Goal: Task Accomplishment & Management: Use online tool/utility

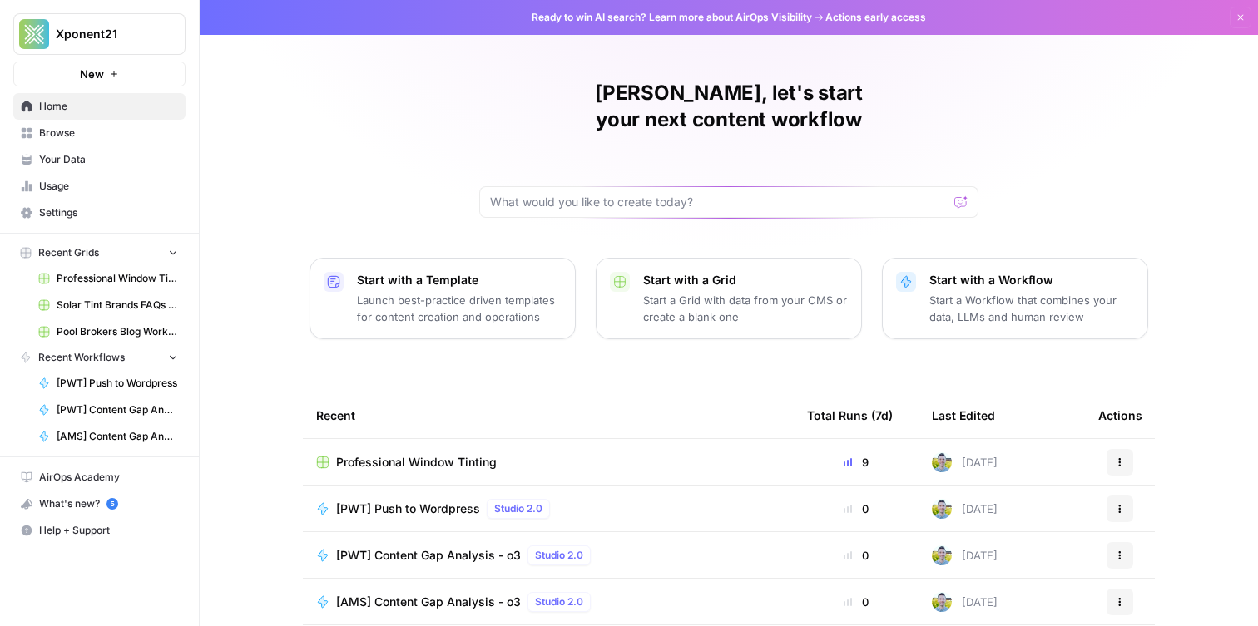
click at [129, 132] on span "Browse" at bounding box center [108, 133] width 139 height 15
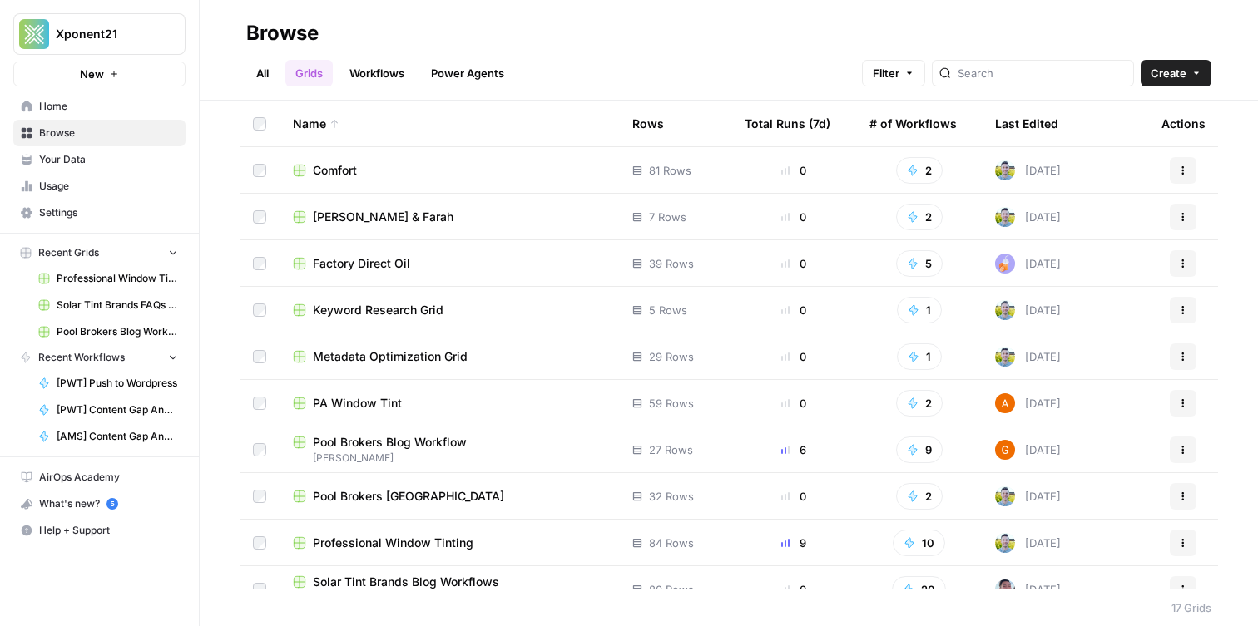
click at [395, 74] on link "Workflows" at bounding box center [376, 73] width 75 height 27
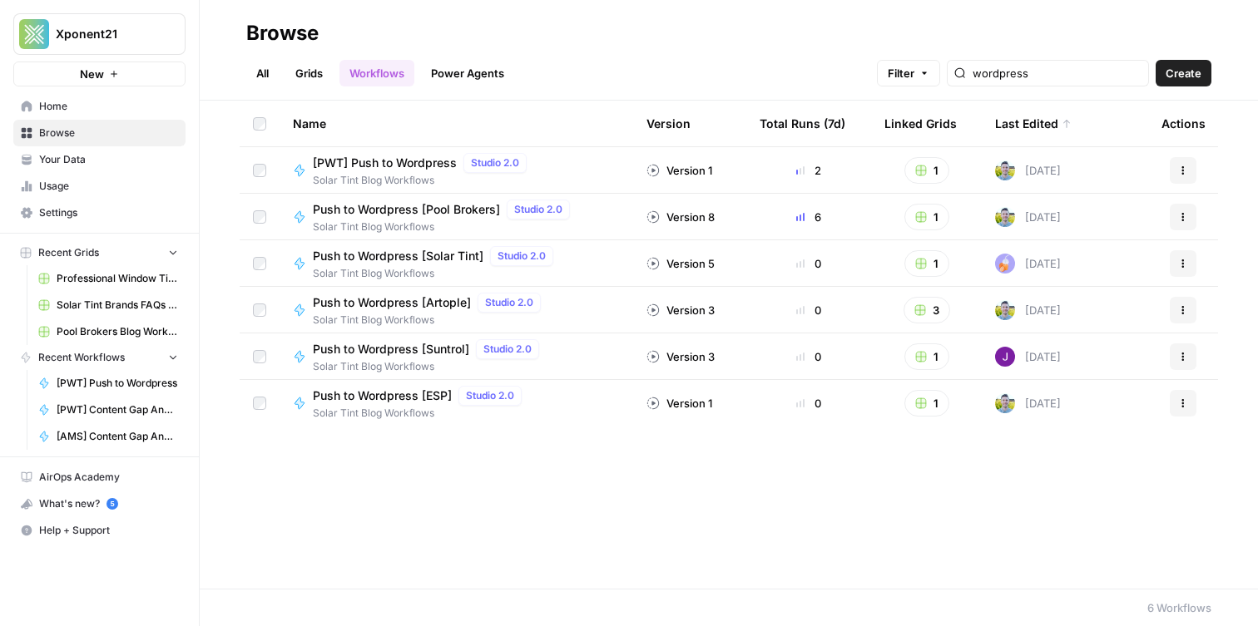
click at [314, 73] on link "Grids" at bounding box center [308, 73] width 47 height 27
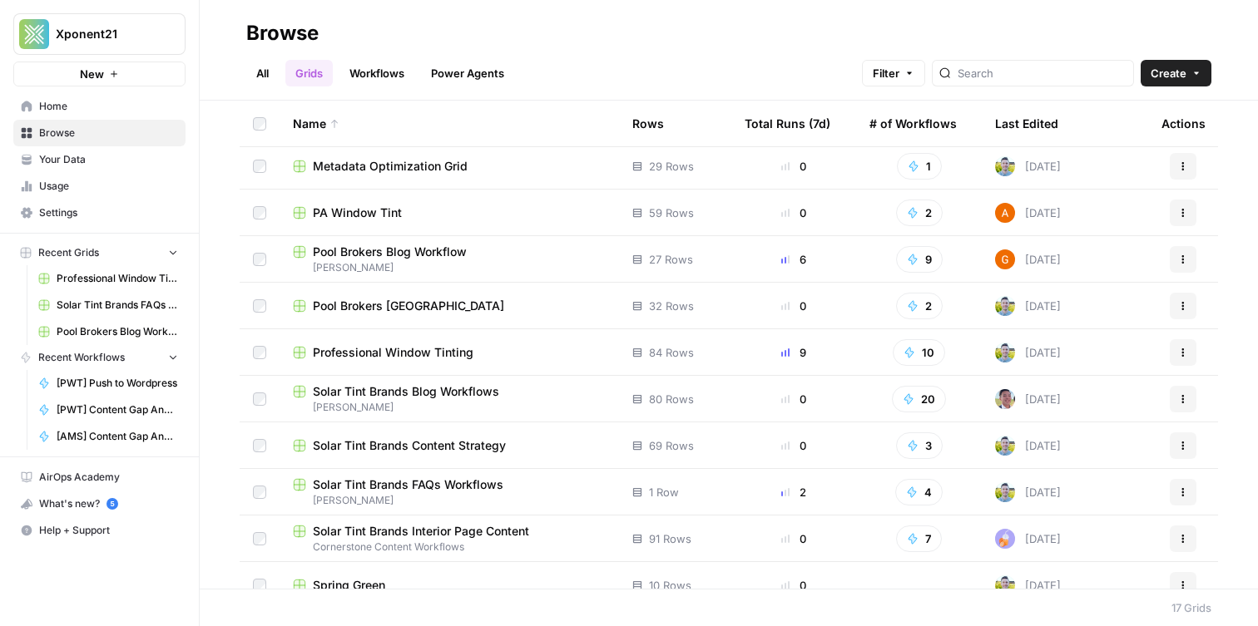
scroll to position [350, 0]
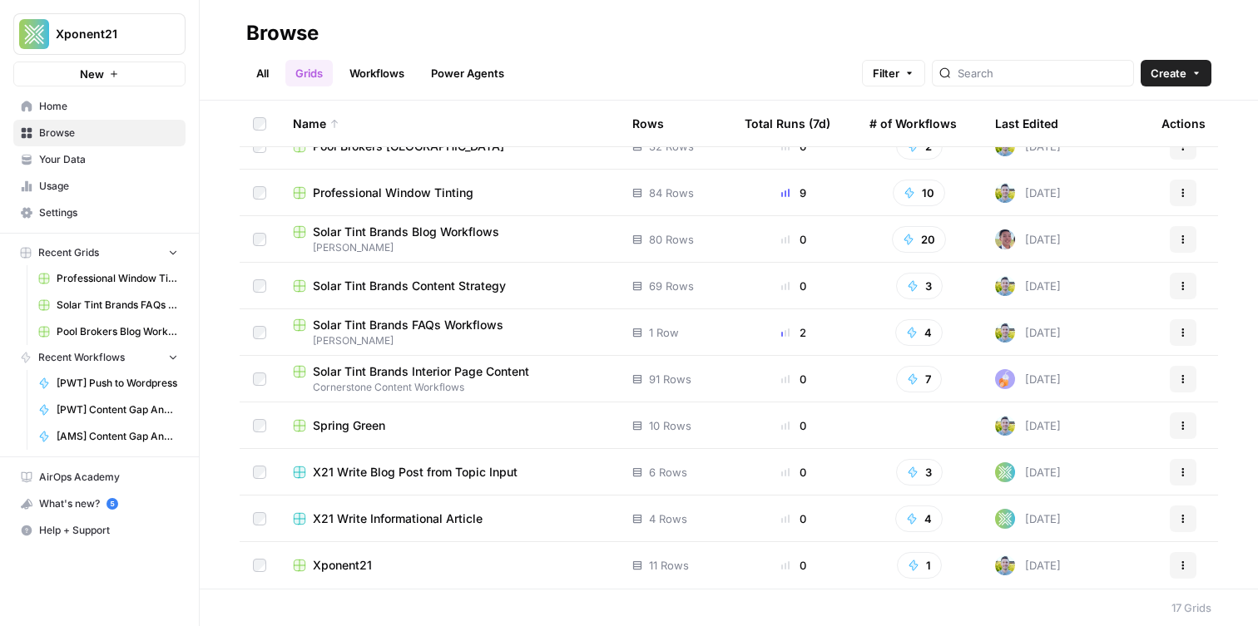
click at [365, 70] on link "Workflows" at bounding box center [376, 73] width 75 height 27
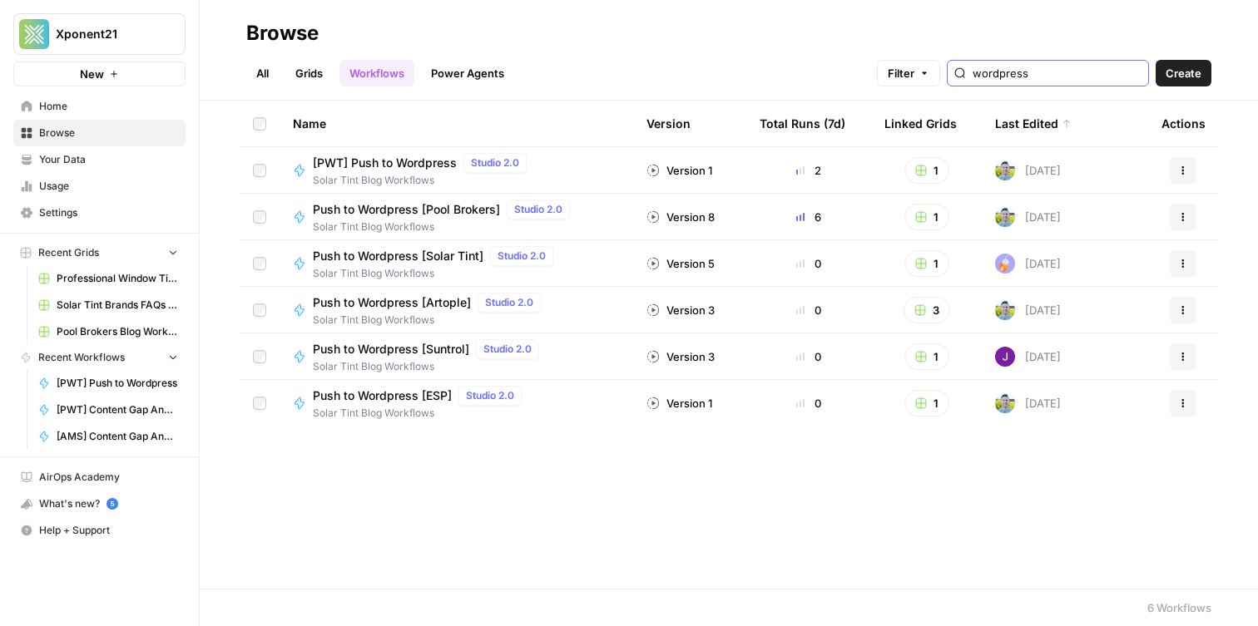
click at [1114, 67] on input "wordpress" at bounding box center [1056, 73] width 169 height 17
click at [1135, 74] on input "wordpress" at bounding box center [1056, 73] width 169 height 17
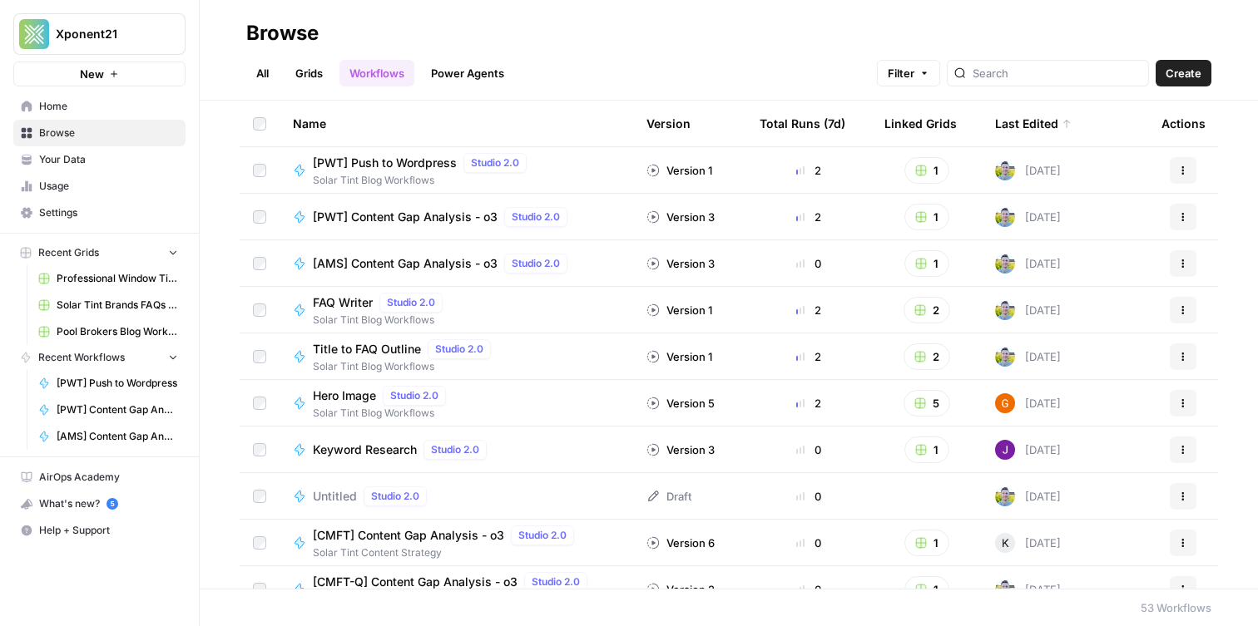
click at [1191, 220] on button "Actions" at bounding box center [1182, 217] width 27 height 27
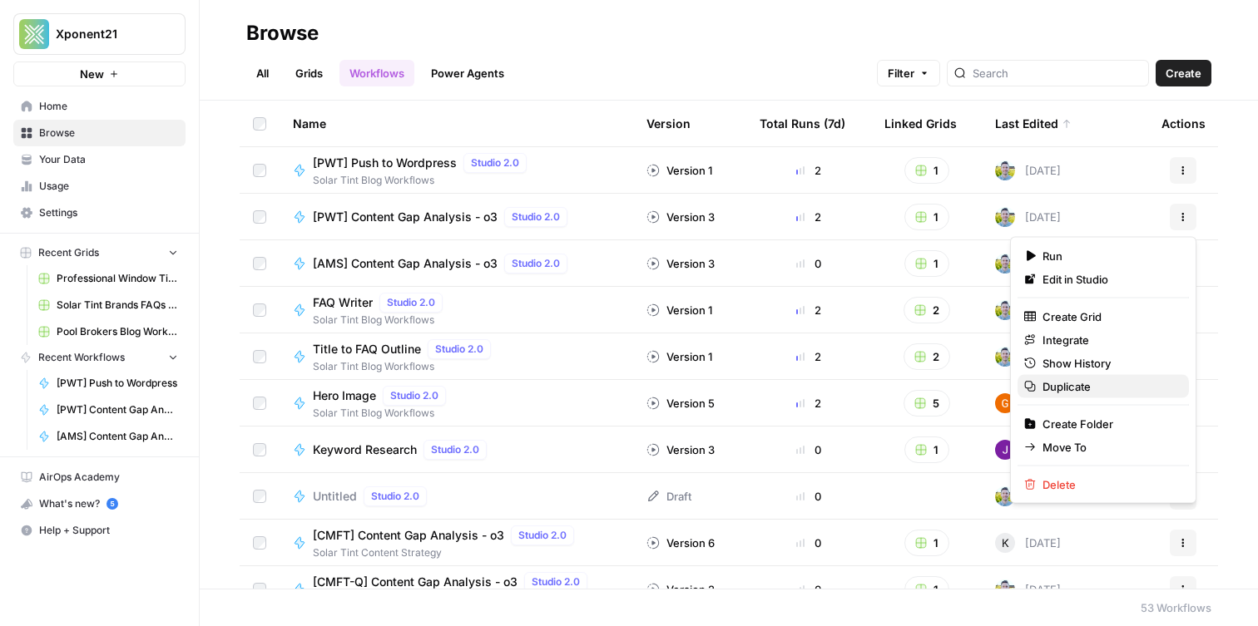
click at [1103, 383] on span "Duplicate" at bounding box center [1108, 386] width 133 height 17
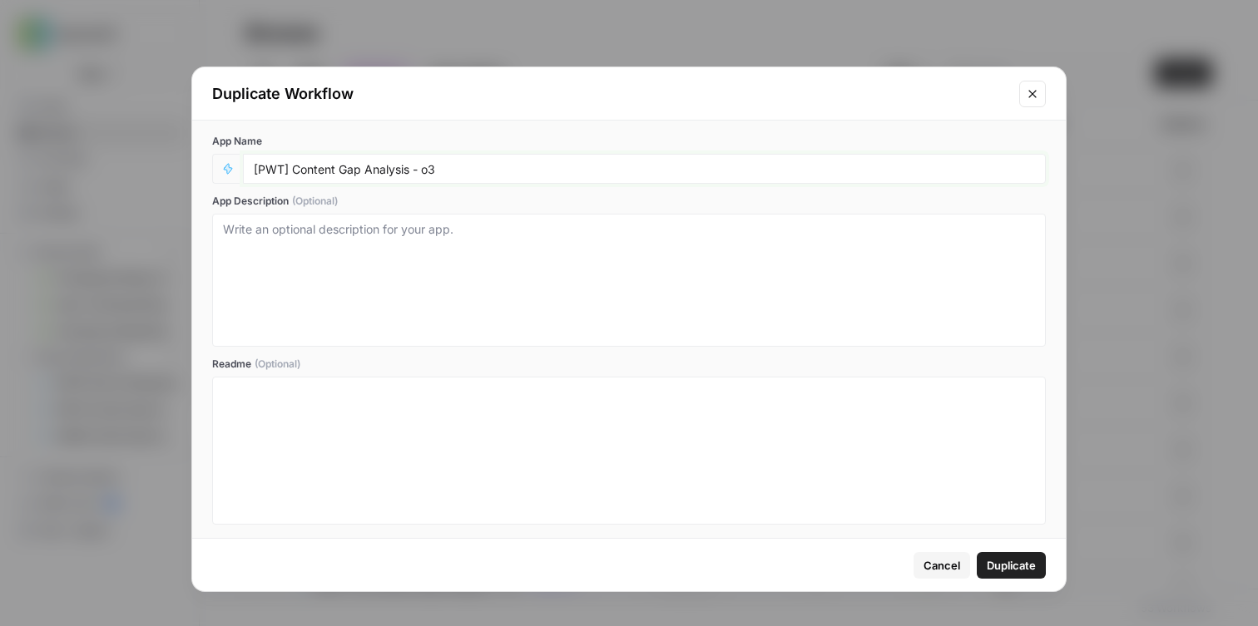
click at [284, 166] on input "[PWT] Content Gap Analysis - o3" at bounding box center [644, 168] width 781 height 15
type input "[SW] Content Gap Analysis - o3"
click at [994, 564] on span "Duplicate" at bounding box center [1010, 565] width 49 height 17
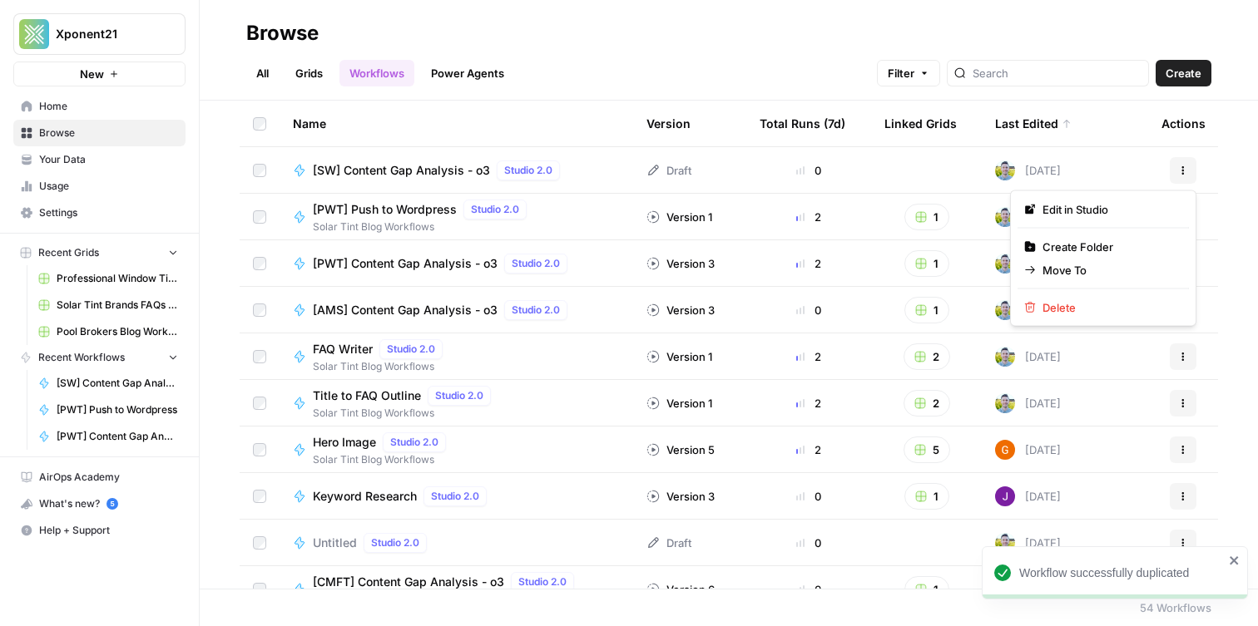
click at [1184, 167] on icon "button" at bounding box center [1183, 171] width 10 height 10
click at [1102, 213] on span "Edit in Studio" at bounding box center [1108, 209] width 133 height 17
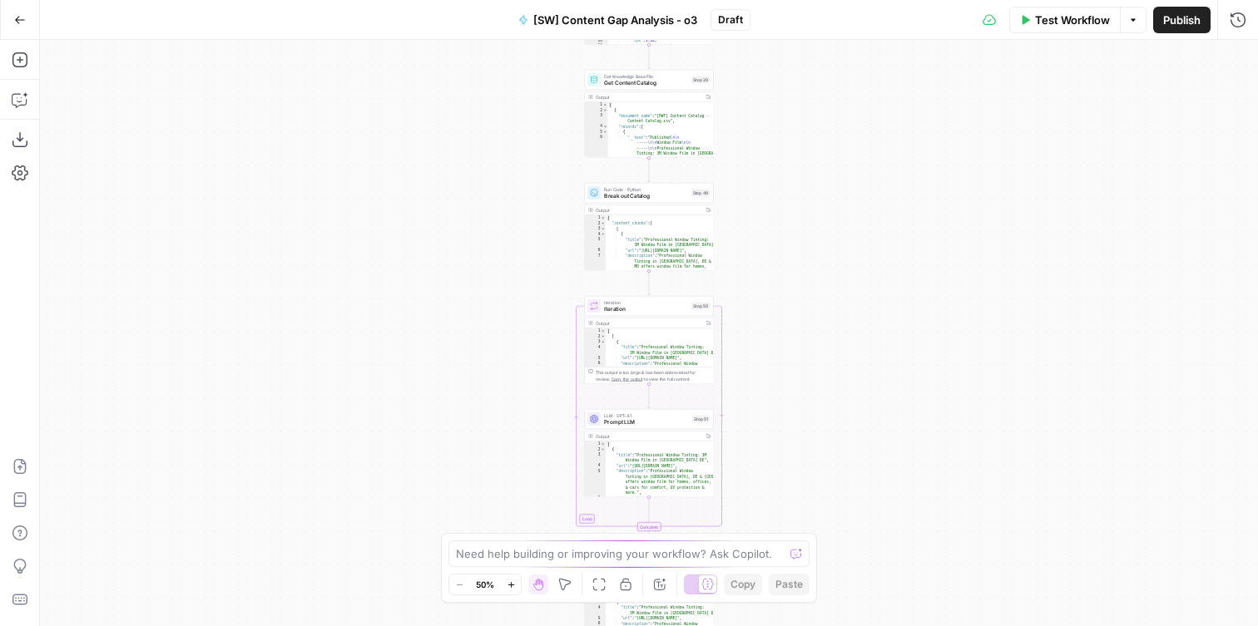
click at [511, 590] on button "Zoom In" at bounding box center [511, 585] width 20 height 20
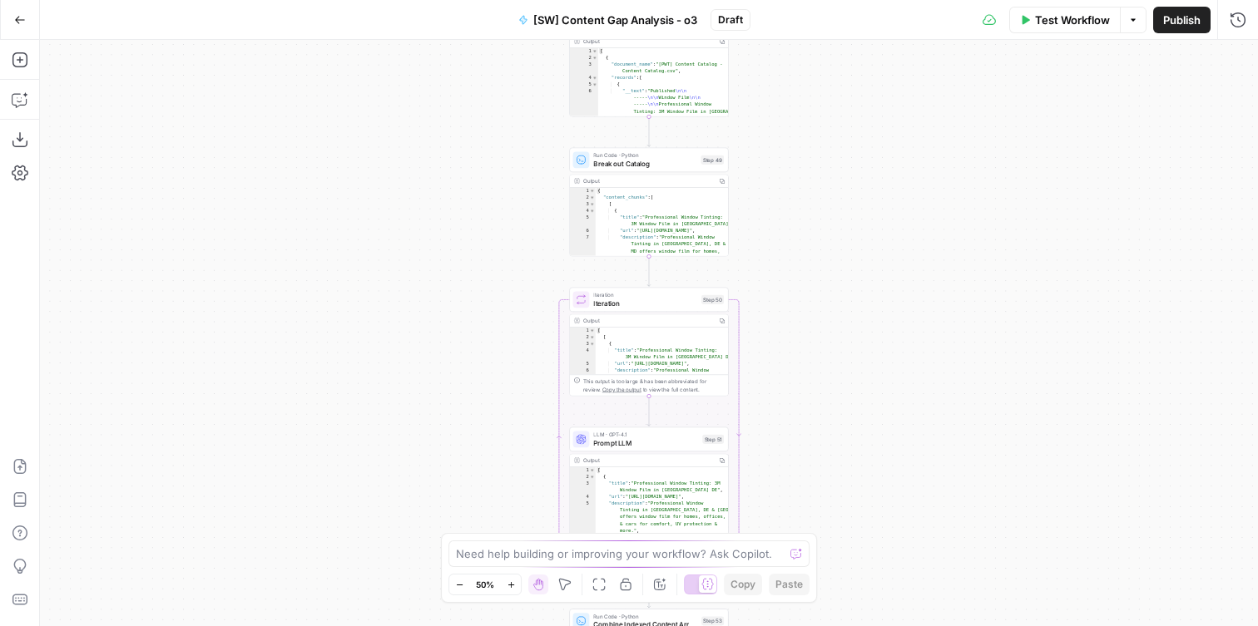
click at [511, 590] on button "Zoom In" at bounding box center [511, 585] width 20 height 20
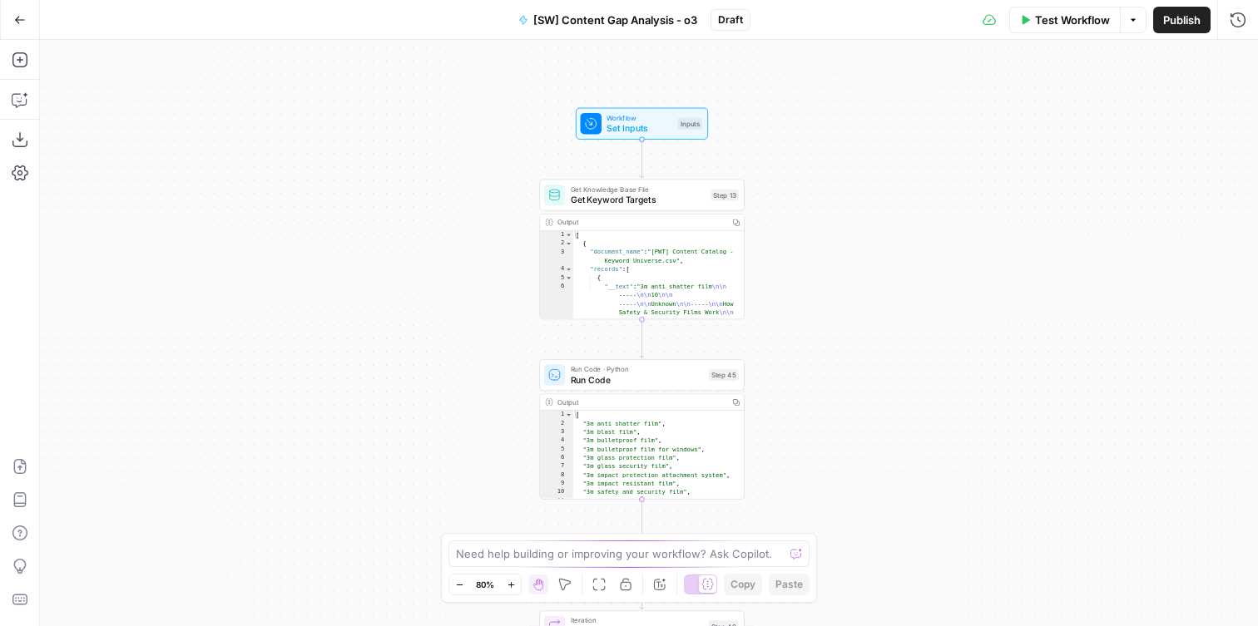
click at [651, 188] on span "Get Knowledge Base File" at bounding box center [638, 189] width 135 height 11
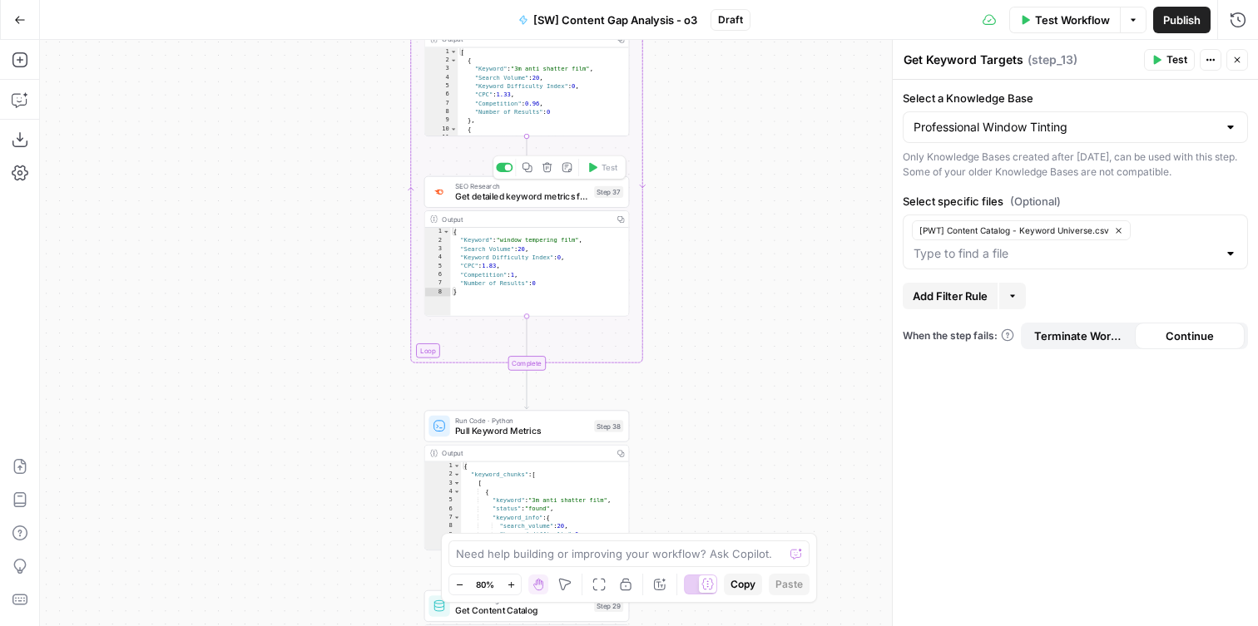
click at [467, 199] on span "Get detailed keyword metrics for prioritization" at bounding box center [522, 196] width 134 height 13
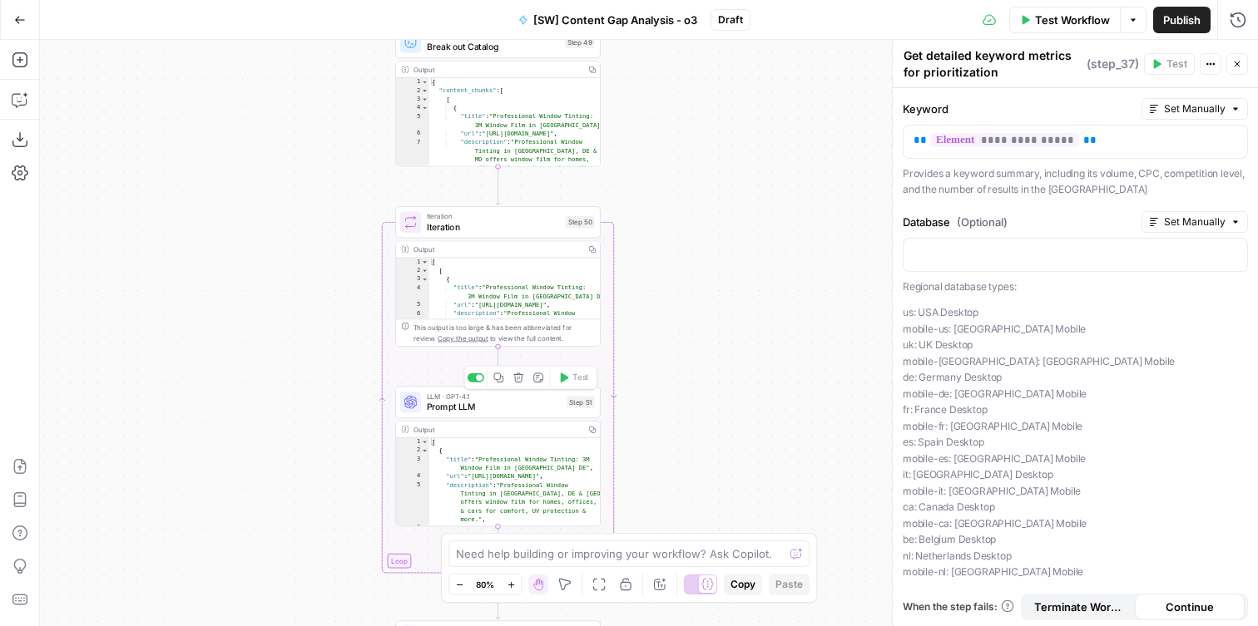
click at [442, 408] on span "Prompt LLM" at bounding box center [494, 406] width 135 height 13
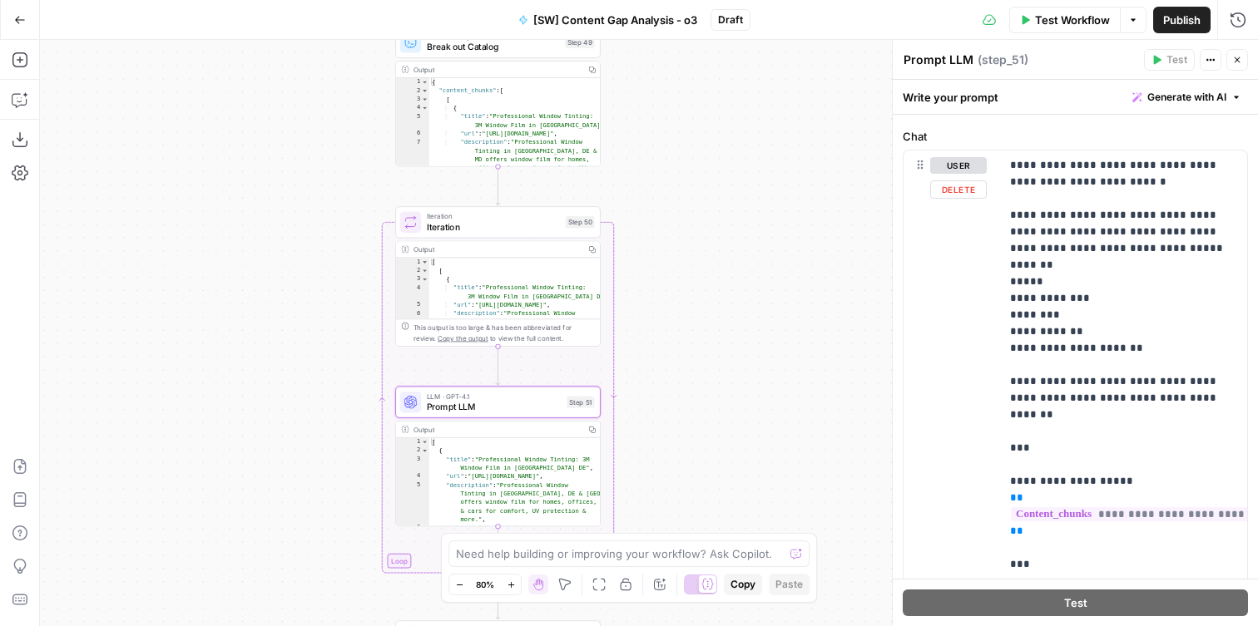
scroll to position [211, 0]
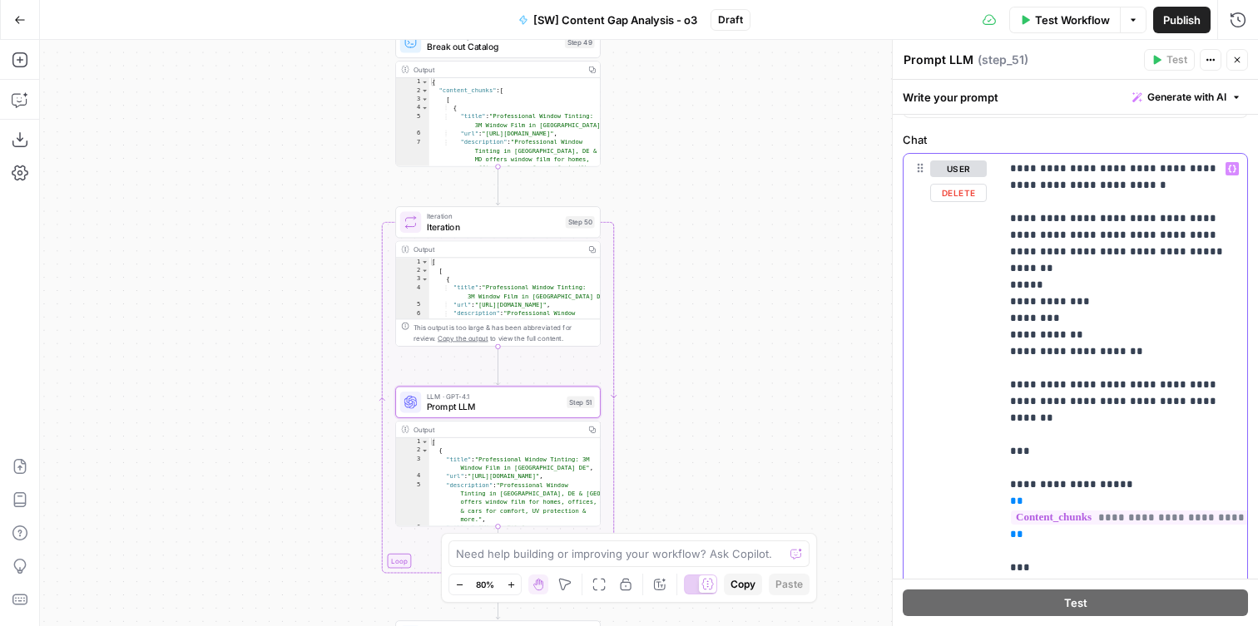
click at [1111, 284] on p "**********" at bounding box center [1123, 385] width 227 height 449
click at [1107, 264] on p "**********" at bounding box center [1123, 385] width 227 height 449
click at [1119, 291] on p "**********" at bounding box center [1123, 385] width 227 height 449
click at [1128, 310] on p "**********" at bounding box center [1123, 385] width 227 height 449
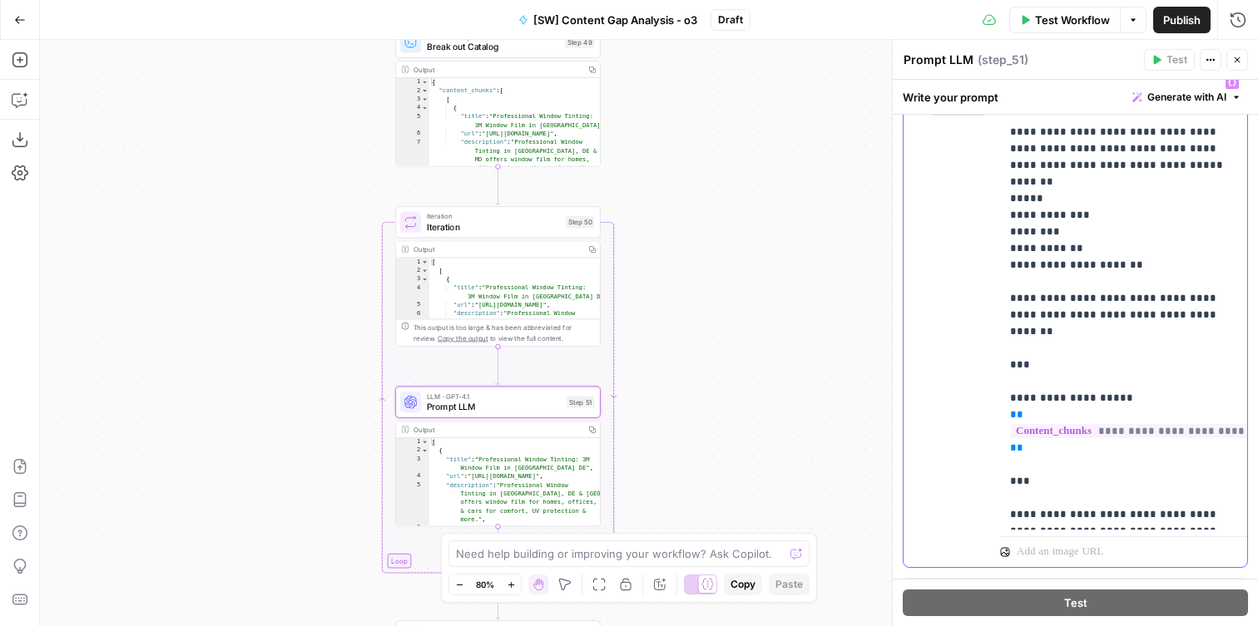
scroll to position [297, 0]
click at [1110, 311] on p "**********" at bounding box center [1123, 299] width 227 height 449
click at [1209, 321] on p "**********" at bounding box center [1123, 299] width 227 height 449
click at [1164, 259] on p "**********" at bounding box center [1123, 299] width 227 height 449
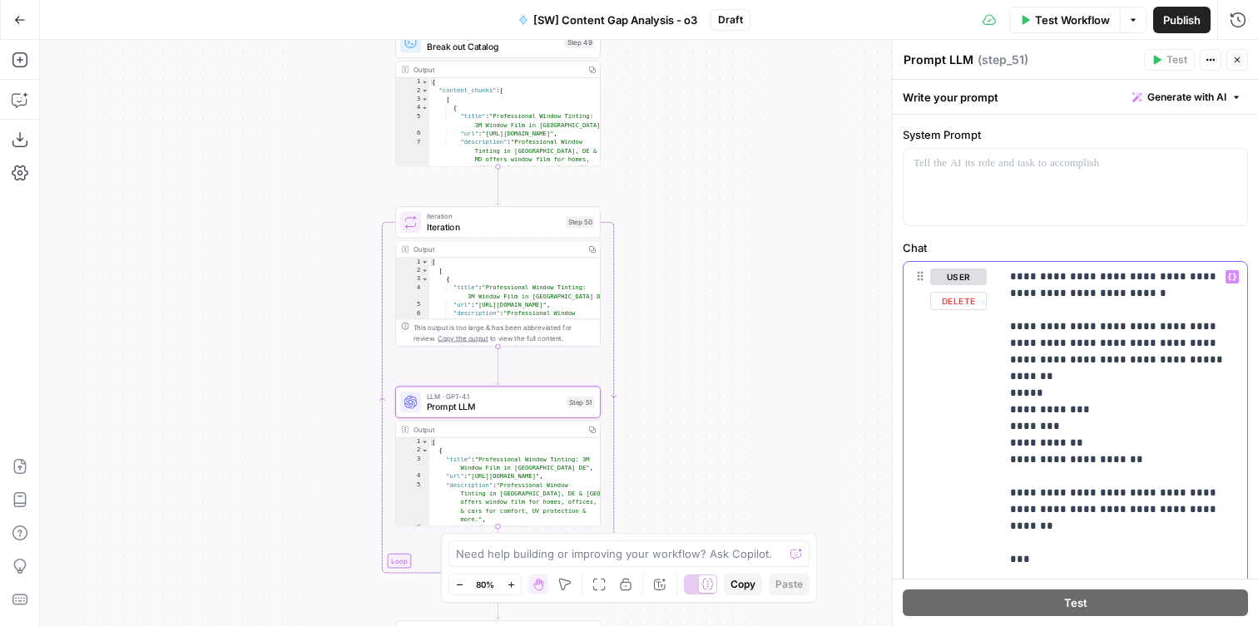
scroll to position [0, 0]
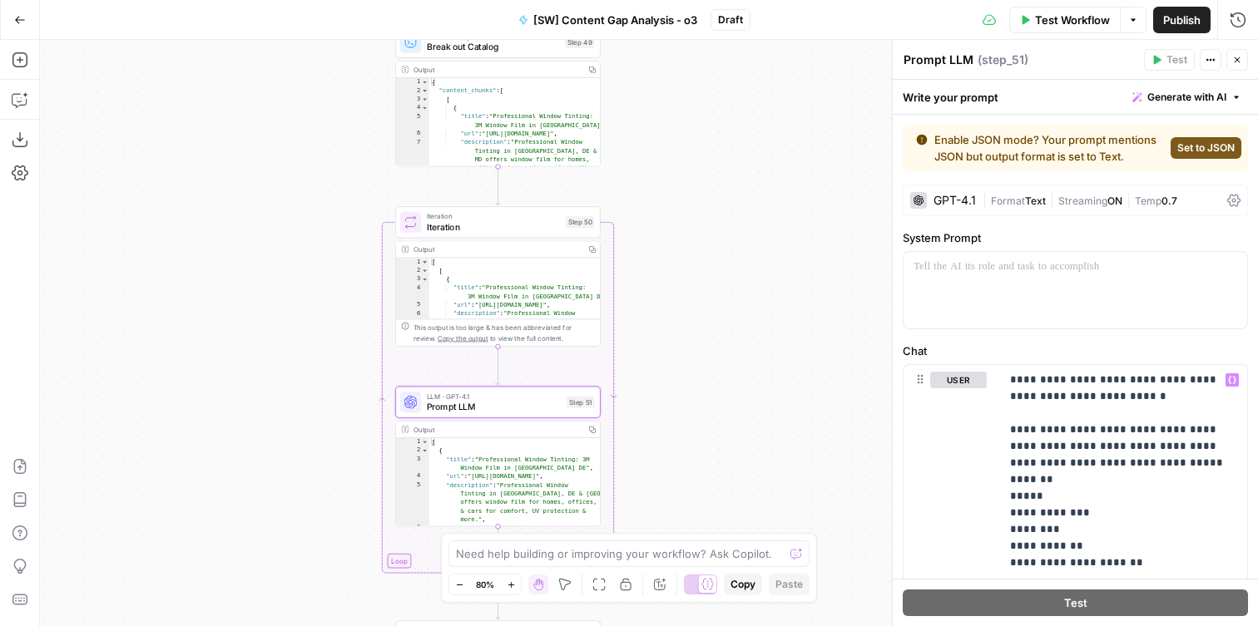
click at [956, 202] on div "GPT-4.1" at bounding box center [954, 201] width 42 height 12
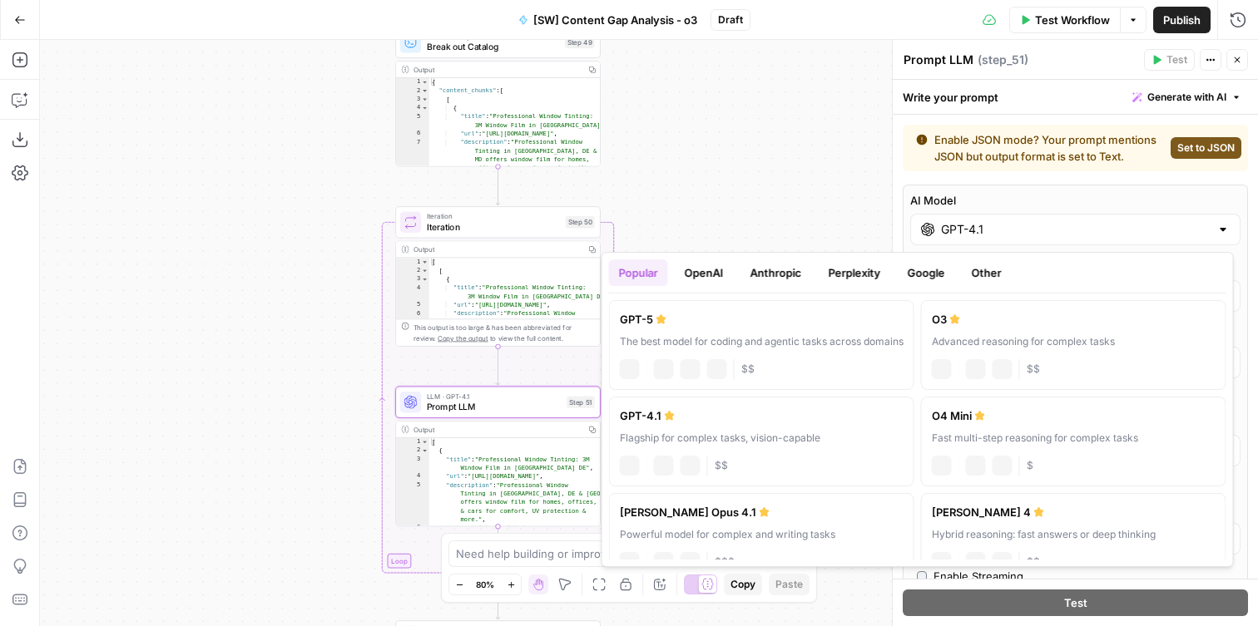
click at [957, 240] on div "GPT-4.1" at bounding box center [1075, 230] width 330 height 32
click at [695, 17] on span "[SW] Content Gap Analysis - o3" at bounding box center [615, 20] width 164 height 17
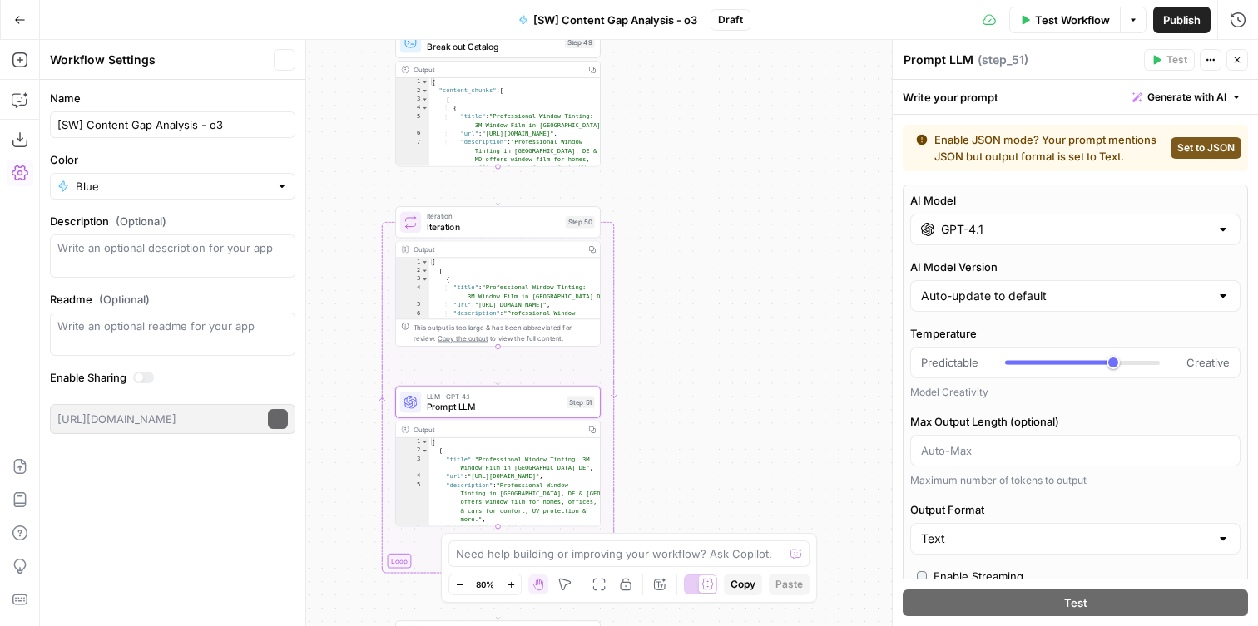
click at [690, 19] on span "[SW] Content Gap Analysis - o3" at bounding box center [615, 20] width 164 height 17
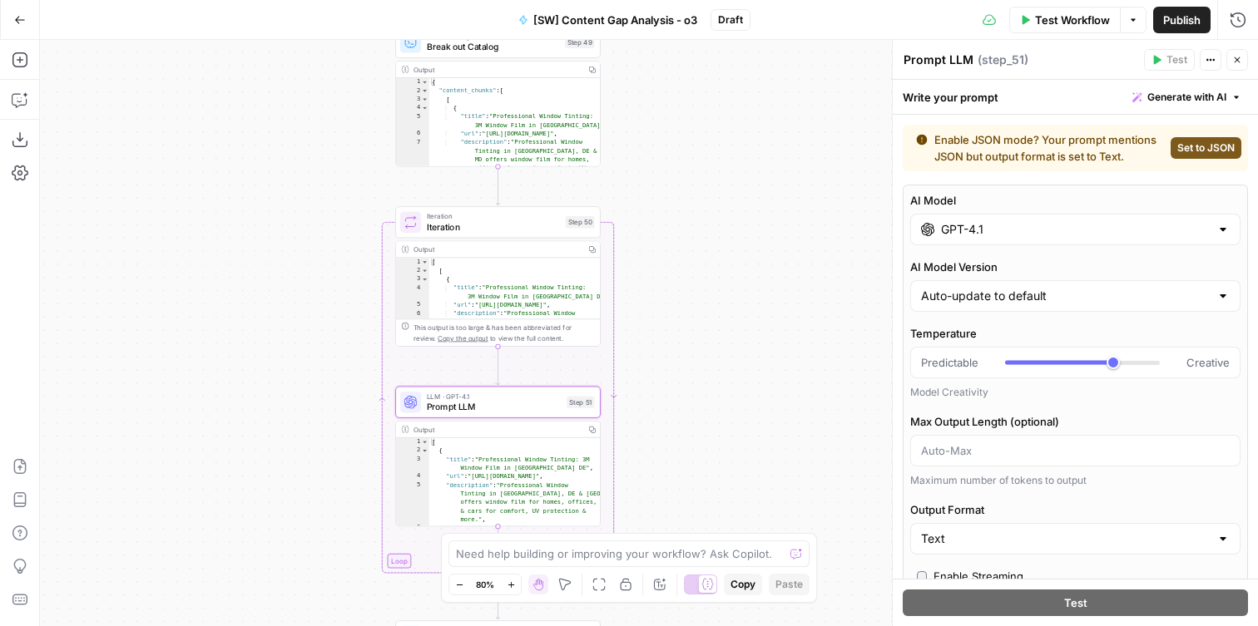
click at [690, 17] on span "[SW] Content Gap Analysis - o3" at bounding box center [615, 20] width 164 height 17
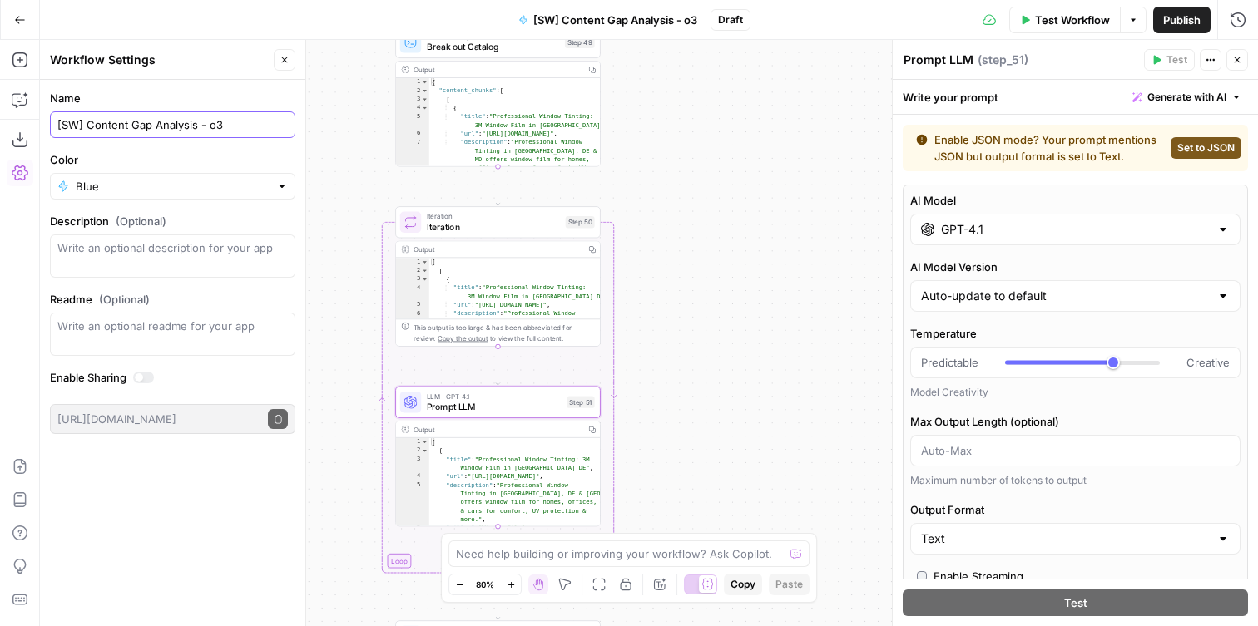
drag, startPoint x: 208, startPoint y: 126, endPoint x: 336, endPoint y: 158, distance: 131.9
click at [336, 158] on body "Xponent21 New Home Browse Your Data Usage Settings Recent Grids Professional Wi…" at bounding box center [629, 313] width 1258 height 626
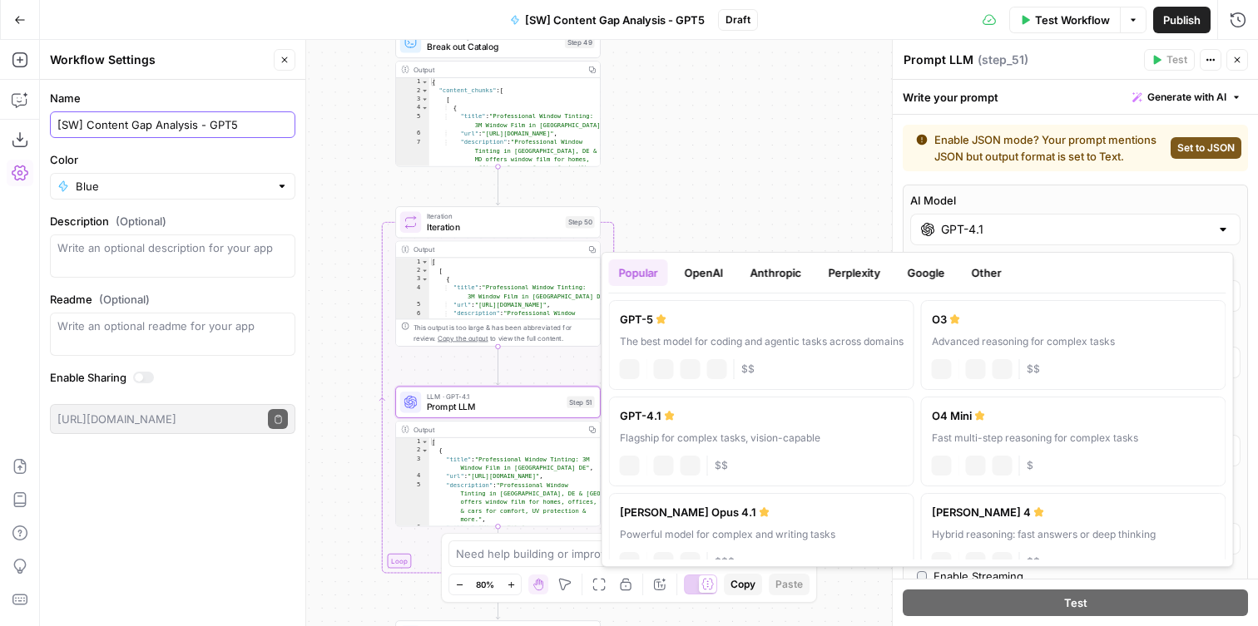
click at [999, 229] on input "GPT-4.1" at bounding box center [1075, 229] width 269 height 17
type input "[SW] Content Gap Analysis - GPT5"
click at [641, 319] on div "GPT-5" at bounding box center [762, 319] width 284 height 17
type input "GPT-5"
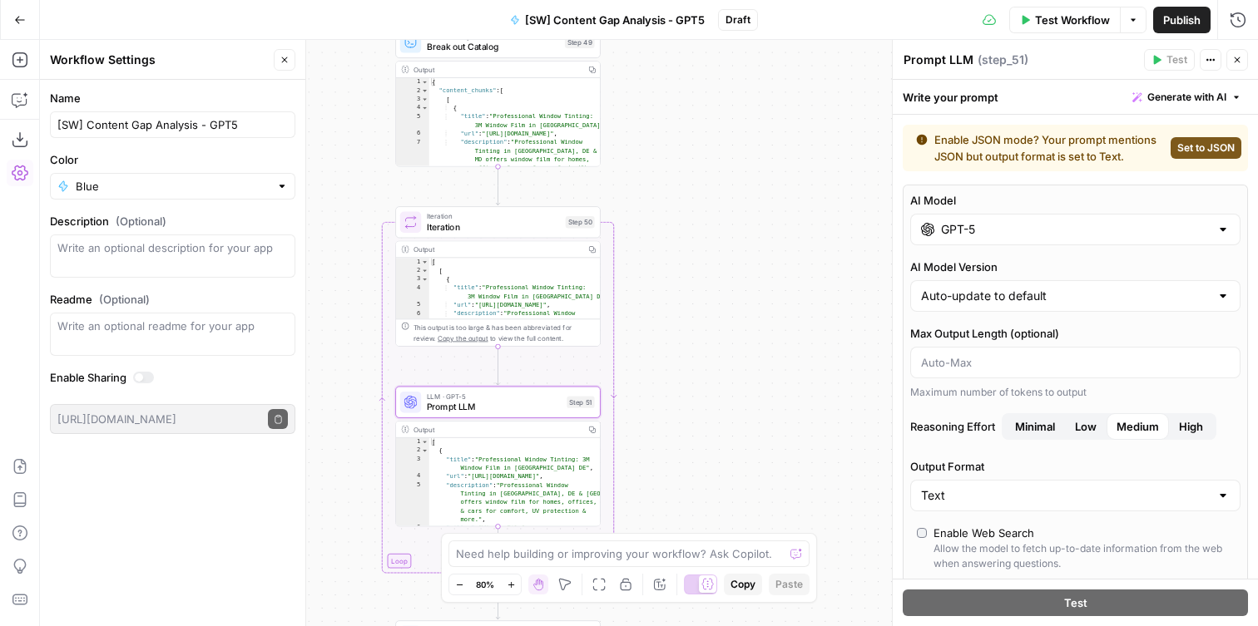
click at [847, 171] on div "Workflow Set Inputs Inputs Get Knowledge Base File Get Keyword Targets Step 13 …" at bounding box center [649, 333] width 1218 height 586
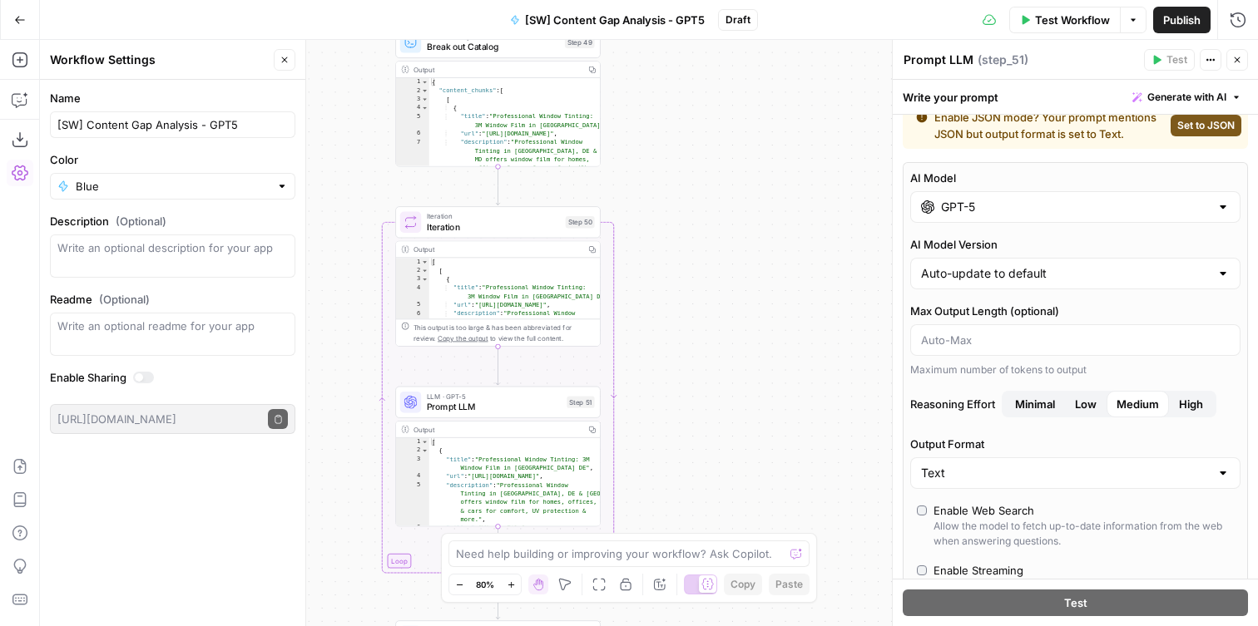
scroll to position [26, 0]
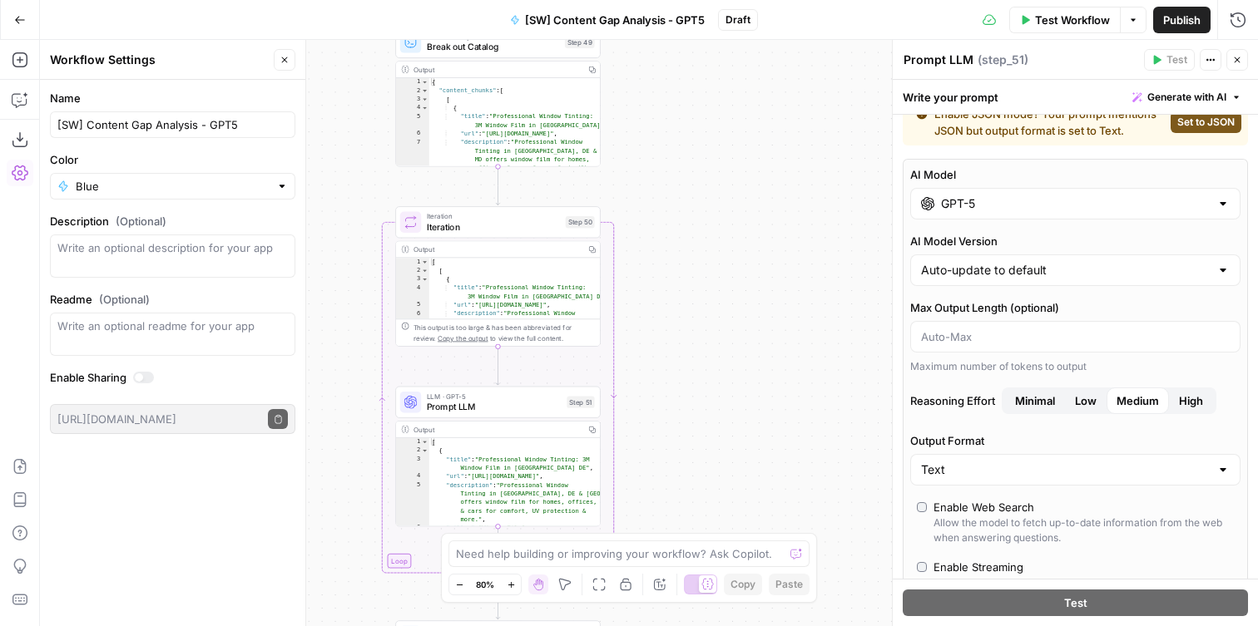
click at [1000, 279] on div "Auto-update to default" at bounding box center [1075, 271] width 330 height 32
click at [1001, 276] on input "AI Model Version" at bounding box center [1065, 270] width 289 height 17
type input "Auto-update to default"
click at [997, 242] on label "AI Model Version" at bounding box center [1075, 241] width 330 height 17
click at [997, 262] on input "Auto-update to default" at bounding box center [1065, 270] width 289 height 17
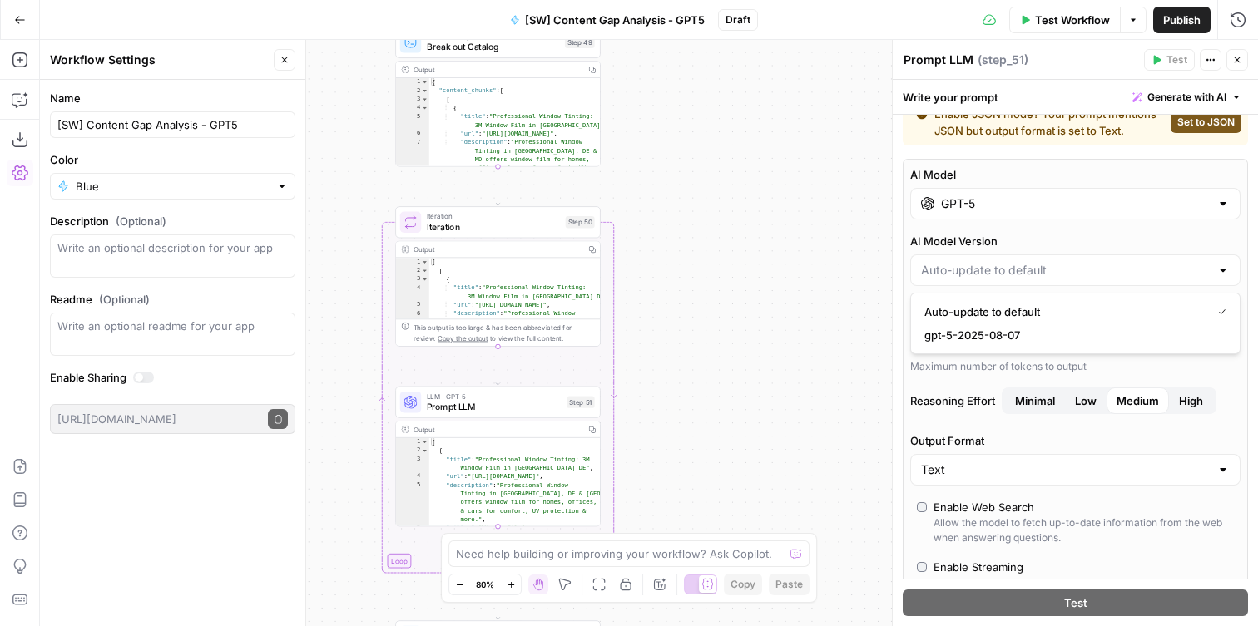
type input "Auto-update to default"
click at [993, 234] on label "AI Model Version" at bounding box center [1075, 241] width 330 height 17
click at [993, 262] on input "Auto-update to default" at bounding box center [1065, 270] width 289 height 17
type input "Auto-update to default"
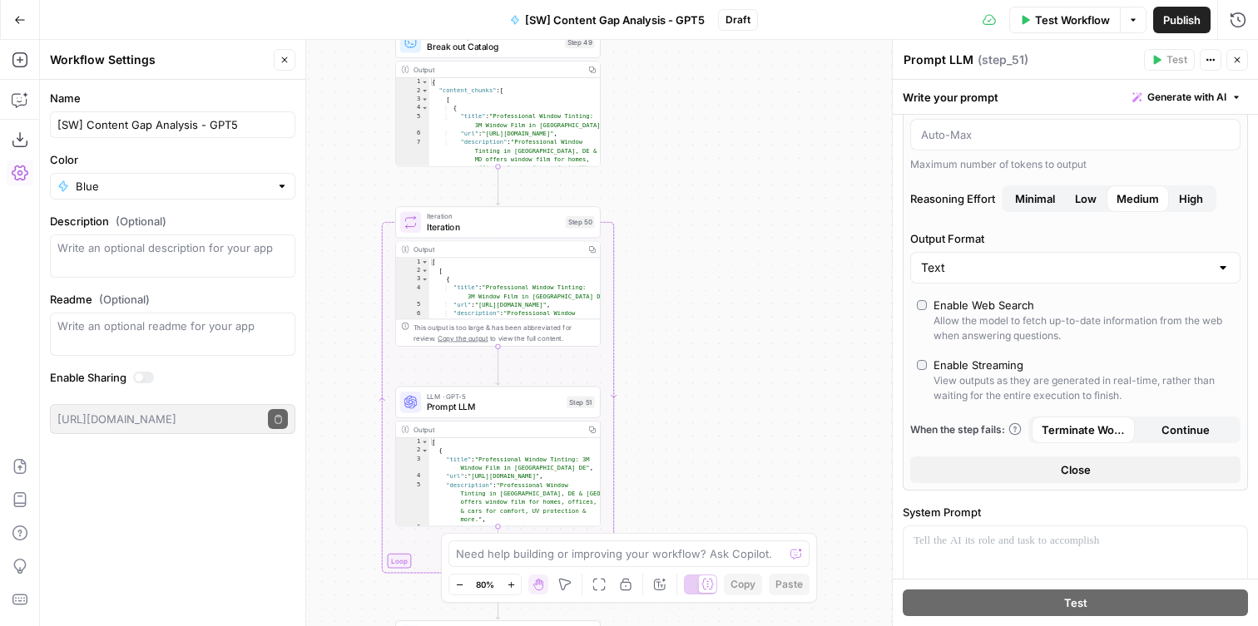
scroll to position [224, 0]
click at [996, 329] on div "Allow the model to fetch up-to-date information from the web when answering que…" at bounding box center [1083, 333] width 300 height 30
click at [986, 278] on input "Output Format" at bounding box center [1065, 272] width 289 height 17
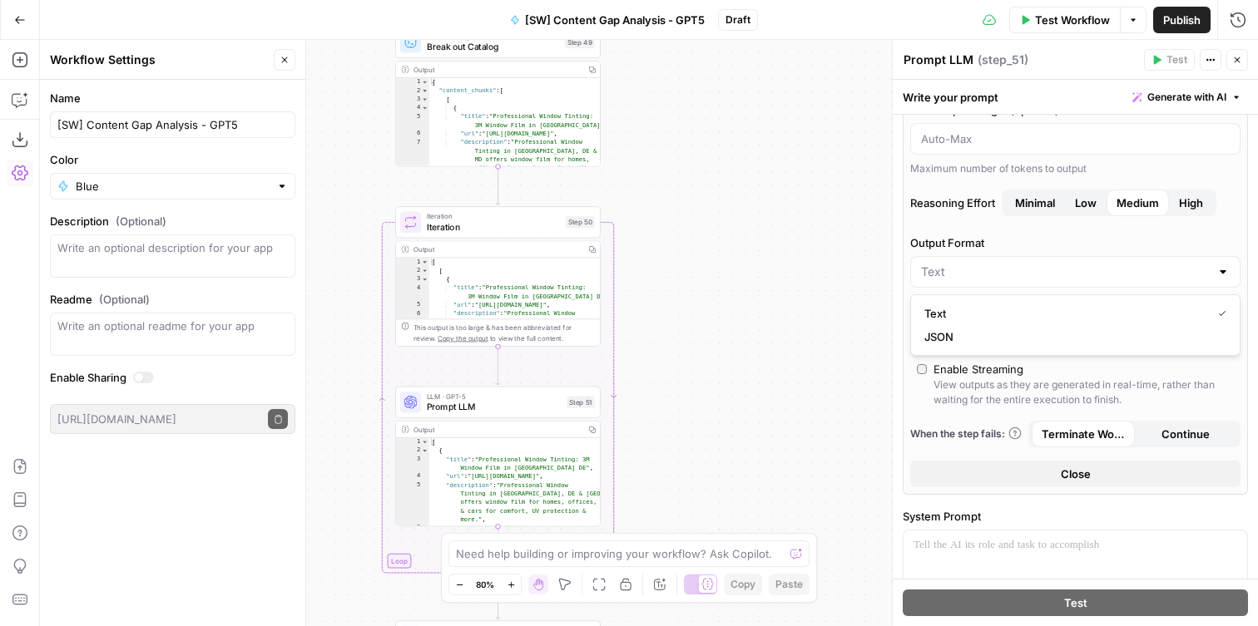
type input "Text"
click at [967, 244] on label "Output Format" at bounding box center [1075, 243] width 330 height 17
click at [967, 264] on input "Text" at bounding box center [1065, 272] width 289 height 17
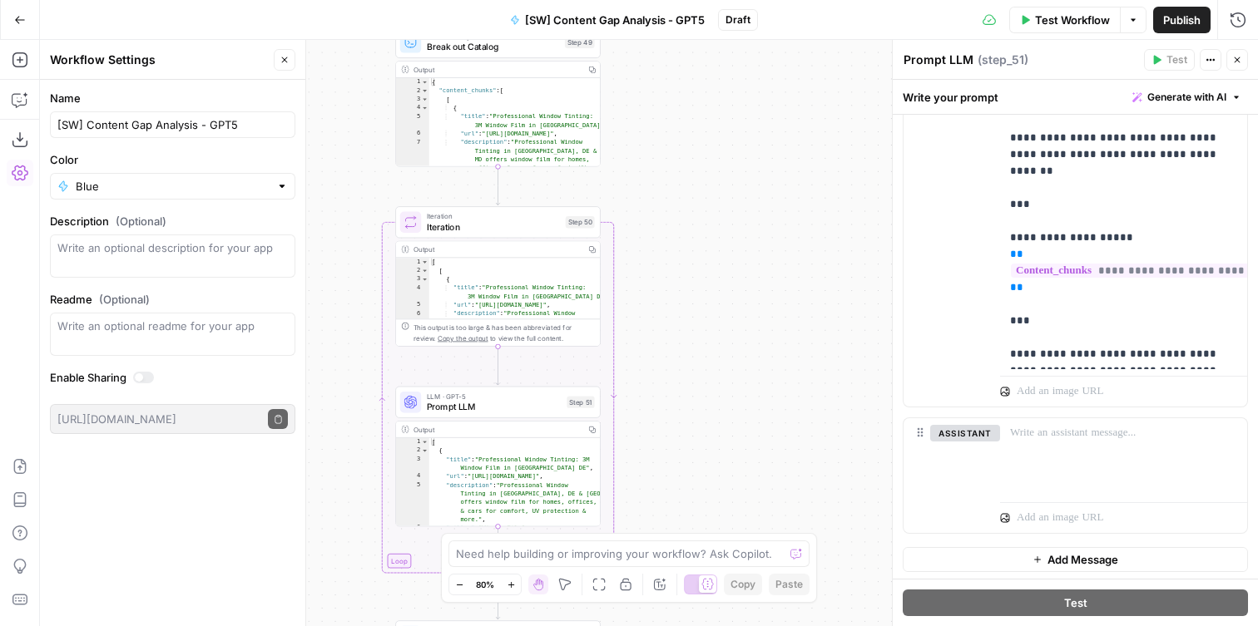
scroll to position [963, 0]
type input "Text"
click at [918, 315] on div "user Delete" at bounding box center [944, 154] width 83 height 500
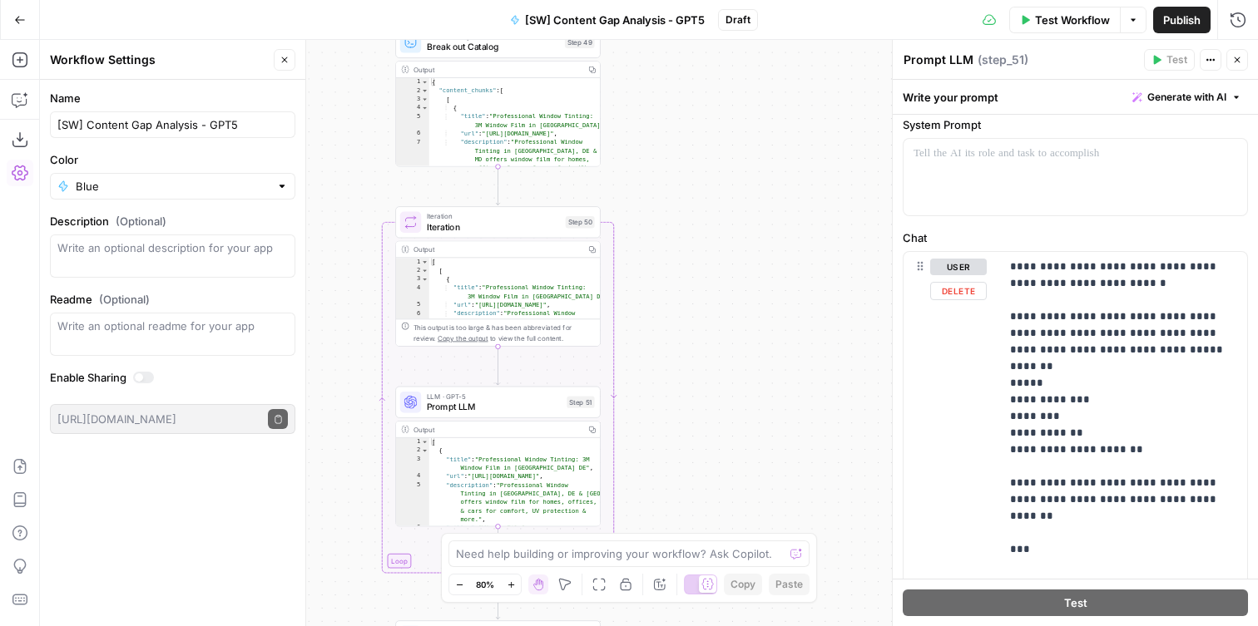
scroll to position [610, 0]
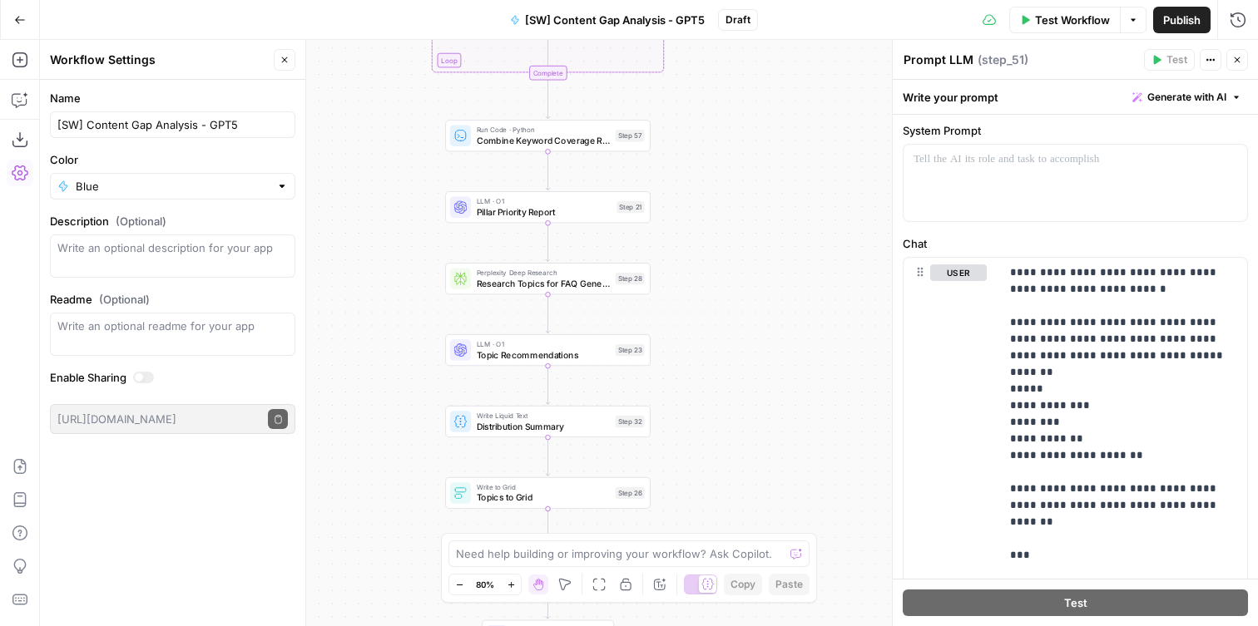
click at [570, 212] on span "Pillar Priority Report" at bounding box center [544, 211] width 135 height 13
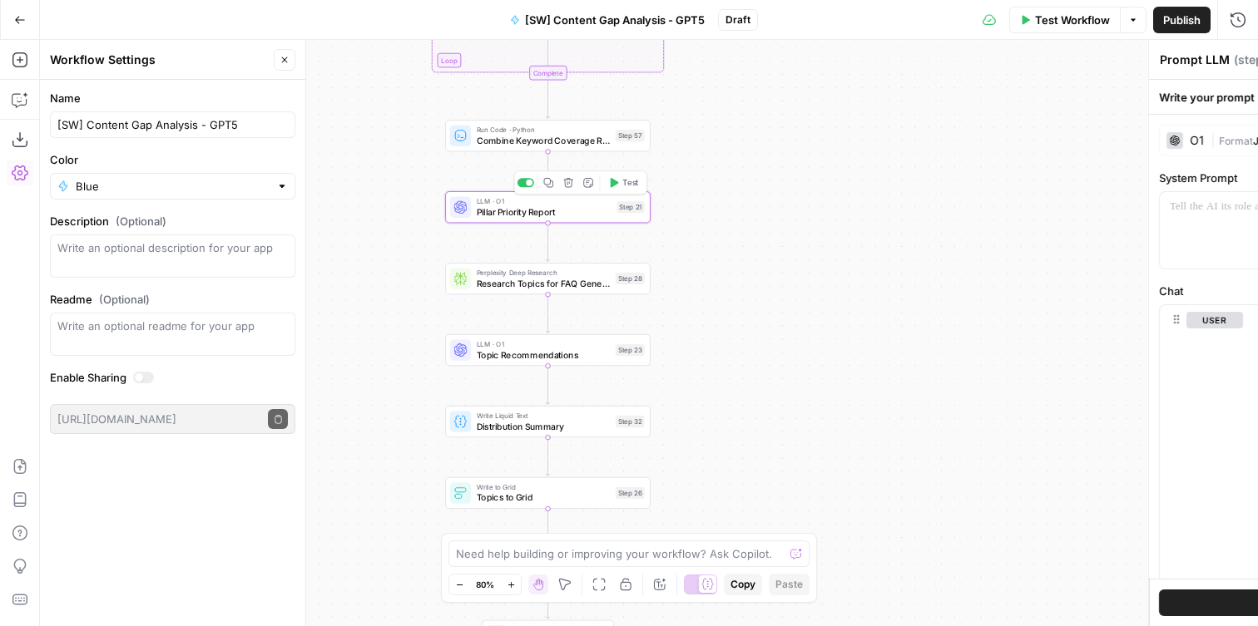
type textarea "Pillar Priority Report"
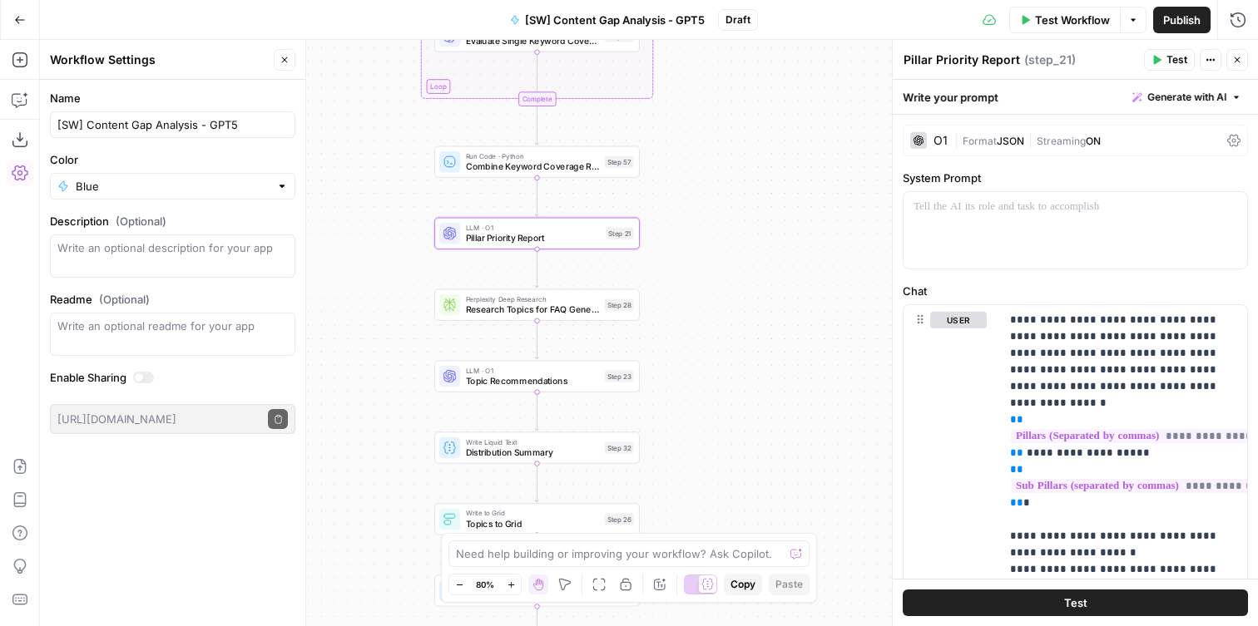
click at [928, 132] on div "O1" at bounding box center [928, 140] width 37 height 17
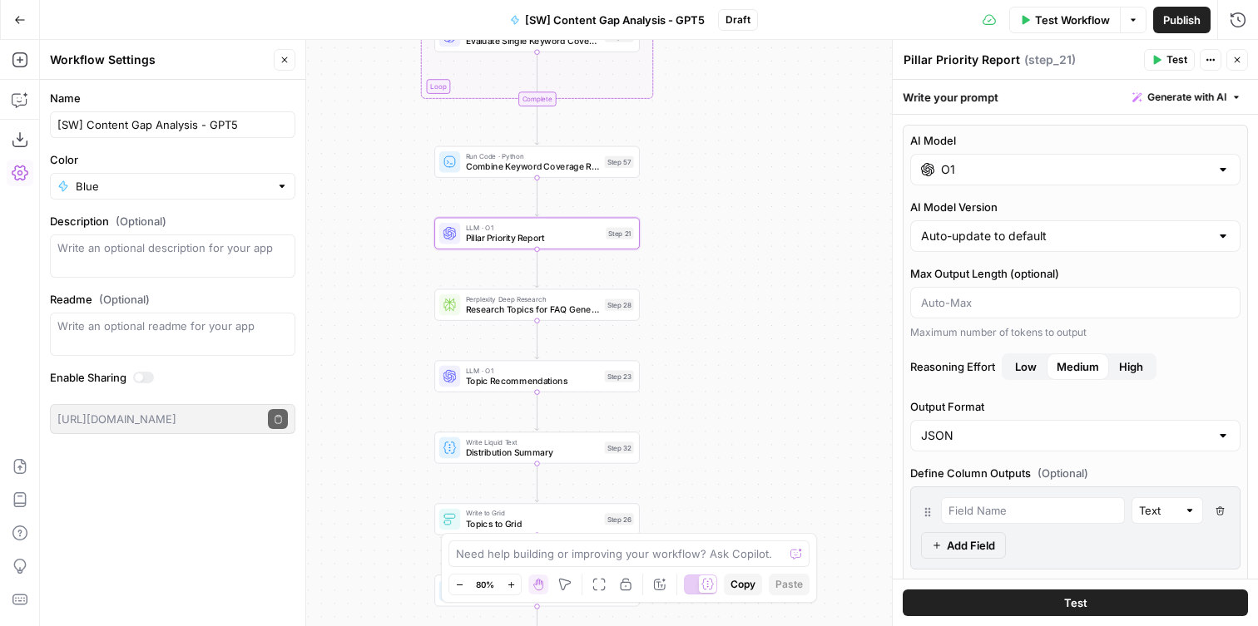
click at [966, 173] on input "O1" at bounding box center [1075, 169] width 269 height 17
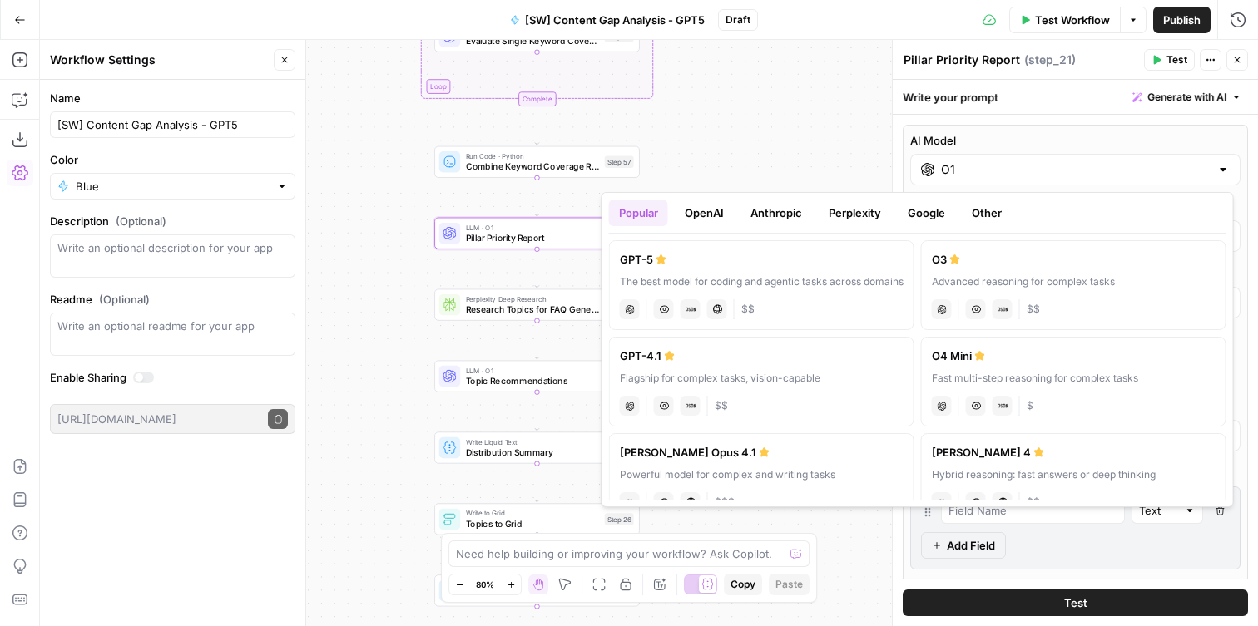
click at [695, 275] on div "The best model for coding and agentic tasks across domains" at bounding box center [762, 281] width 284 height 15
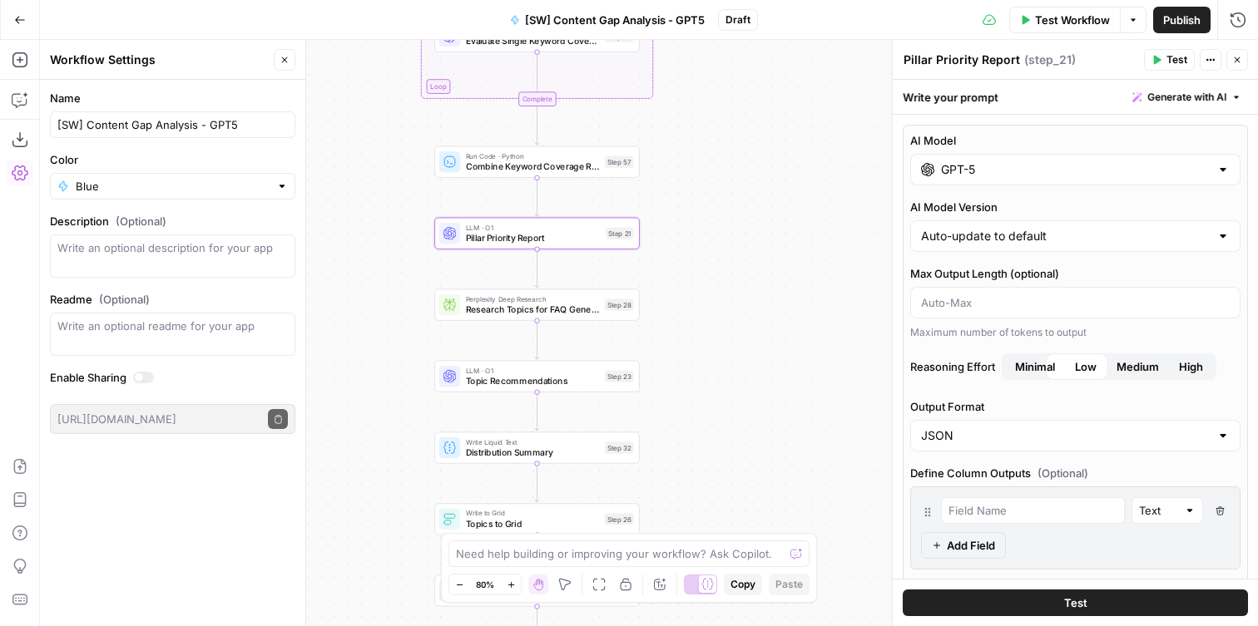
type input "GPT-5"
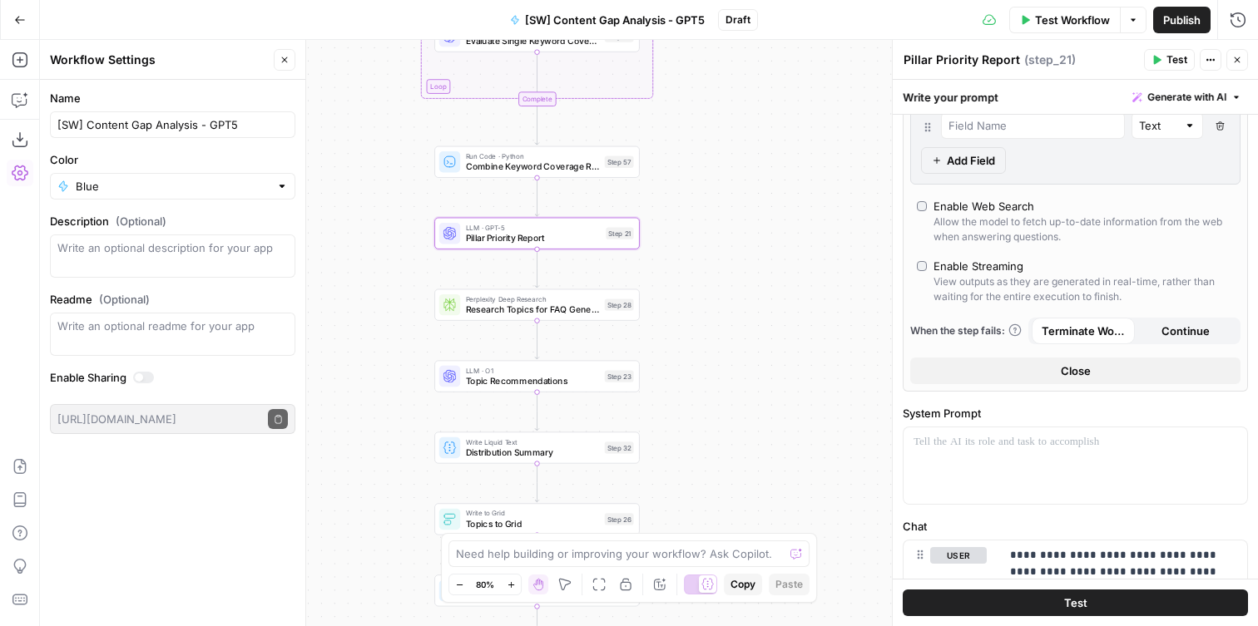
scroll to position [368, 0]
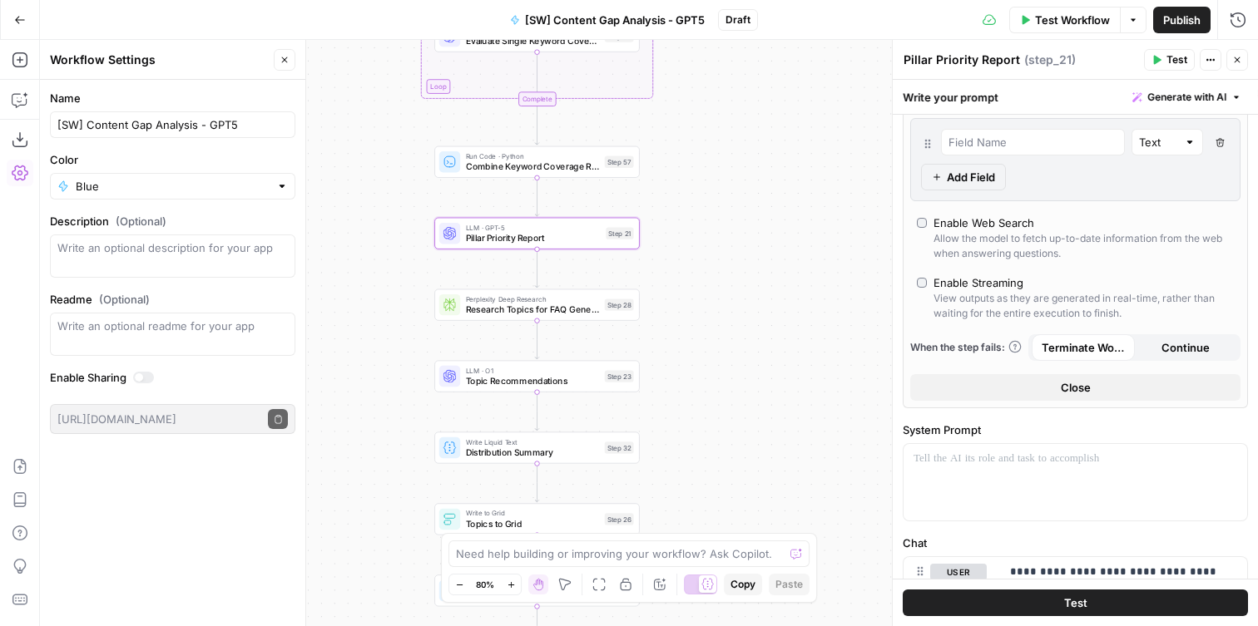
click at [927, 231] on label "Enable Web Search Allow the model to fetch up-to-date information from the web …" at bounding box center [1075, 238] width 317 height 47
type input "response"
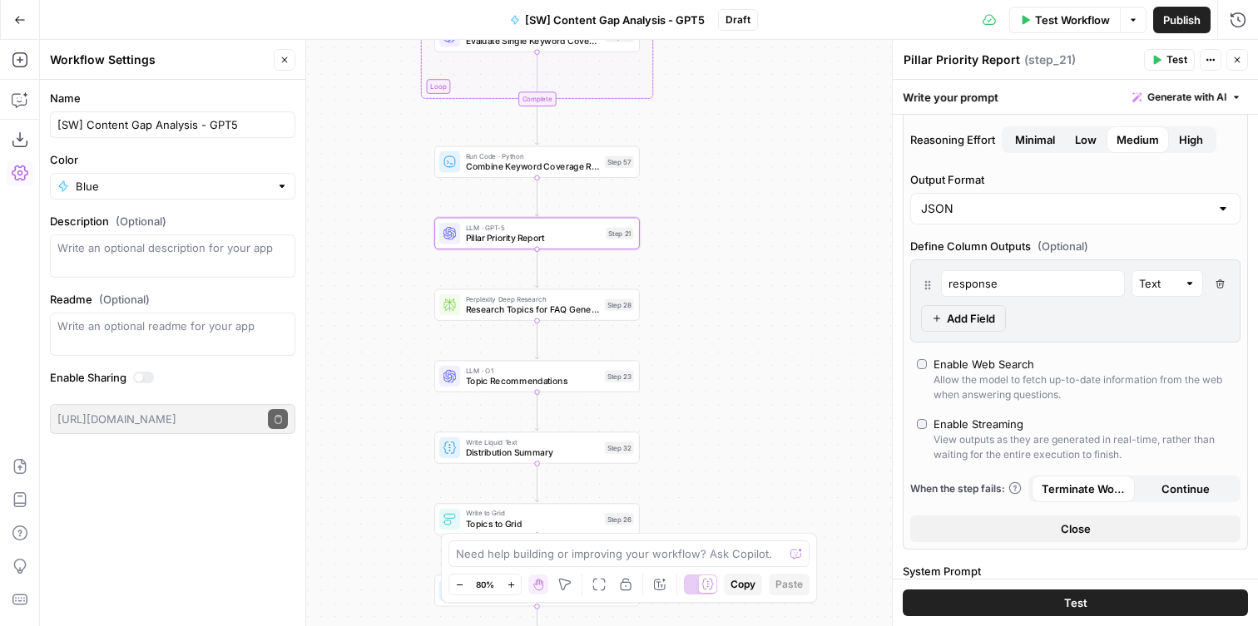
click at [965, 363] on div "Enable Web Search" at bounding box center [983, 364] width 101 height 17
click at [952, 375] on div "Allow the model to fetch up-to-date information from the web when answering que…" at bounding box center [1083, 388] width 300 height 30
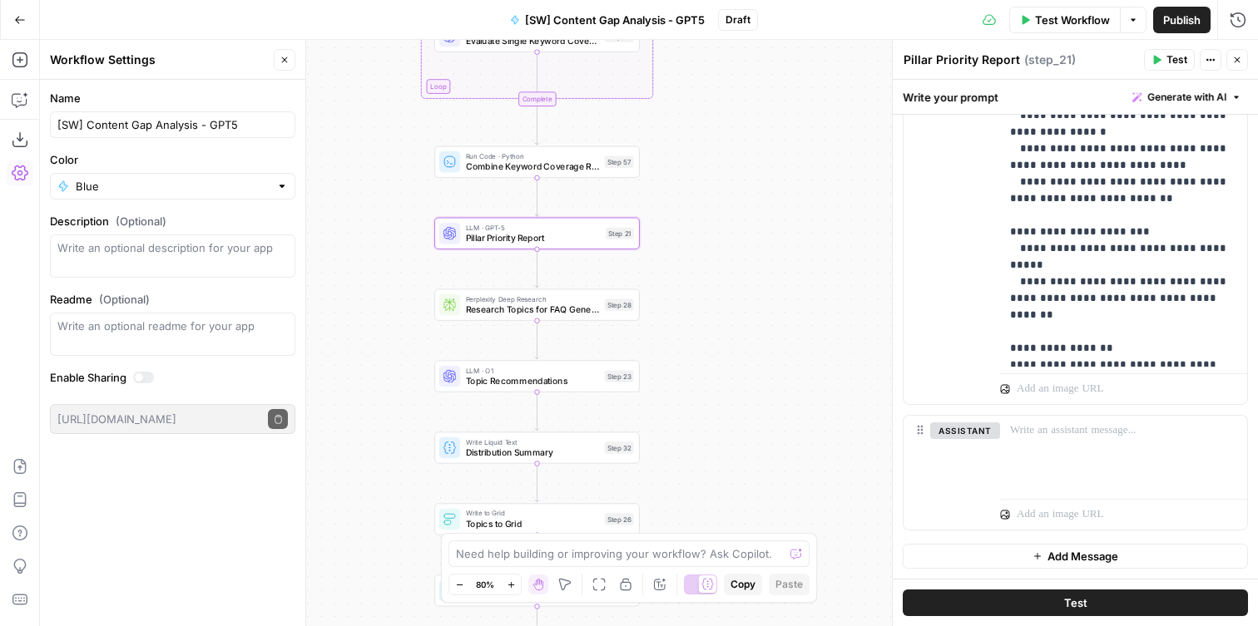
scroll to position [609, 0]
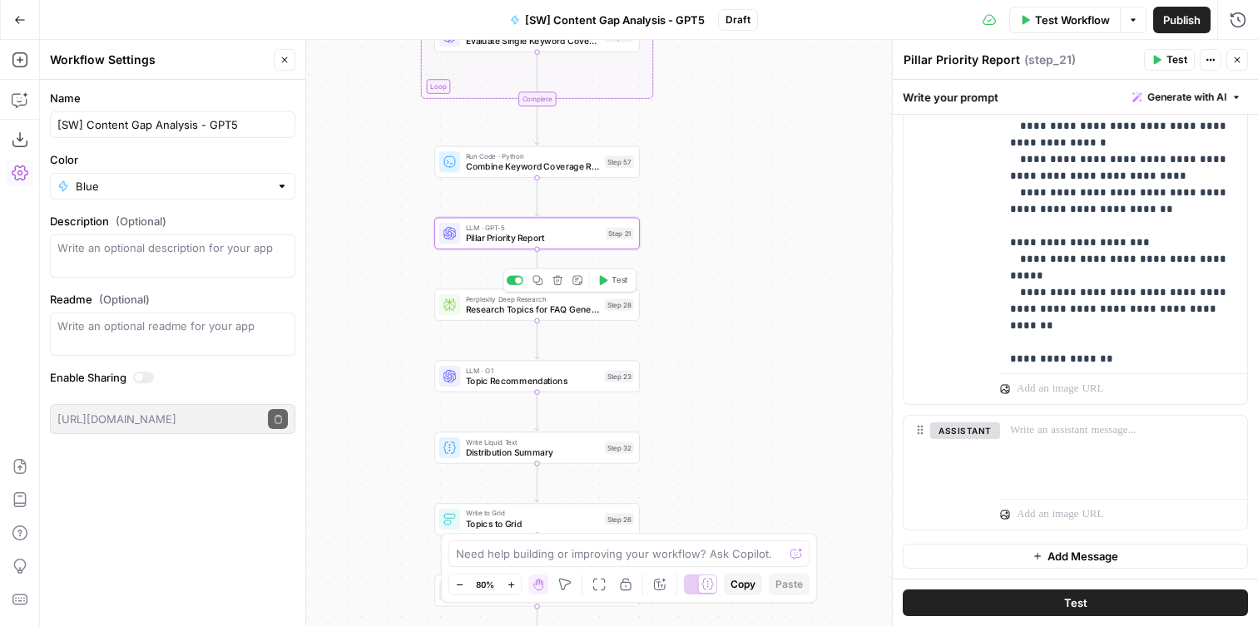
click at [487, 314] on span "Research Topics for FAQ Generation" at bounding box center [533, 309] width 134 height 13
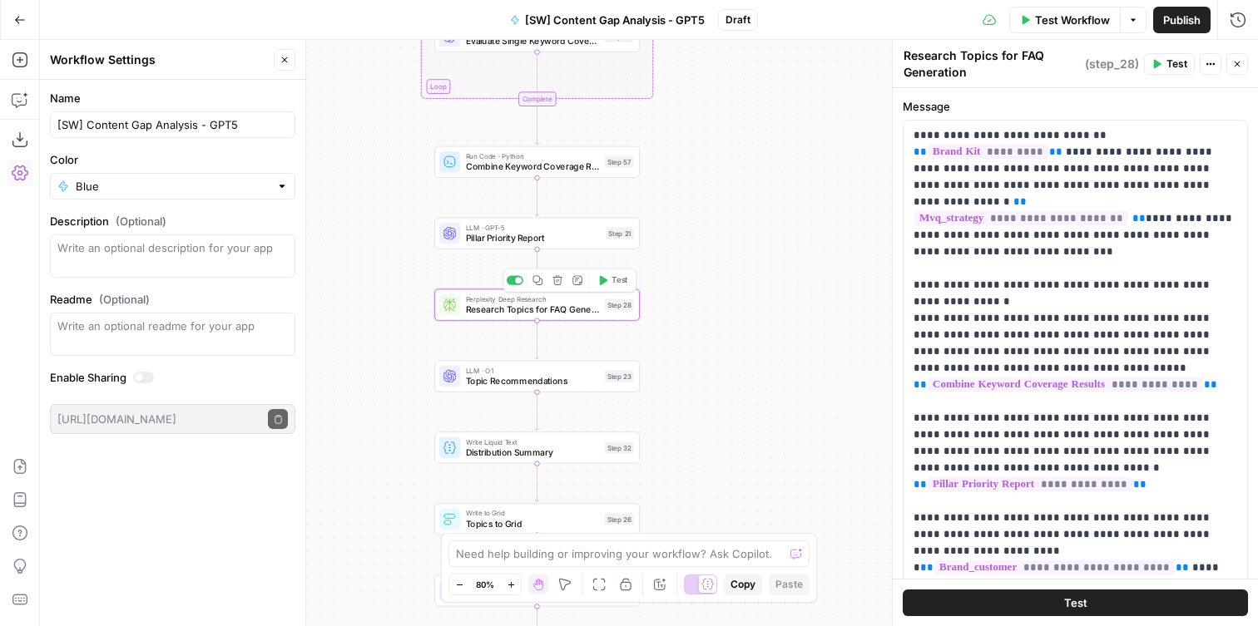
click at [564, 311] on span "Research Topics for FAQ Generation" at bounding box center [533, 309] width 134 height 13
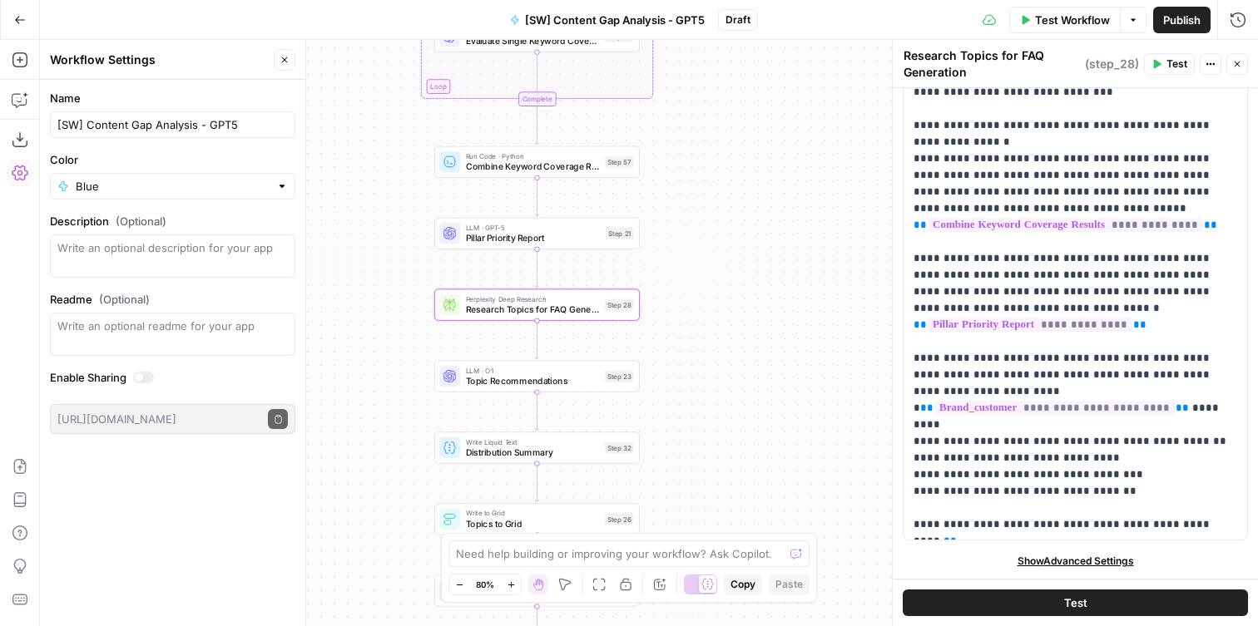
click at [516, 381] on span "Topic Recommendations" at bounding box center [533, 380] width 134 height 13
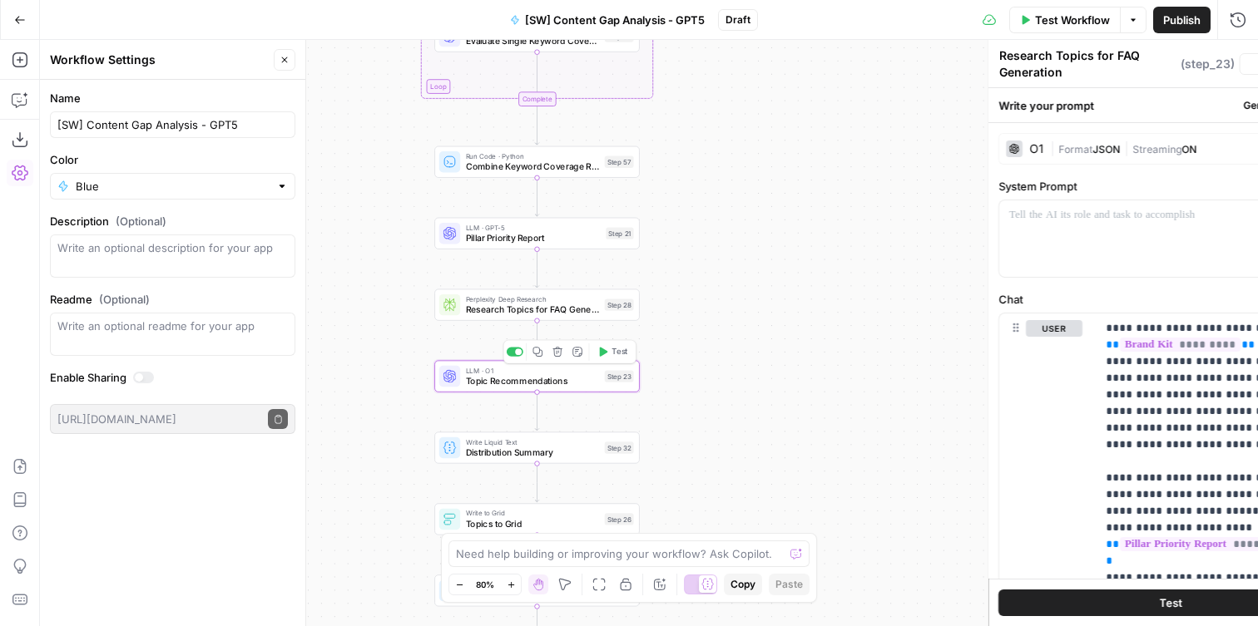
type textarea "Topic Recommendations"
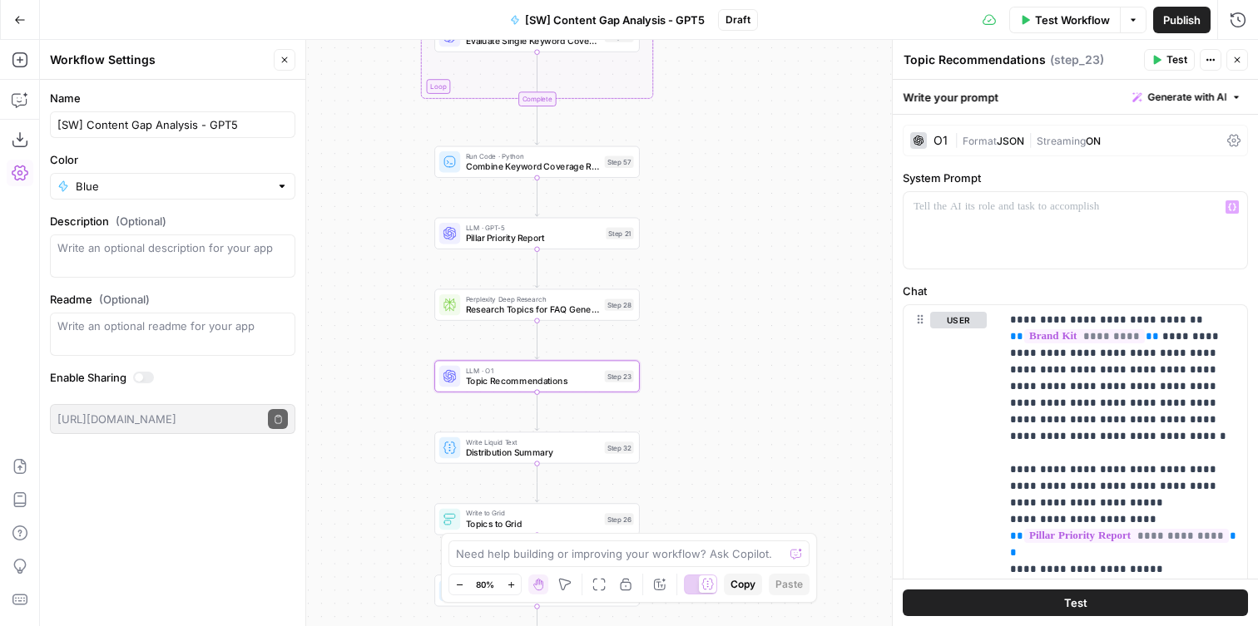
click at [922, 146] on div at bounding box center [918, 140] width 17 height 17
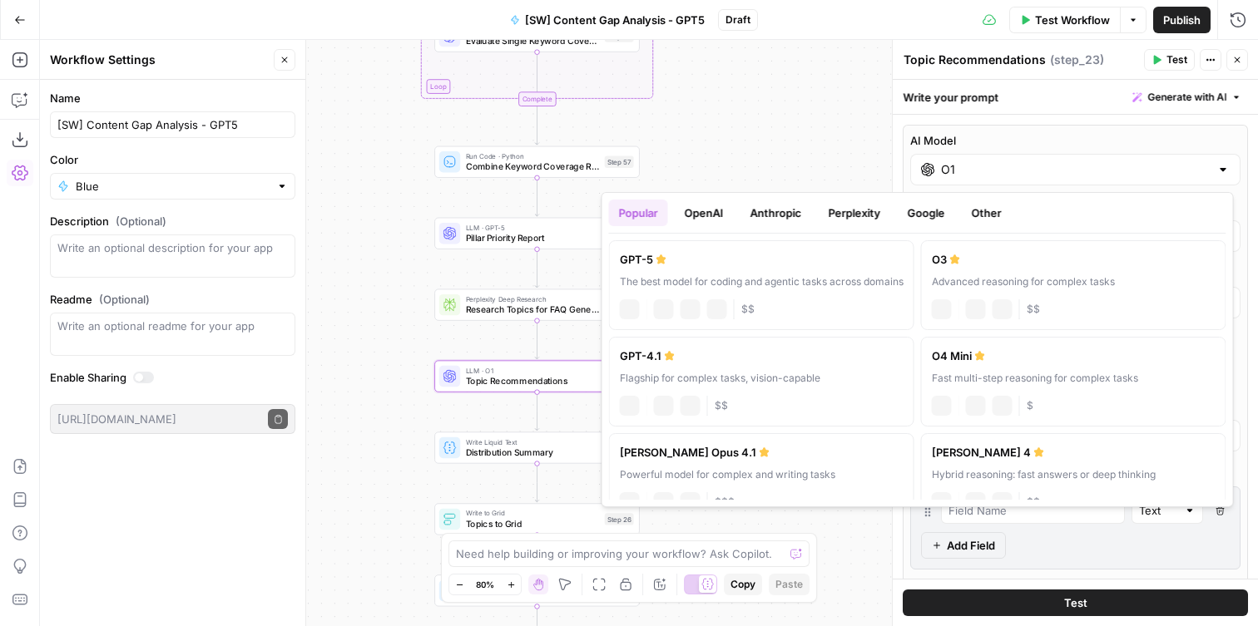
click at [932, 174] on div "O1" at bounding box center [1075, 170] width 330 height 32
click at [645, 275] on div "The best model for coding and agentic tasks across domains" at bounding box center [762, 281] width 284 height 15
type input "GPT-5"
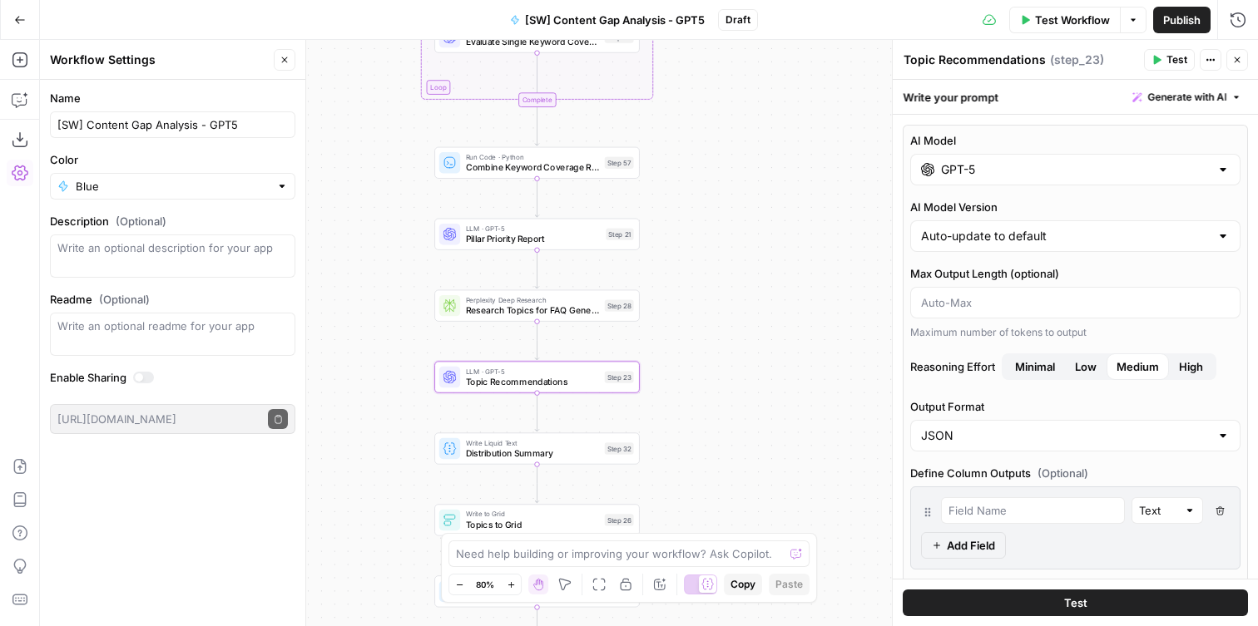
click at [839, 187] on div "Workflow Set Inputs Inputs Get Knowledge Base File Get Keyword Targets Step 13 …" at bounding box center [649, 333] width 1218 height 586
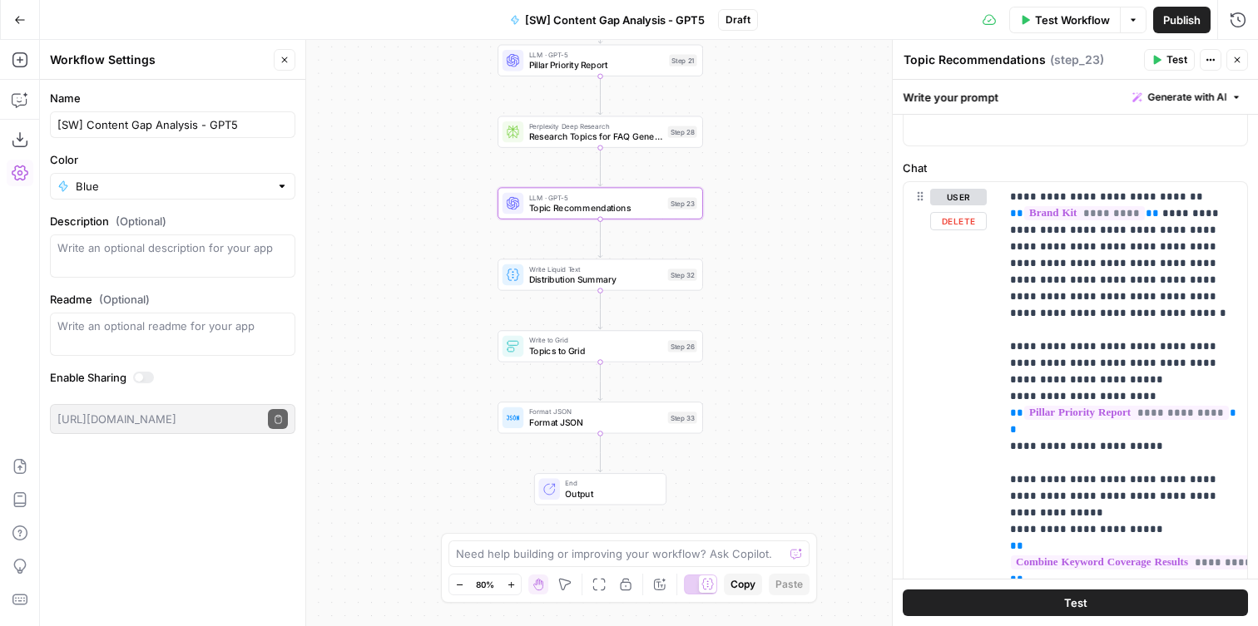
scroll to position [743, 0]
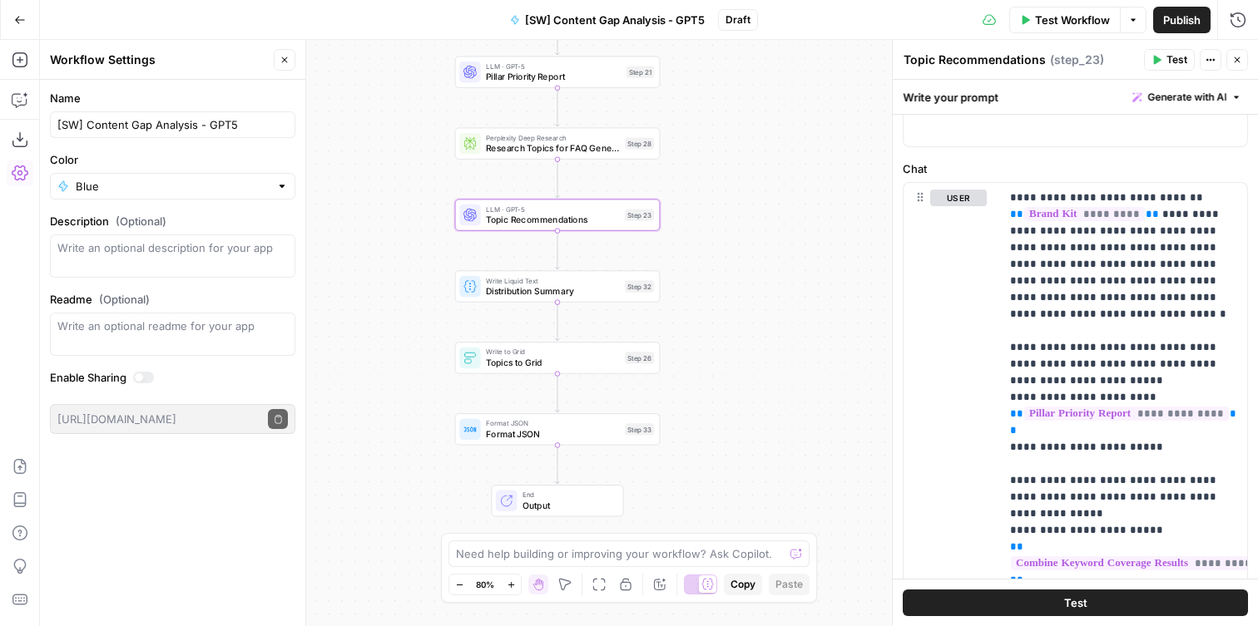
click at [561, 285] on span "Distribution Summary" at bounding box center [553, 290] width 134 height 13
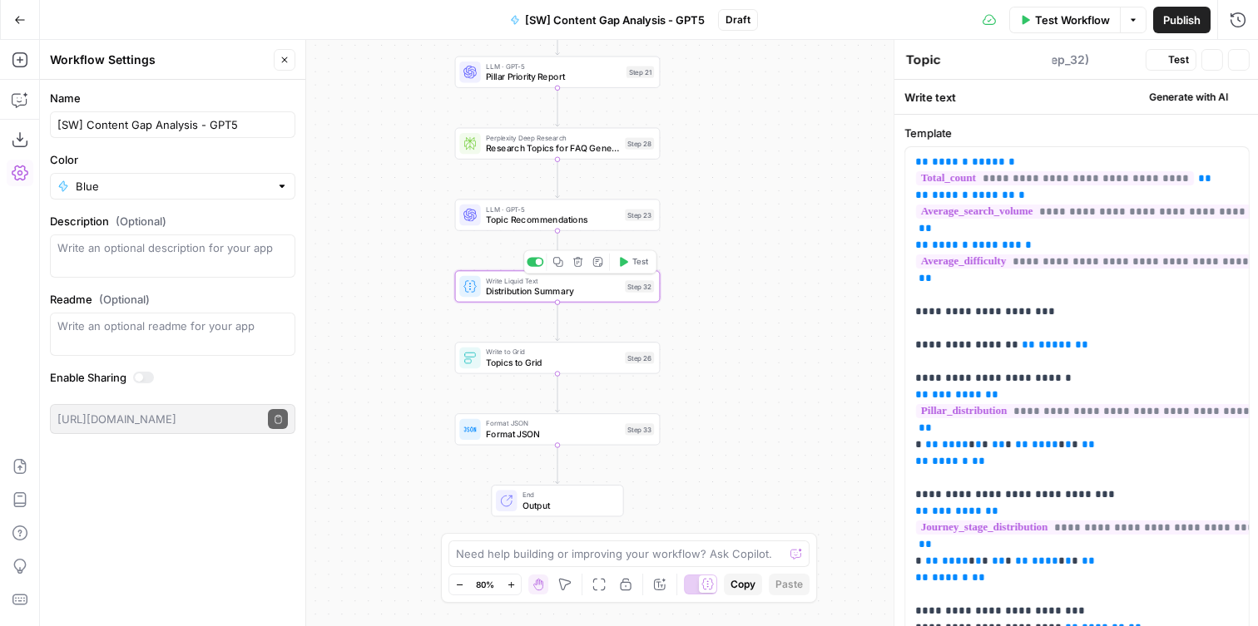
type textarea "Distribution Summary"
click at [566, 368] on span "Topics to Grid" at bounding box center [553, 362] width 134 height 13
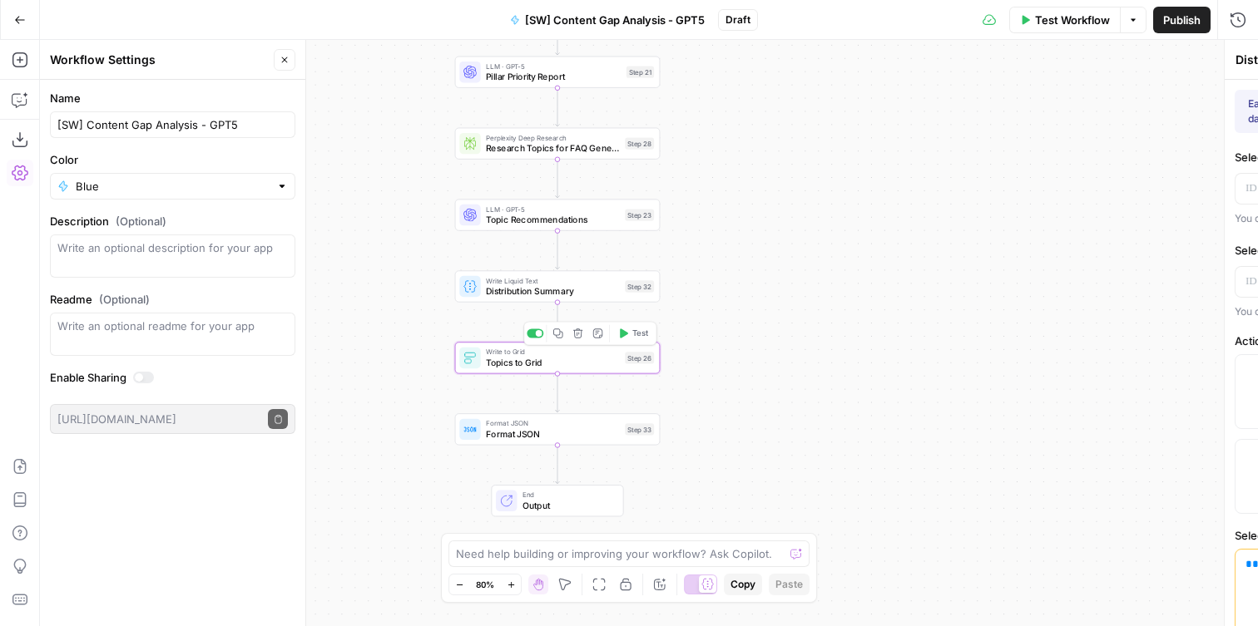
type textarea "Topics to Grid"
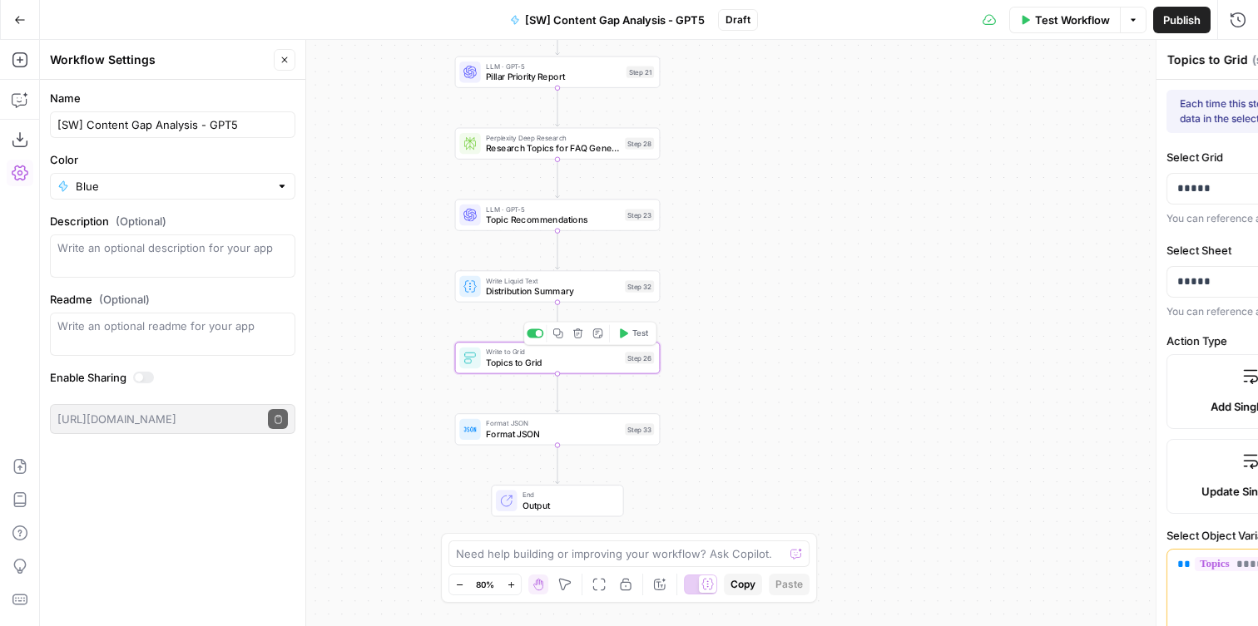
type input "Title"
type input "Pillar"
type input "Content Type"
type input "Journey Stage"
type input "Primary Keyword"
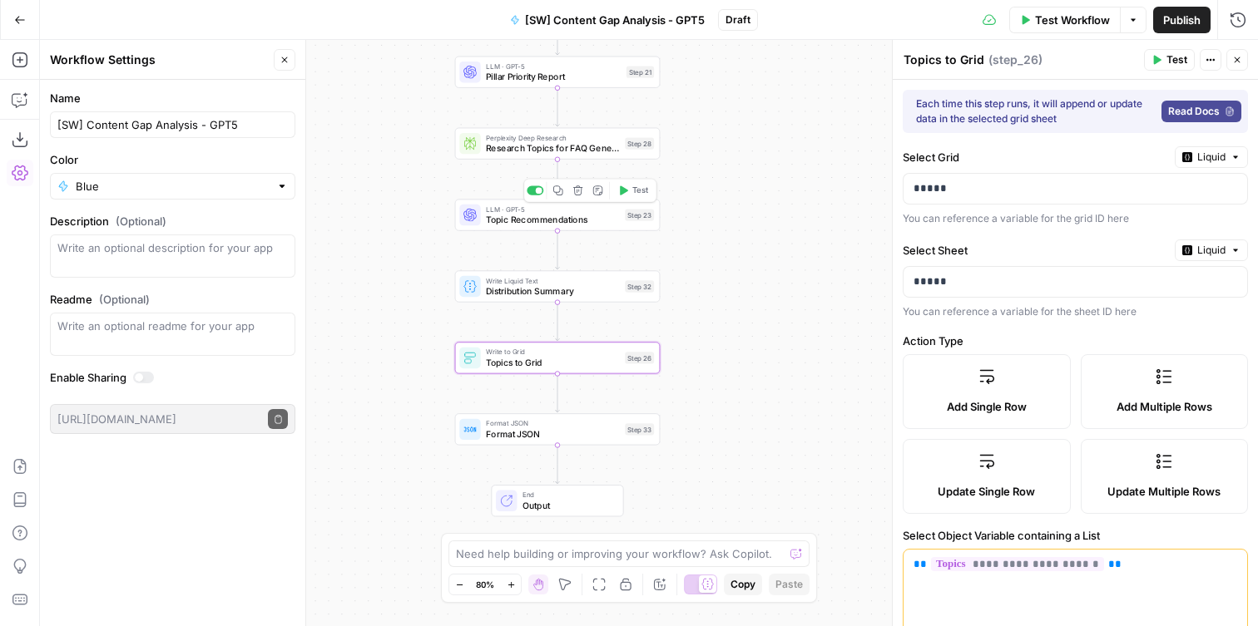
click at [480, 226] on div "LLM · GPT-5 Topic Recommendations Step 23 Copy step Delete step Add Note Test" at bounding box center [557, 215] width 205 height 32
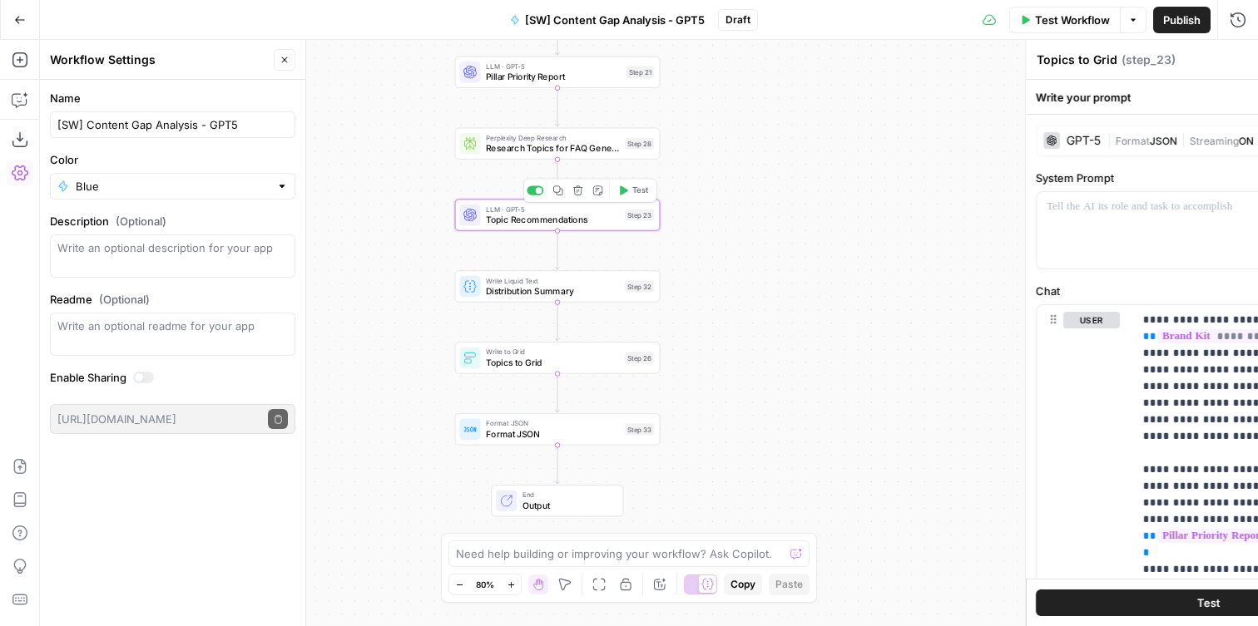
type textarea "Topic Recommendations"
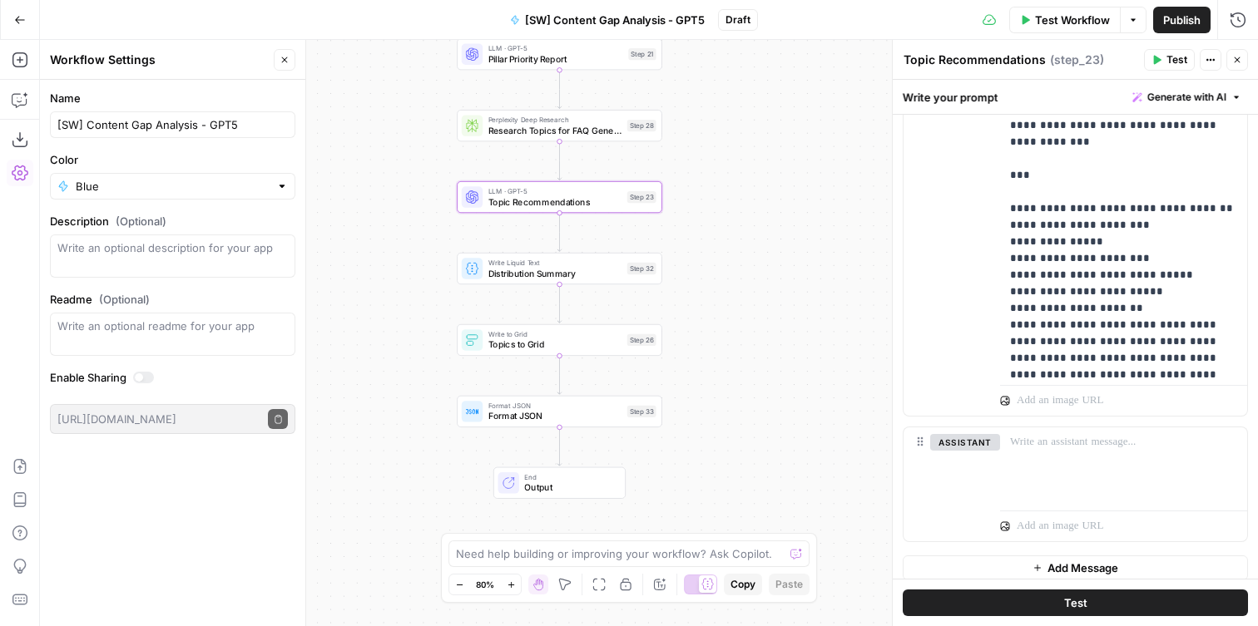
scroll to position [1548, 0]
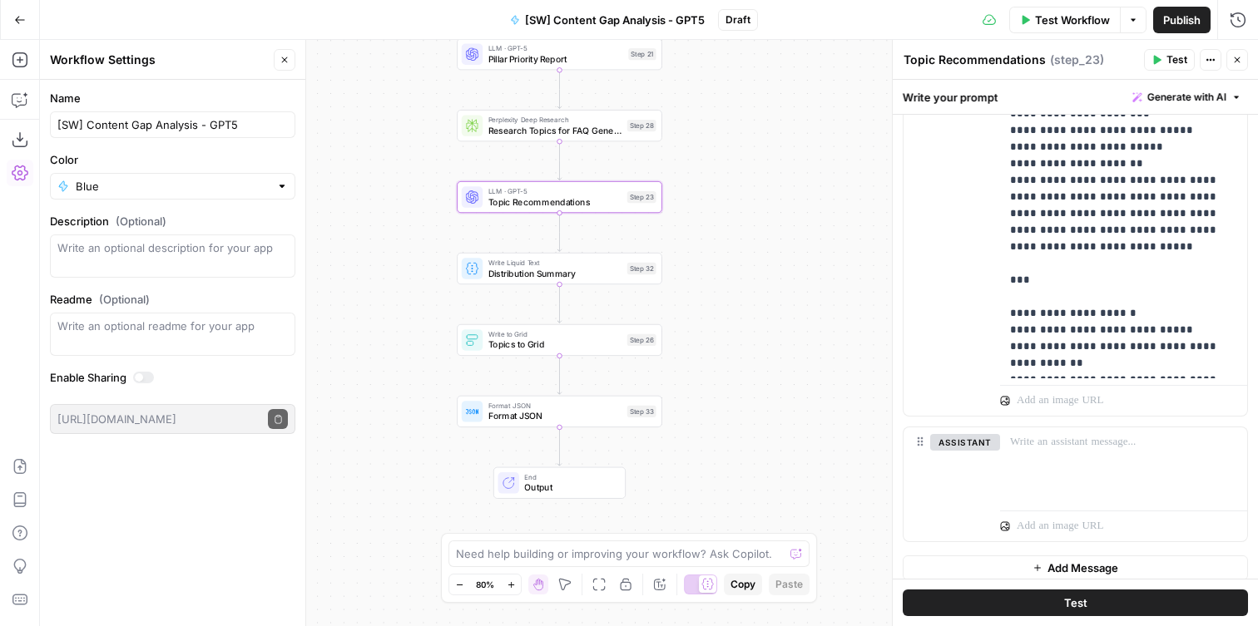
drag, startPoint x: 611, startPoint y: 280, endPoint x: 567, endPoint y: 395, distance: 123.0
click at [611, 280] on div "Write Liquid Text Distribution Summary Step 32 Copy step Delete step Add Note T…" at bounding box center [559, 269] width 205 height 32
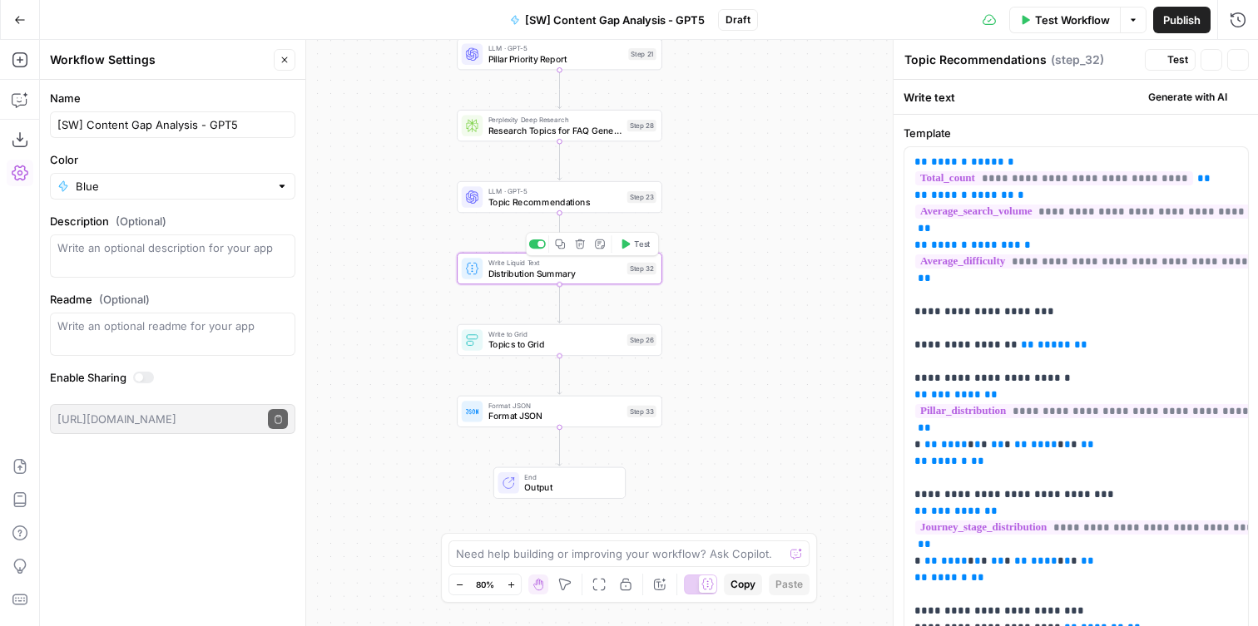
type textarea "Distribution Summary"
click at [559, 416] on span "Format JSON" at bounding box center [555, 415] width 134 height 13
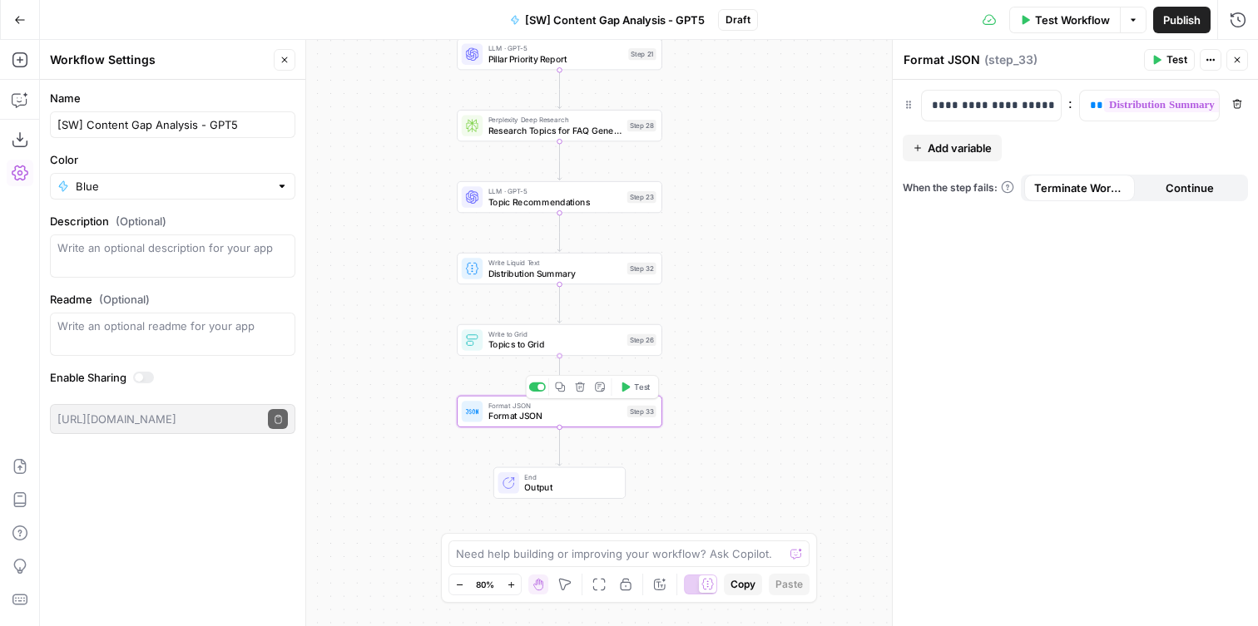
click at [527, 343] on span "Topics to Grid" at bounding box center [555, 345] width 134 height 13
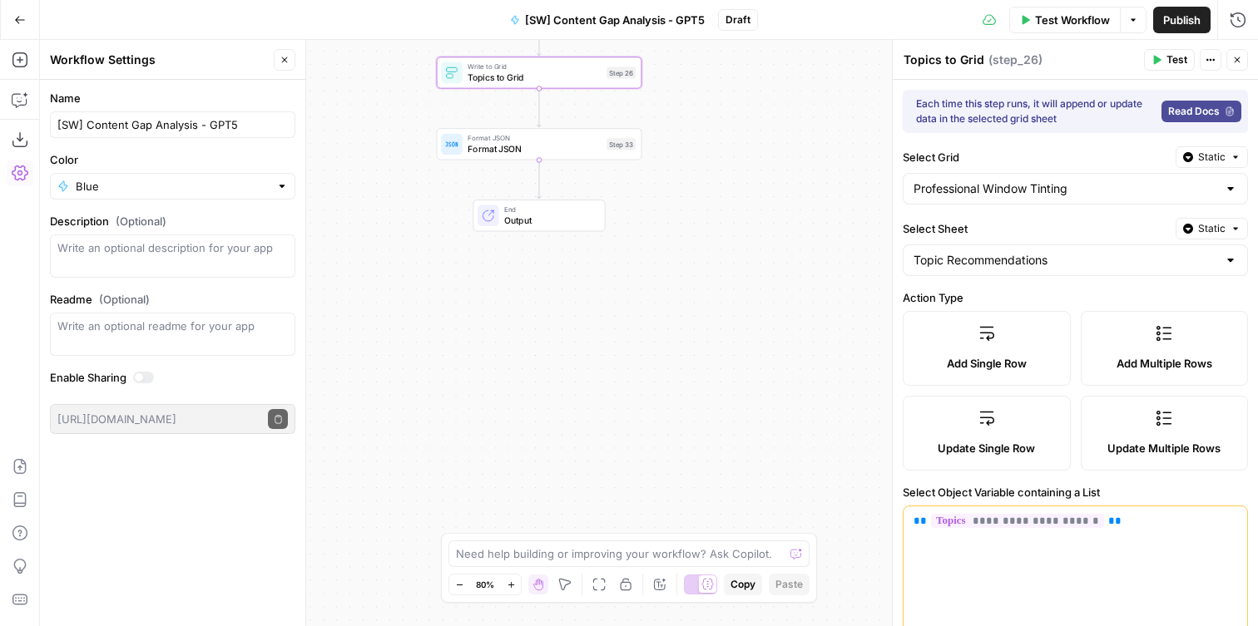
scroll to position [493, 0]
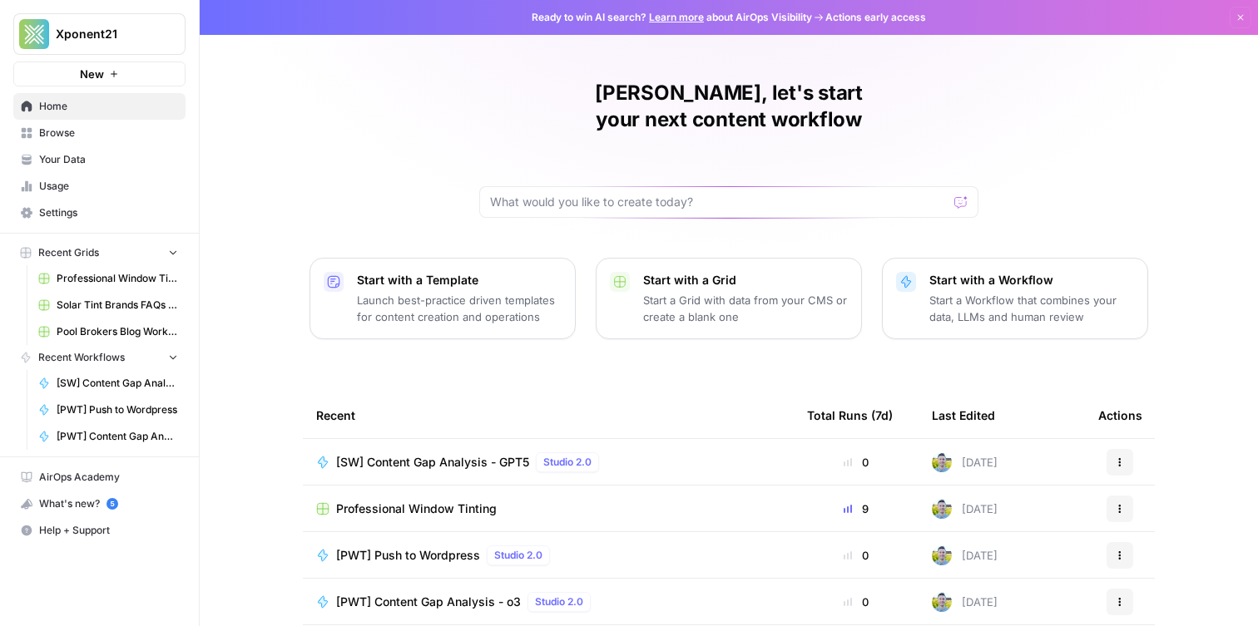
click at [132, 128] on span "Browse" at bounding box center [108, 133] width 139 height 15
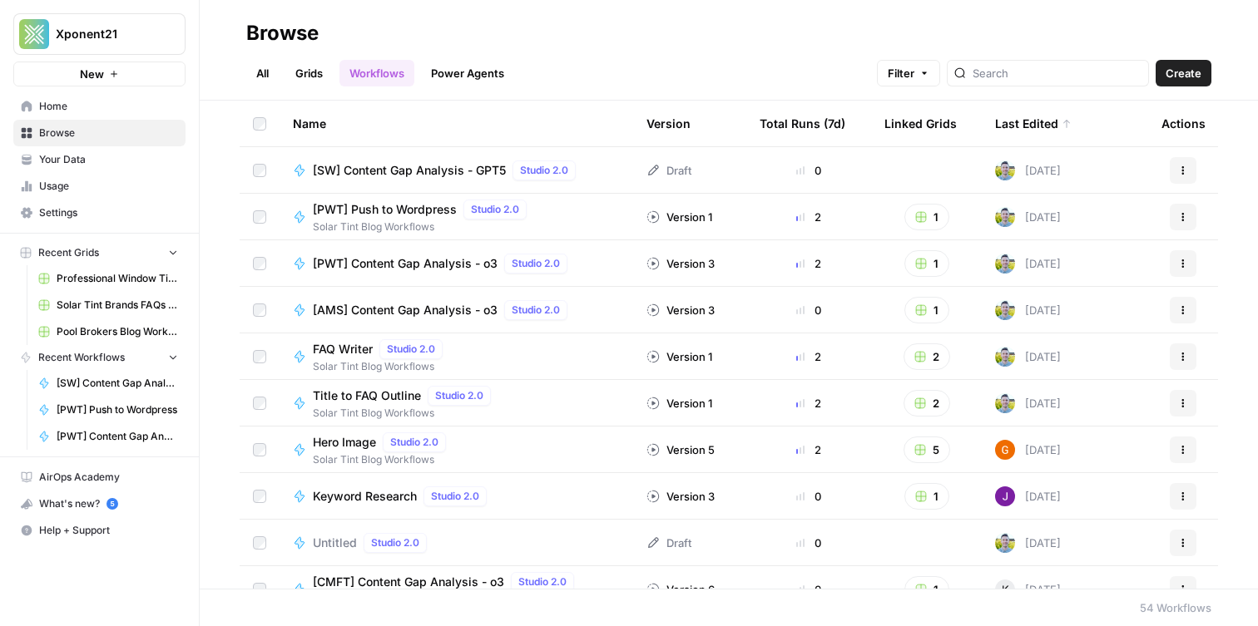
click at [125, 171] on link "Your Data" at bounding box center [99, 159] width 172 height 27
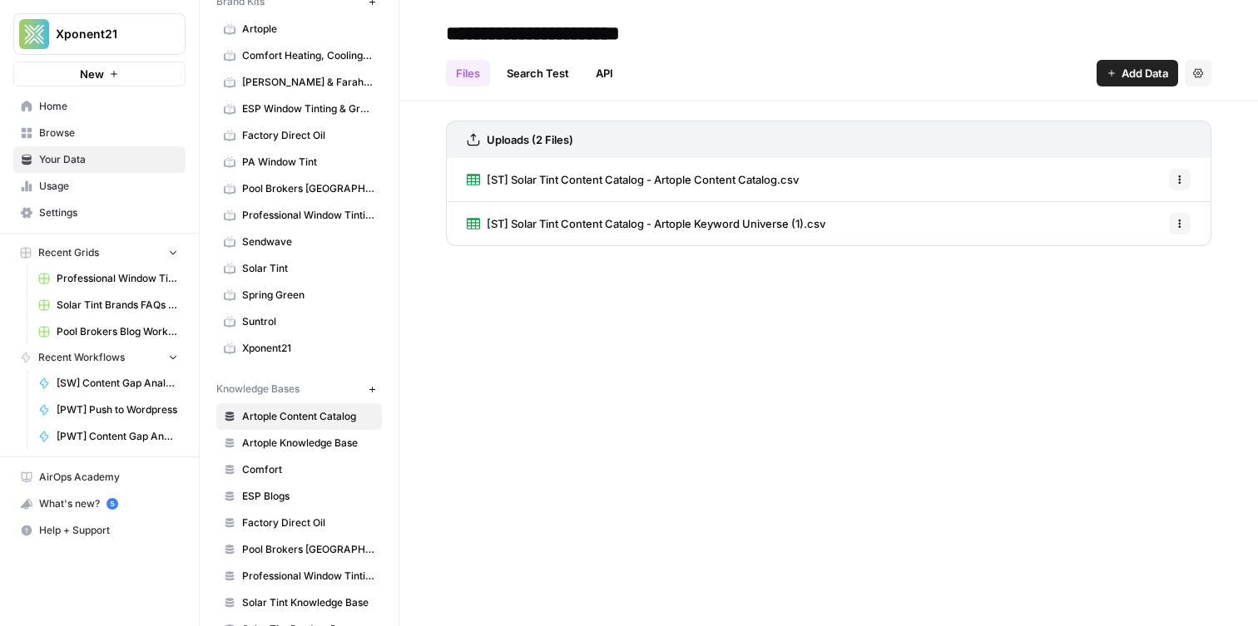
scroll to position [295, 0]
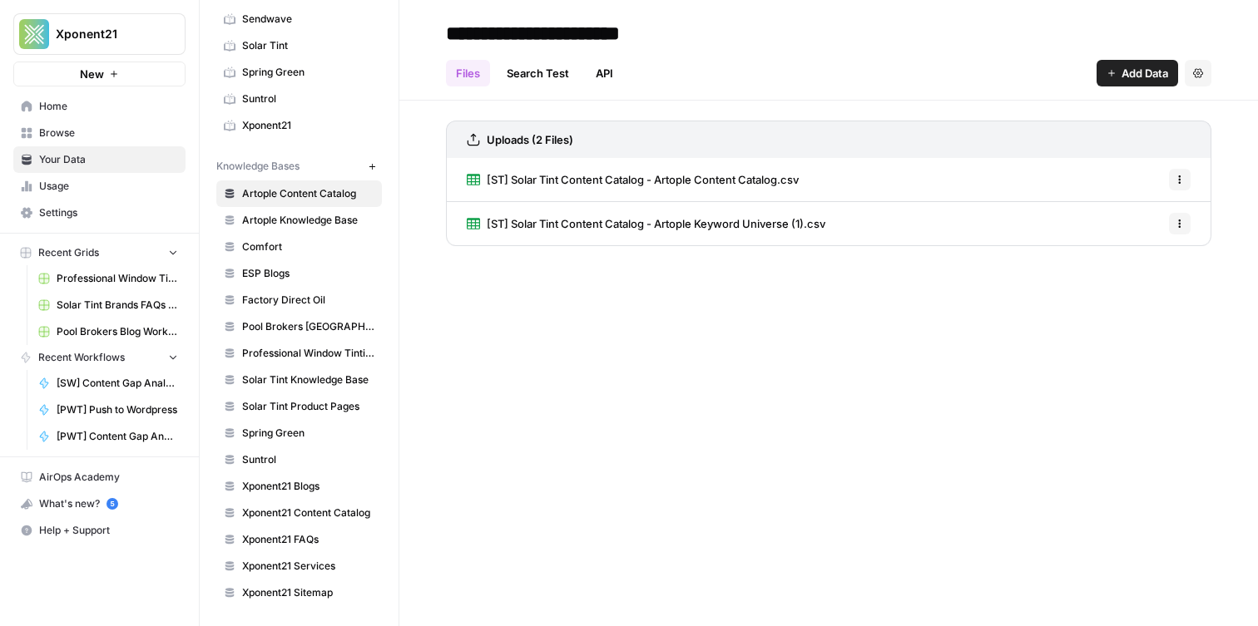
click at [86, 123] on link "Browse" at bounding box center [99, 133] width 172 height 27
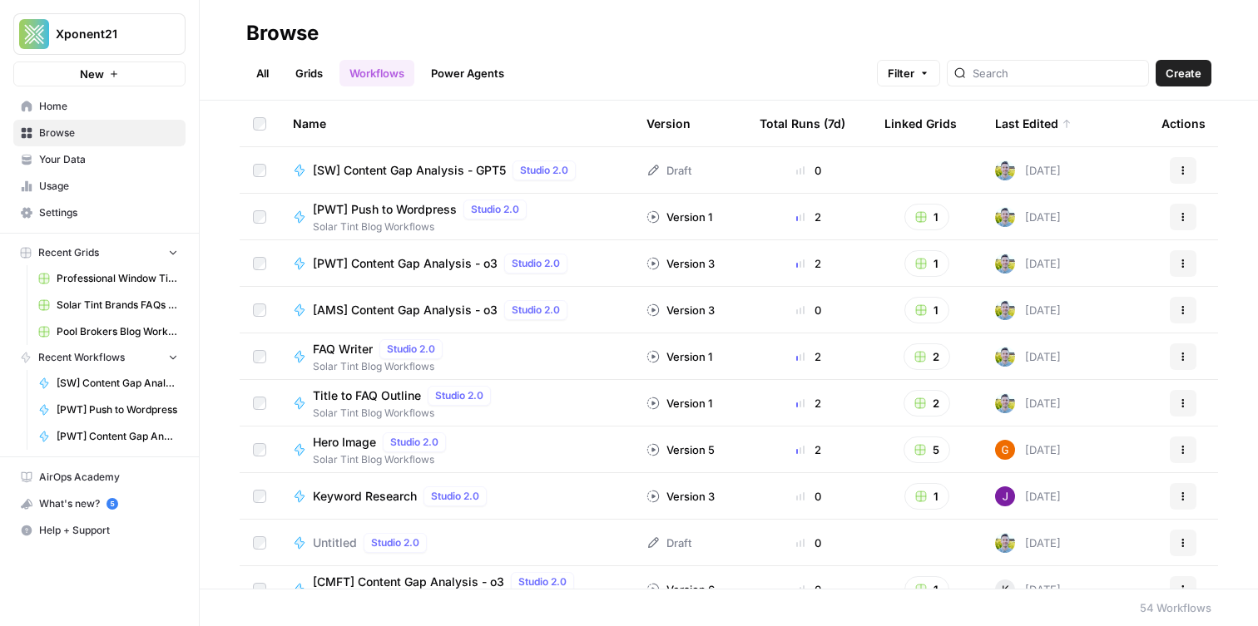
click at [400, 64] on link "Workflows" at bounding box center [376, 73] width 75 height 27
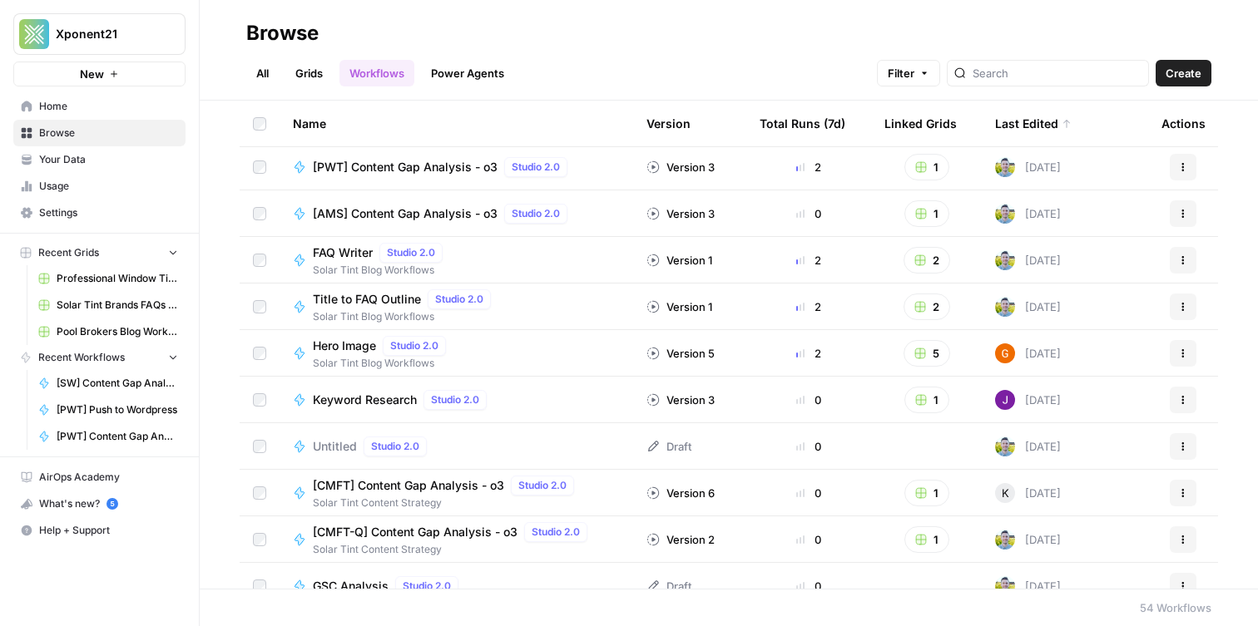
scroll to position [94, 0]
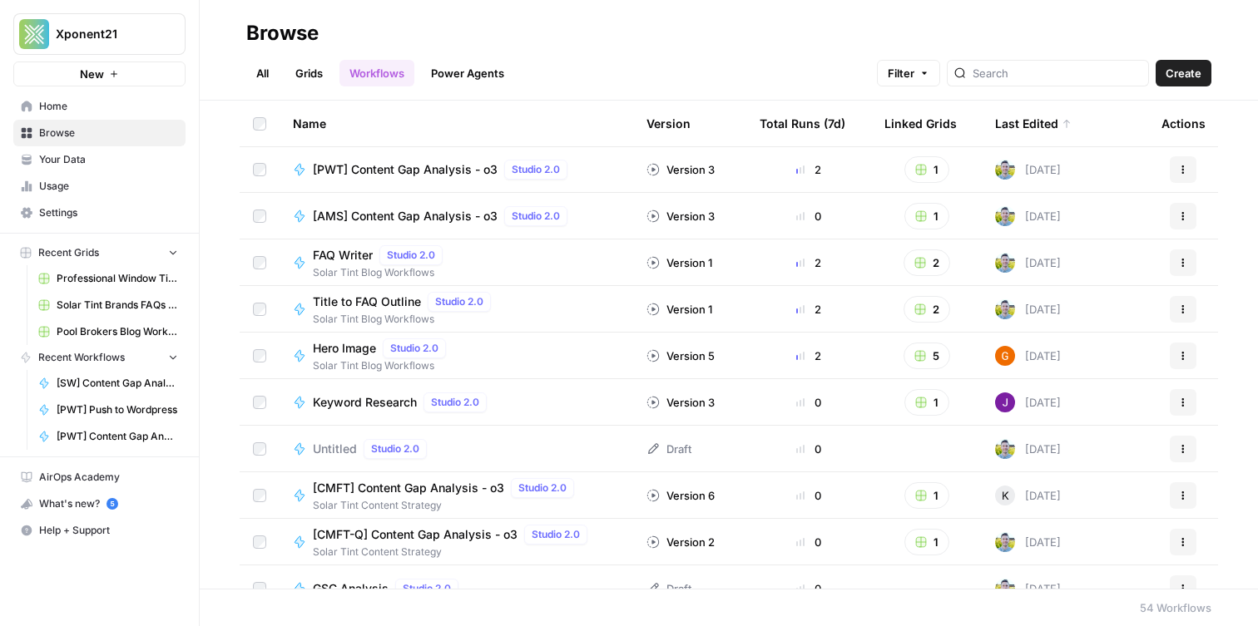
click at [339, 402] on span "Keyword Research" at bounding box center [365, 402] width 104 height 17
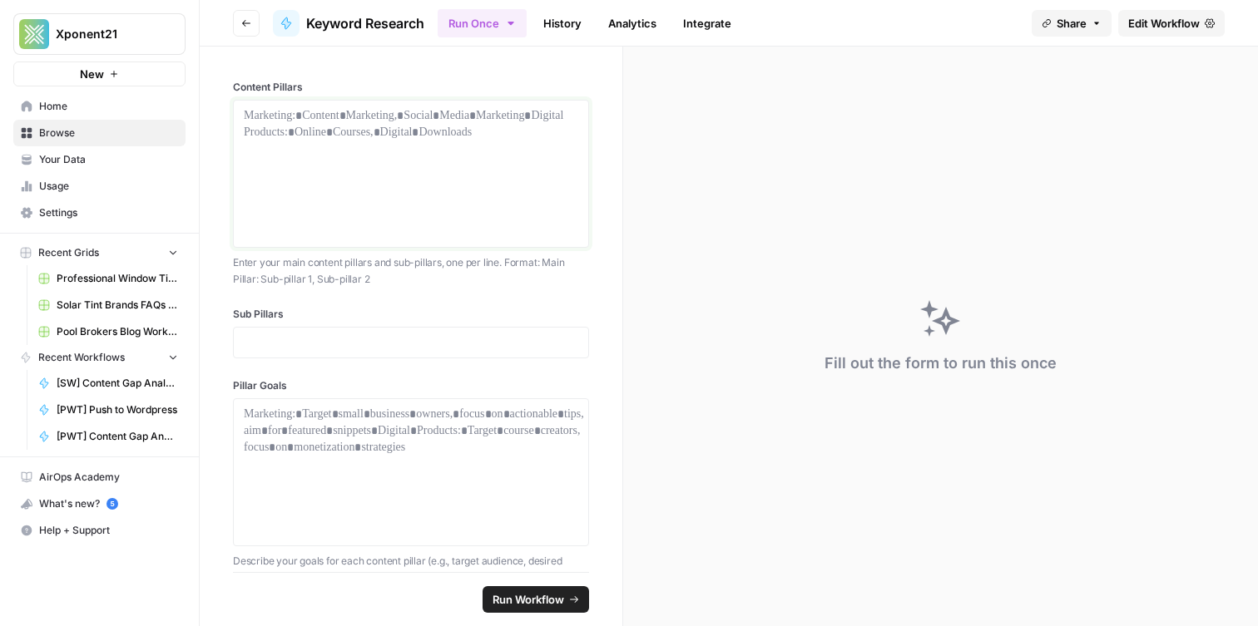
click at [363, 137] on div at bounding box center [411, 173] width 334 height 133
click at [360, 144] on div at bounding box center [411, 173] width 334 height 133
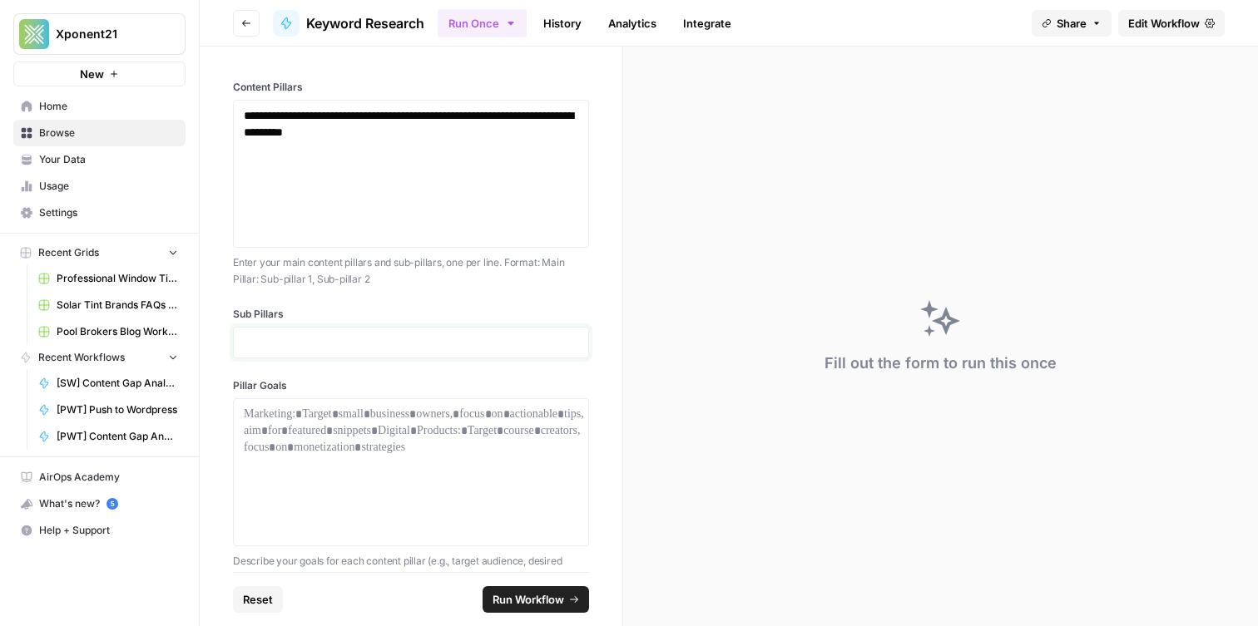
click at [336, 344] on p at bounding box center [411, 342] width 334 height 17
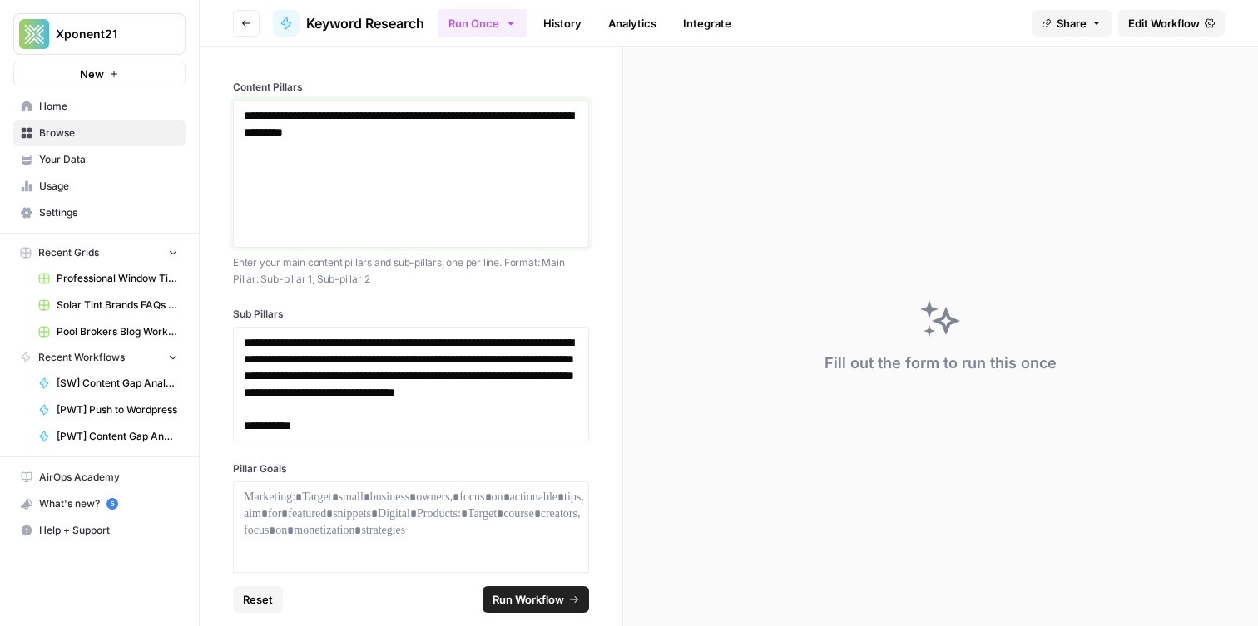
click at [400, 202] on div "**********" at bounding box center [411, 173] width 334 height 133
click at [444, 378] on p "**********" at bounding box center [411, 375] width 334 height 83
click at [433, 274] on p "Enter your main content pillars and sub-pillars, one per line. Format: Main Pil…" at bounding box center [411, 271] width 356 height 32
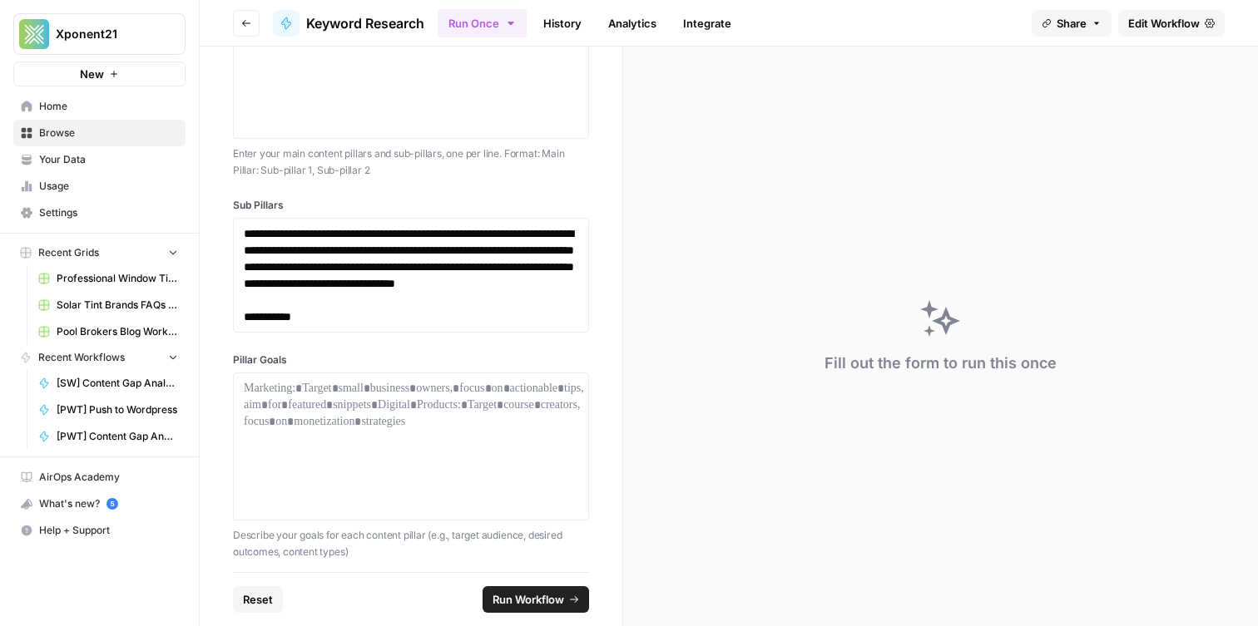
scroll to position [116, 0]
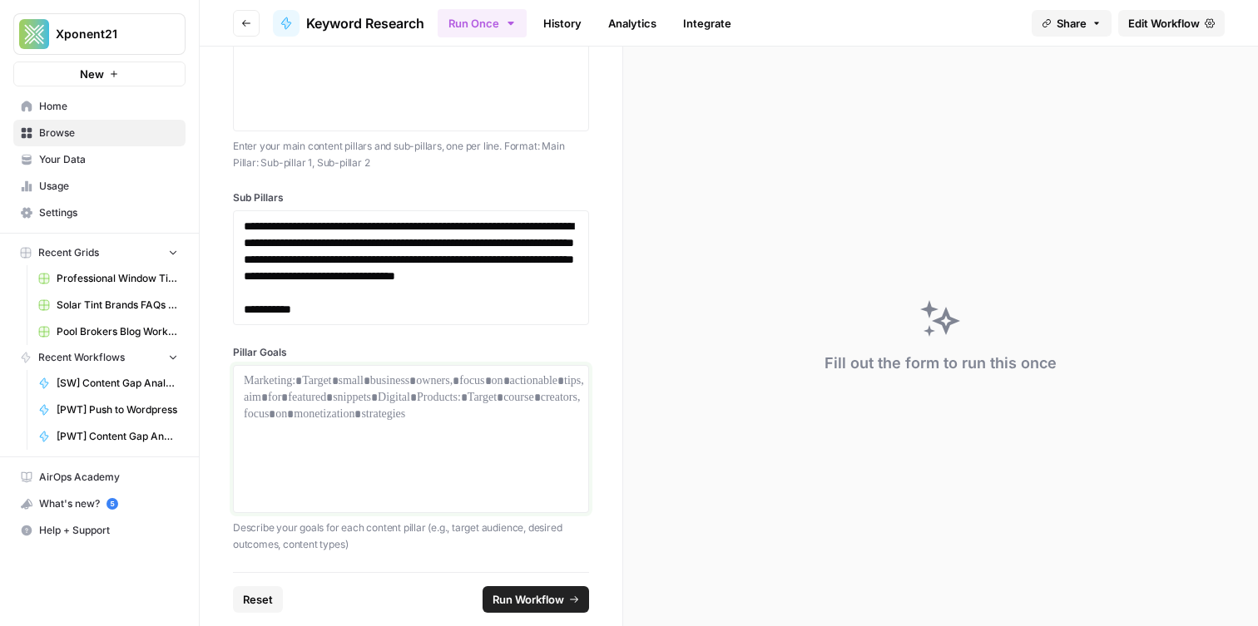
click at [372, 425] on div at bounding box center [411, 439] width 334 height 133
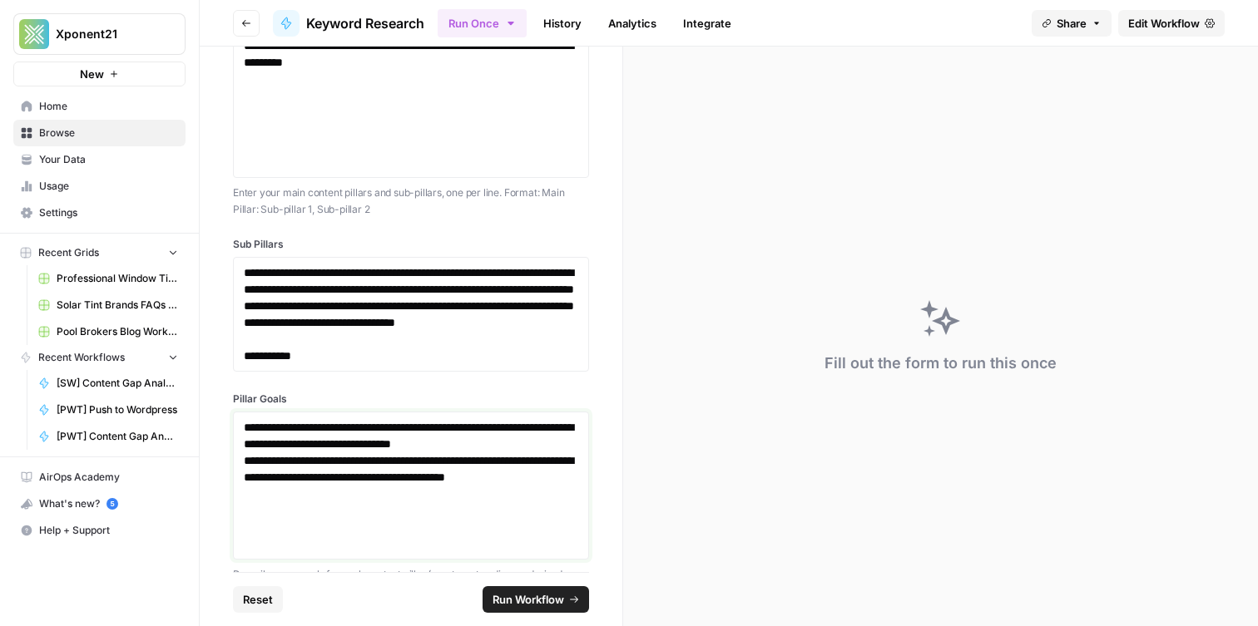
scroll to position [71, 0]
click at [1139, 19] on span "Edit Workflow" at bounding box center [1164, 23] width 72 height 17
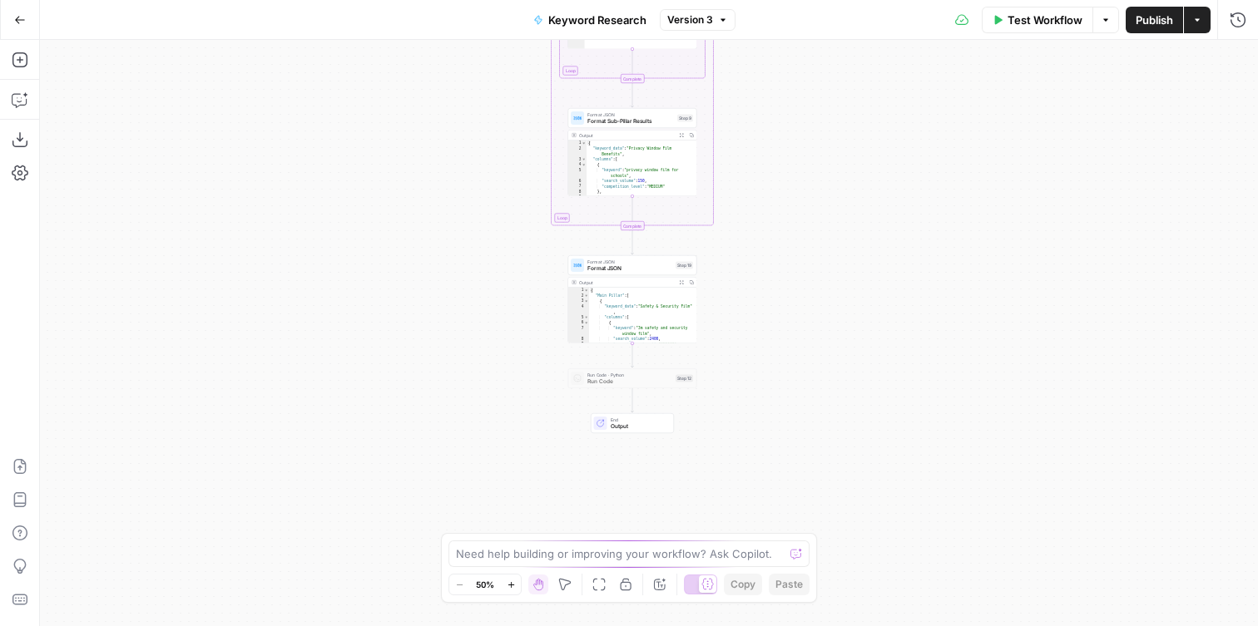
click at [622, 269] on span "Format JSON" at bounding box center [629, 268] width 85 height 8
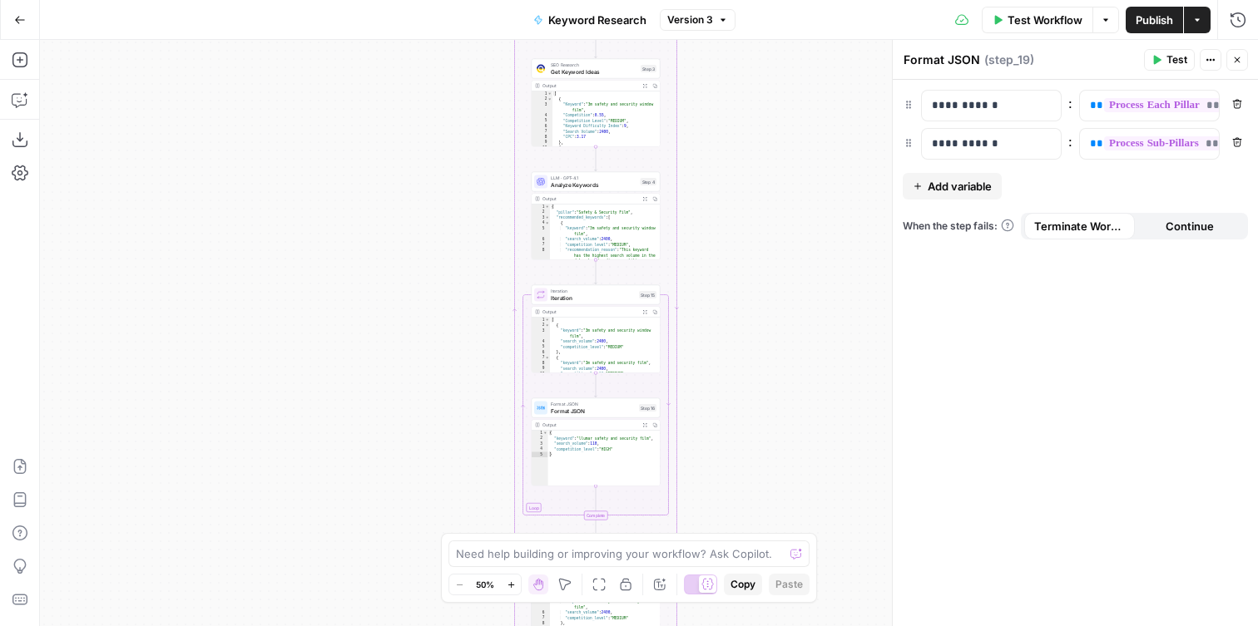
click at [595, 182] on span "Analyze Keywords" at bounding box center [594, 184] width 87 height 8
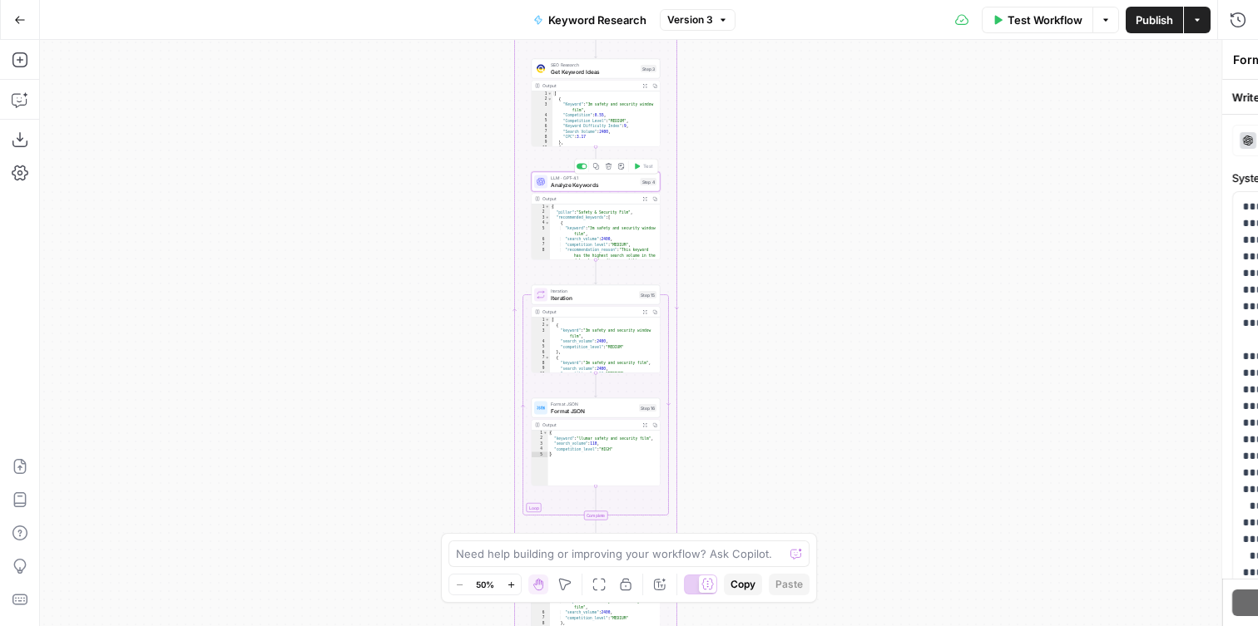
type textarea "Analyze Keywords"
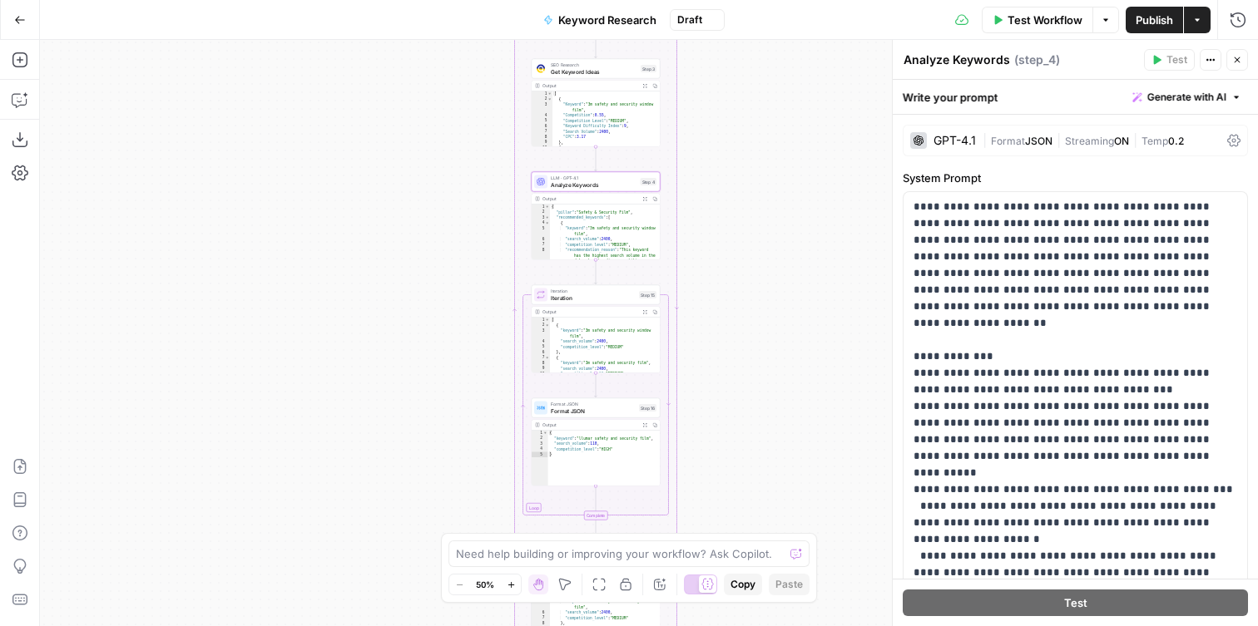
click at [937, 141] on div "GPT-4.1" at bounding box center [954, 141] width 42 height 12
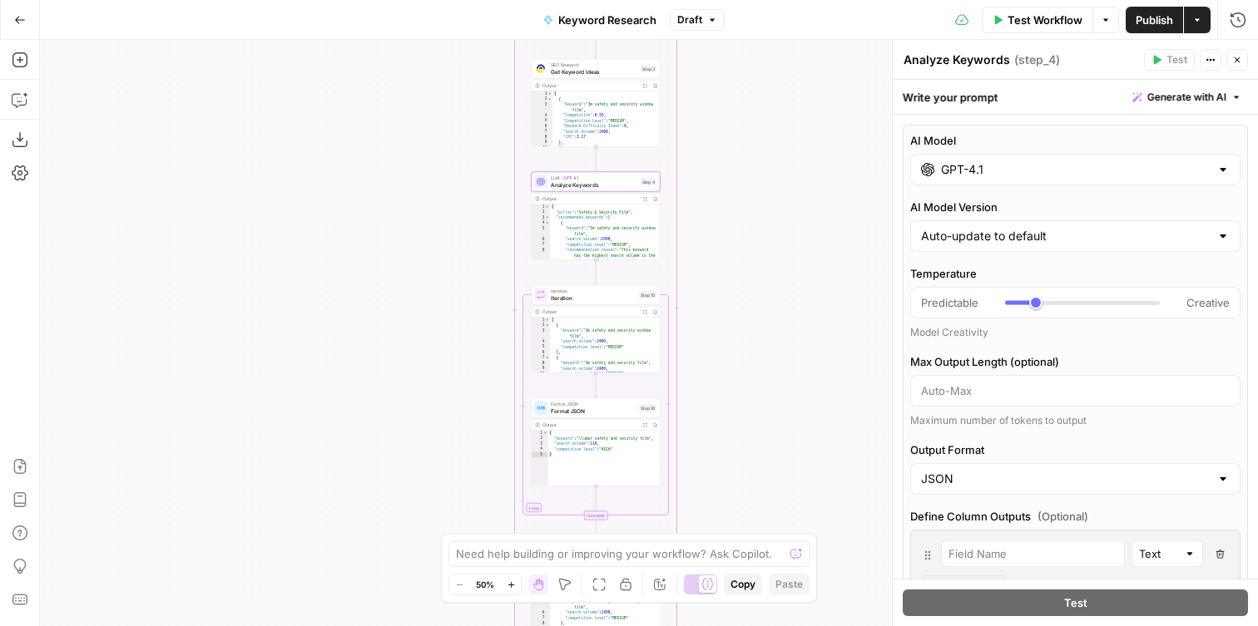
click at [950, 168] on input "GPT-4.1" at bounding box center [1075, 169] width 269 height 17
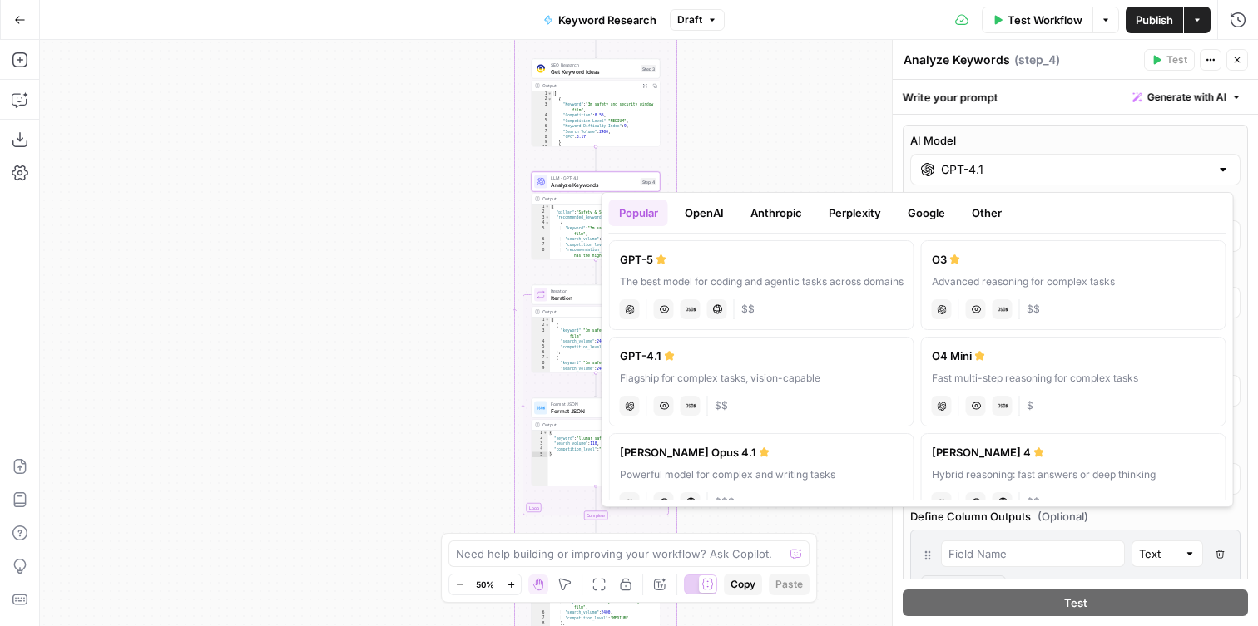
click at [669, 277] on div "The best model for coding and agentic tasks across domains" at bounding box center [762, 281] width 284 height 15
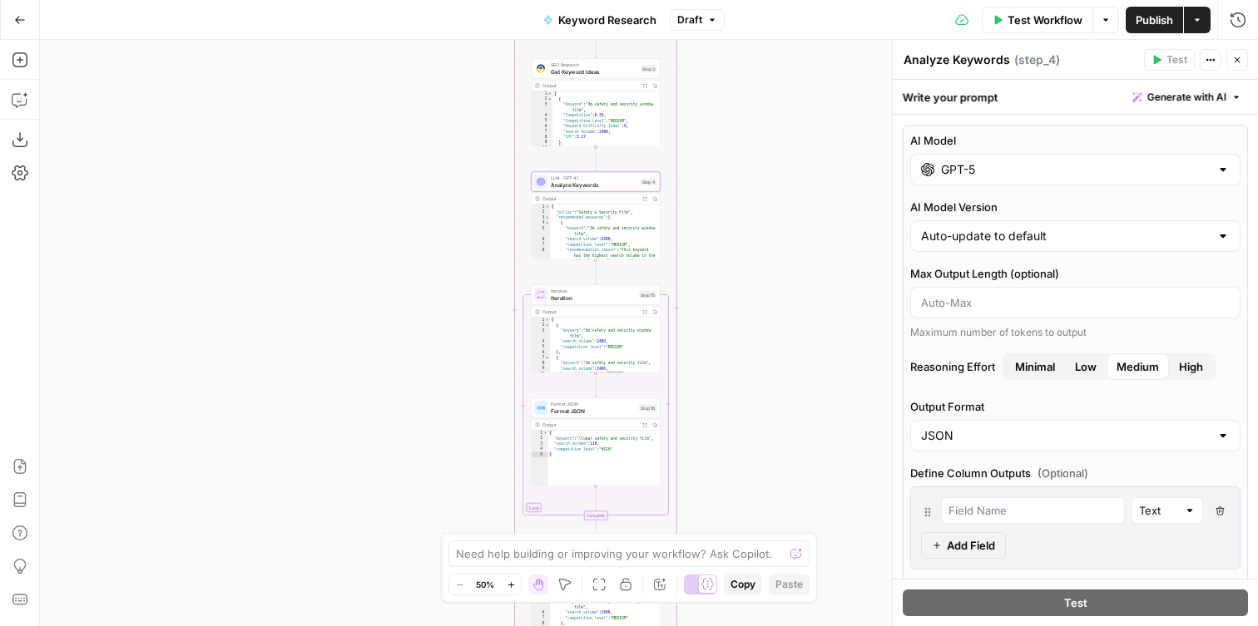
type input "GPT-5"
click at [774, 185] on div "Workflow Set Inputs Inputs Run Code · Python Parse Content Pillars Step 1 Outpu…" at bounding box center [649, 333] width 1218 height 586
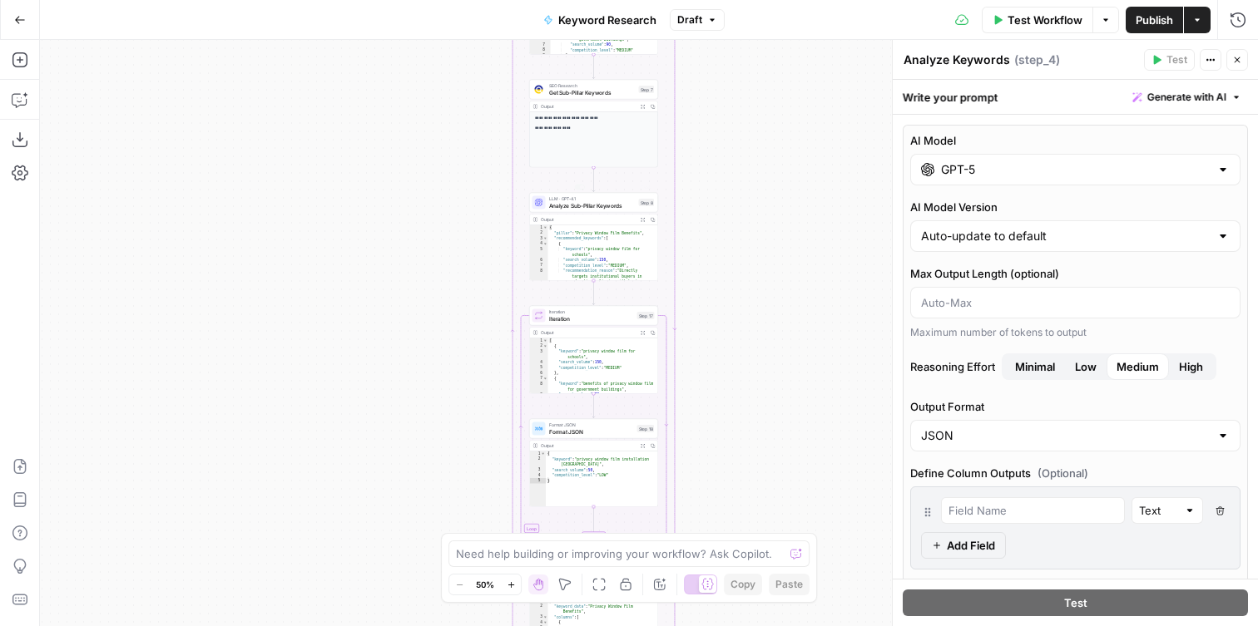
click at [599, 206] on span "Analyze Sub-Pillar Keywords" at bounding box center [592, 205] width 87 height 8
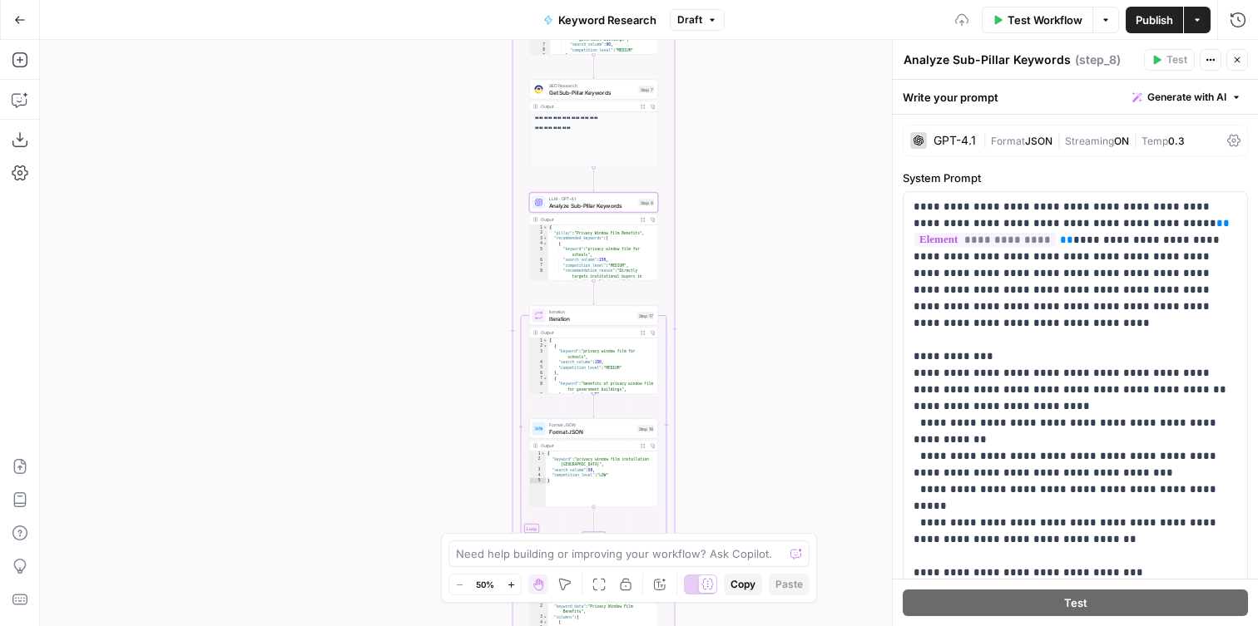
click at [939, 139] on div "GPT-4.1" at bounding box center [954, 141] width 42 height 12
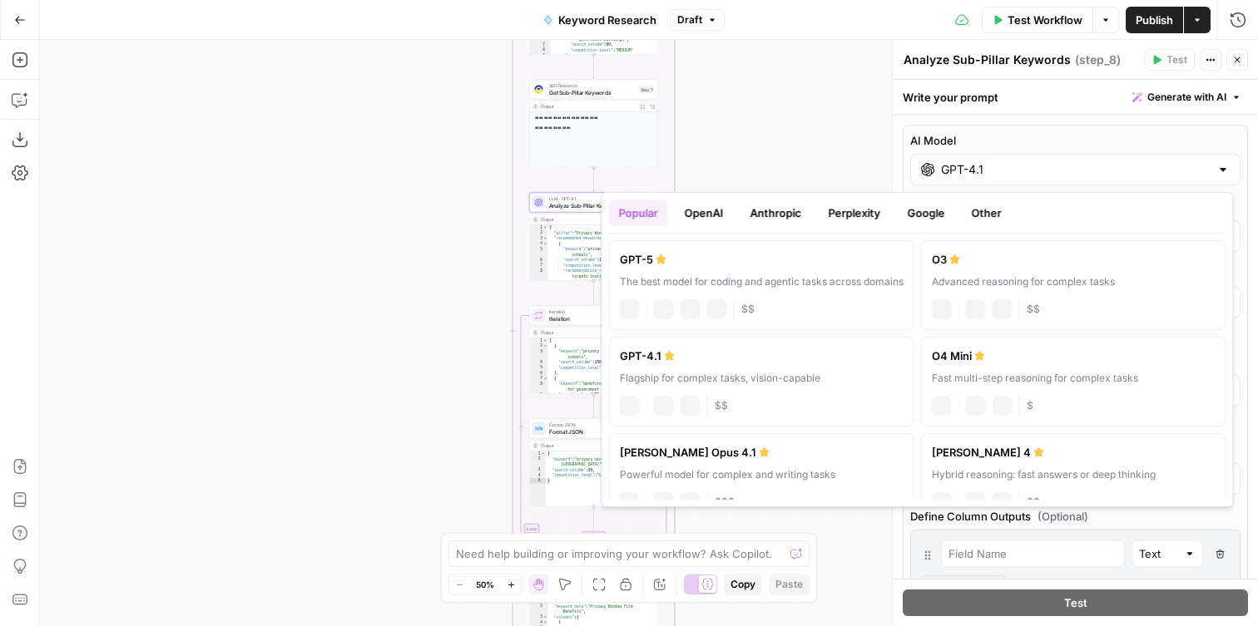
click at [964, 180] on div "GPT-4.1" at bounding box center [1075, 170] width 330 height 32
click at [718, 296] on div "chat Vision Capabilities JSON Mode Live Web Research $$" at bounding box center [762, 307] width 284 height 23
type input "GPT-5"
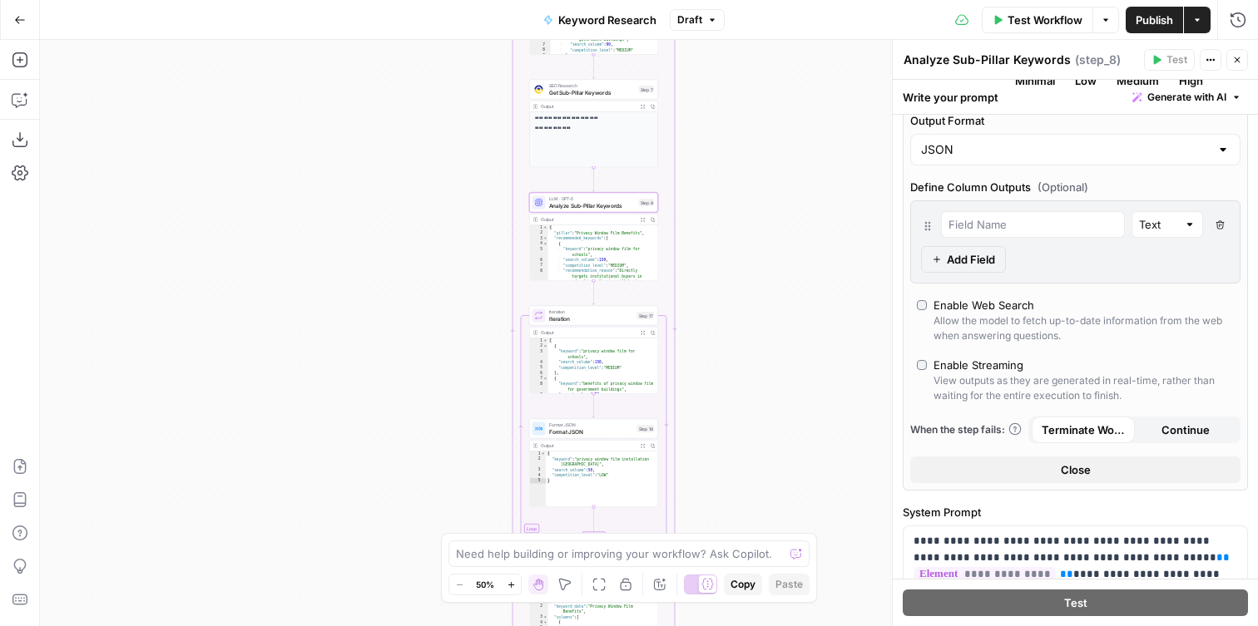
scroll to position [295, 0]
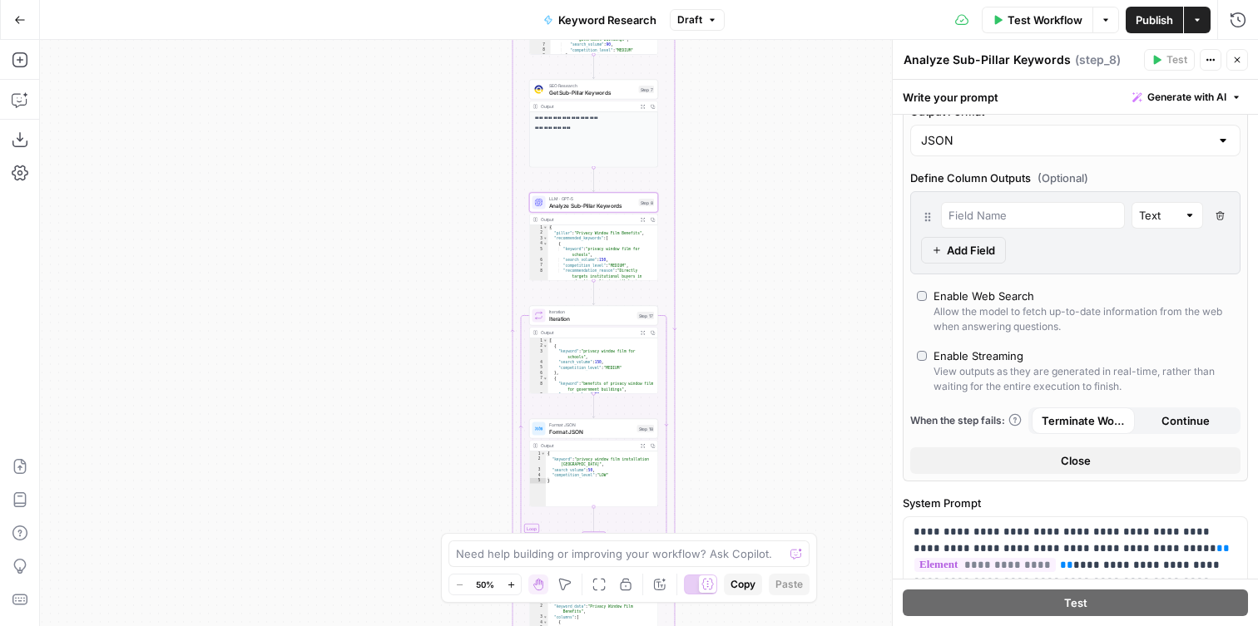
click at [954, 316] on div "Allow the model to fetch up-to-date information from the web when answering que…" at bounding box center [1083, 319] width 300 height 30
type input "response"
click at [573, 210] on span "Analyze Keywords" at bounding box center [594, 212] width 87 height 8
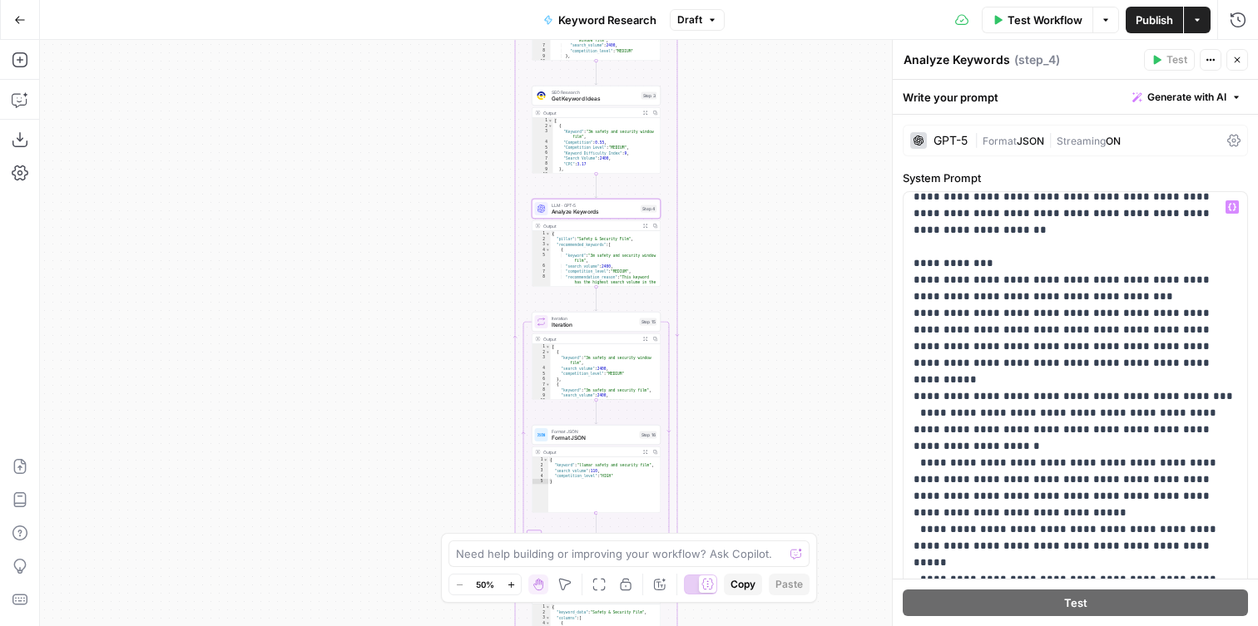
scroll to position [0, 0]
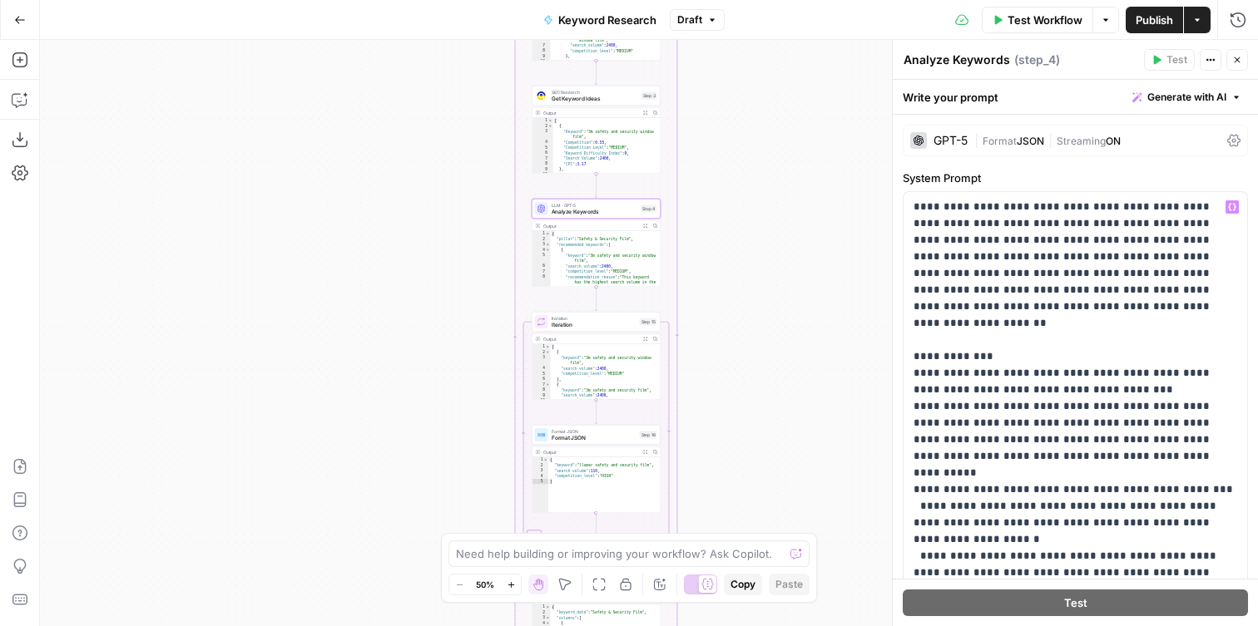
click at [948, 137] on div "GPT-5" at bounding box center [950, 141] width 34 height 12
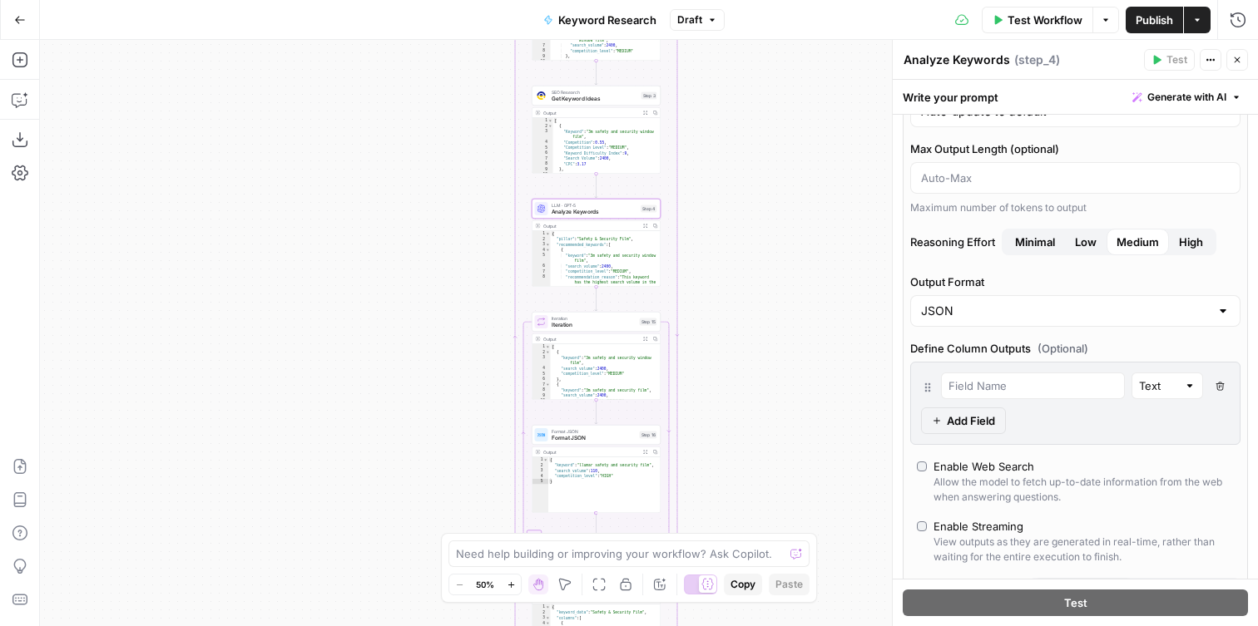
scroll to position [127, 0]
click at [984, 471] on div "Enable Web Search" at bounding box center [983, 464] width 101 height 17
type input "response"
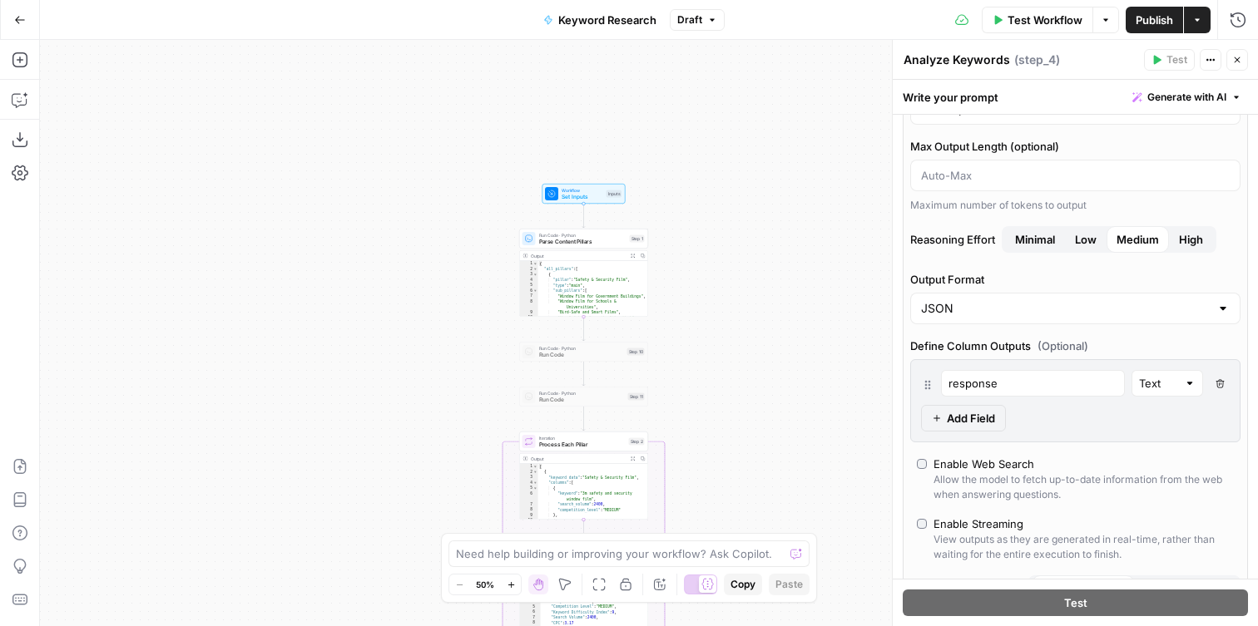
click at [566, 193] on span "Set Inputs" at bounding box center [582, 197] width 42 height 8
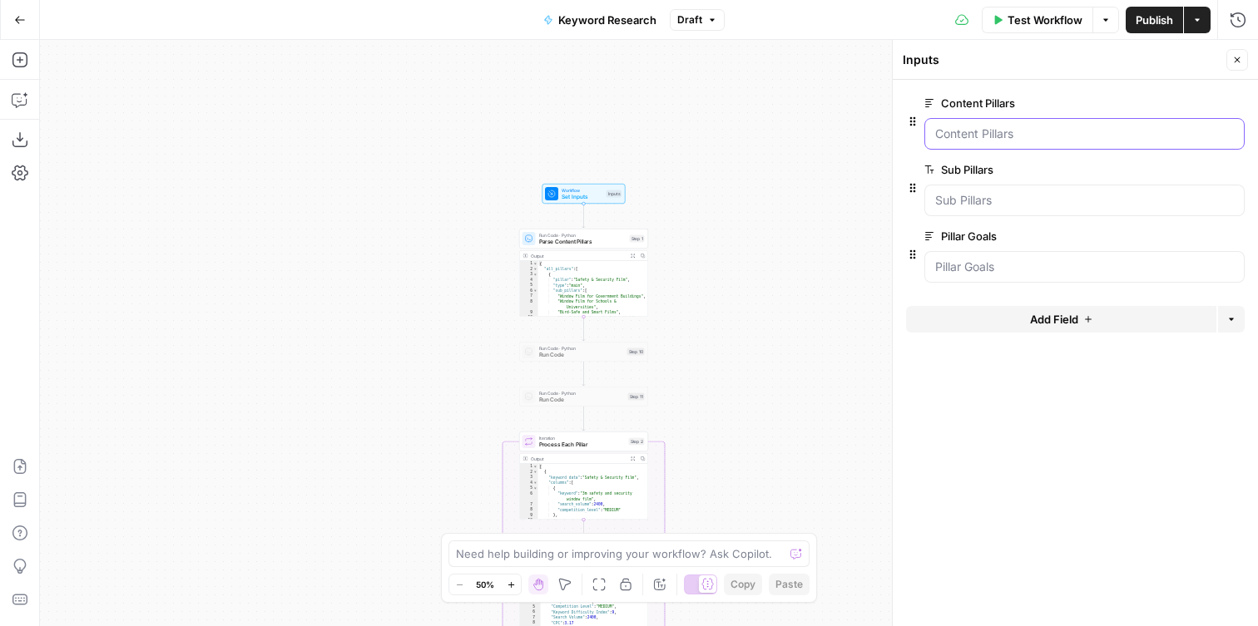
click at [1042, 131] on Pillars "Content Pillars" at bounding box center [1084, 134] width 299 height 17
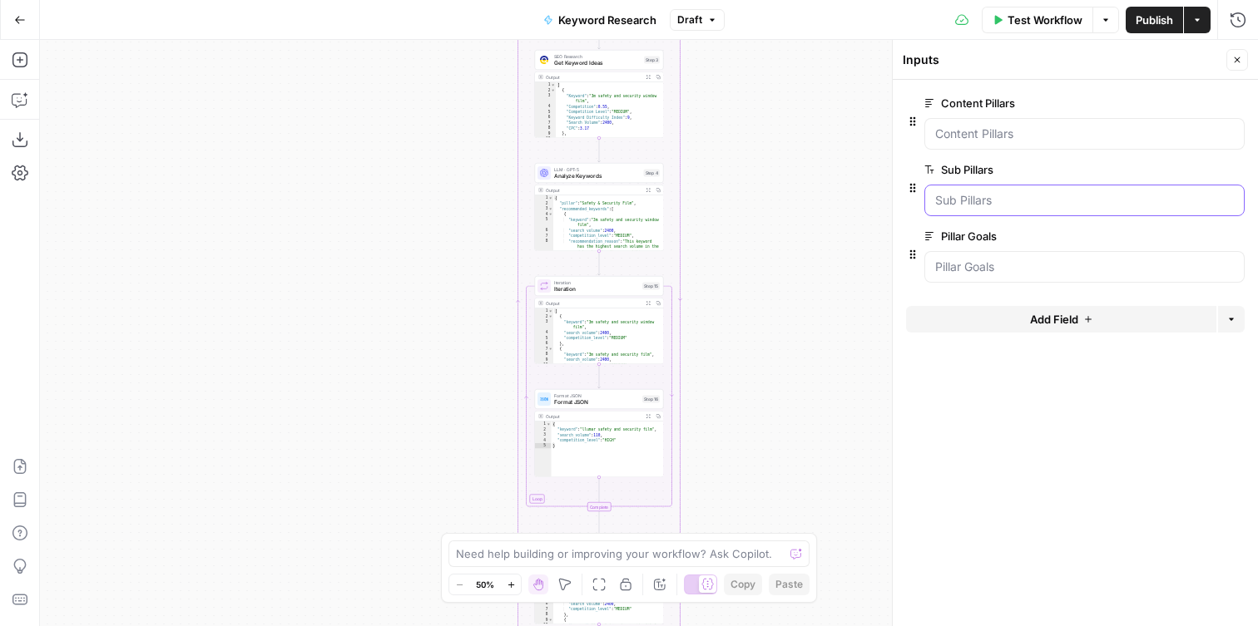
click at [971, 205] on Pillars "Sub Pillars" at bounding box center [1084, 200] width 299 height 17
click at [975, 195] on Pillars "Sub Pillars" at bounding box center [1084, 200] width 299 height 17
click at [987, 13] on button "Test Workflow" at bounding box center [1036, 20] width 111 height 27
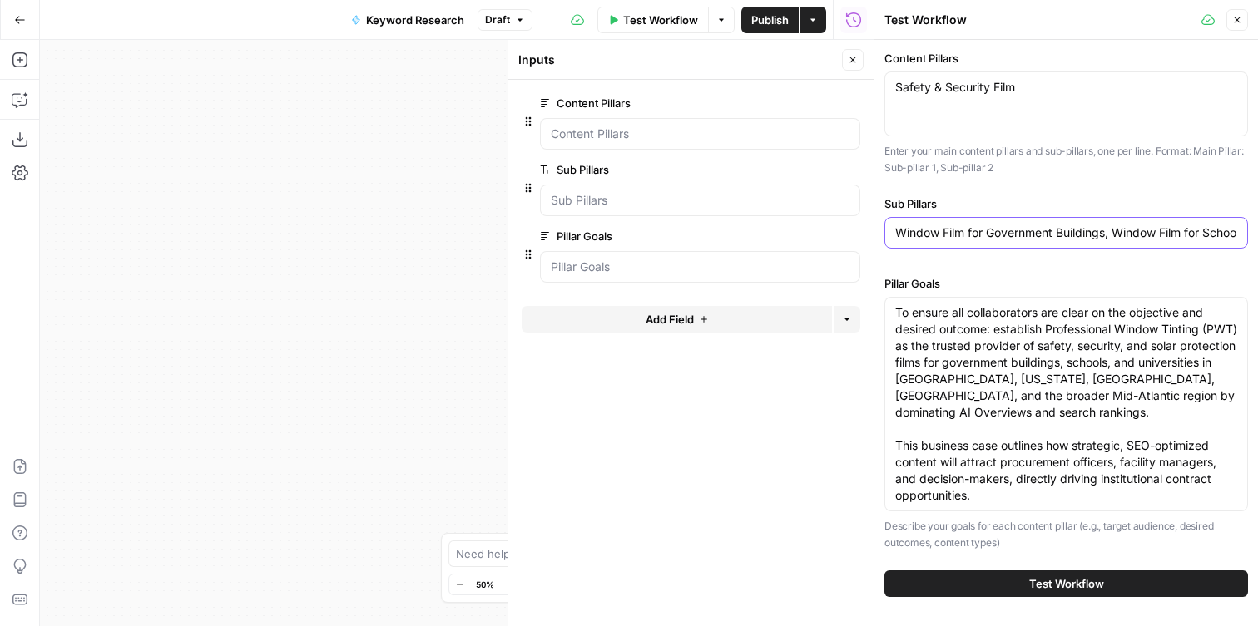
click at [937, 239] on input "Window Film for Government Buildings, Window Film for Schools & Universities, B…" at bounding box center [1066, 233] width 342 height 17
paste input "[M] How It Works, [M] Transfer Methods, [M] Fees & Limits, [M] General Country …"
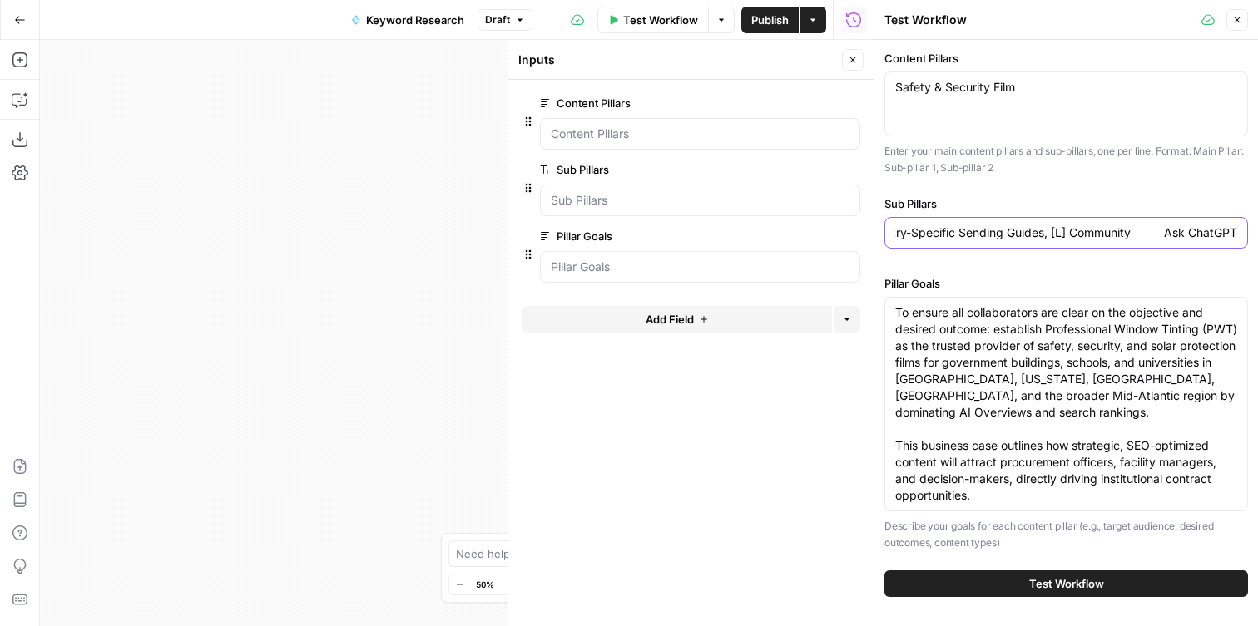
type input "[M] How It Works, [M] Transfer Methods, [M] Fees & Limits, [M] General Country …"
click at [958, 115] on div "Safety & Security Film Safety & Security Film" at bounding box center [1065, 104] width 363 height 65
click at [958, 89] on textarea "Safety & Security Film" at bounding box center [1066, 87] width 342 height 17
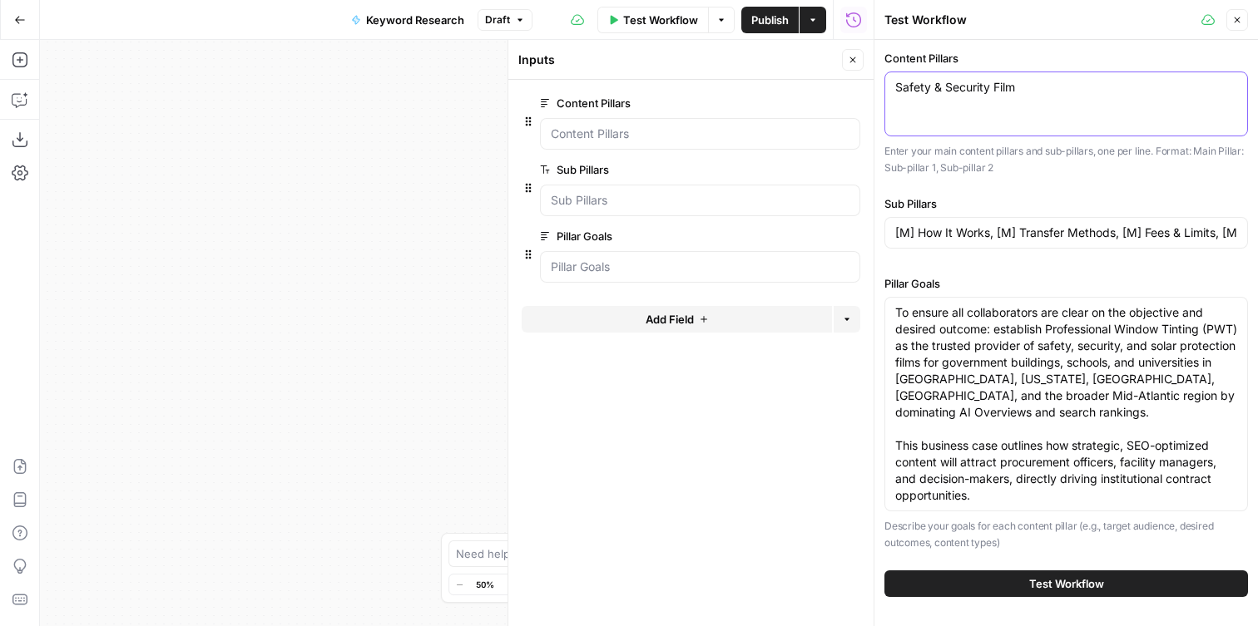
click at [958, 89] on textarea "Safety & Security Film" at bounding box center [1066, 87] width 342 height 17
paste textarea "Money Transfer Services, Security, Location-based Content, Foreign Exchange Rat…"
type textarea "Money Transfer Services, Security, Location-based Content, Foreign Exchange Rat…"
click at [942, 360] on textarea "To ensure all collaborators are clear on the objective and desired outcome: est…" at bounding box center [1066, 404] width 342 height 200
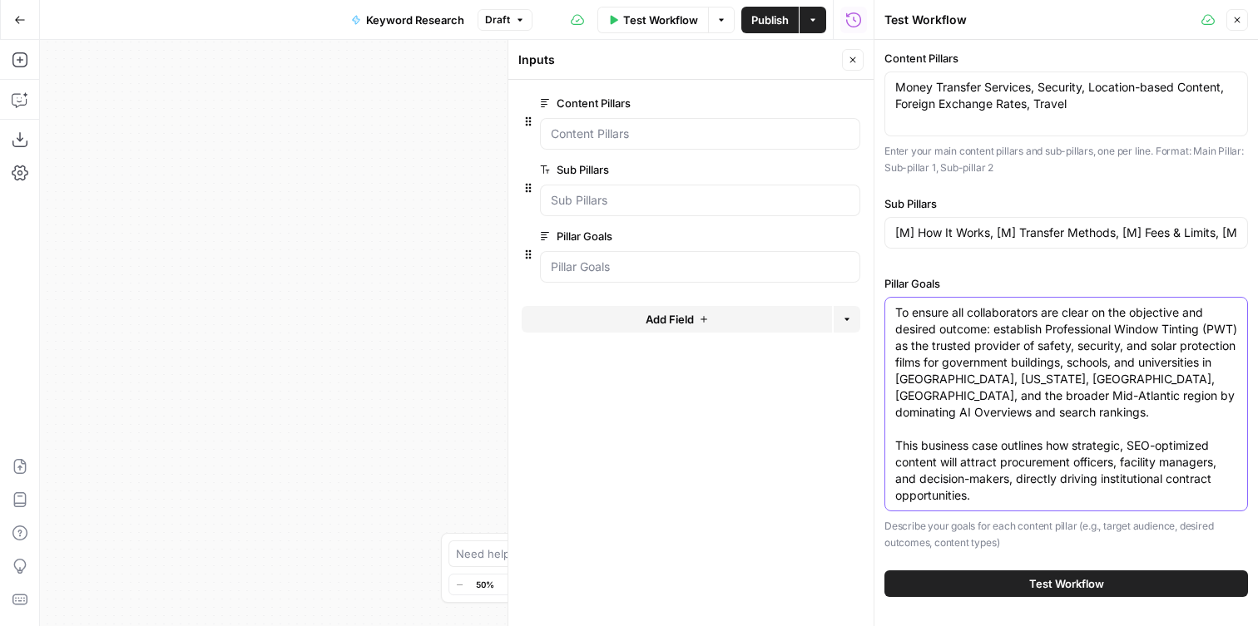
click at [942, 361] on textarea "To ensure all collaborators are clear on the objective and desired outcome: est…" at bounding box center [1066, 404] width 342 height 200
type textarea "This business case outlines how strategic, SEO-optimized content will attract p…"
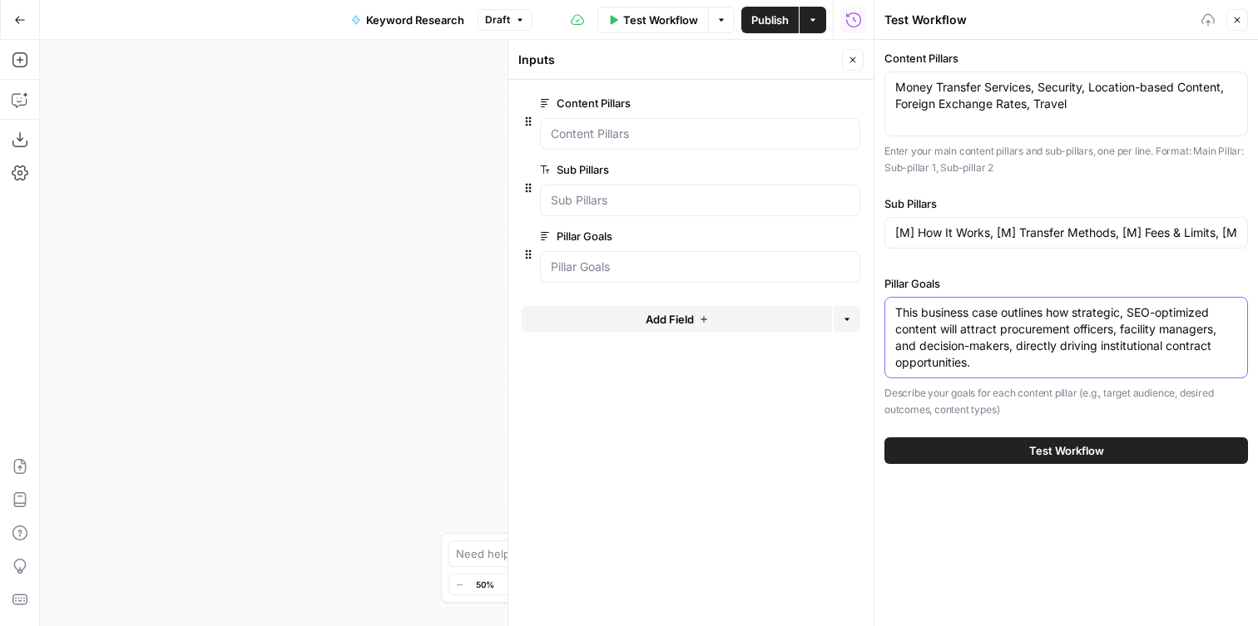
click at [942, 361] on textarea "This business case outlines how strategic, SEO-optimized content will attract p…" at bounding box center [1066, 337] width 342 height 67
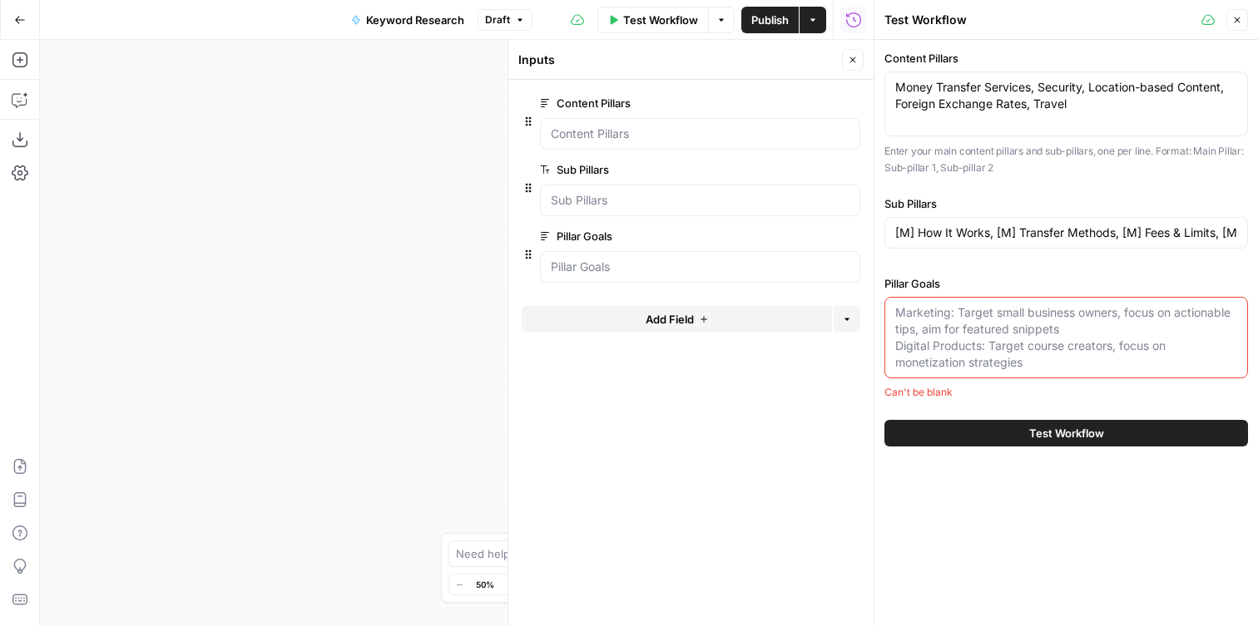
paste textarea "Measurable growth in search impressions and qualified inbound traffic across bo…"
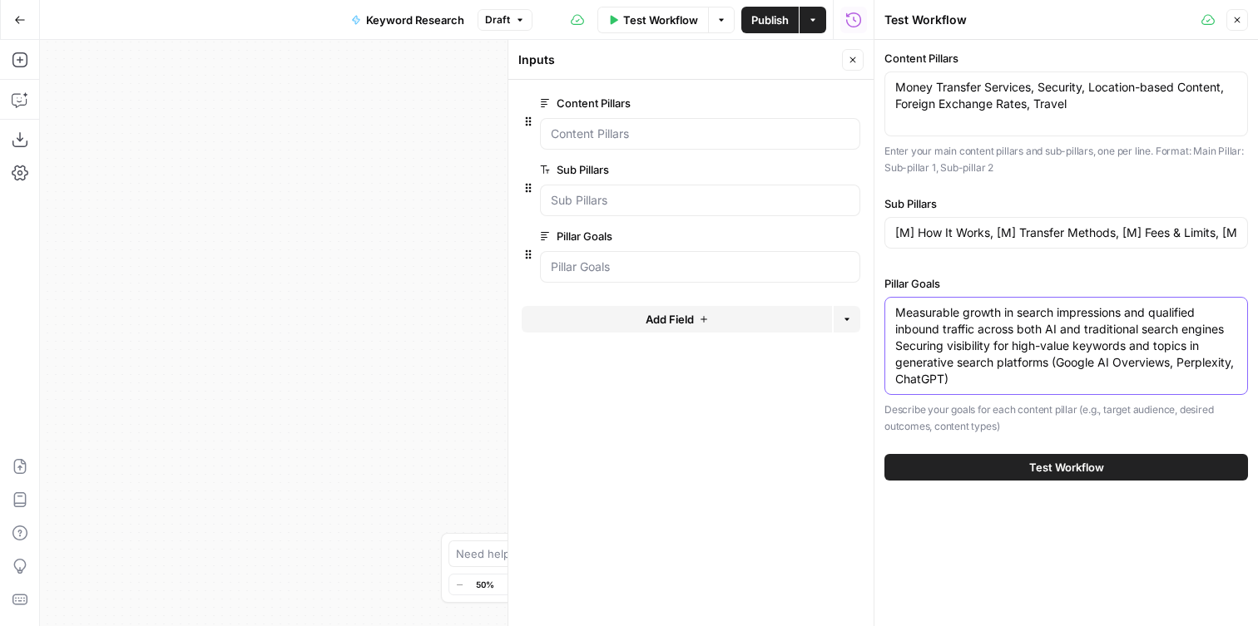
type textarea "Measurable growth in search impressions and qualified inbound traffic across bo…"
click at [1100, 463] on span "Test Workflow" at bounding box center [1066, 467] width 75 height 17
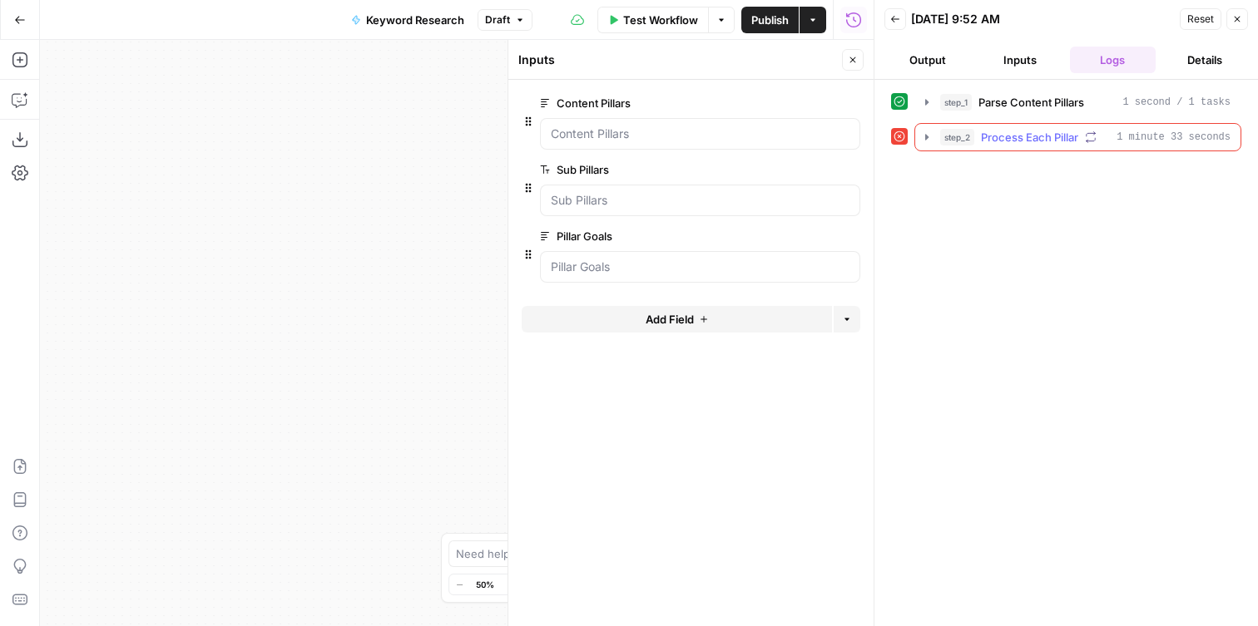
click at [924, 134] on icon "button" at bounding box center [926, 137] width 13 height 13
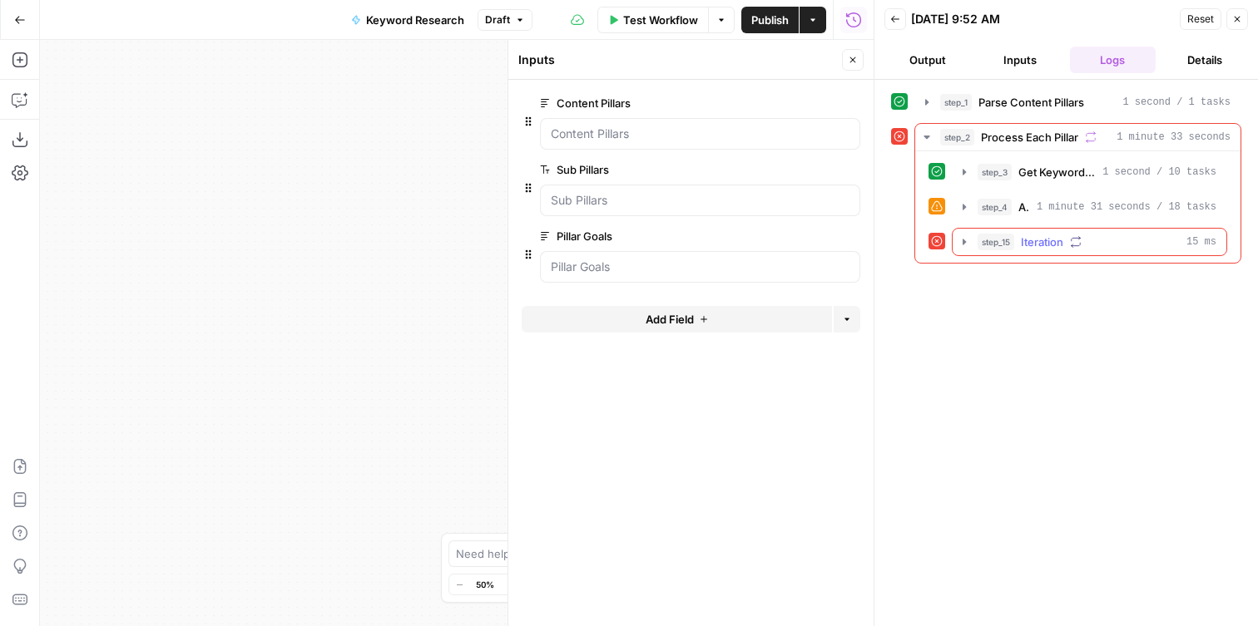
click at [959, 237] on icon "button" at bounding box center [963, 241] width 13 height 13
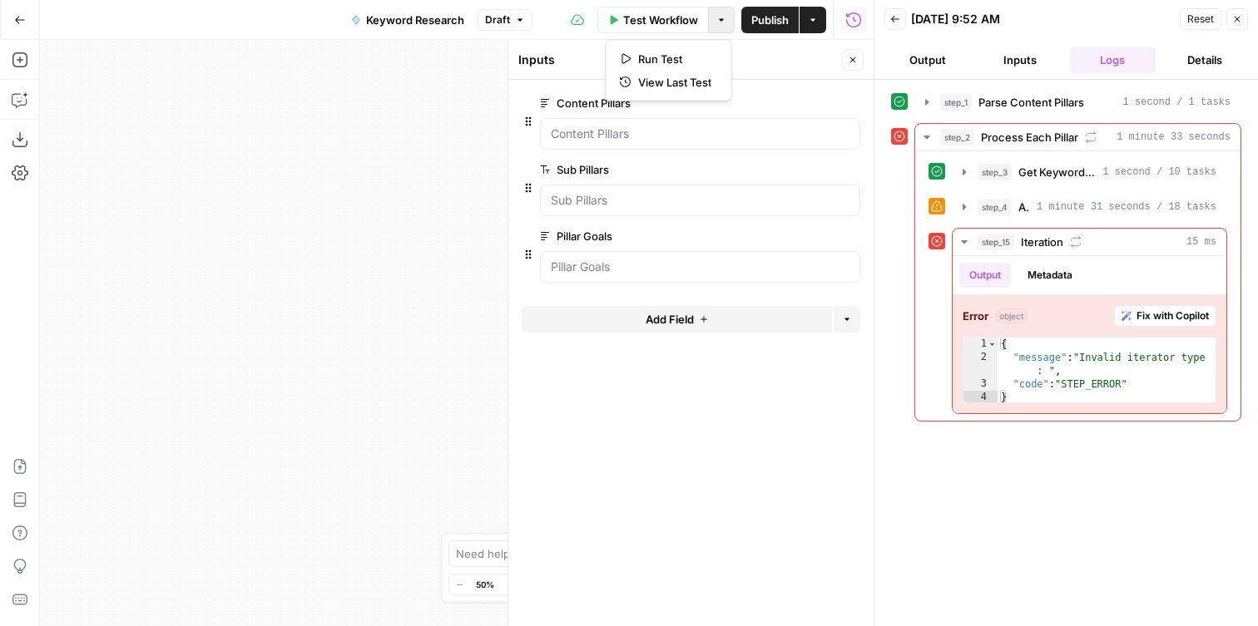
click at [721, 13] on button "Options" at bounding box center [721, 20] width 27 height 27
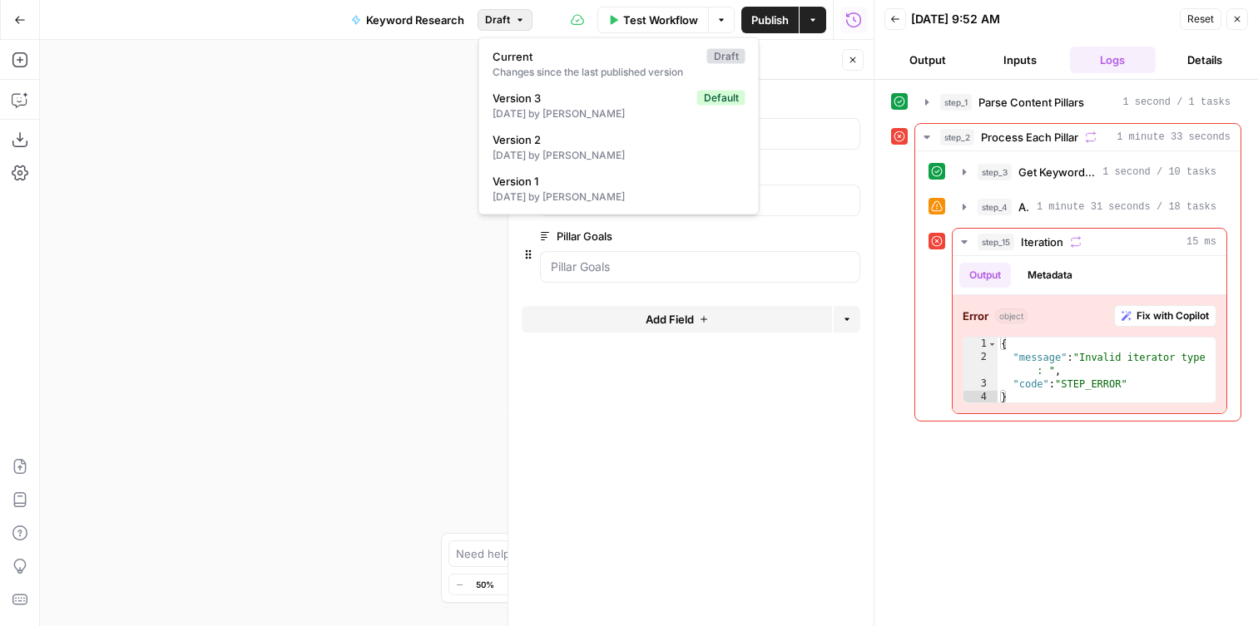
click at [521, 16] on icon "button" at bounding box center [520, 20] width 10 height 10
click at [522, 109] on div "[DATE] by [PERSON_NAME]" at bounding box center [618, 113] width 253 height 15
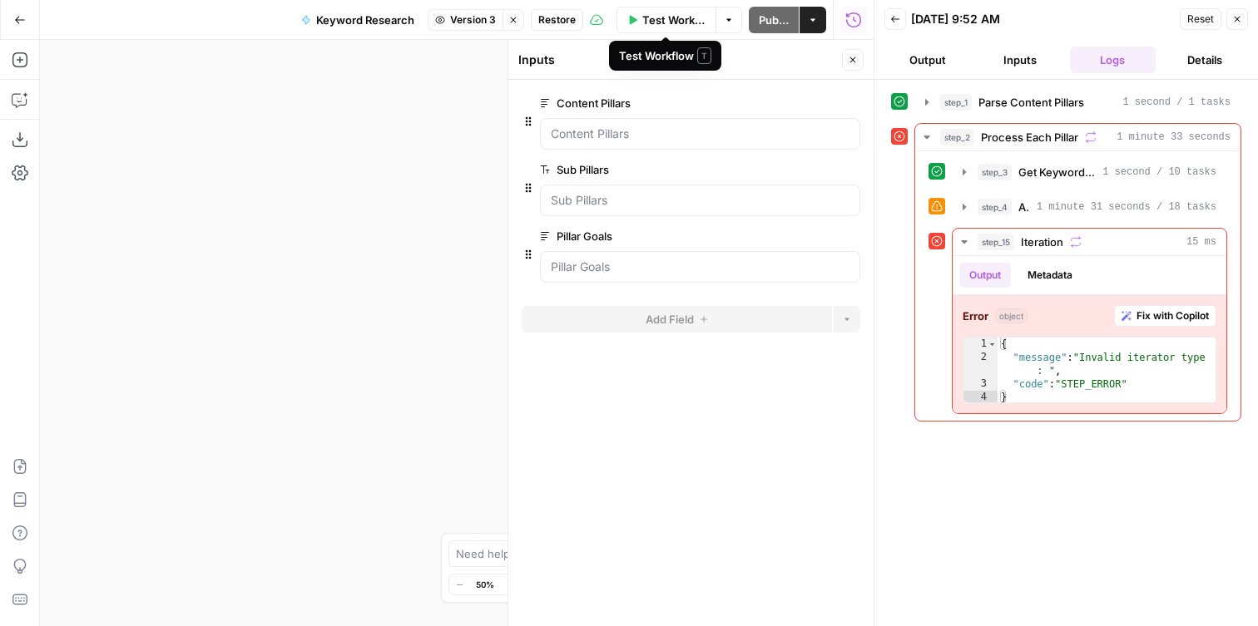
click at [670, 17] on span "Test Workflow" at bounding box center [673, 20] width 63 height 17
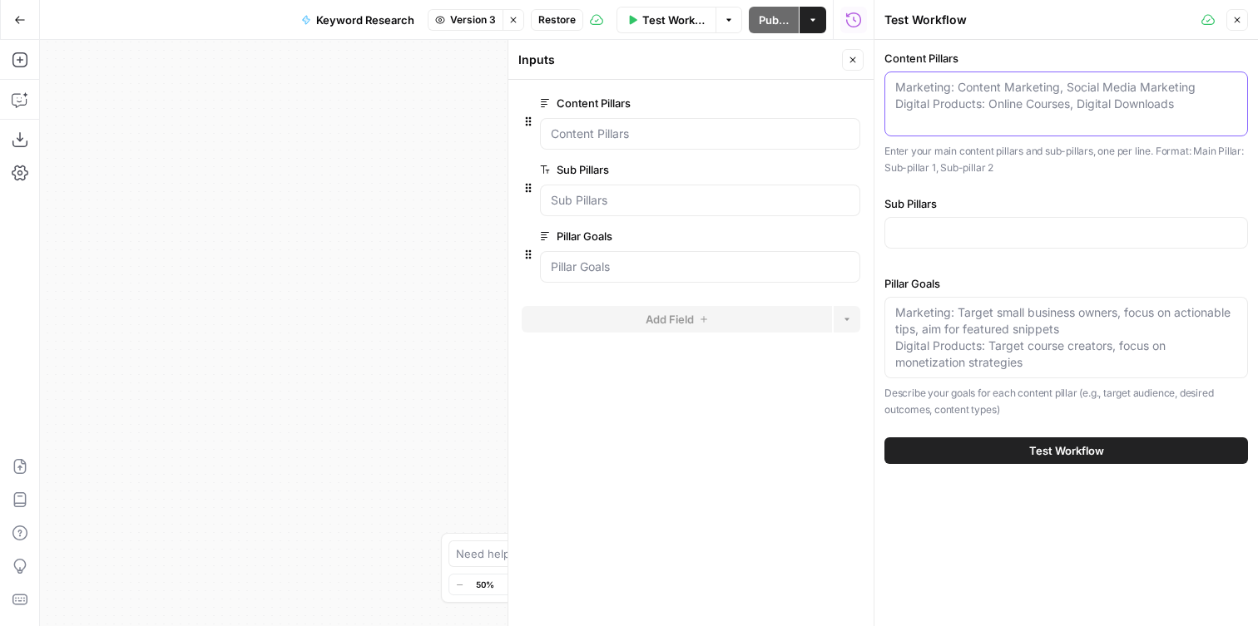
click at [976, 105] on textarea "Content Pillars" at bounding box center [1066, 95] width 342 height 33
paste textarea "Measurable growth in search impressions and qualified inbound traffic across bo…"
type textarea "Measurable growth in search impressions and qualified inbound traffic across bo…"
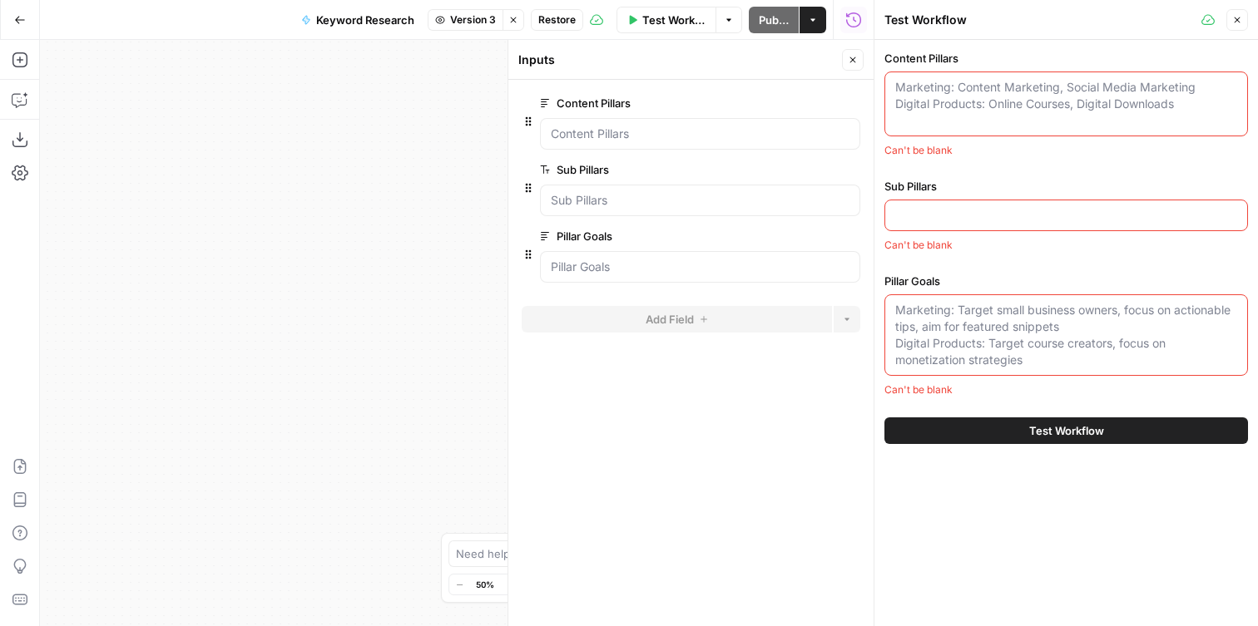
click at [984, 316] on textarea "Pillar Goals" at bounding box center [1066, 335] width 342 height 67
paste textarea "Measurable growth in search impressions and qualified inbound traffic across bo…"
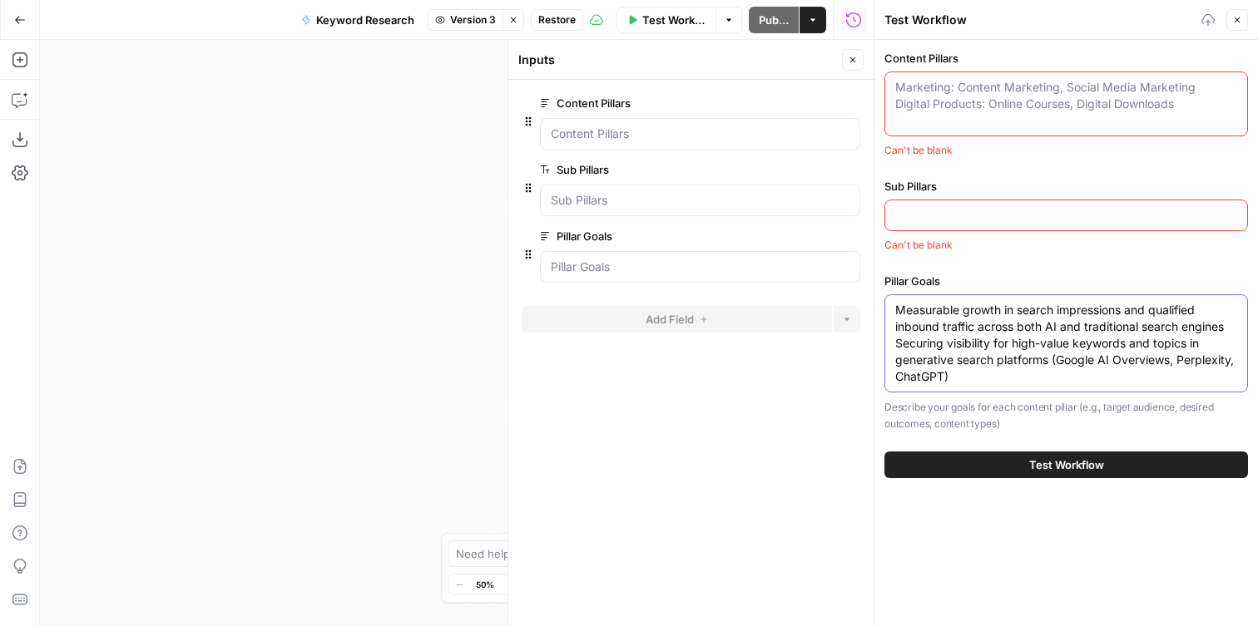
type textarea "Measurable growth in search impressions and qualified inbound traffic across bo…"
click at [930, 81] on textarea "Content Pillars" at bounding box center [1066, 95] width 342 height 33
paste textarea "Money Transfer Services, Security, Location-based Content, Foreign Exchange Rat…"
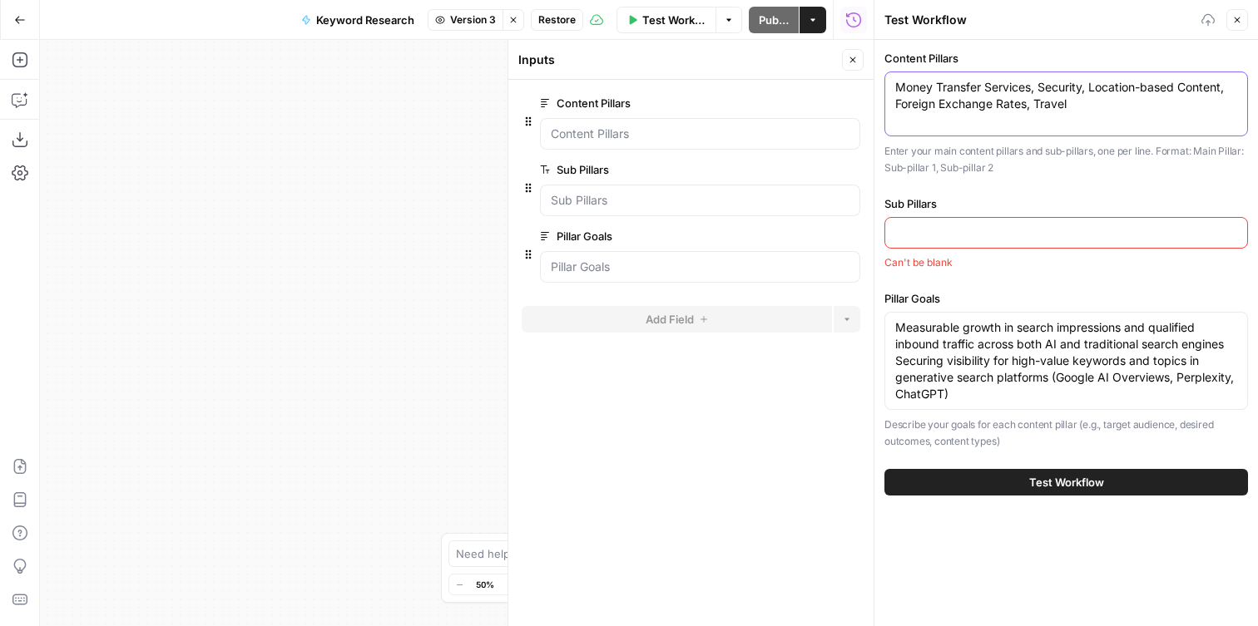
type textarea "Money Transfer Services, Security, Location-based Content, Foreign Exchange Rat…"
click at [929, 218] on div at bounding box center [1065, 233] width 363 height 32
click at [729, 22] on icon "button" at bounding box center [729, 20] width 10 height 10
click at [481, 22] on span "Version 3" at bounding box center [473, 19] width 46 height 15
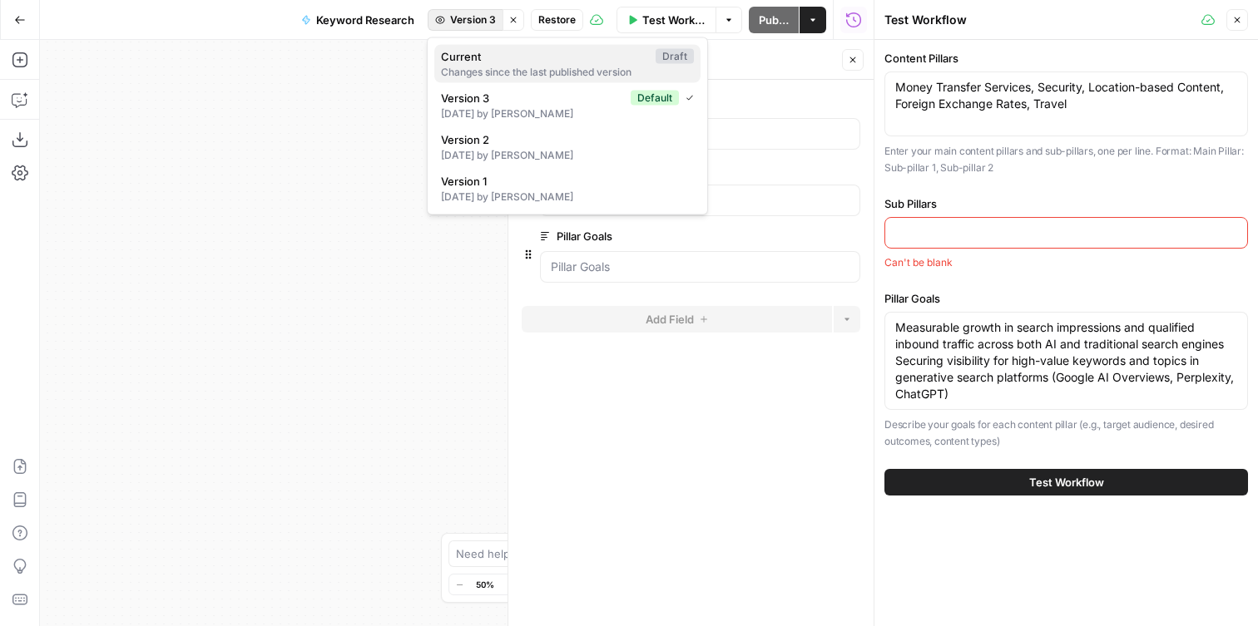
click at [486, 67] on div "Changes since the last published version" at bounding box center [567, 72] width 253 height 15
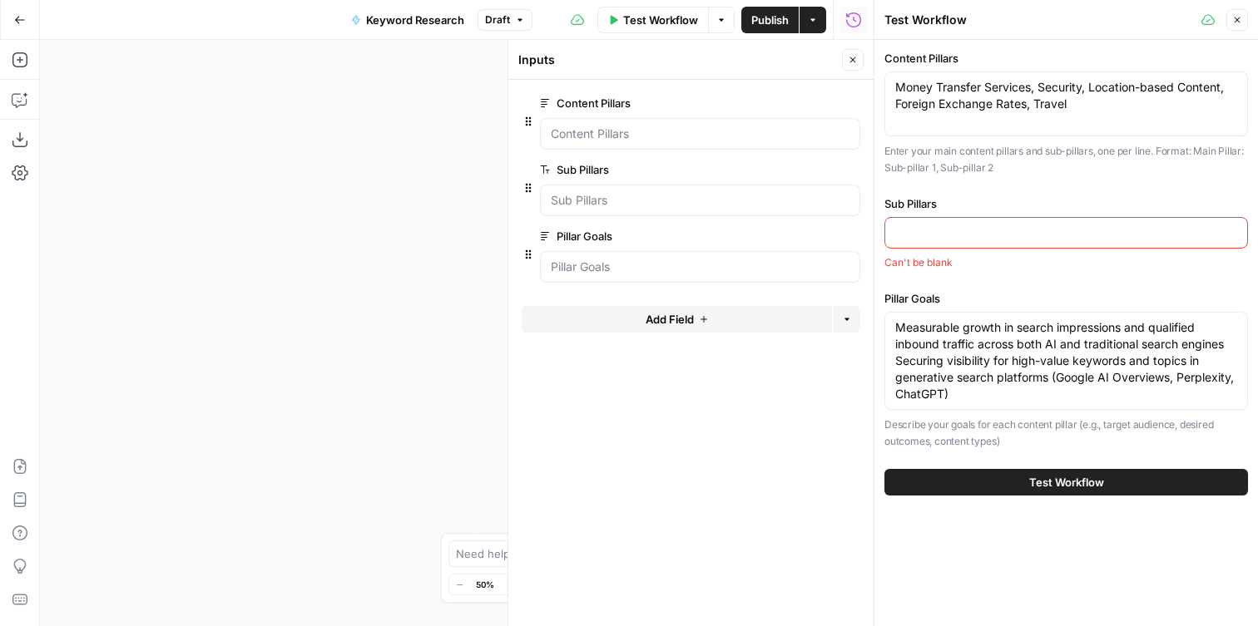
click at [959, 237] on input "Sub Pillars" at bounding box center [1066, 233] width 342 height 17
paste input "How It Works, Transfer Methods, Fees & Limits, General Country Specific Info, T…"
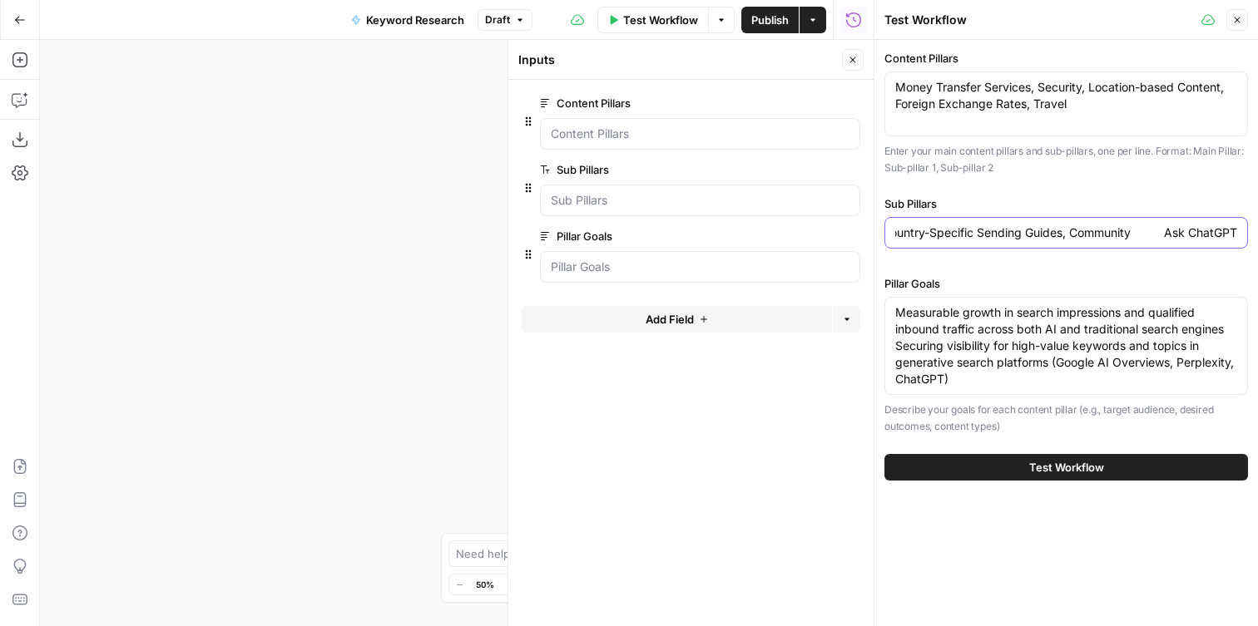
scroll to position [0, 1057]
drag, startPoint x: 1164, startPoint y: 235, endPoint x: 1257, endPoint y: 246, distance: 93.9
click at [1257, 247] on div "Content Pillars Money Transfer Services, Security, Location-based Content, Fore…" at bounding box center [1065, 265] width 383 height 451
drag, startPoint x: 1155, startPoint y: 232, endPoint x: 1257, endPoint y: 264, distance: 106.5
click at [1257, 264] on div "Content Pillars Money Transfer Services, Security, Location-based Content, Fore…" at bounding box center [1065, 265] width 383 height 451
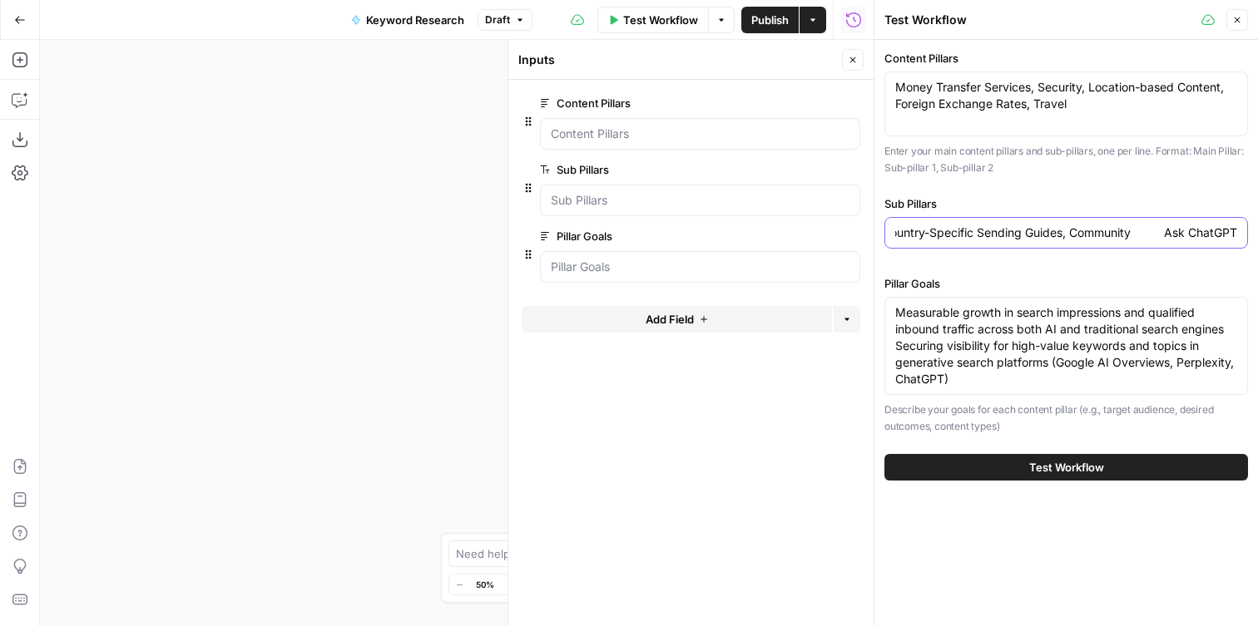
click at [1153, 240] on input "How It Works, Transfer Methods, Fees & Limits, General Country Specific Info, T…" at bounding box center [1066, 233] width 342 height 17
drag, startPoint x: 1134, startPoint y: 234, endPoint x: 1257, endPoint y: 258, distance: 125.4
click at [1257, 258] on div "Content Pillars Money Transfer Services, Security, Location-based Content, Fore…" at bounding box center [1065, 265] width 383 height 451
type input "How It Works, Transfer Methods, Fees & Limits, General Country Specific Info, T…"
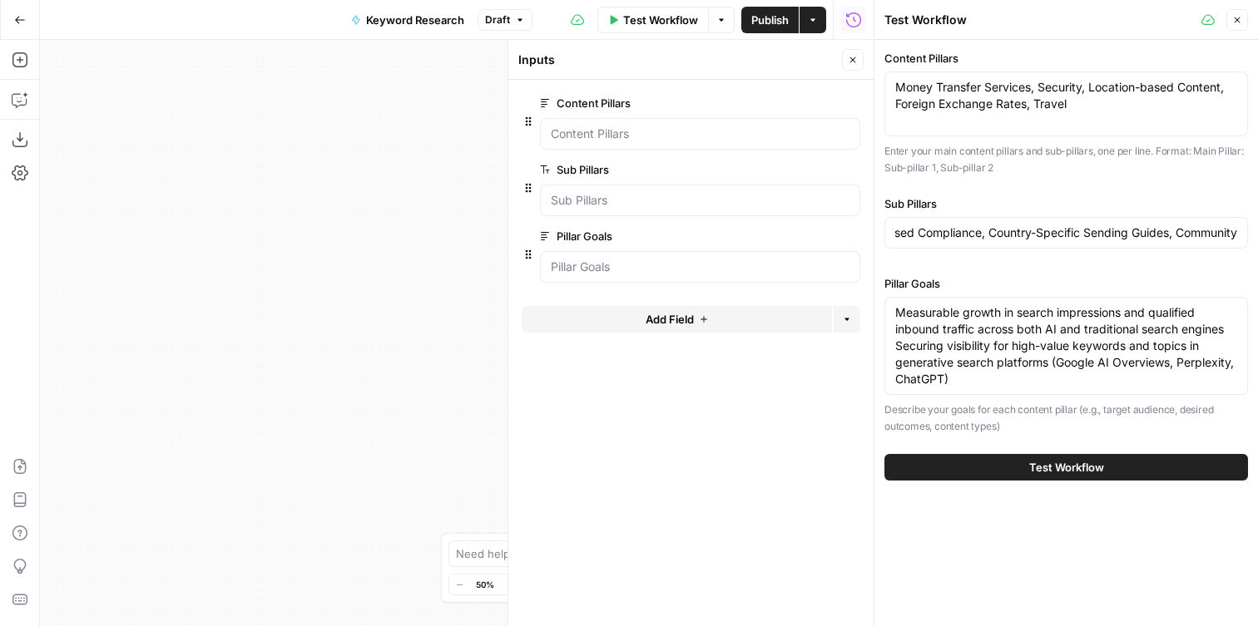
scroll to position [0, 0]
click at [1013, 169] on p "Enter your main content pillars and sub-pillars, one per line. Format: Main Pil…" at bounding box center [1065, 159] width 363 height 32
click at [1032, 467] on span "Test Workflow" at bounding box center [1066, 467] width 75 height 17
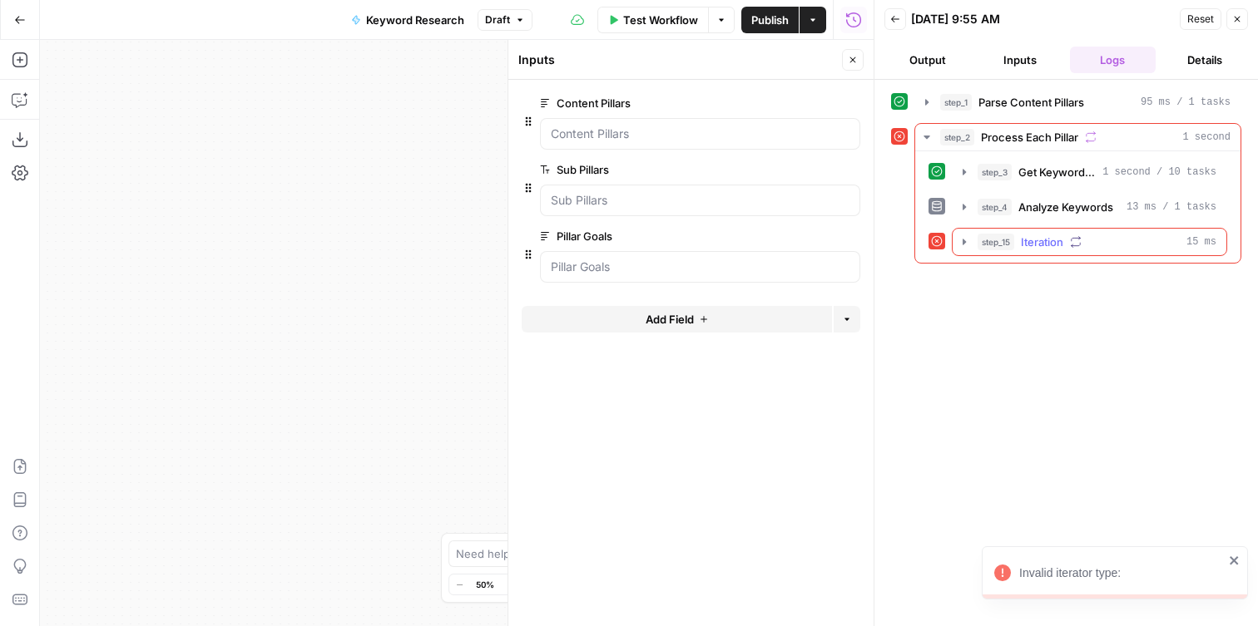
click at [966, 245] on icon "button" at bounding box center [963, 241] width 13 height 13
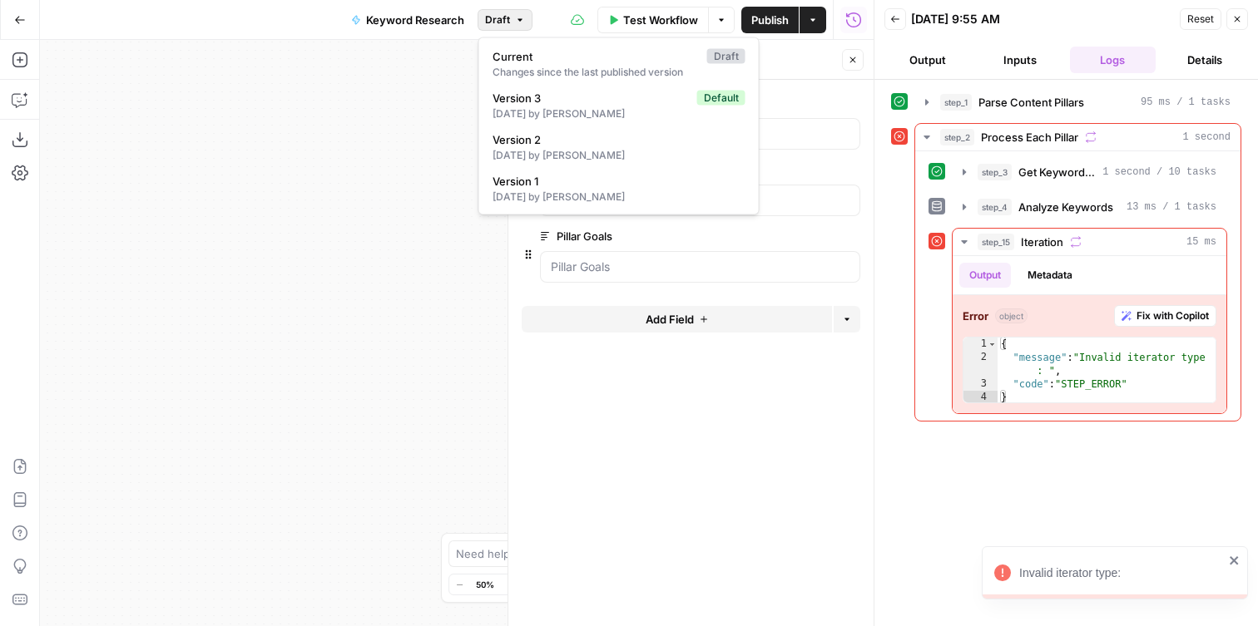
click at [507, 19] on span "Draft" at bounding box center [497, 19] width 25 height 15
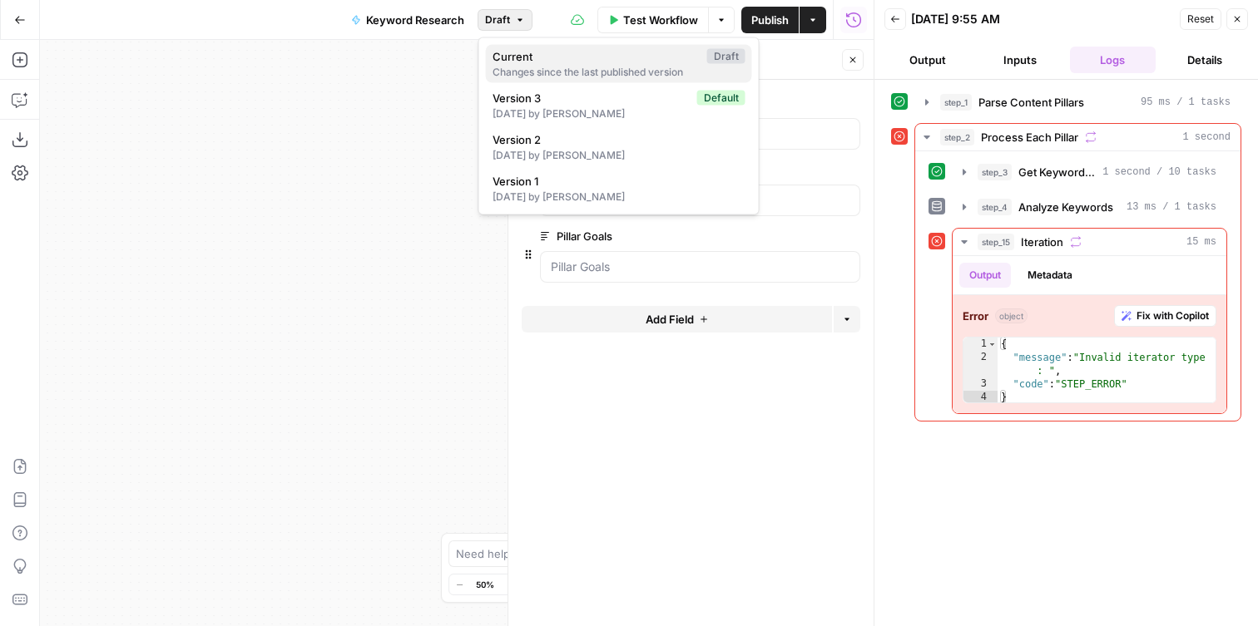
click at [648, 68] on div "Changes since the last published version" at bounding box center [618, 72] width 253 height 15
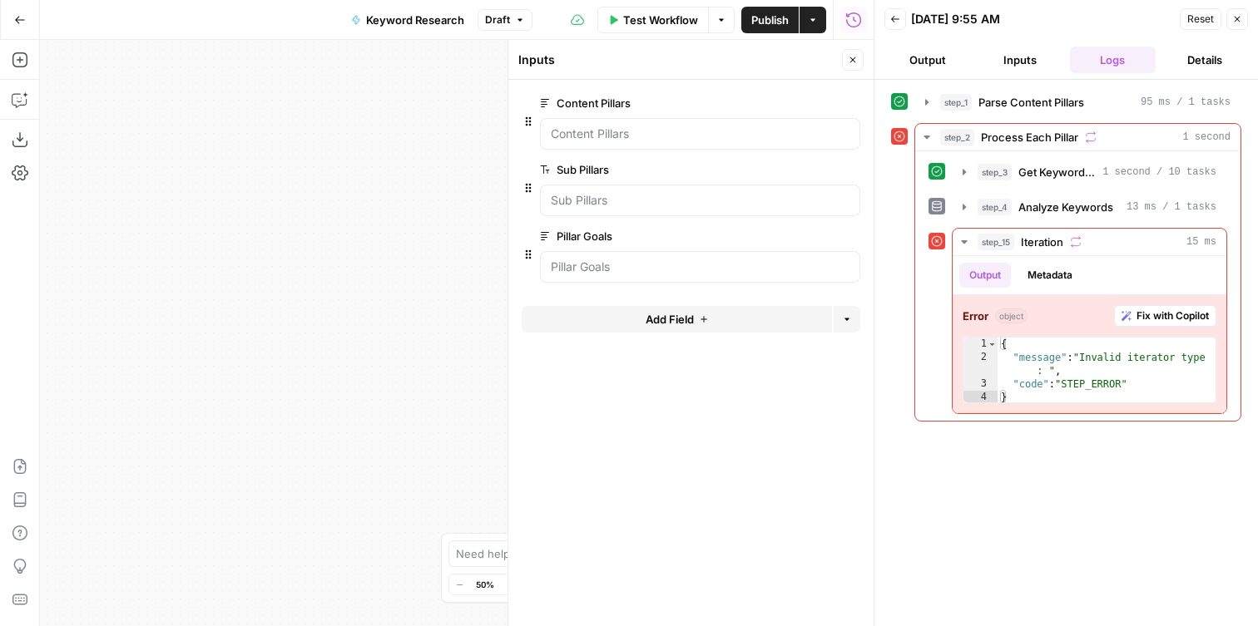
click at [508, 26] on span "Draft" at bounding box center [497, 19] width 25 height 15
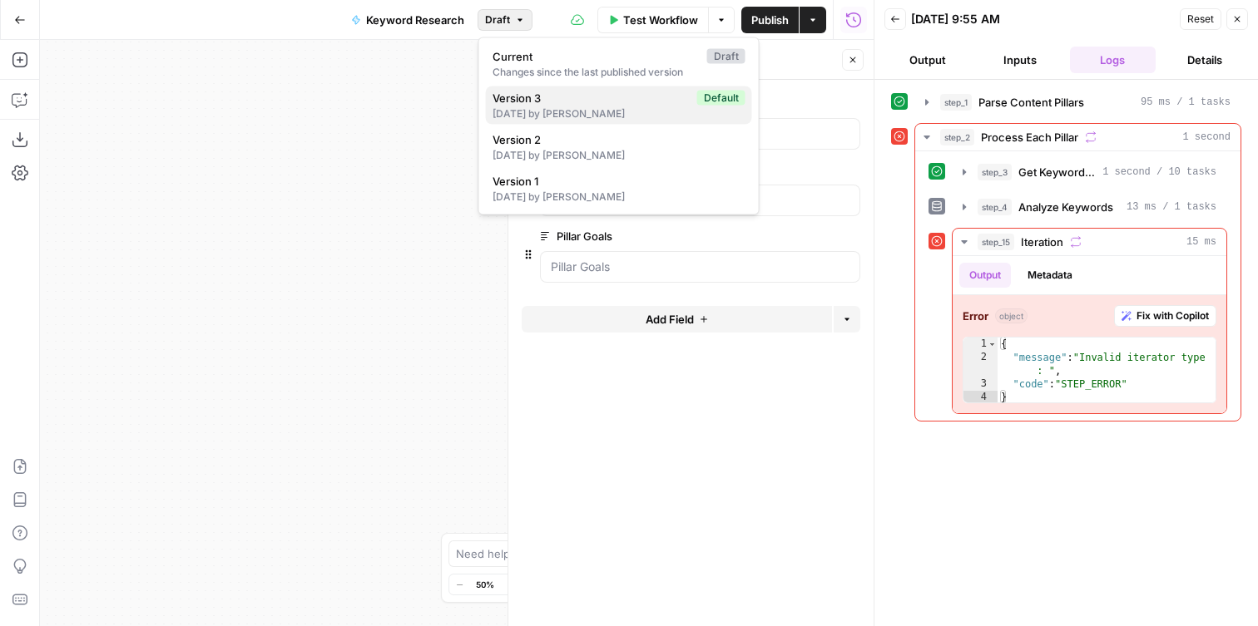
click at [520, 96] on span "Version 3" at bounding box center [591, 98] width 198 height 17
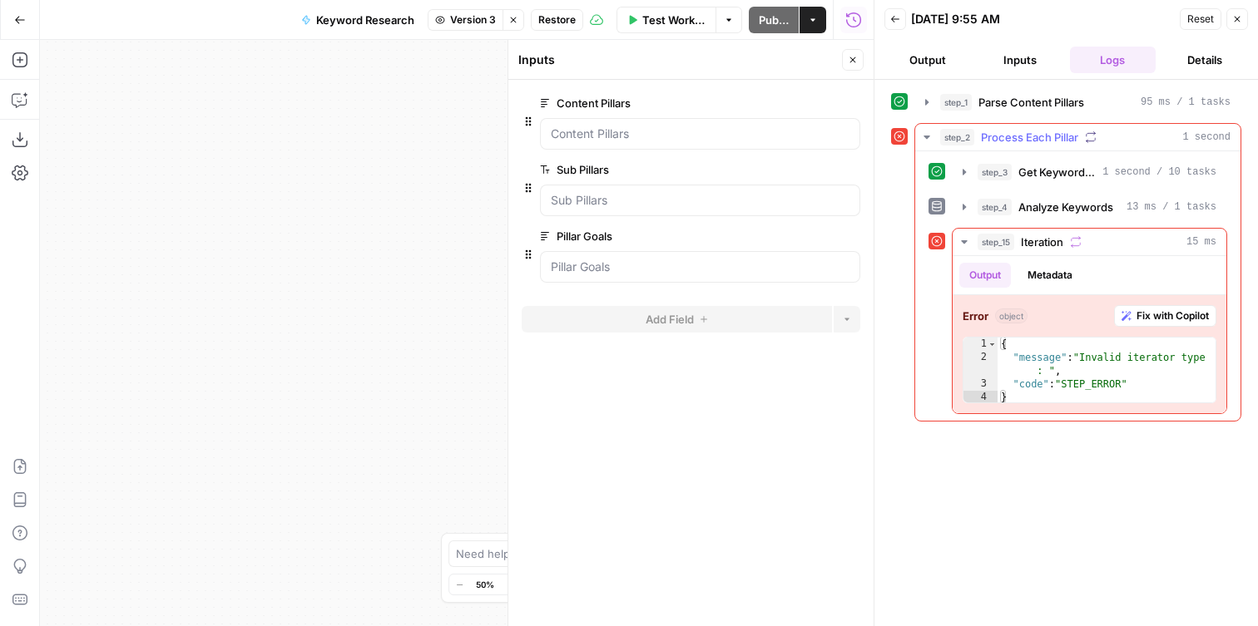
click at [924, 136] on icon "button" at bounding box center [926, 137] width 6 height 3
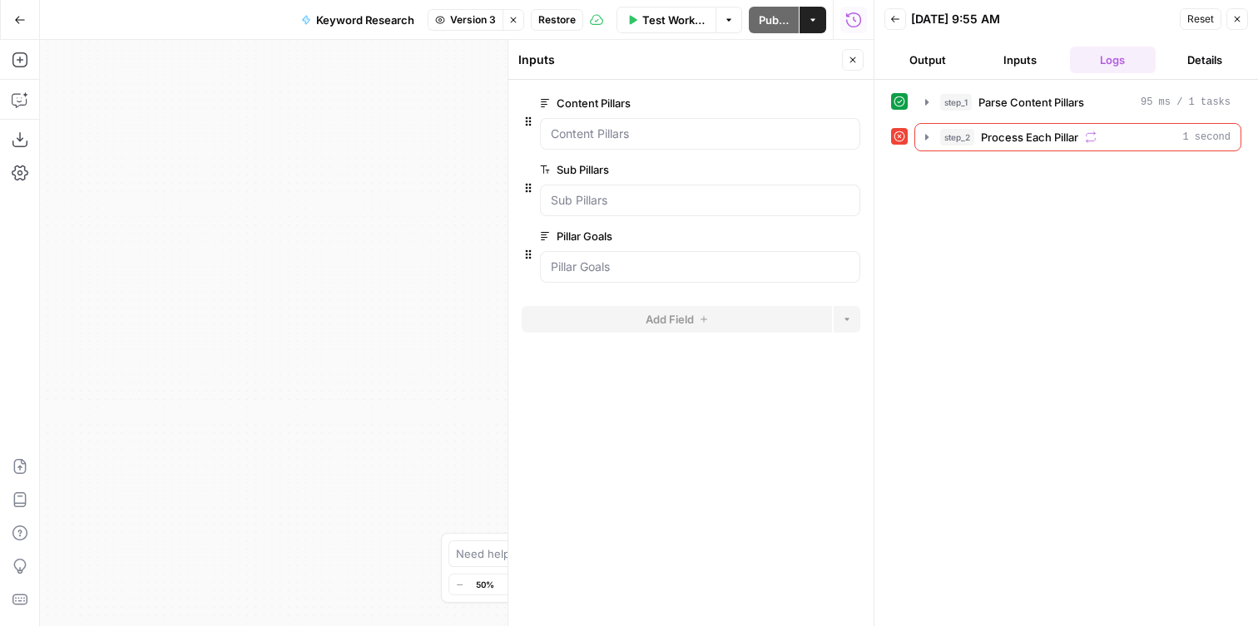
click at [643, 10] on button "Test Workflow" at bounding box center [666, 20] width 100 height 27
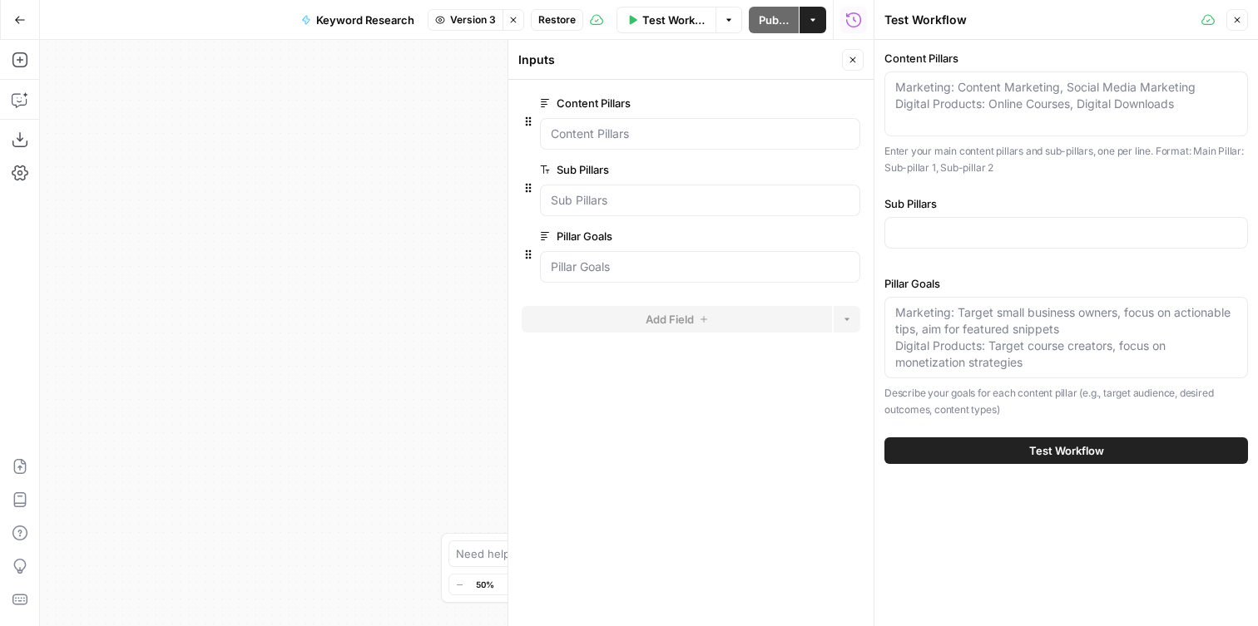
click at [956, 113] on div "Marketing: Content Marketing, Social Media Marketing Digital Products: Online C…" at bounding box center [1065, 104] width 363 height 65
click at [1236, 21] on icon "button" at bounding box center [1237, 20] width 6 height 6
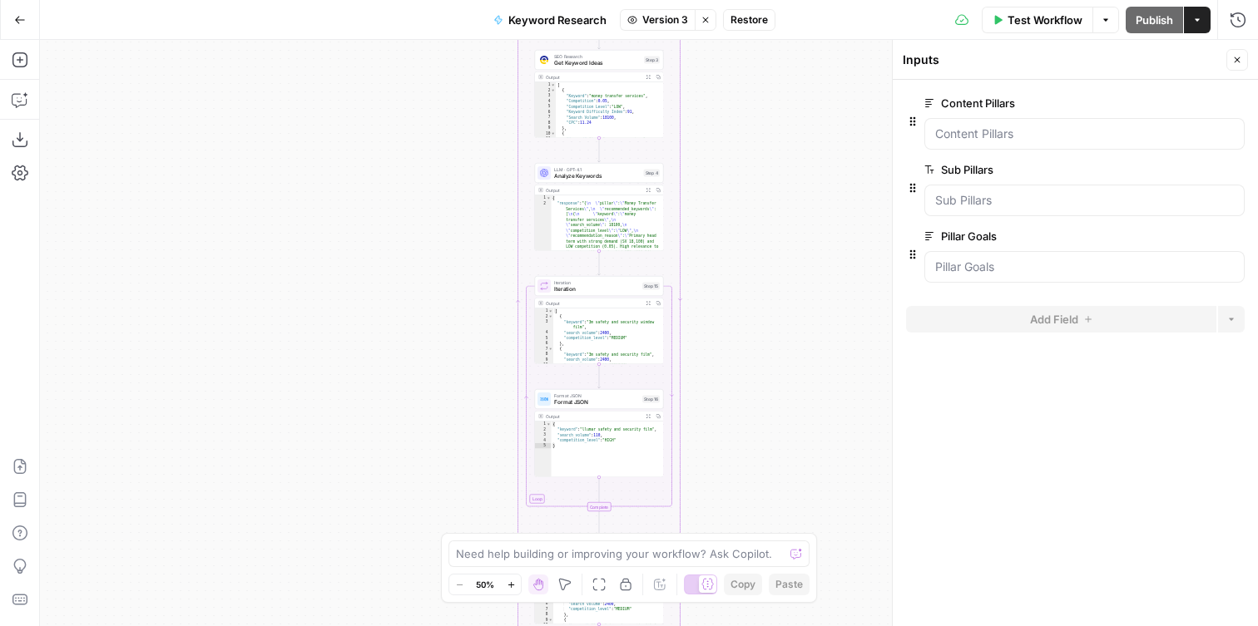
click at [976, 17] on div "Test Workflow Options Publish Actions Run History" at bounding box center [1016, 19] width 483 height 39
click at [981, 17] on button "Test Workflow" at bounding box center [1036, 20] width 111 height 27
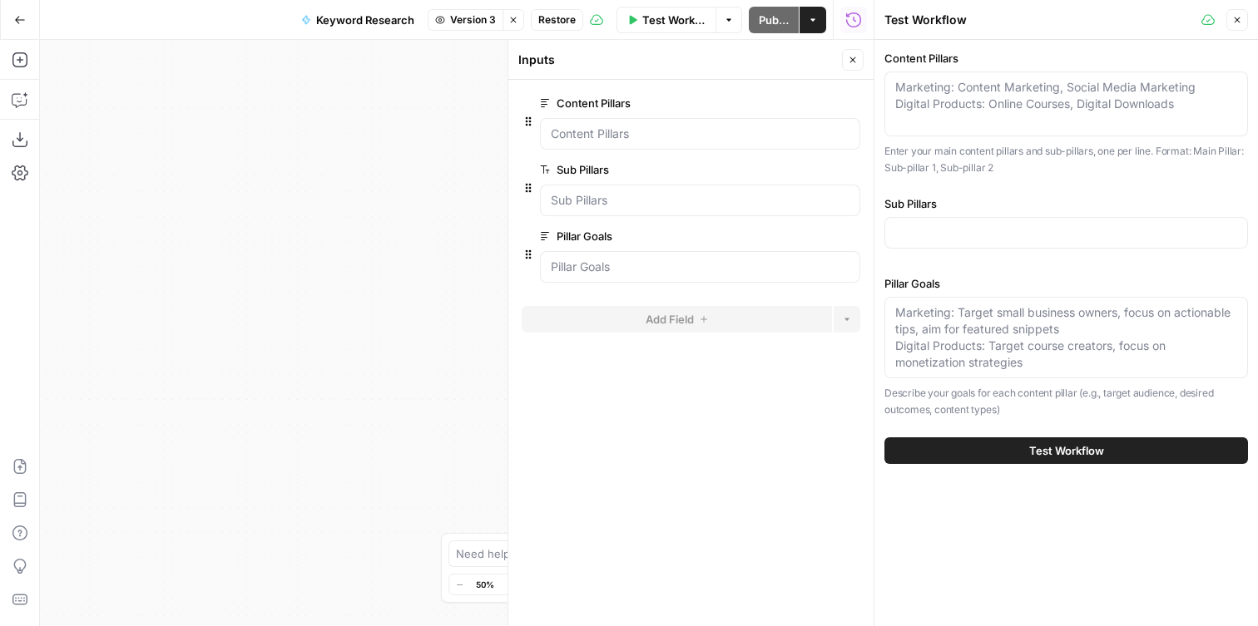
click at [1245, 25] on button "Close" at bounding box center [1237, 20] width 22 height 22
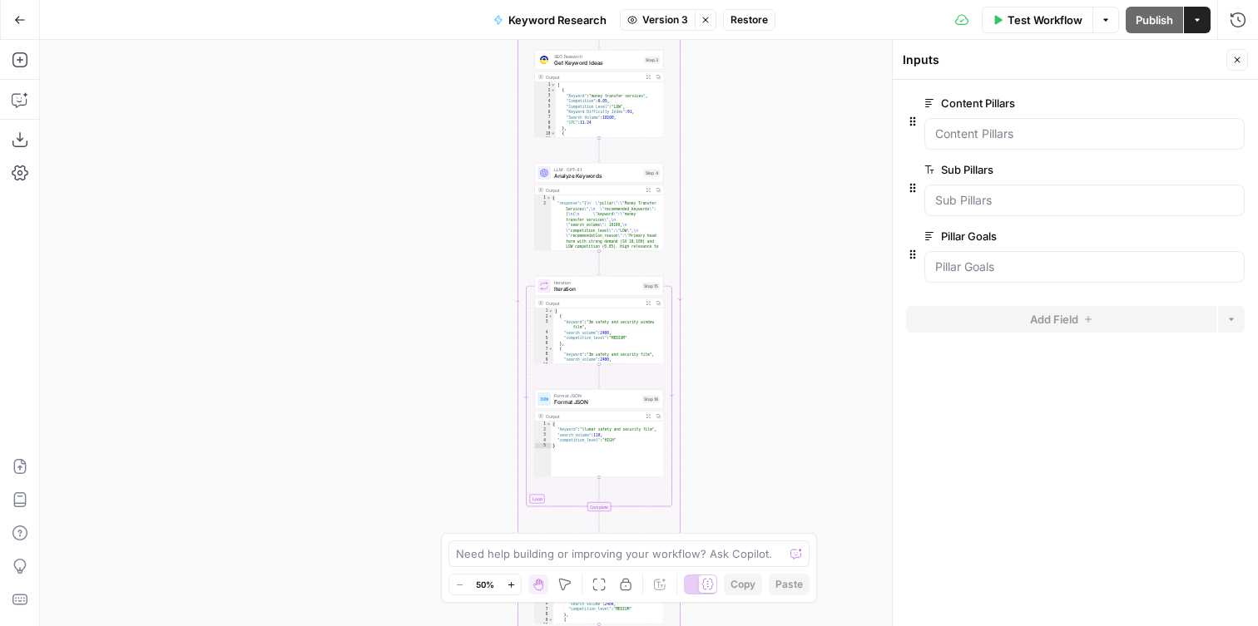
click at [929, 82] on form "Content Pillars edit field Delete group Sub Pillars edit field Delete group Pil…" at bounding box center [1074, 353] width 365 height 546
click at [969, 128] on Pillars "Content Pillars" at bounding box center [1084, 134] width 299 height 17
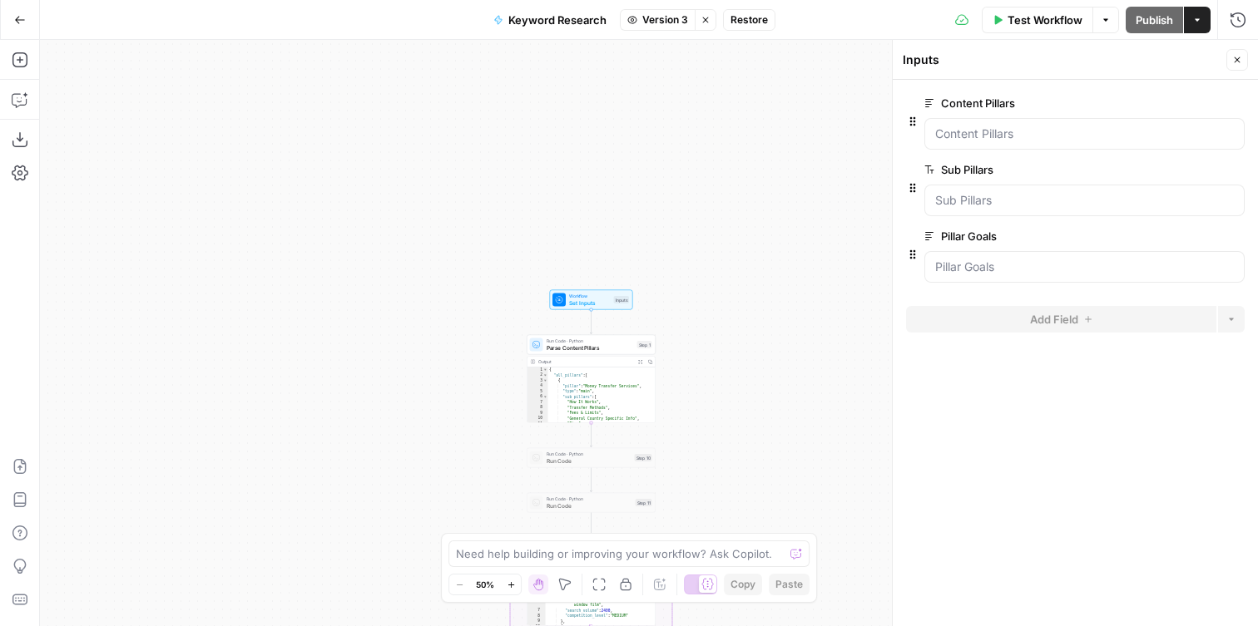
click at [573, 298] on div "Workflow Set Inputs" at bounding box center [590, 300] width 42 height 14
click at [581, 294] on span "Workflow" at bounding box center [590, 296] width 42 height 7
click at [1038, 19] on span "Test Workflow" at bounding box center [1044, 20] width 75 height 17
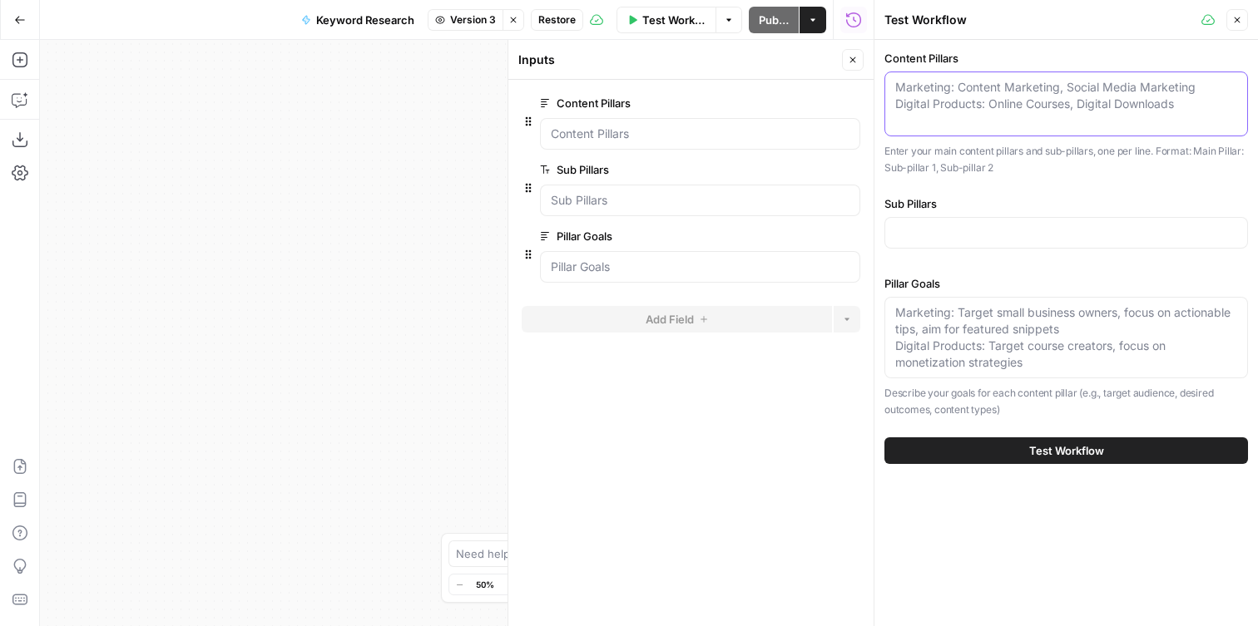
click at [1005, 102] on textarea "Content Pillars" at bounding box center [1066, 95] width 342 height 33
click at [1004, 344] on textarea "Pillar Goals" at bounding box center [1066, 337] width 342 height 67
click at [930, 214] on div "Sub Pillars" at bounding box center [1065, 225] width 363 height 60
click at [930, 240] on input "Sub Pillars" at bounding box center [1066, 233] width 342 height 17
paste input "How It Works, Transfer Methods, Fees & Limits, General Country Specific Info, T…"
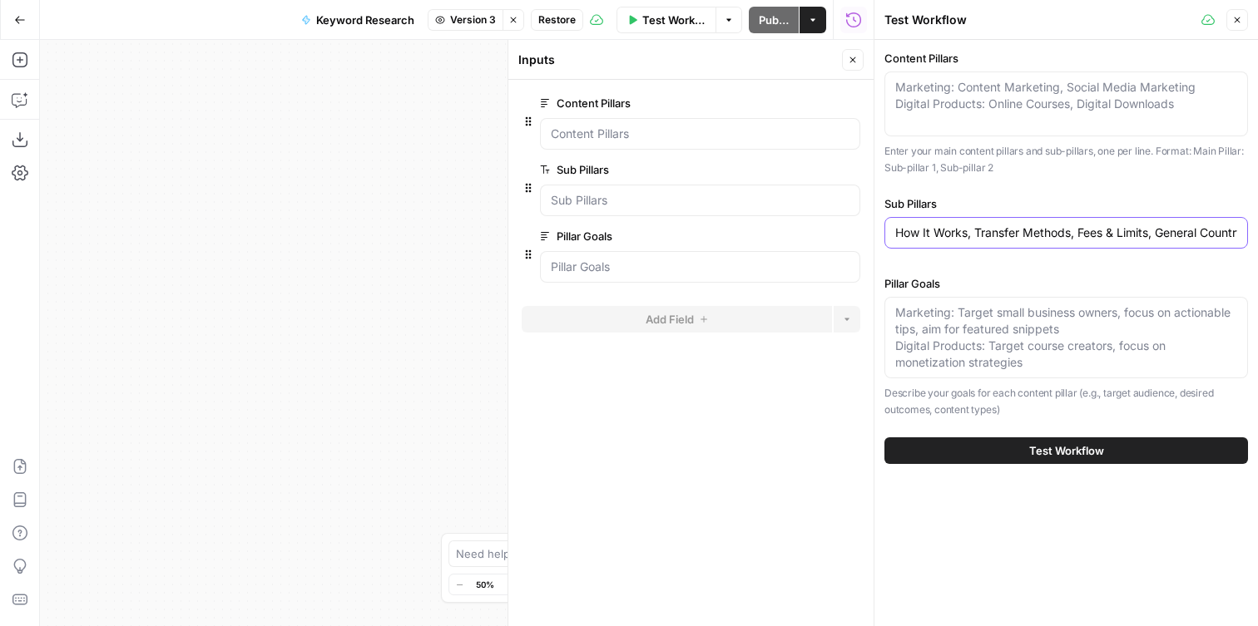
scroll to position [0, 1057]
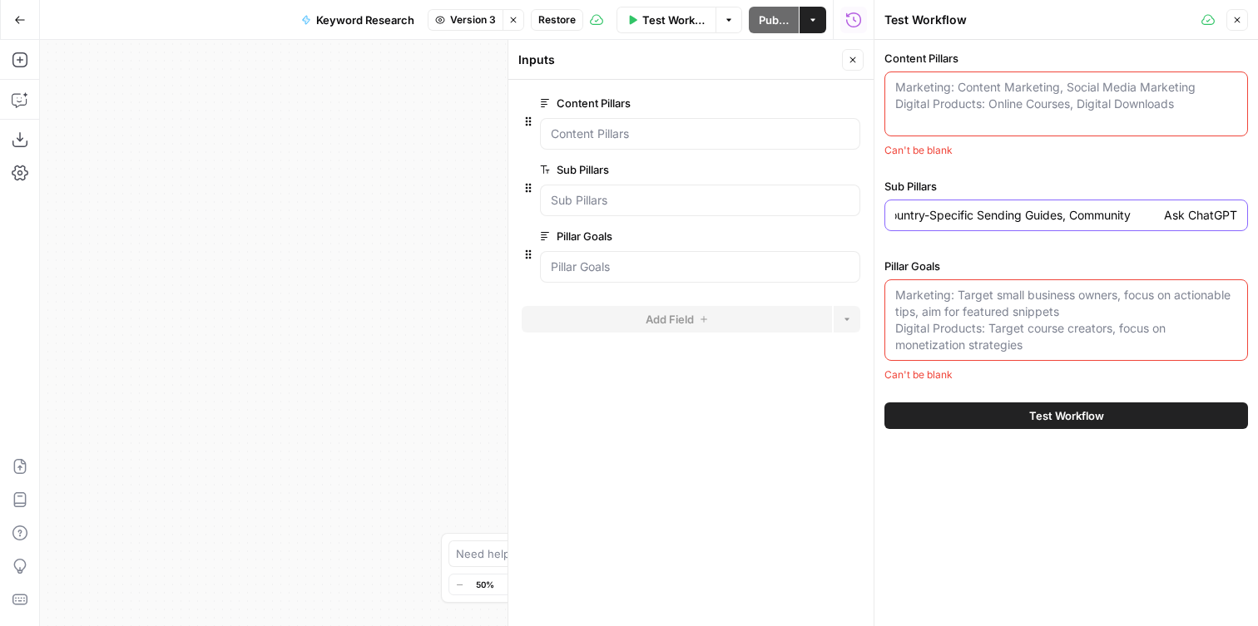
drag, startPoint x: 1141, startPoint y: 215, endPoint x: 1257, endPoint y: 217, distance: 115.6
click at [1257, 217] on div "Content Pillars Marketing: Content Marketing, Social Media Marketing Digital Pr…" at bounding box center [1065, 239] width 383 height 399
type input "How It Works, Transfer Methods, Fees & Limits, General Country Specific Info, T…"
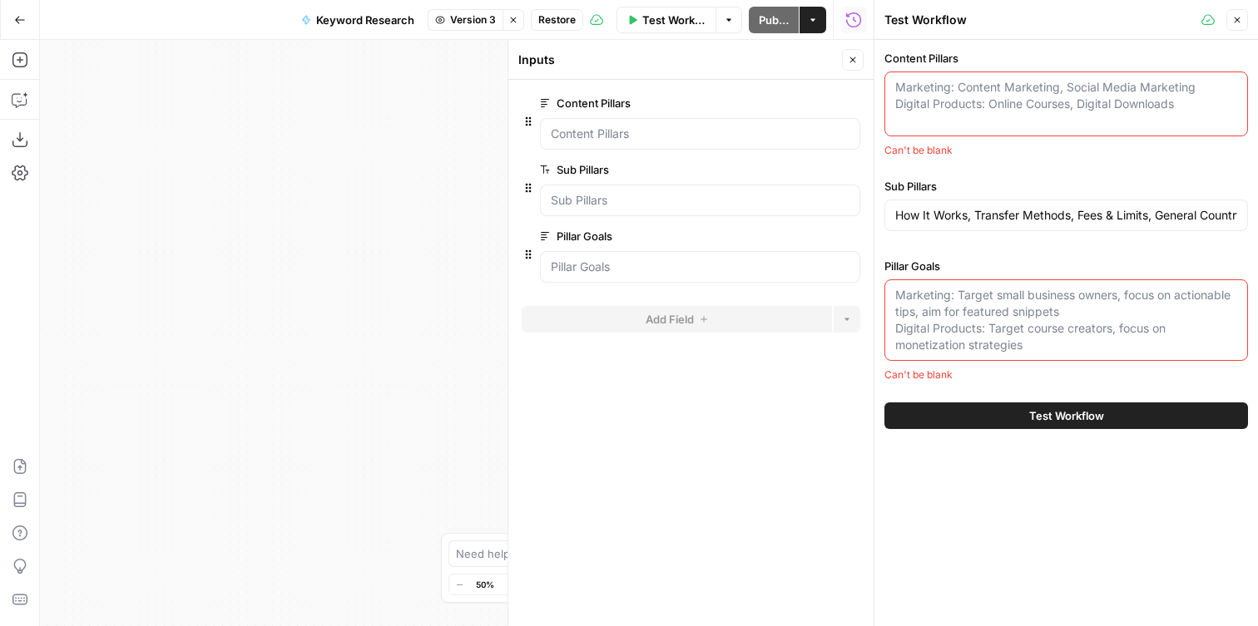
click at [985, 101] on textarea "Content Pillars" at bounding box center [1066, 95] width 342 height 33
paste textarea "Money Transfer Services, Security, Location-based Content, Foreign Exchange Rat…"
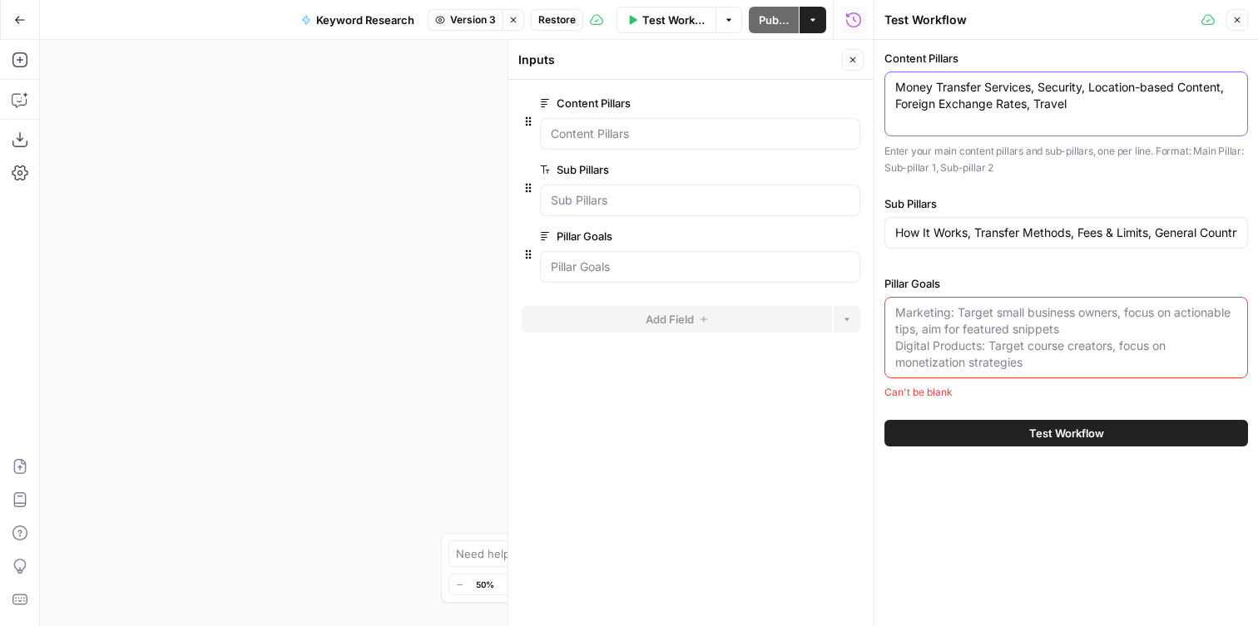
type textarea "Money Transfer Services, Security, Location-based Content, Foreign Exchange Rat…"
click at [995, 340] on textarea "Pillar Goals" at bounding box center [1066, 337] width 342 height 67
paste textarea "Measurable growth in search impressions and qualified inbound traffic across bo…"
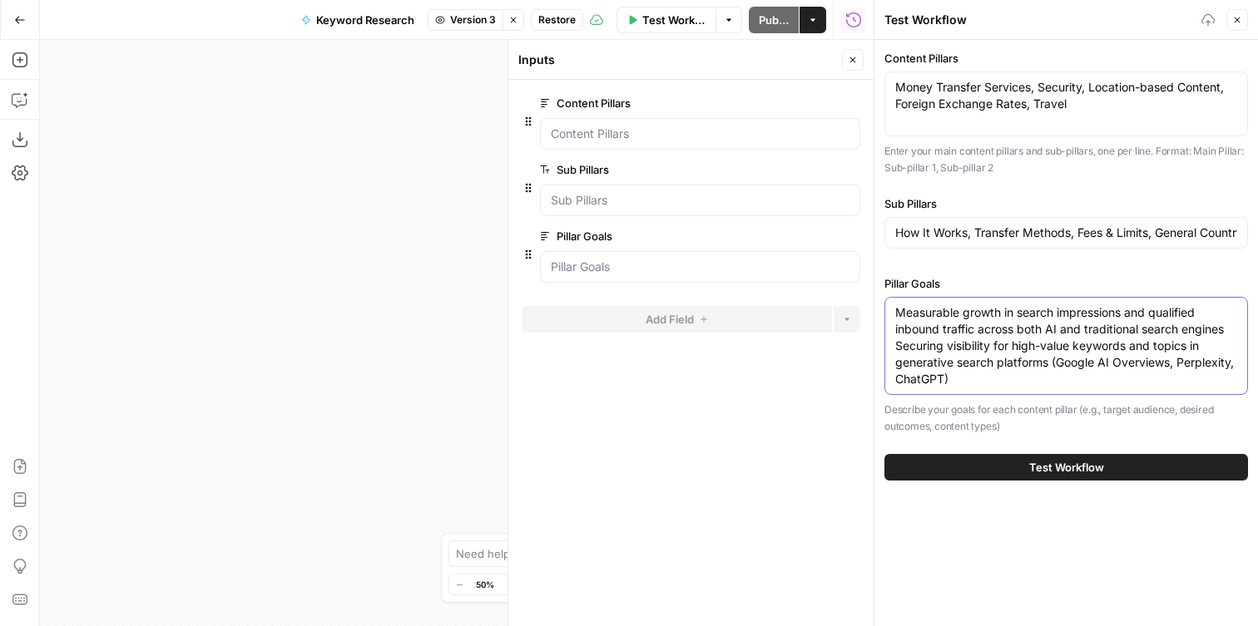
type textarea "Measurable growth in search impressions and qualified inbound traffic across bo…"
click at [971, 467] on button "Test Workflow" at bounding box center [1065, 467] width 363 height 27
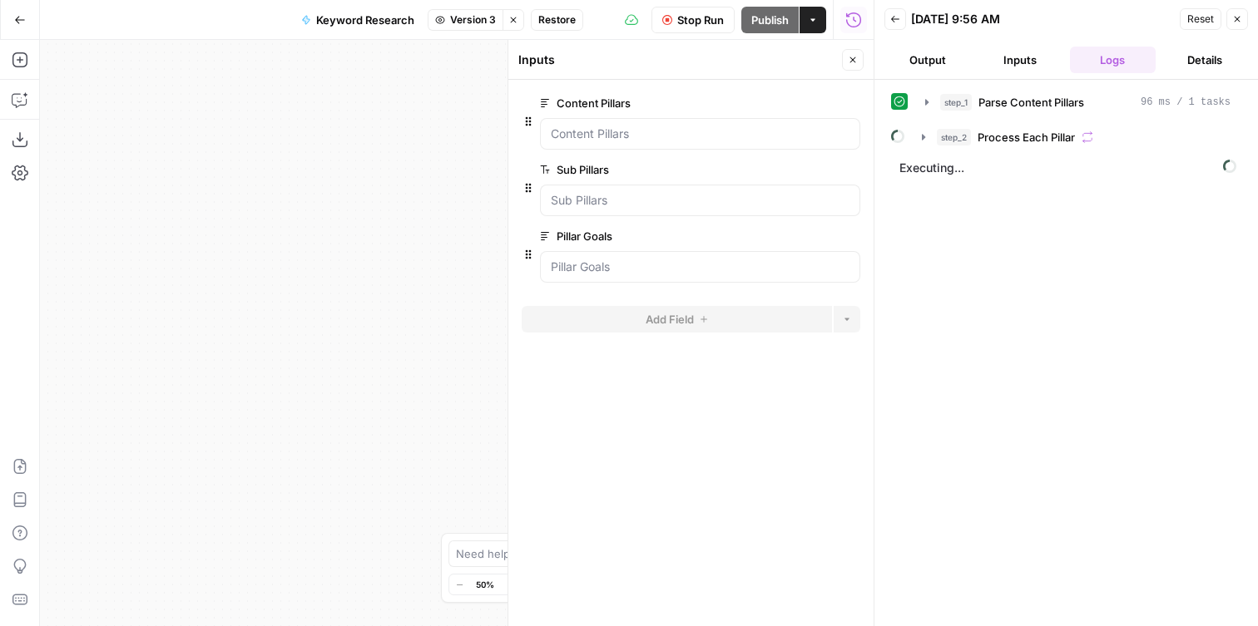
click at [858, 58] on button "Close" at bounding box center [853, 60] width 22 height 22
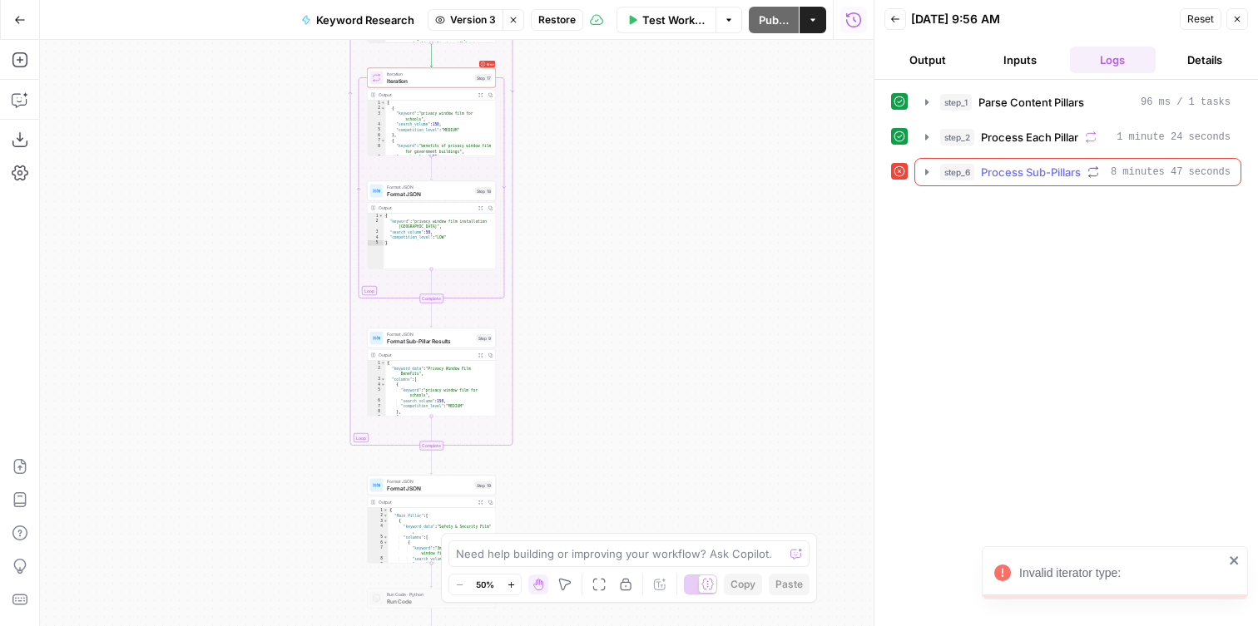
click at [926, 164] on button "step_6 Process Sub-Pillars 8 minutes 47 seconds" at bounding box center [1077, 172] width 325 height 27
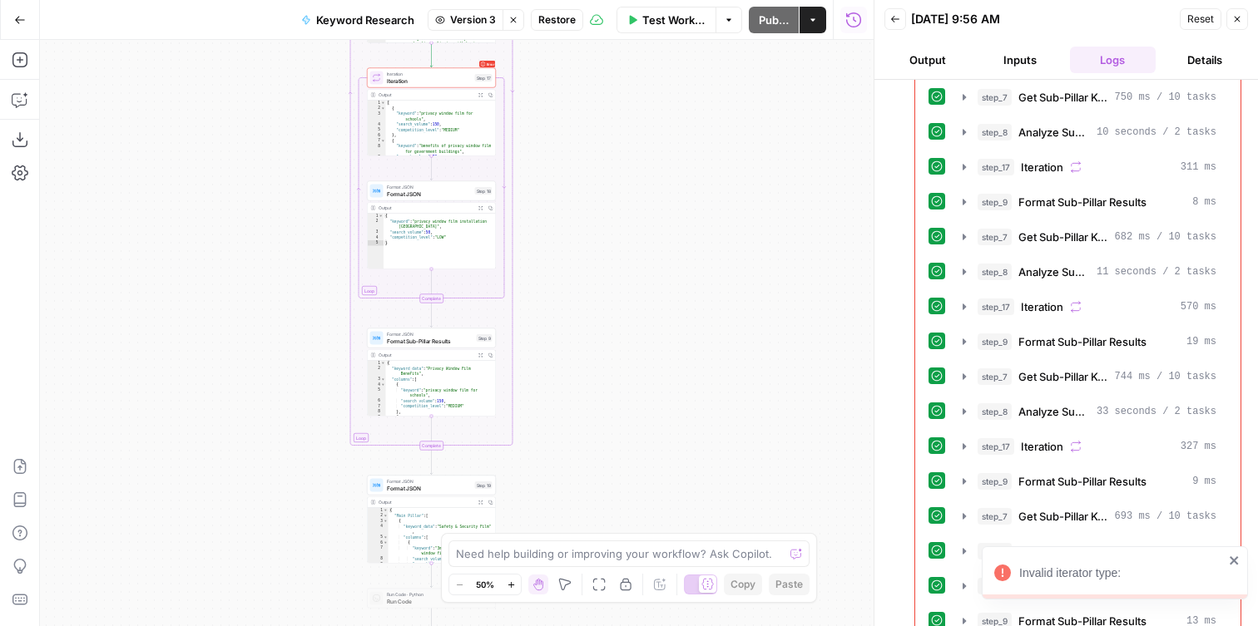
scroll to position [1637, 0]
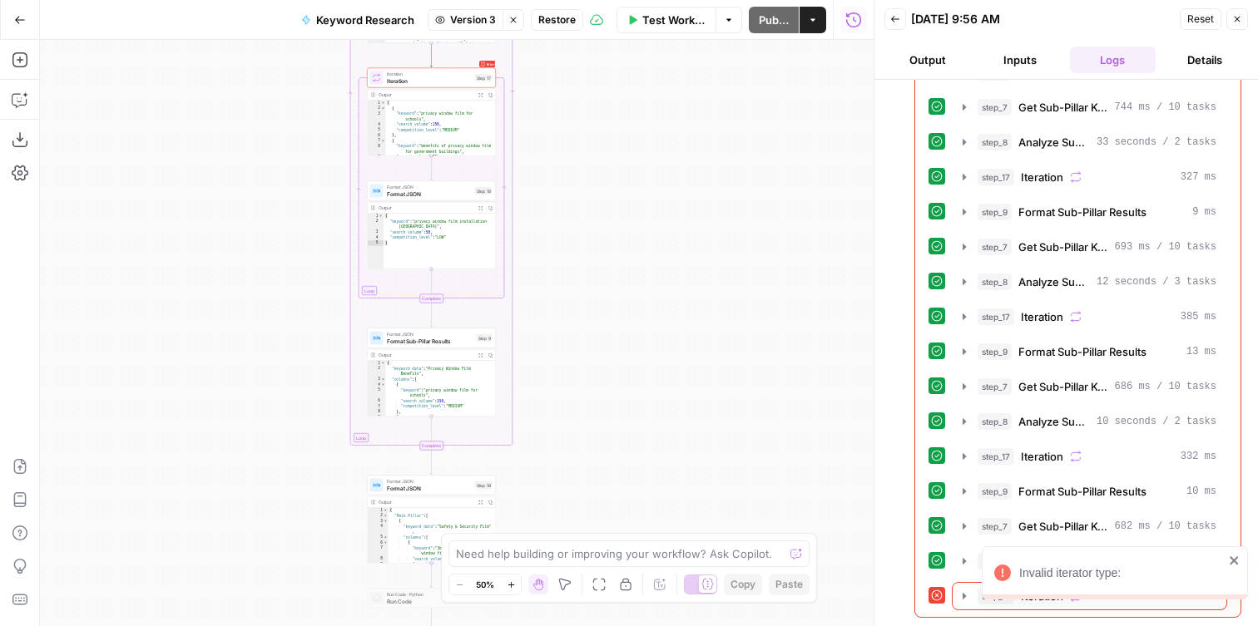
click at [1229, 560] on icon "close" at bounding box center [1235, 560] width 12 height 13
click at [962, 595] on icon "button" at bounding box center [963, 596] width 13 height 13
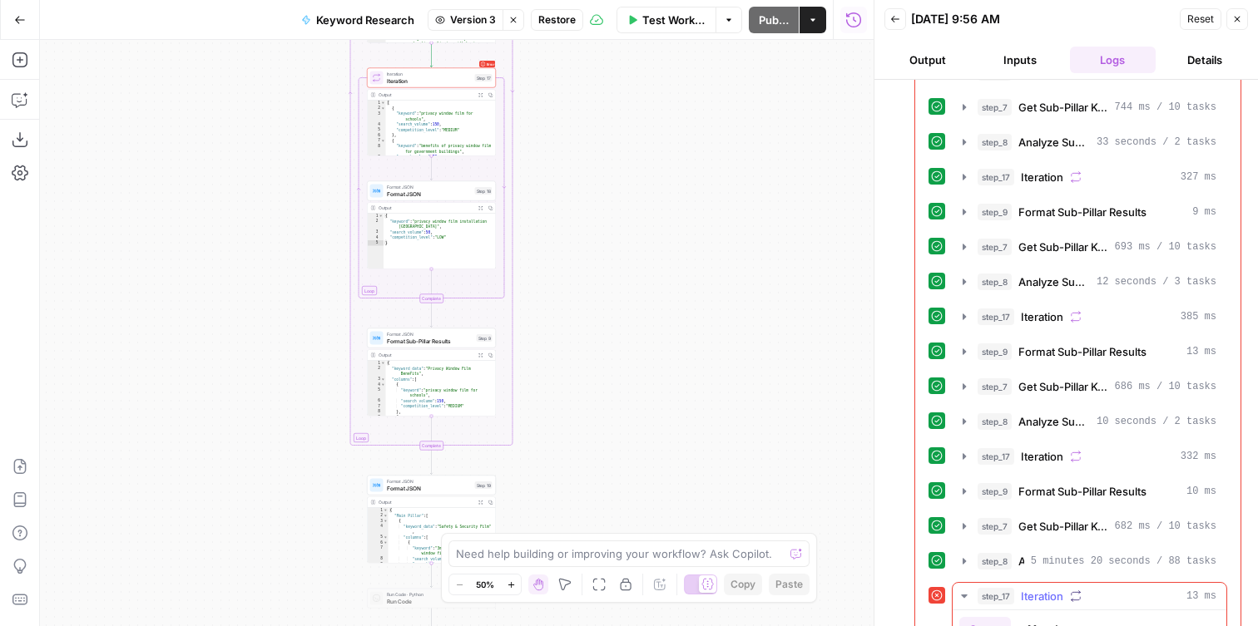
scroll to position [1795, 0]
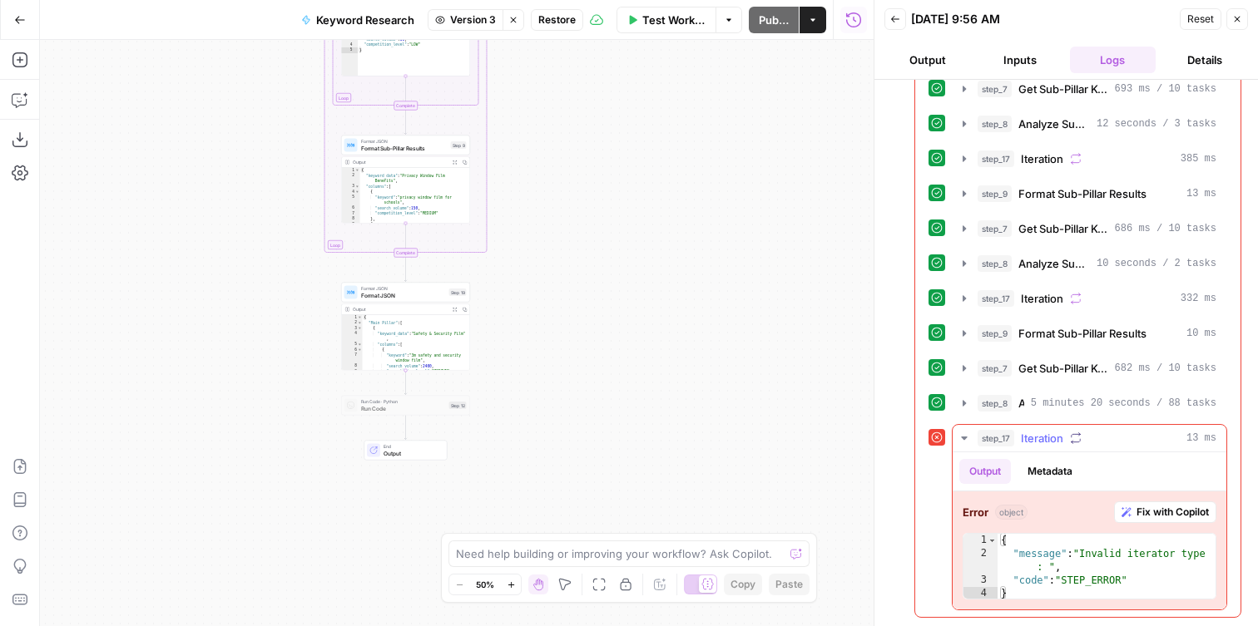
click at [1180, 506] on span "Fix with Copilot" at bounding box center [1172, 512] width 72 height 15
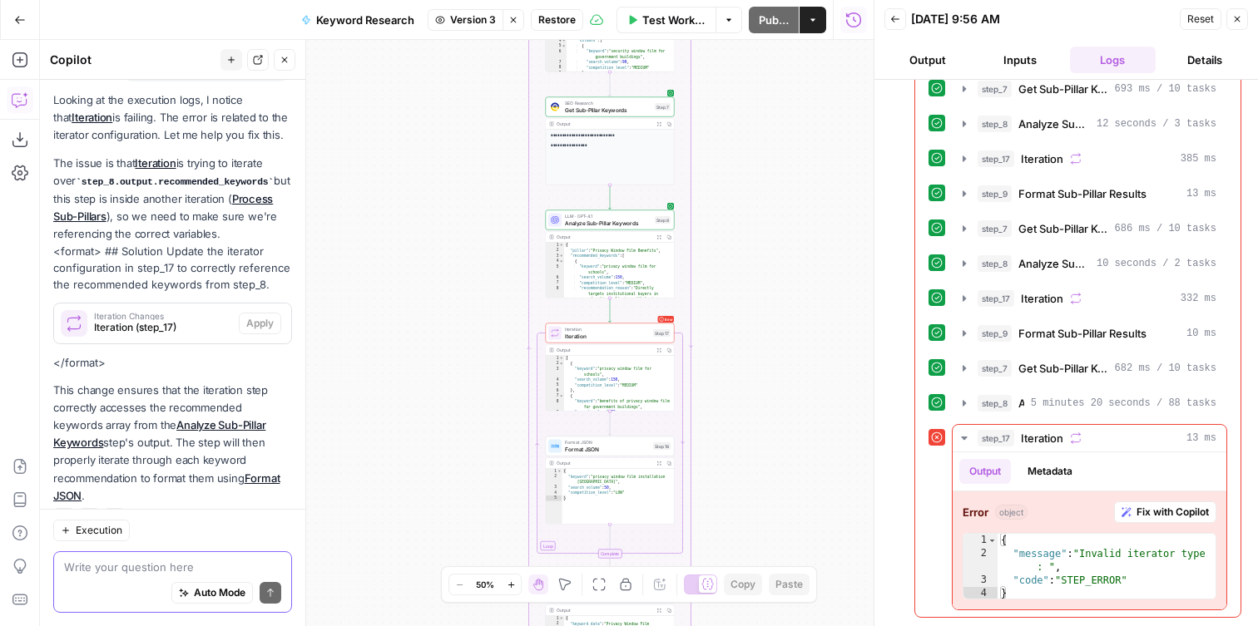
scroll to position [176, 0]
click at [171, 311] on span "Iteration Changes" at bounding box center [163, 315] width 138 height 8
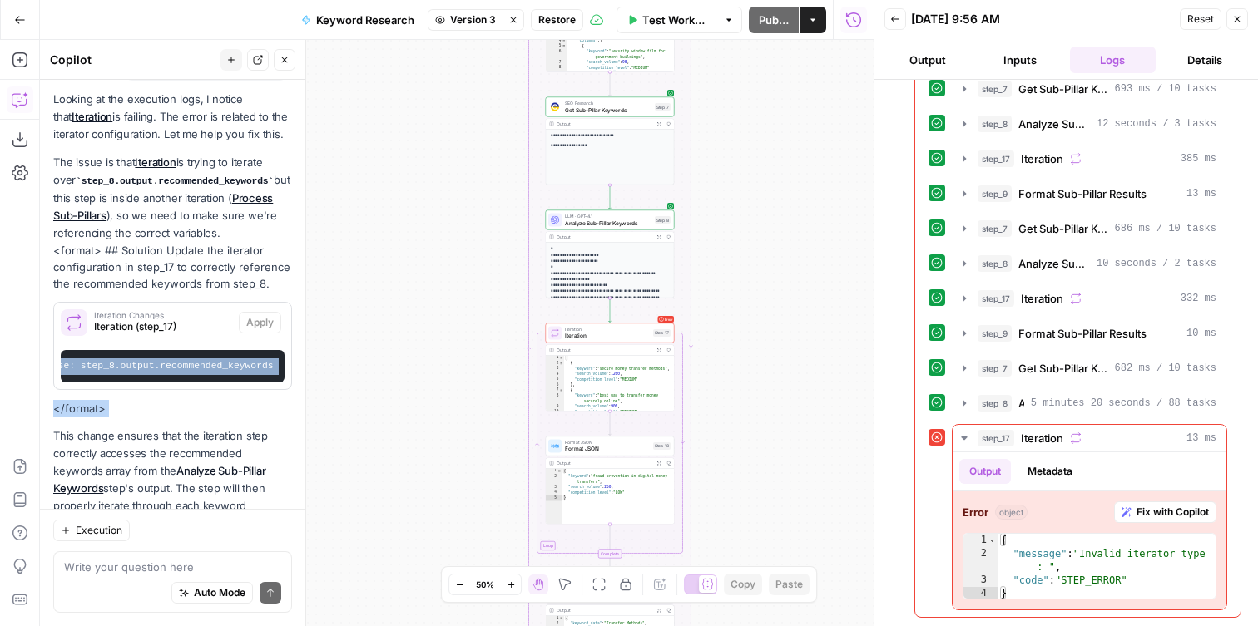
scroll to position [222, 0]
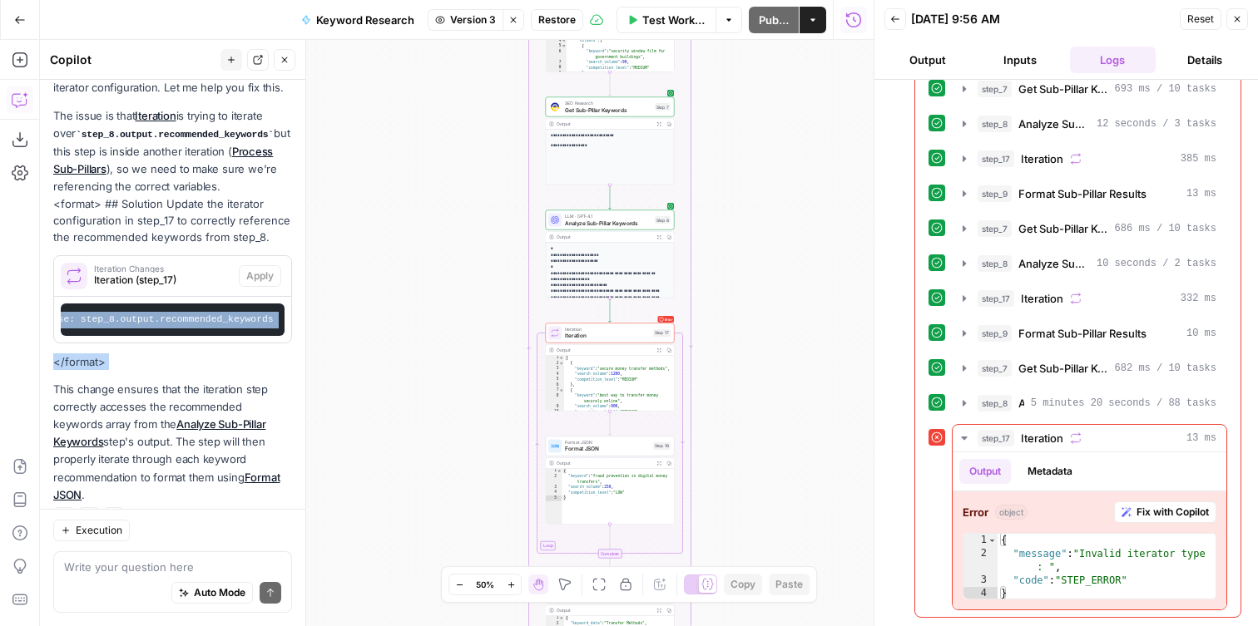
drag, startPoint x: 174, startPoint y: 353, endPoint x: 293, endPoint y: 353, distance: 118.9
click at [293, 353] on div "Hi! How can I help with your workflow? I can explain steps, debug, write prompt…" at bounding box center [172, 353] width 265 height 546
click at [185, 343] on div "Looking at the execution logs, I notice that Iteration is failing. The error is…" at bounding box center [172, 274] width 239 height 460
click at [576, 333] on span "Iteration" at bounding box center [607, 336] width 85 height 8
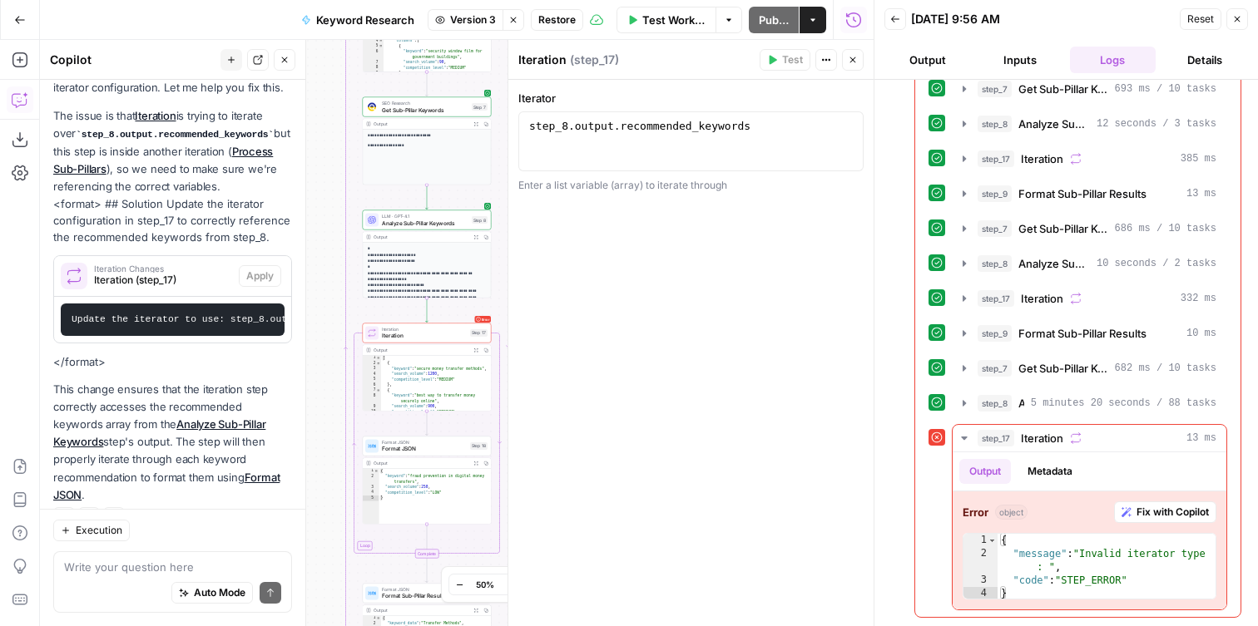
click at [395, 334] on span "Iteration" at bounding box center [424, 336] width 85 height 8
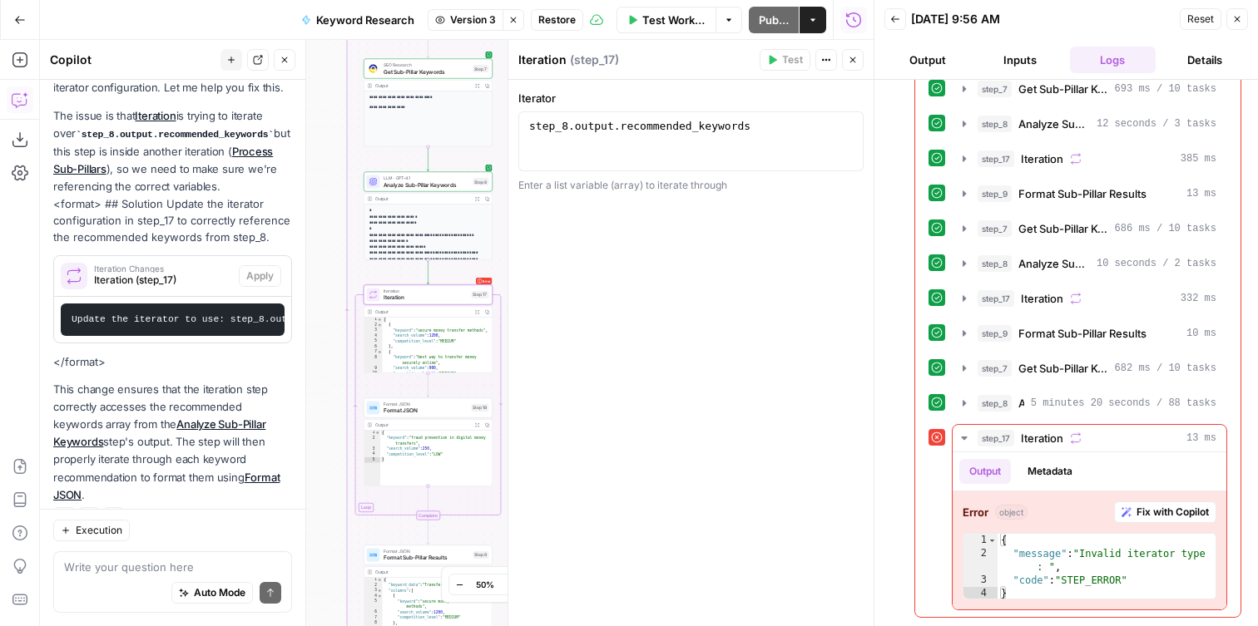
click at [433, 294] on span "Iteration" at bounding box center [425, 298] width 85 height 8
click at [966, 441] on icon "button" at bounding box center [963, 438] width 13 height 13
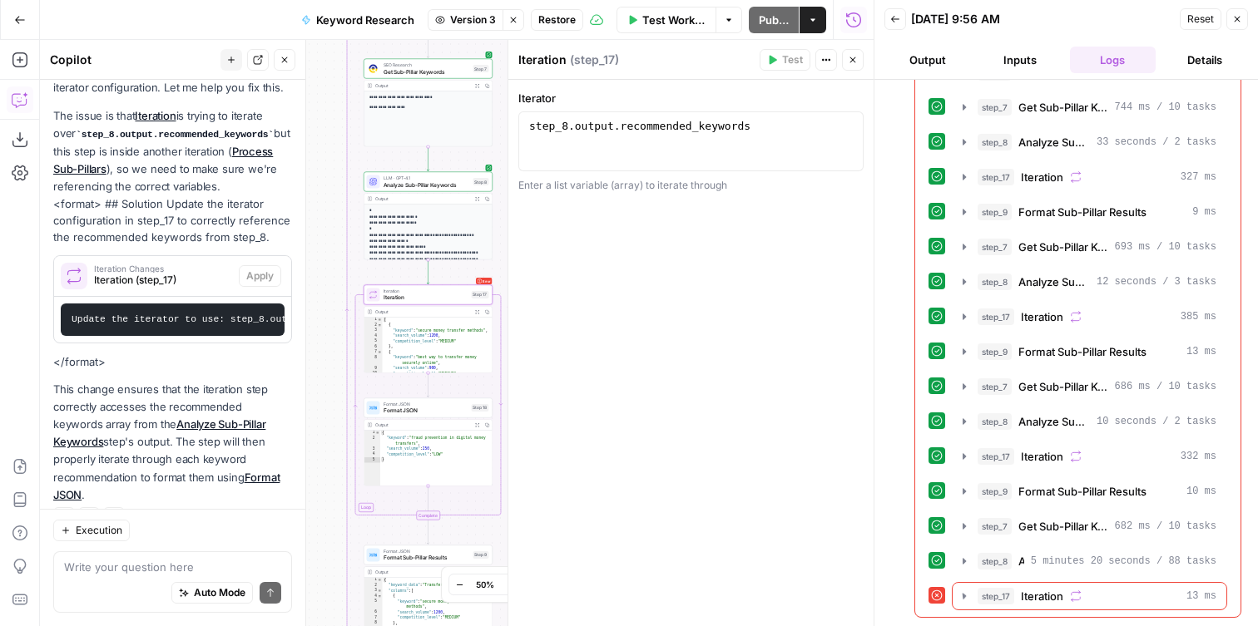
scroll to position [1637, 0]
click at [392, 294] on span "Iteration" at bounding box center [425, 298] width 85 height 8
click at [396, 415] on div "Format JSON Format JSON Step 18" at bounding box center [427, 408] width 129 height 20
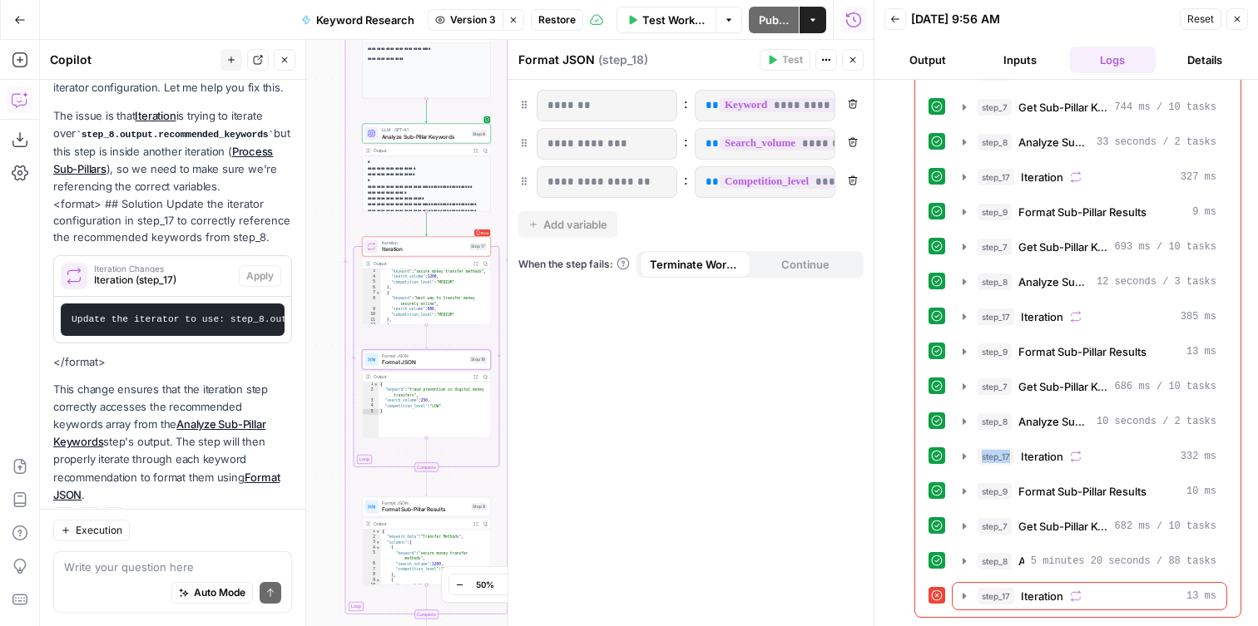
scroll to position [2, 0]
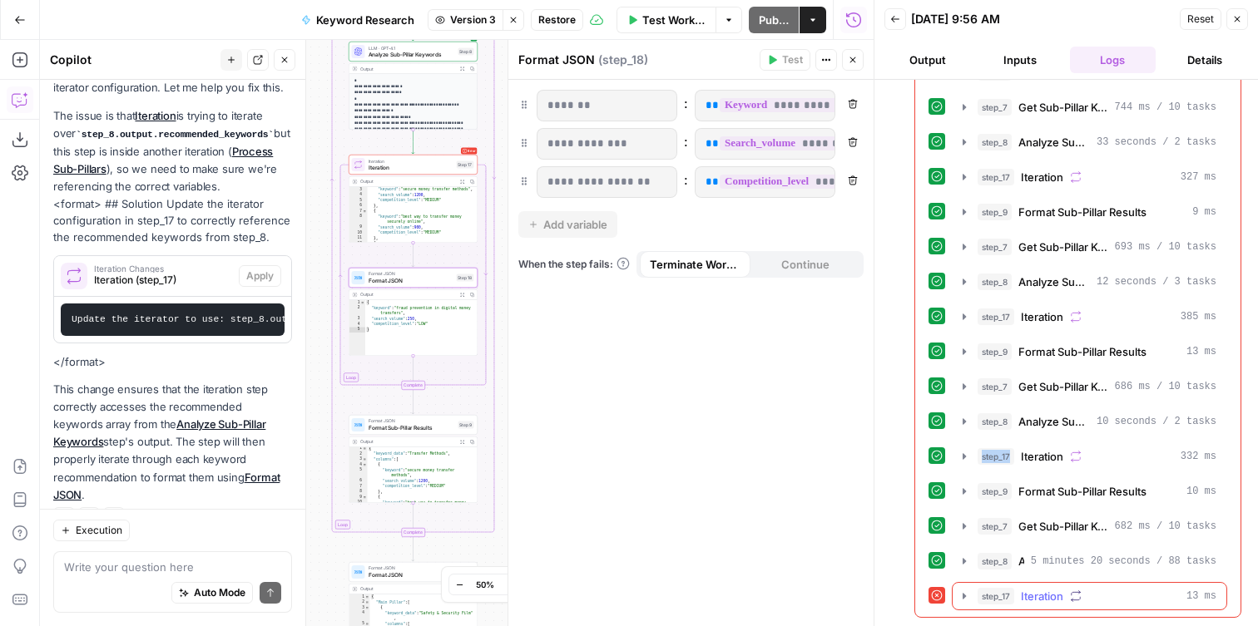
click at [967, 598] on icon "button" at bounding box center [963, 596] width 13 height 13
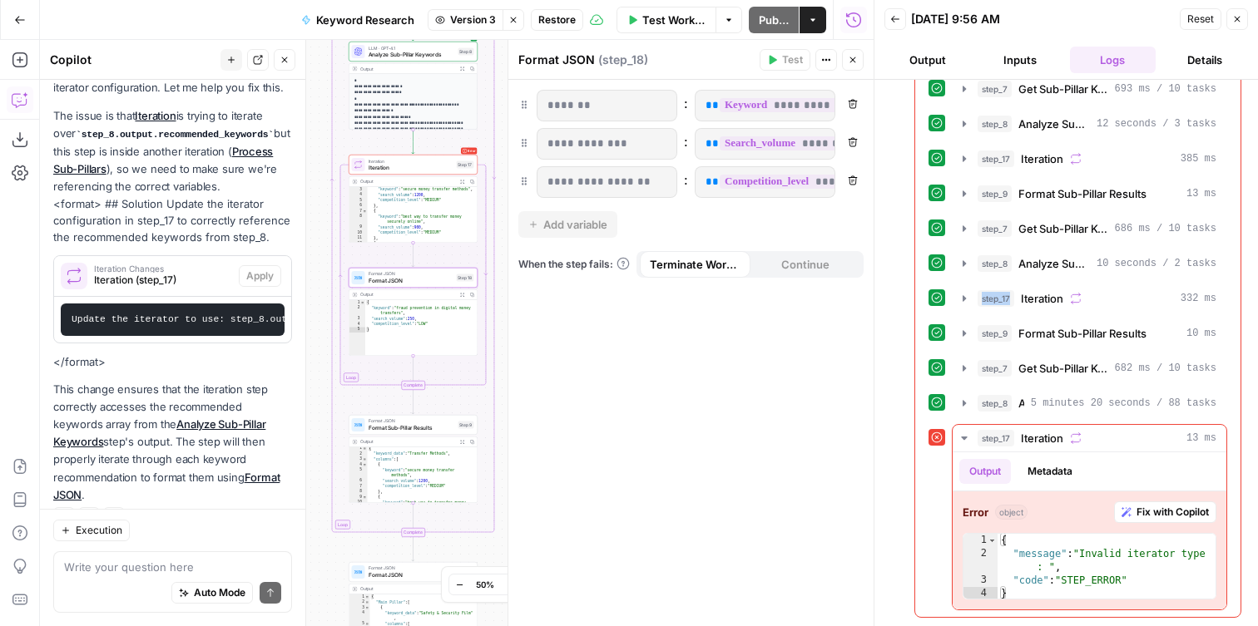
click at [433, 173] on div "Error Iteration Iteration Step 17" at bounding box center [413, 165] width 129 height 20
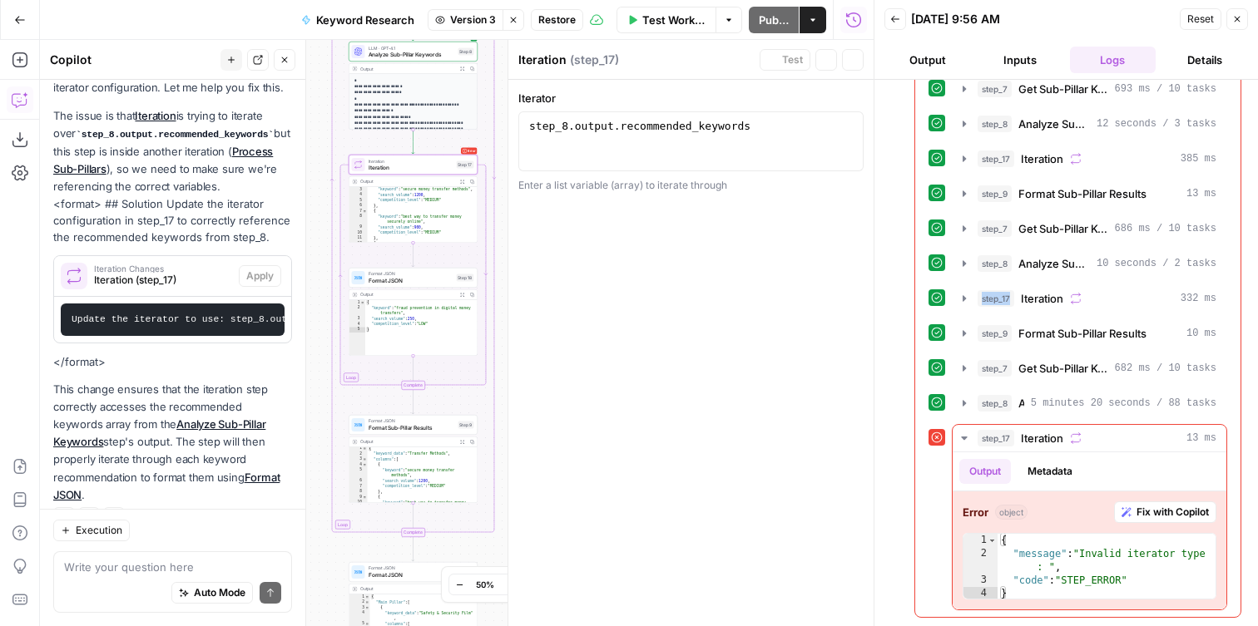
click at [433, 154] on div "Workflow Set Inputs Inputs Run Code · Python Parse Content Pillars Step 1 Outpu…" at bounding box center [456, 333] width 833 height 586
click at [442, 161] on span "Iteration" at bounding box center [410, 161] width 85 height 7
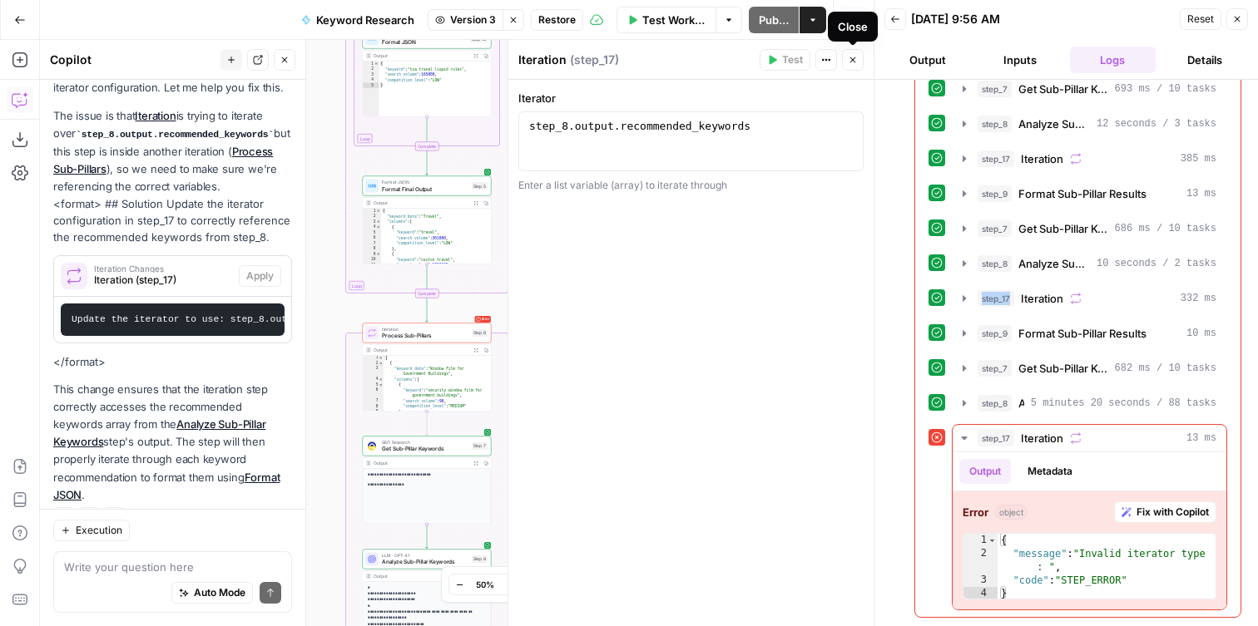
click at [711, 382] on div "Iterator 1 step_8 . output . recommended_keywords XXXXXXXXXXXXXXXXXXXXXXXXXXXXX…" at bounding box center [690, 353] width 365 height 546
click at [443, 333] on span "Process Sub-Pillars" at bounding box center [425, 336] width 87 height 8
click at [401, 320] on div "Workflow Set Inputs Inputs Run Code · Python Parse Content Pillars Step 1 Outpu…" at bounding box center [456, 333] width 833 height 586
click at [399, 334] on span "Process Sub-Pillars" at bounding box center [425, 336] width 87 height 8
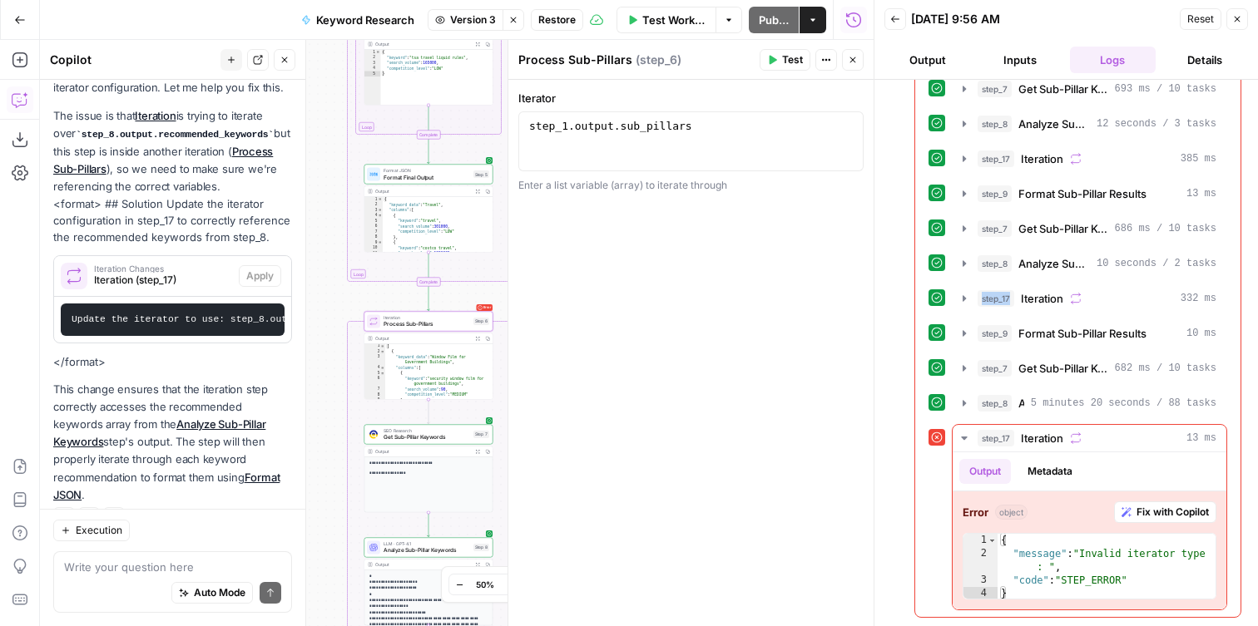
click at [617, 189] on div "Enter a list variable (array) to iterate through" at bounding box center [690, 185] width 345 height 15
click at [642, 225] on div "Iterator 1 2 step_1 . output . sub_pillars XXXXXXXXXXXXXXXXXXXXXXXXXXXXXXXXXXXX…" at bounding box center [690, 353] width 365 height 546
click at [461, 324] on span "Process Sub-Pillars" at bounding box center [426, 324] width 87 height 8
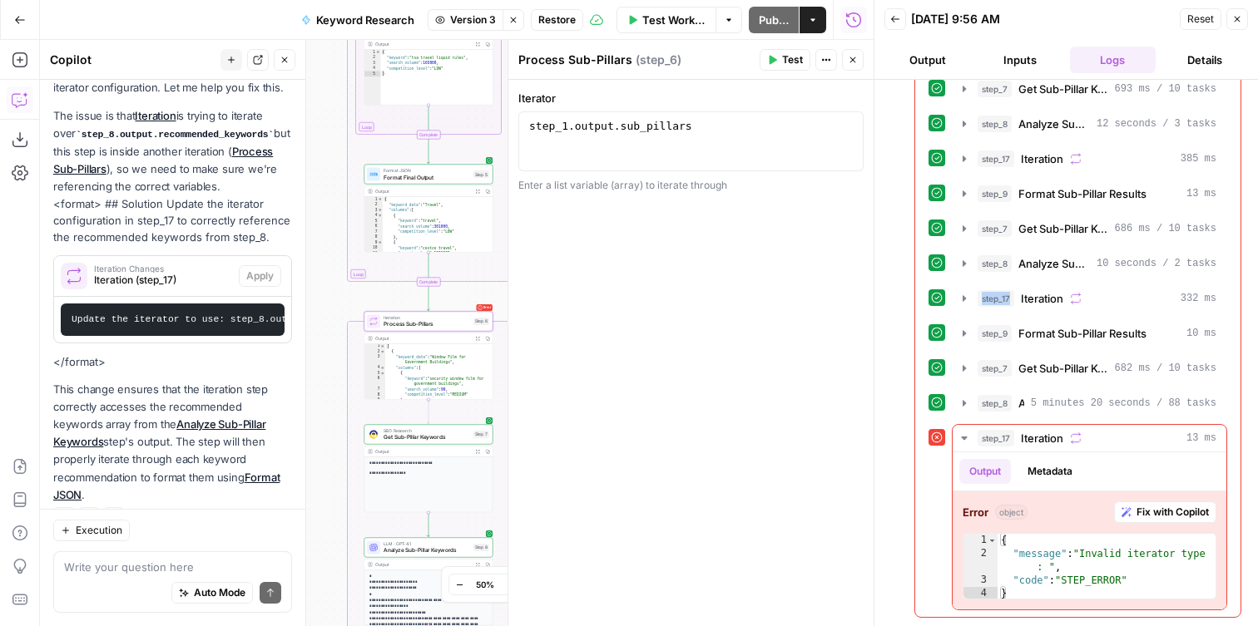
type textarea "**********"
click at [423, 375] on div "[ { "keyword_data" : "Window Film for Government Buildings" , "columns" : [ { "…" at bounding box center [438, 377] width 107 height 67
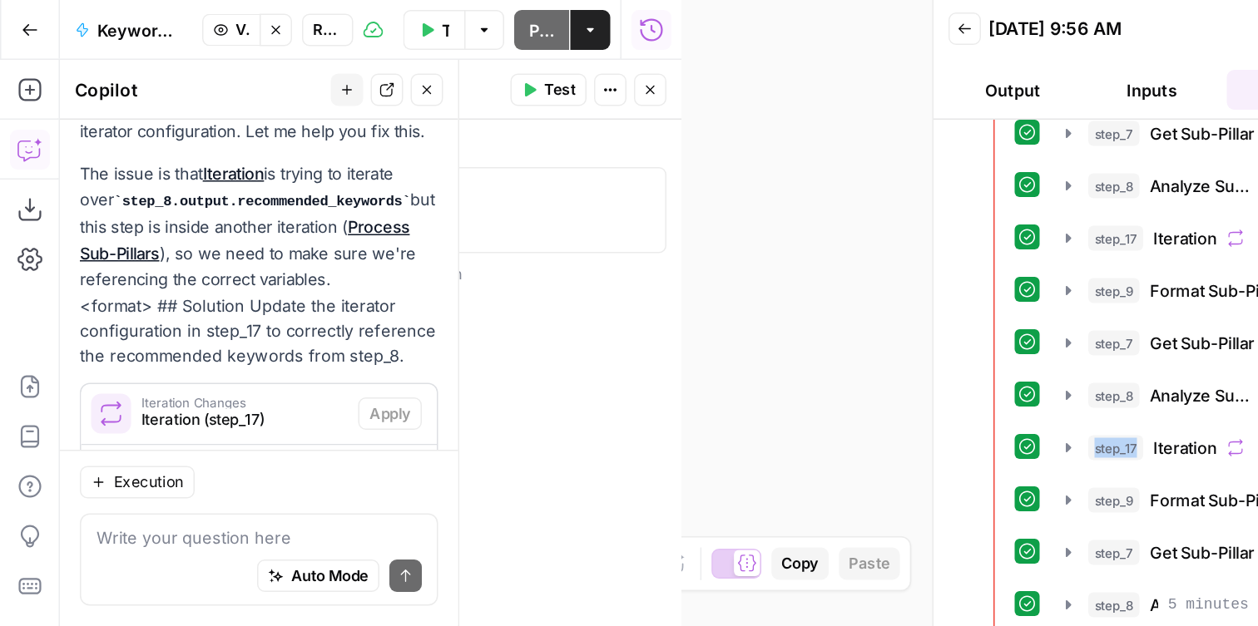
scroll to position [431, 0]
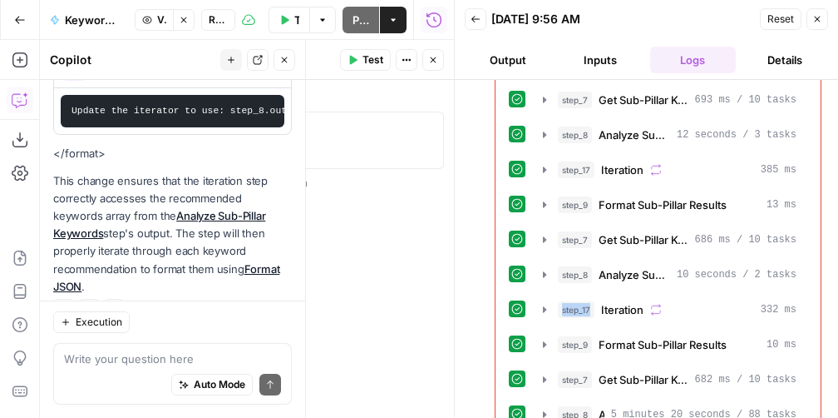
click at [437, 59] on icon "button" at bounding box center [433, 60] width 10 height 10
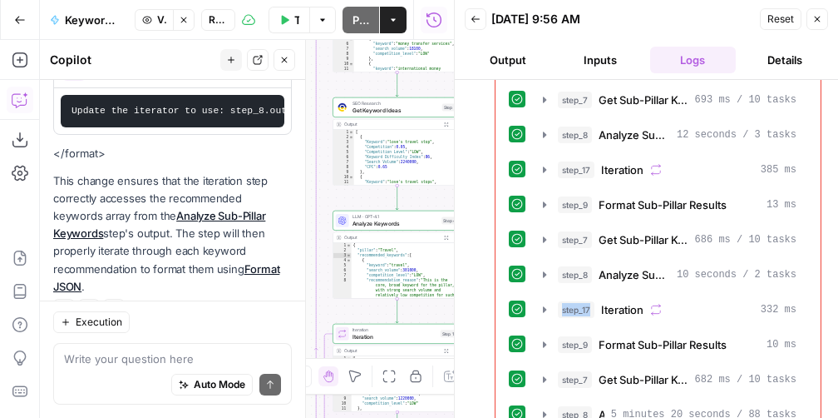
click at [823, 14] on button "Close" at bounding box center [818, 19] width 22 height 22
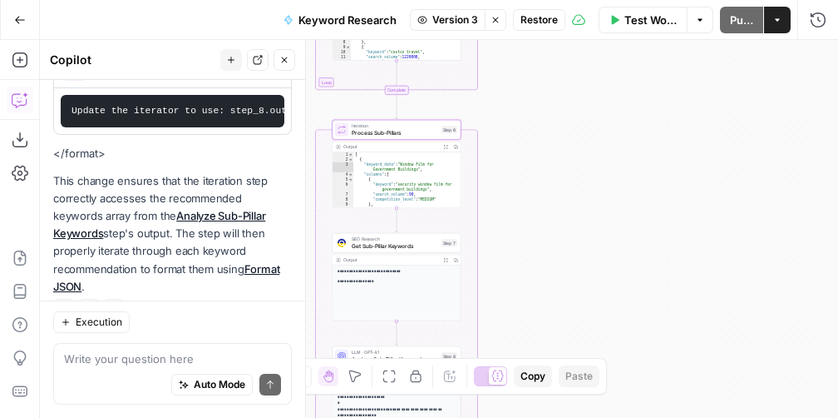
click at [401, 132] on span "Process Sub-Pillars" at bounding box center [395, 132] width 87 height 8
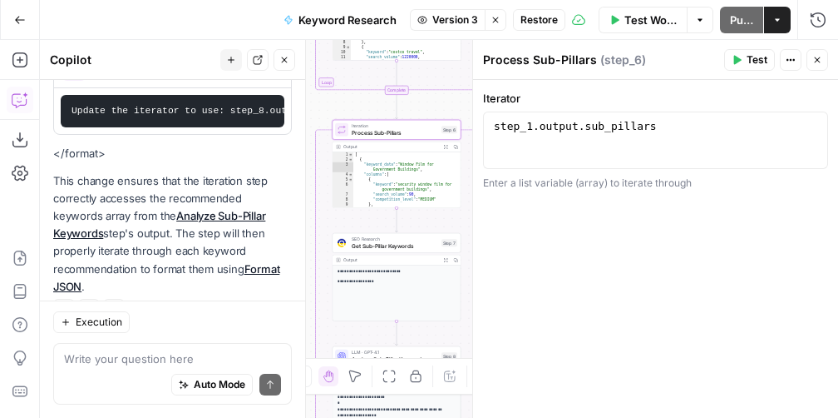
click at [819, 62] on icon "button" at bounding box center [818, 60] width 10 height 10
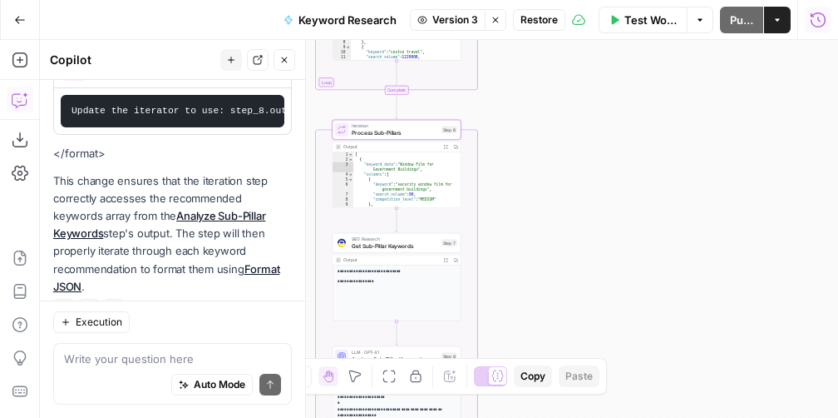
click at [813, 22] on icon "button" at bounding box center [818, 19] width 15 height 15
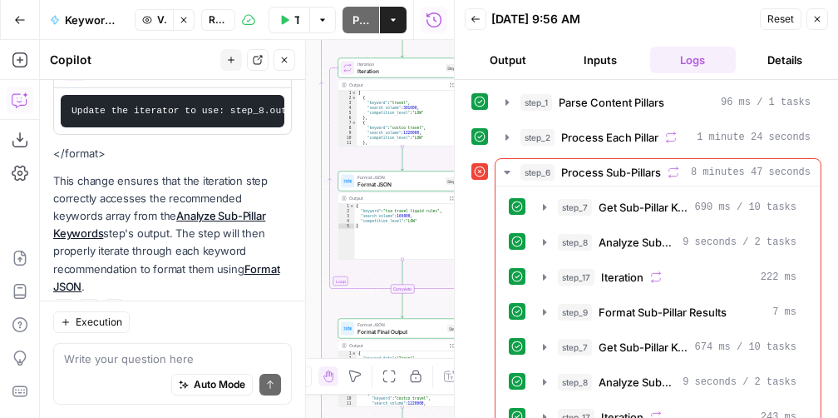
click at [478, 27] on button "Back" at bounding box center [476, 19] width 22 height 22
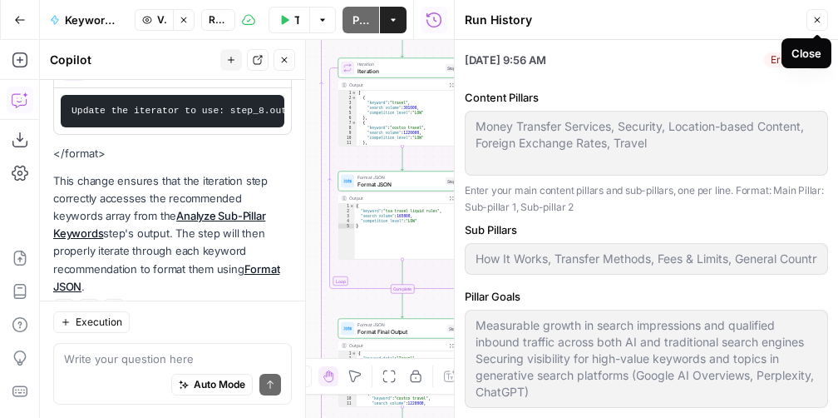
click at [821, 17] on icon "button" at bounding box center [818, 20] width 10 height 10
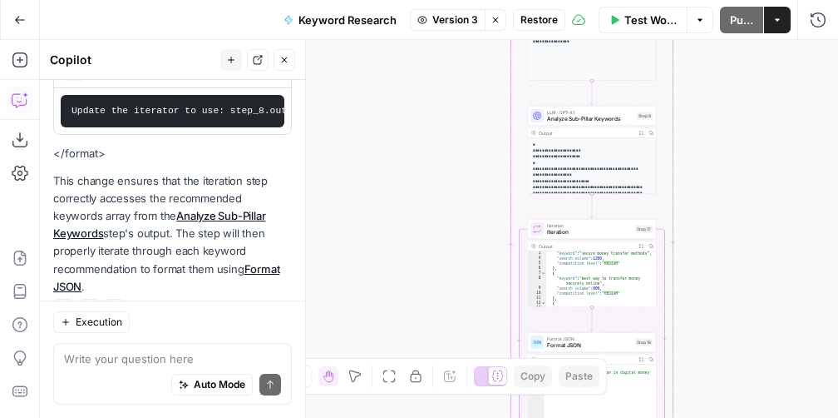
click at [248, 299] on div "Regenerate Helpful Not helpful" at bounding box center [172, 310] width 239 height 22
click at [27, 21] on button "Go Back" at bounding box center [20, 20] width 30 height 30
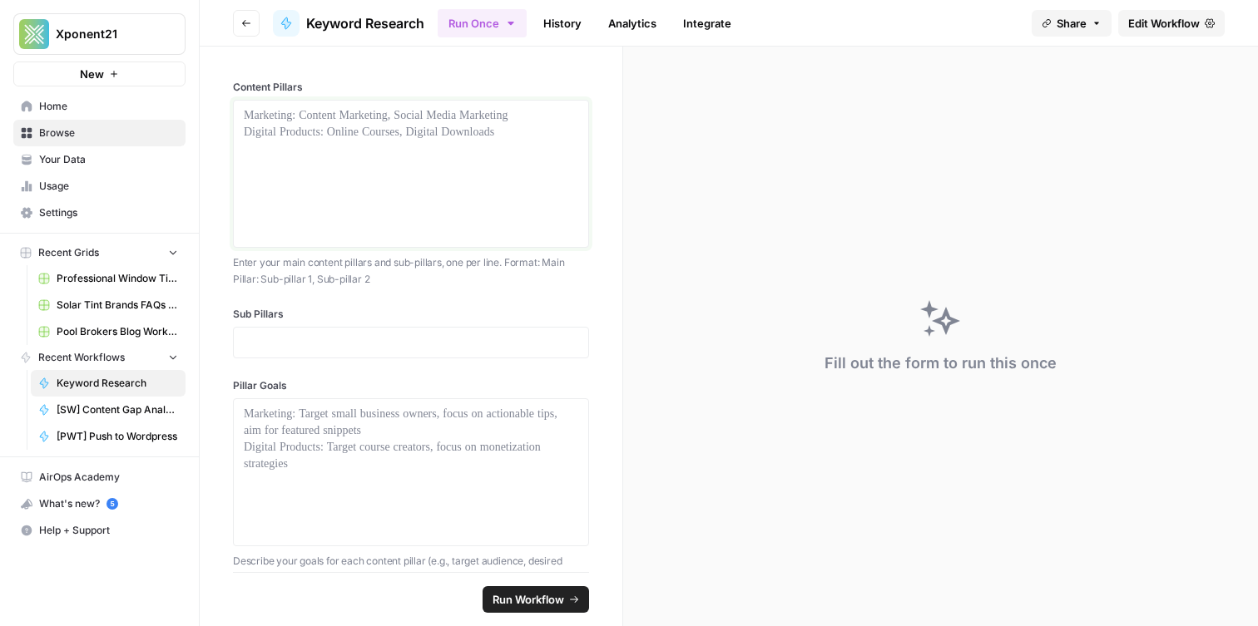
click at [361, 167] on div at bounding box center [411, 173] width 334 height 133
click at [1146, 25] on span "Edit Workflow" at bounding box center [1164, 23] width 72 height 17
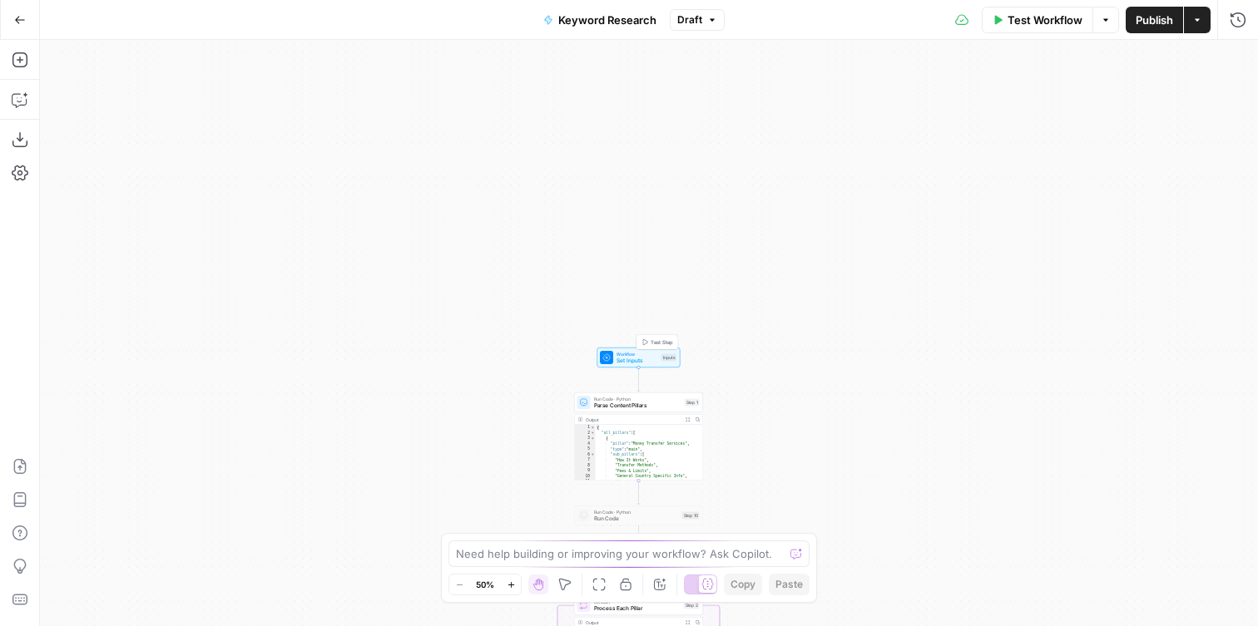
click at [636, 363] on span "Set Inputs" at bounding box center [637, 361] width 42 height 8
click at [978, 197] on Pillars "Sub Pillars" at bounding box center [1084, 200] width 299 height 17
click at [957, 139] on Pillars "Content Pillars" at bounding box center [1084, 134] width 299 height 17
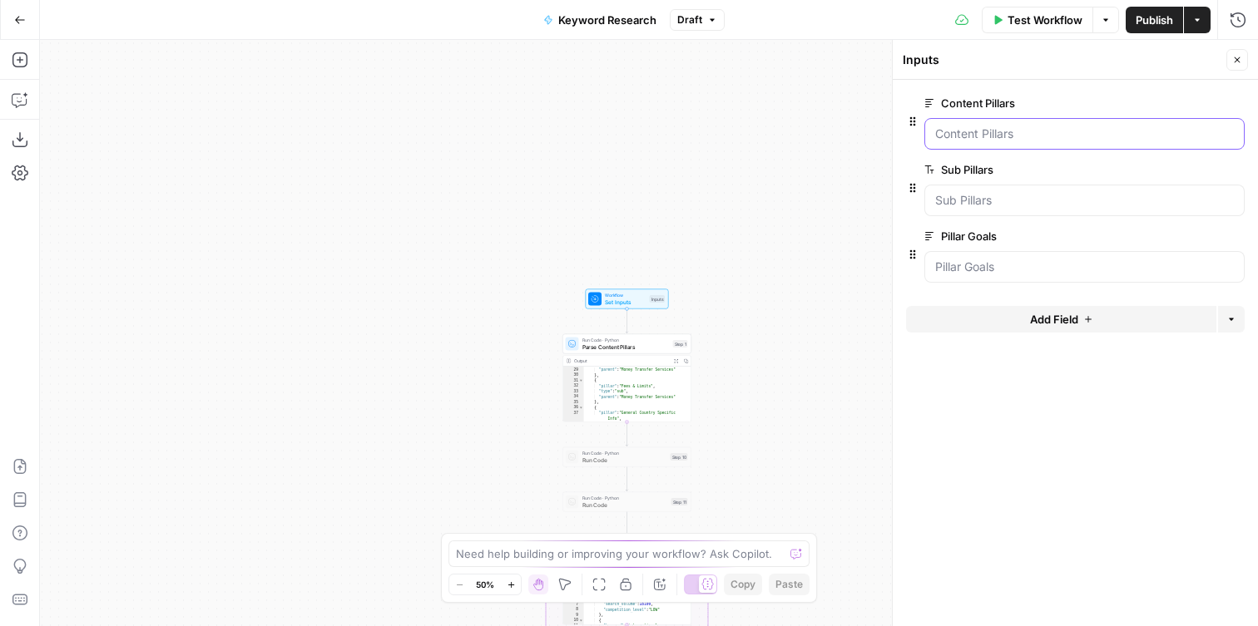
scroll to position [555, 0]
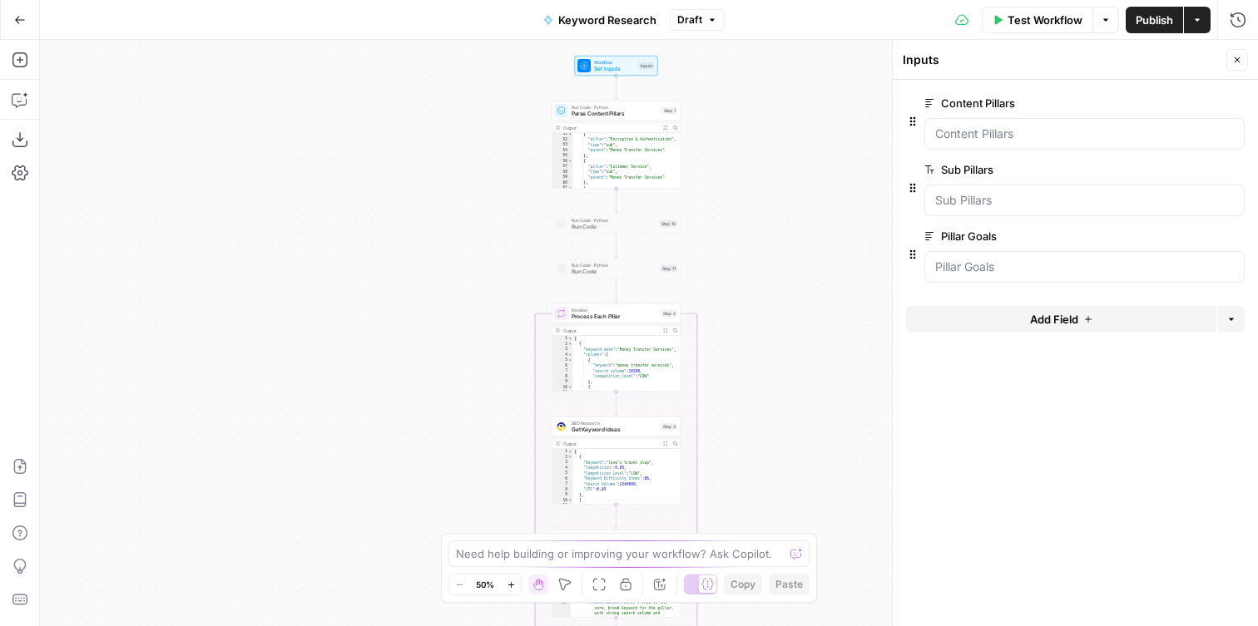
click at [610, 321] on div "Iteration Process Each Pillar Step 2 Copy step Delete step Add Note Test" at bounding box center [615, 314] width 129 height 20
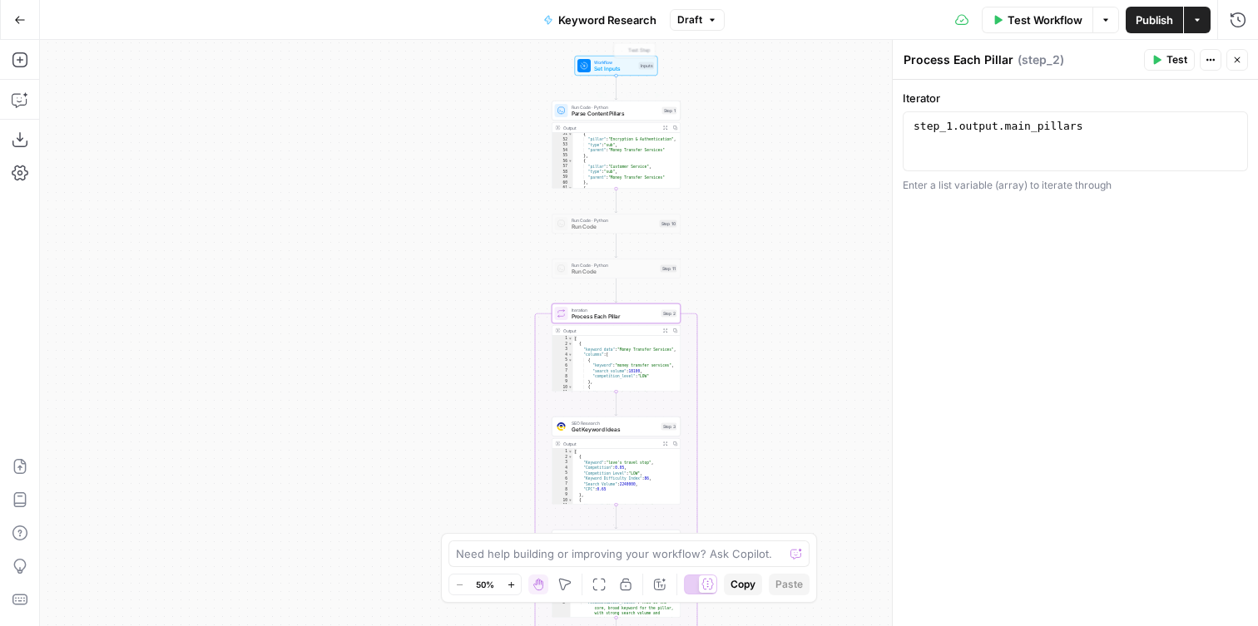
click at [610, 118] on div "Run Code · Python Parse Content Pillars Step 1 Copy step Delete step Add Note T…" at bounding box center [615, 111] width 129 height 20
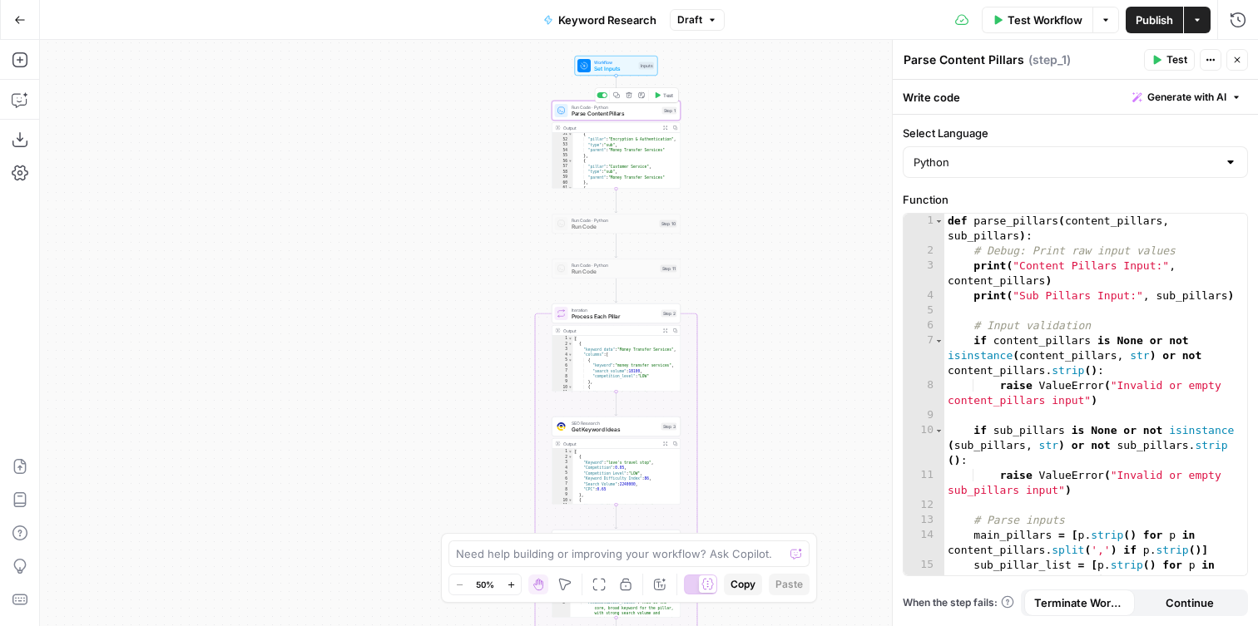
click at [631, 113] on span "Parse Content Pillars" at bounding box center [614, 114] width 87 height 8
click at [631, 72] on div "Add Note" at bounding box center [641, 67] width 47 height 16
click at [572, 61] on div "Workflow Set Inputs Inputs Test Step" at bounding box center [615, 66] width 129 height 20
click at [602, 72] on span "Set Inputs" at bounding box center [615, 69] width 42 height 8
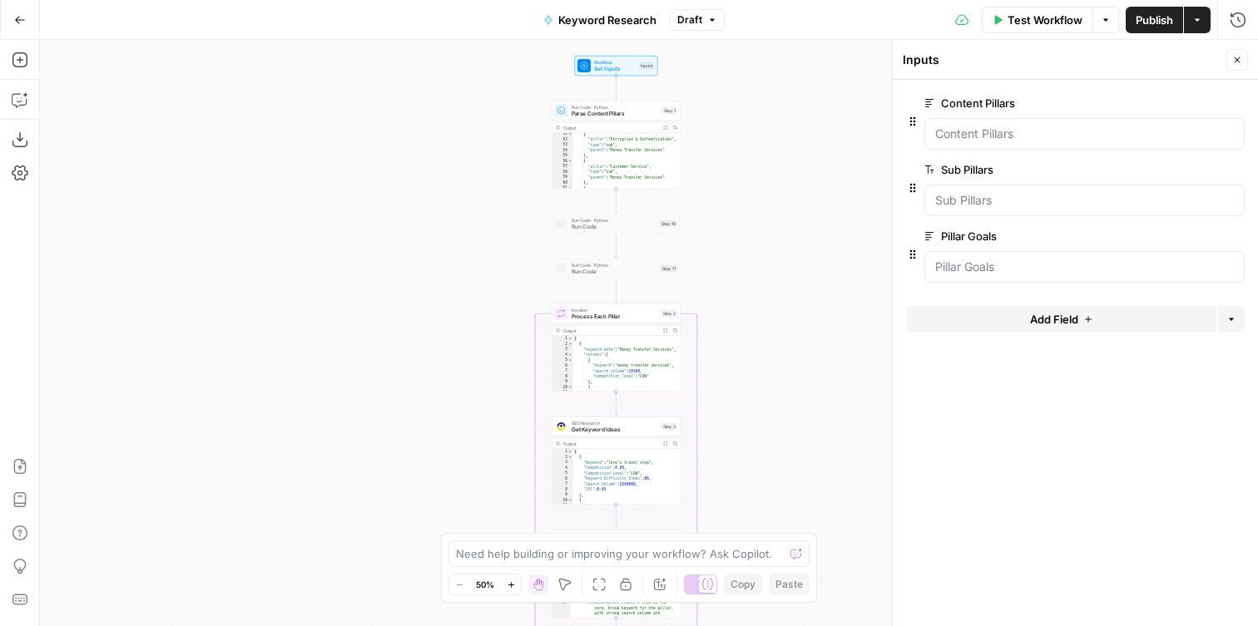
click at [800, 214] on div "Workflow Set Inputs Inputs Run Code · Python Parse Content Pillars Step 1 Outpu…" at bounding box center [649, 333] width 1218 height 586
click at [951, 127] on Pillars "Content Pillars" at bounding box center [1084, 134] width 299 height 17
click at [960, 129] on Pillars "Content Pillars" at bounding box center [1084, 134] width 299 height 17
click at [989, 136] on Pillars "Content Pillars" at bounding box center [1084, 134] width 299 height 17
click at [986, 136] on Pillars "Content Pillars" at bounding box center [1084, 134] width 299 height 17
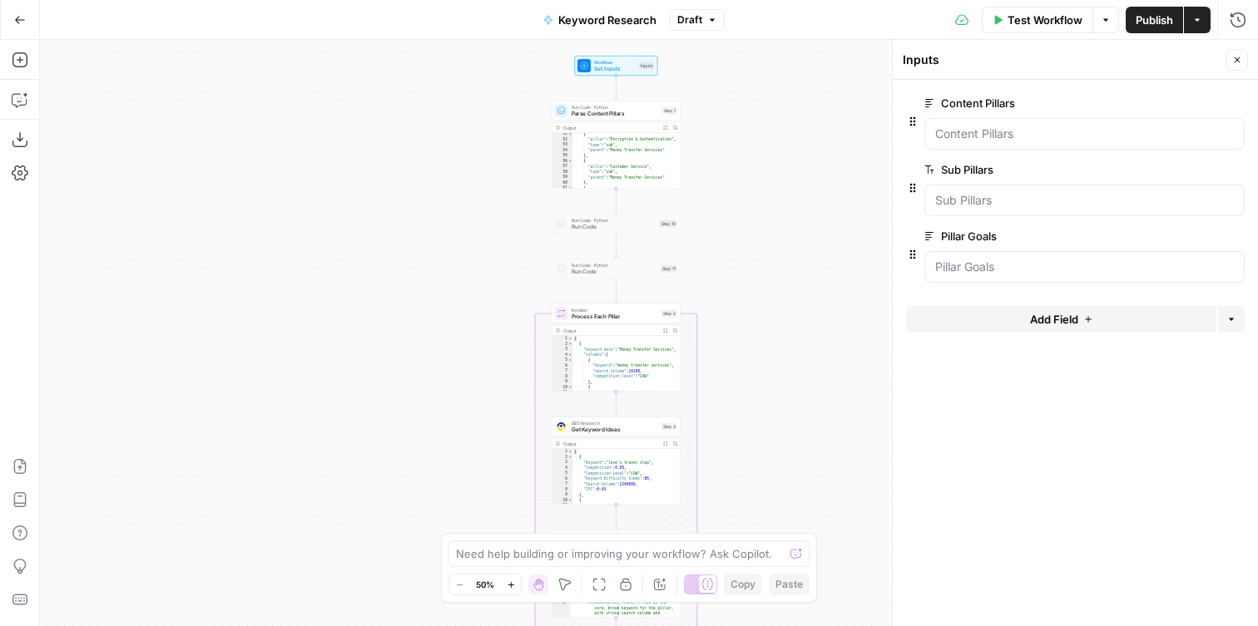
click at [619, 66] on span "Set Inputs" at bounding box center [615, 69] width 42 height 8
click at [631, 49] on div "Workflow Set Inputs Inputs Run Code · Python Parse Content Pillars Step 1 Outpu…" at bounding box center [649, 333] width 1218 height 586
click at [633, 49] on span "Test Step" at bounding box center [639, 50] width 22 height 7
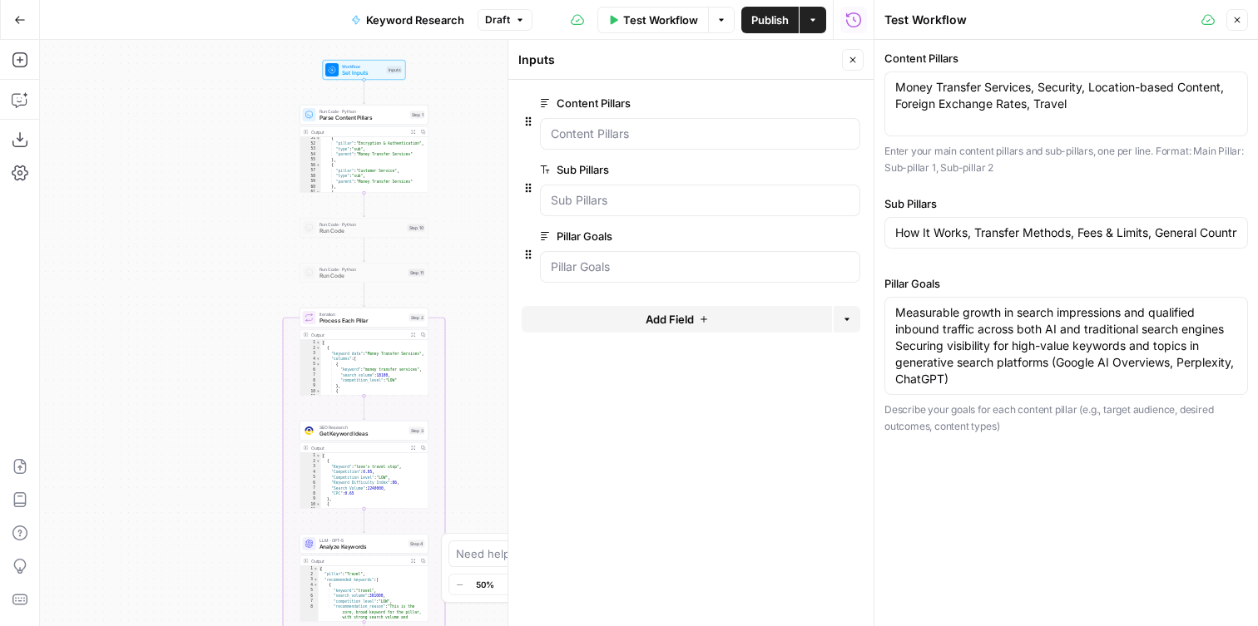
click at [350, 434] on span "Get Keyword Ideas" at bounding box center [362, 434] width 87 height 8
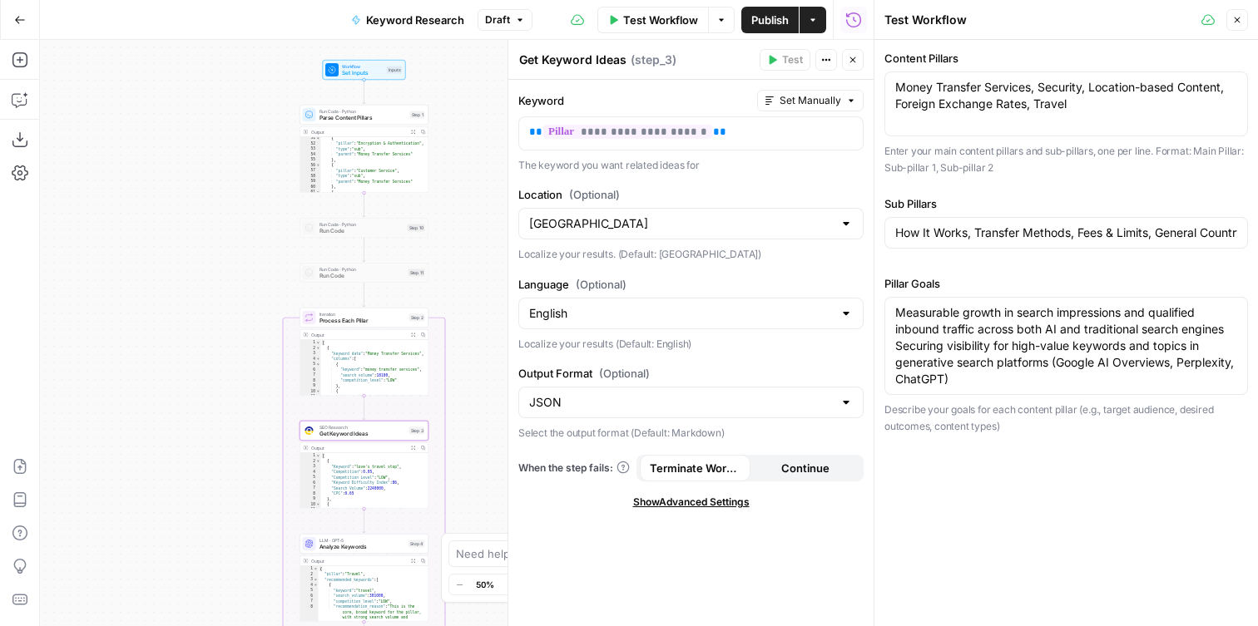
click at [370, 119] on span "Parse Content Pillars" at bounding box center [362, 118] width 87 height 8
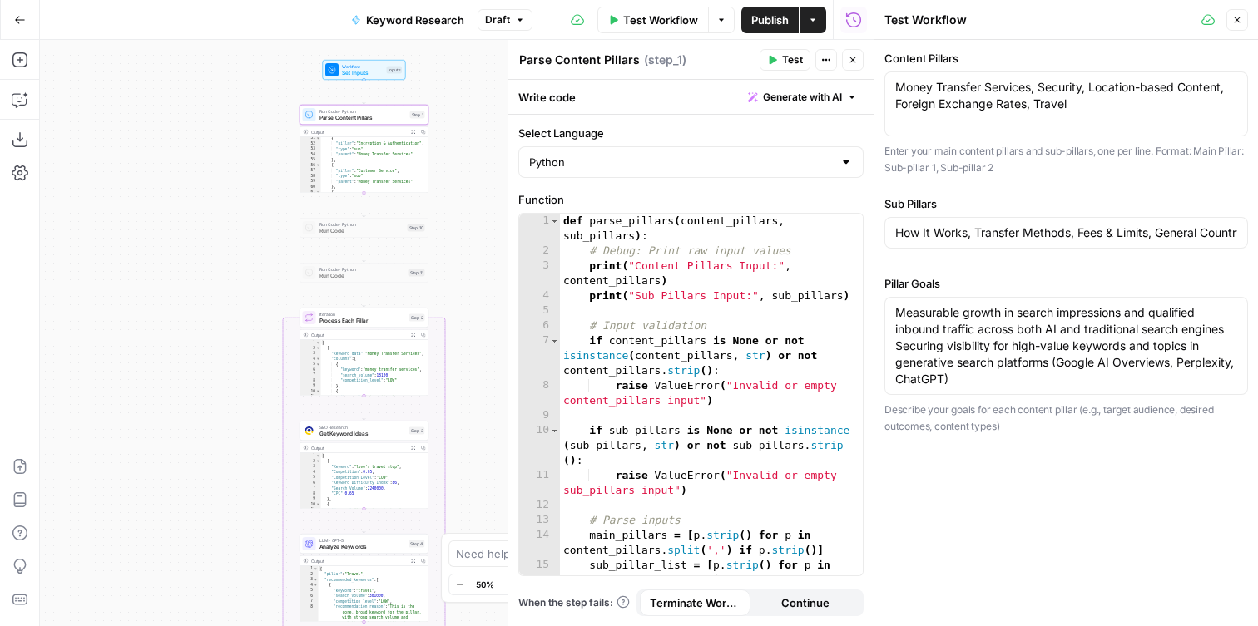
click at [368, 63] on span "Workflow" at bounding box center [363, 66] width 42 height 7
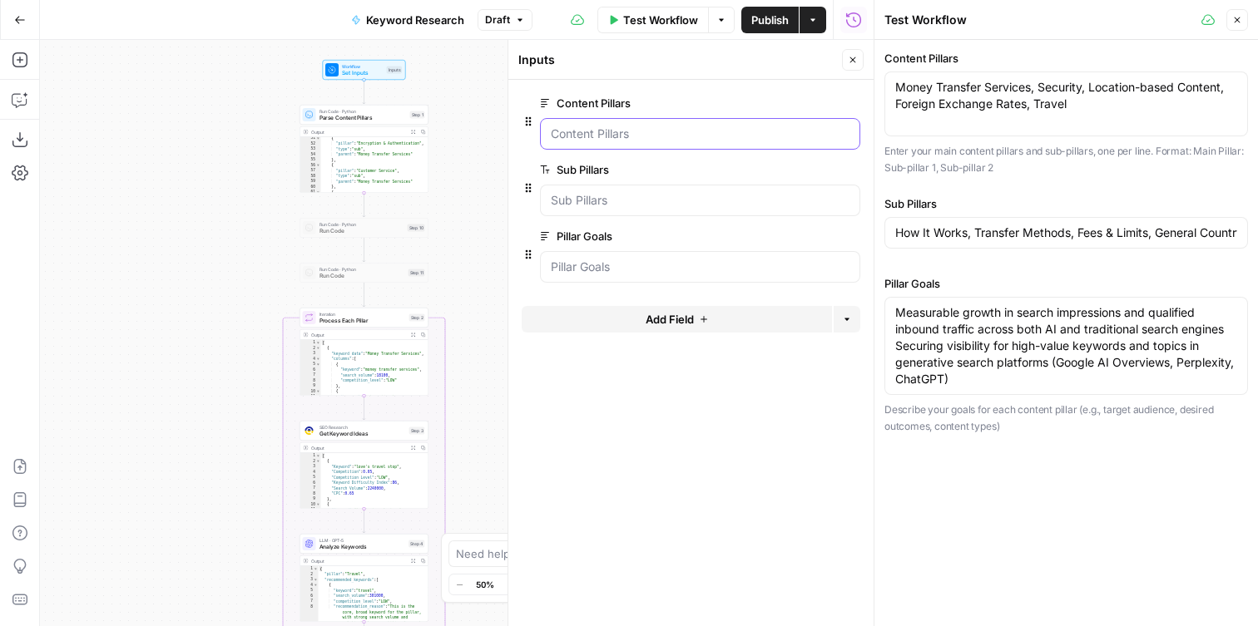
click at [675, 135] on Pillars "Content Pillars" at bounding box center [700, 134] width 299 height 17
click at [662, 24] on span "Test Workflow" at bounding box center [660, 20] width 75 height 17
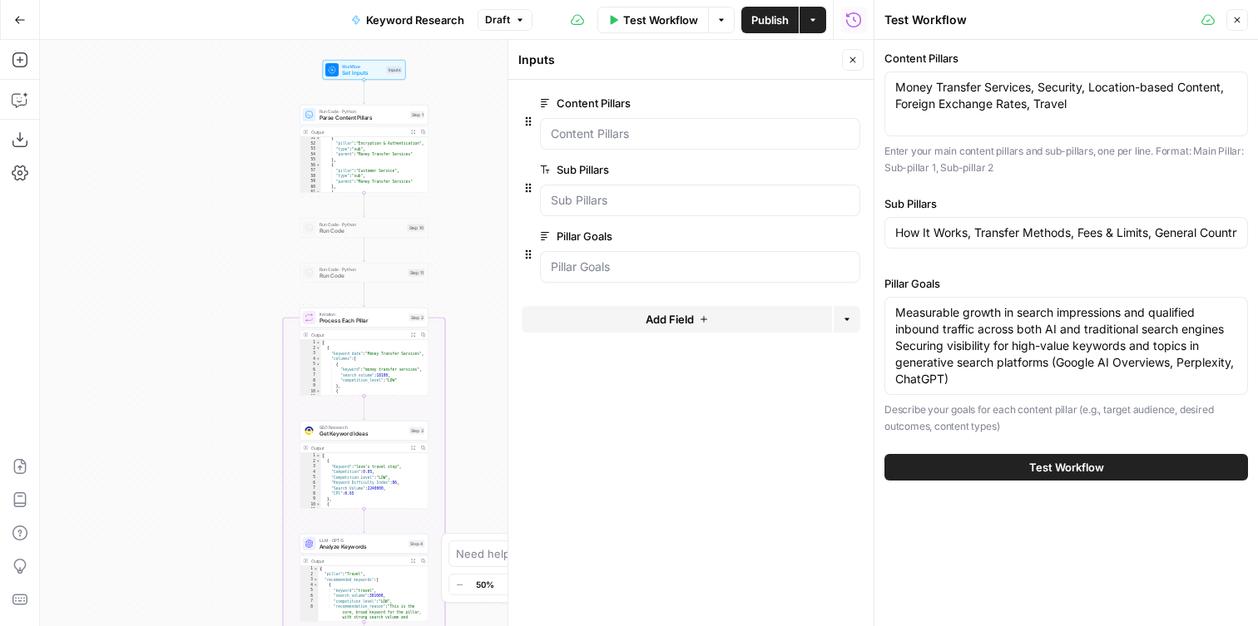
click at [969, 467] on button "Test Workflow" at bounding box center [1065, 467] width 363 height 27
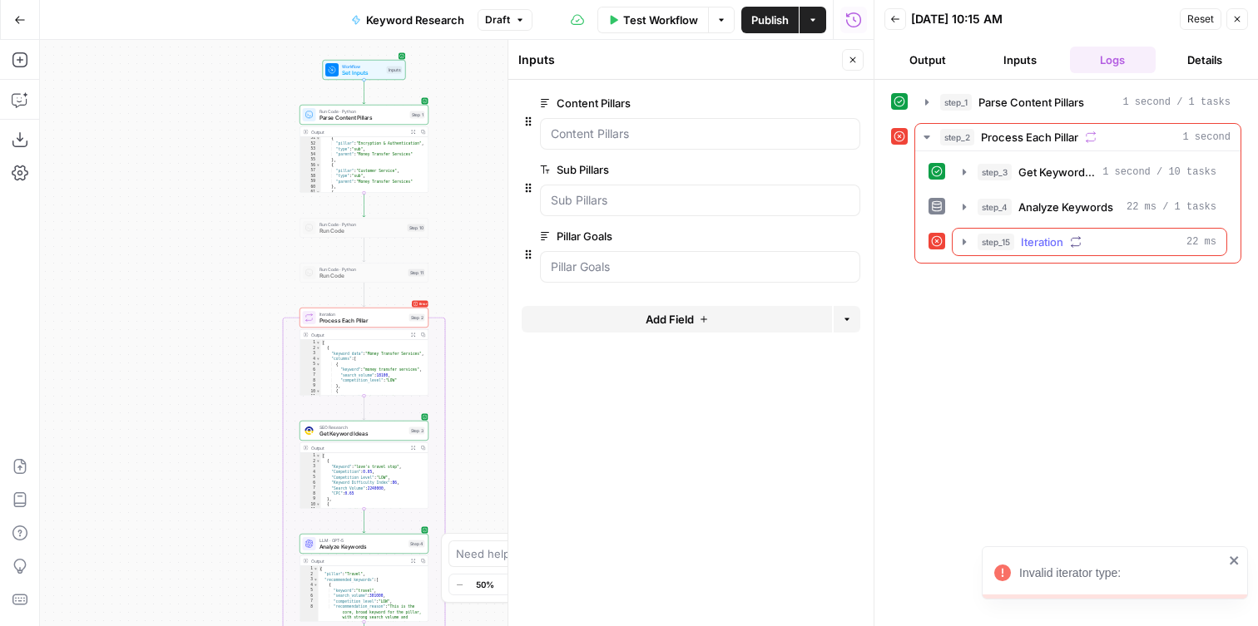
click at [960, 238] on icon "button" at bounding box center [963, 241] width 13 height 13
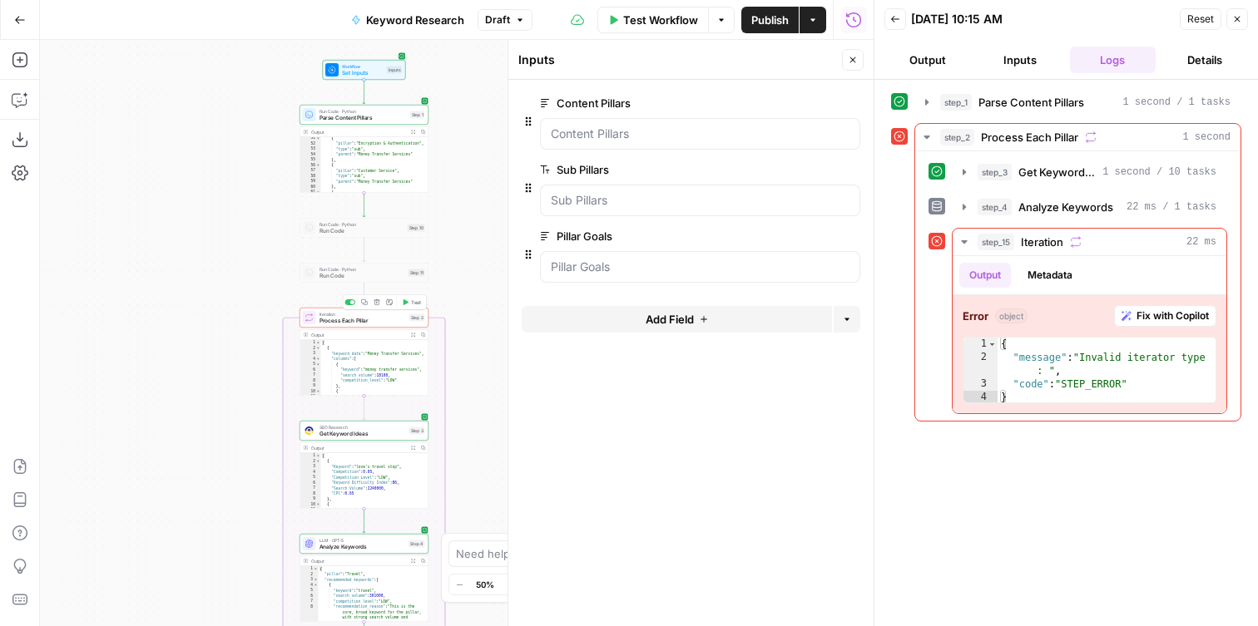
click at [353, 322] on span "Process Each Pillar" at bounding box center [362, 321] width 87 height 8
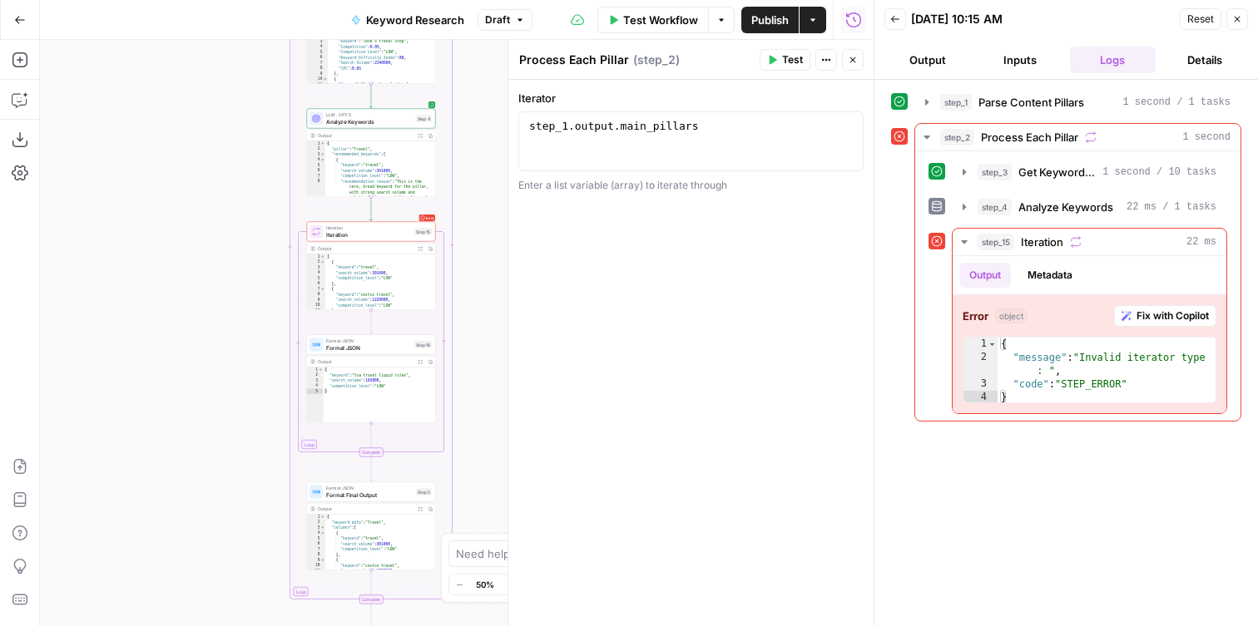
click at [367, 227] on span "Iteration" at bounding box center [368, 228] width 85 height 7
click at [376, 118] on span "Analyze Keywords" at bounding box center [369, 121] width 87 height 8
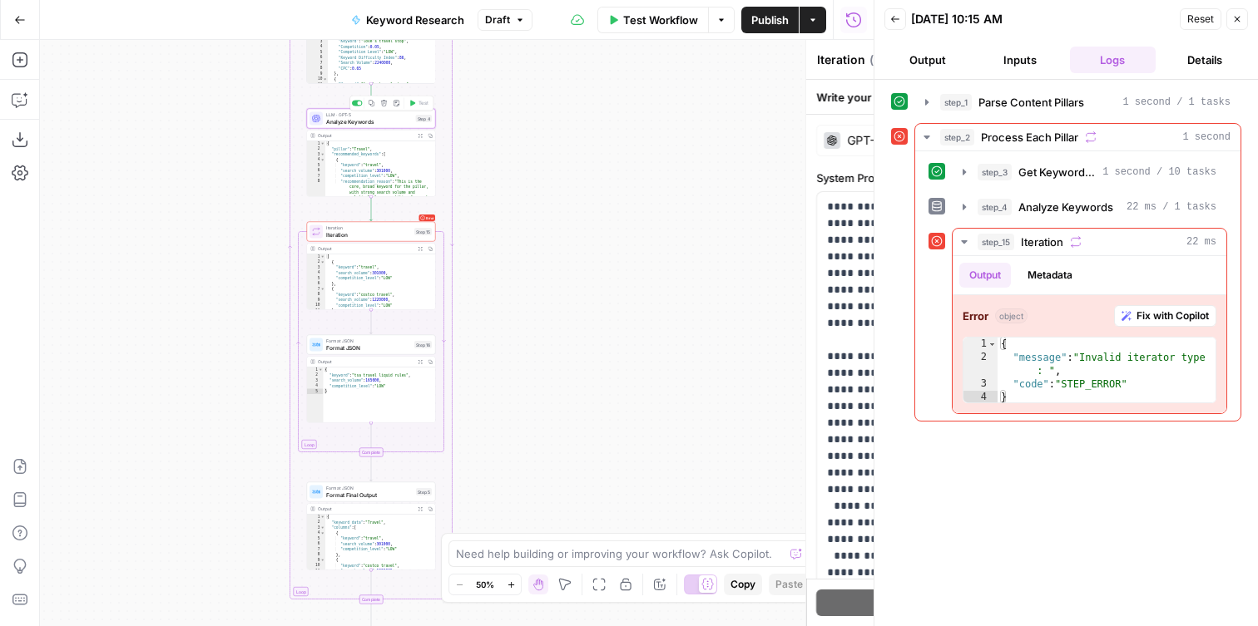
type textarea "Analyze Keywords"
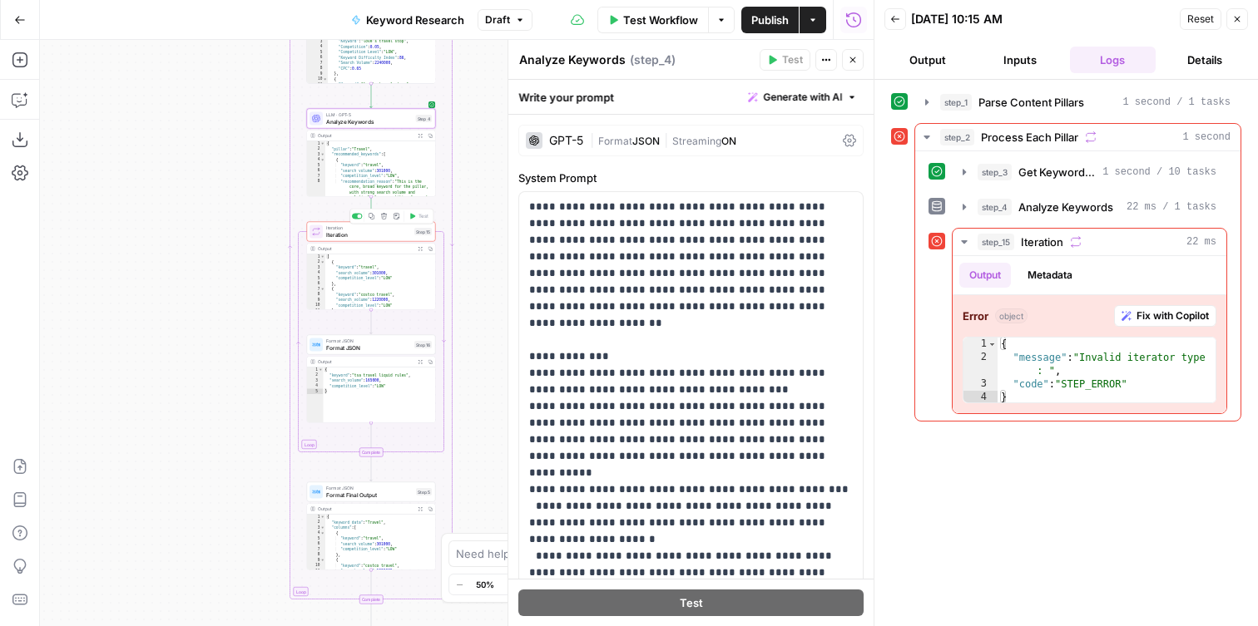
click at [345, 233] on span "Iteration" at bounding box center [368, 234] width 85 height 8
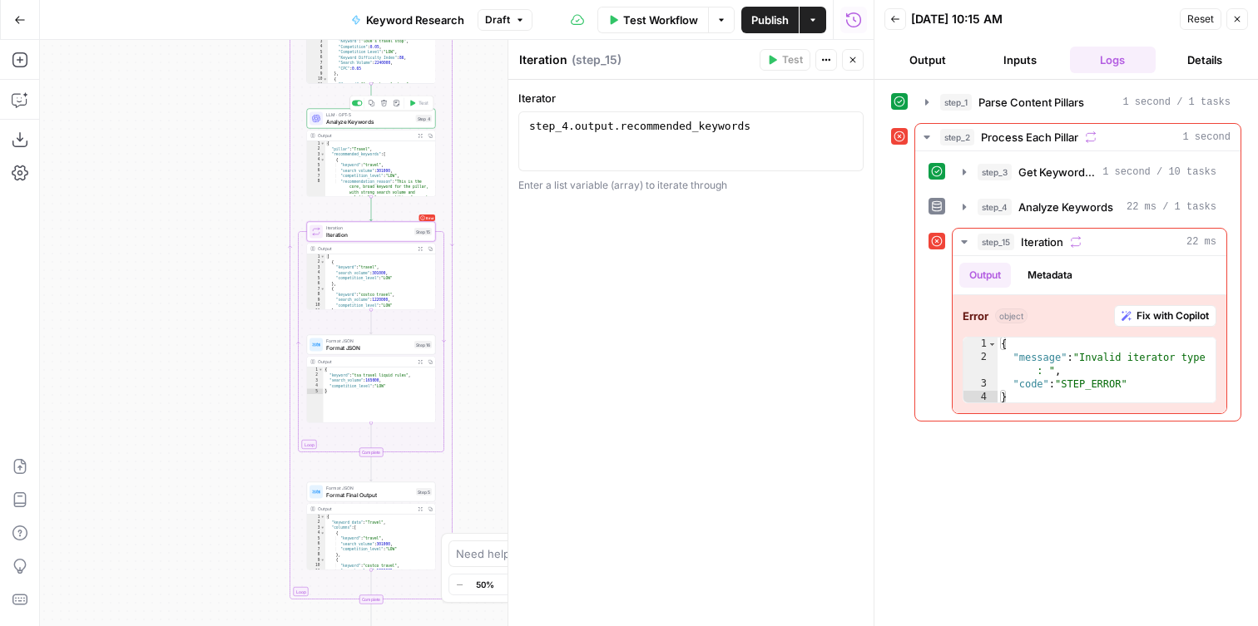
click at [353, 122] on span "Analyze Keywords" at bounding box center [369, 121] width 87 height 8
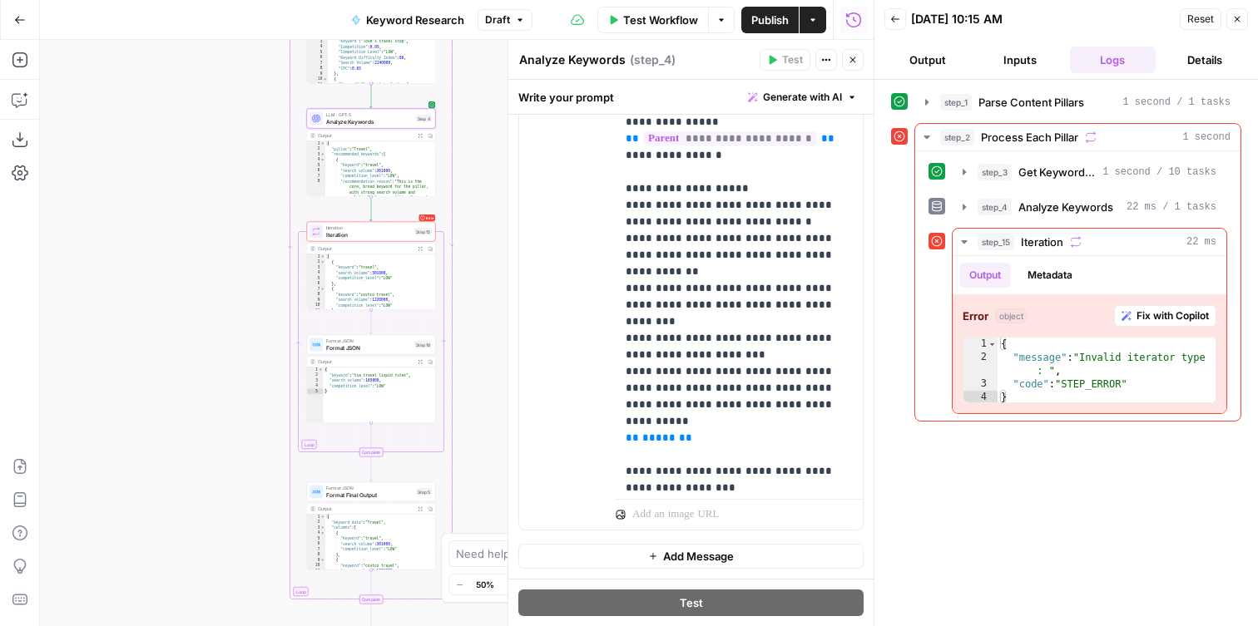
scroll to position [633, 0]
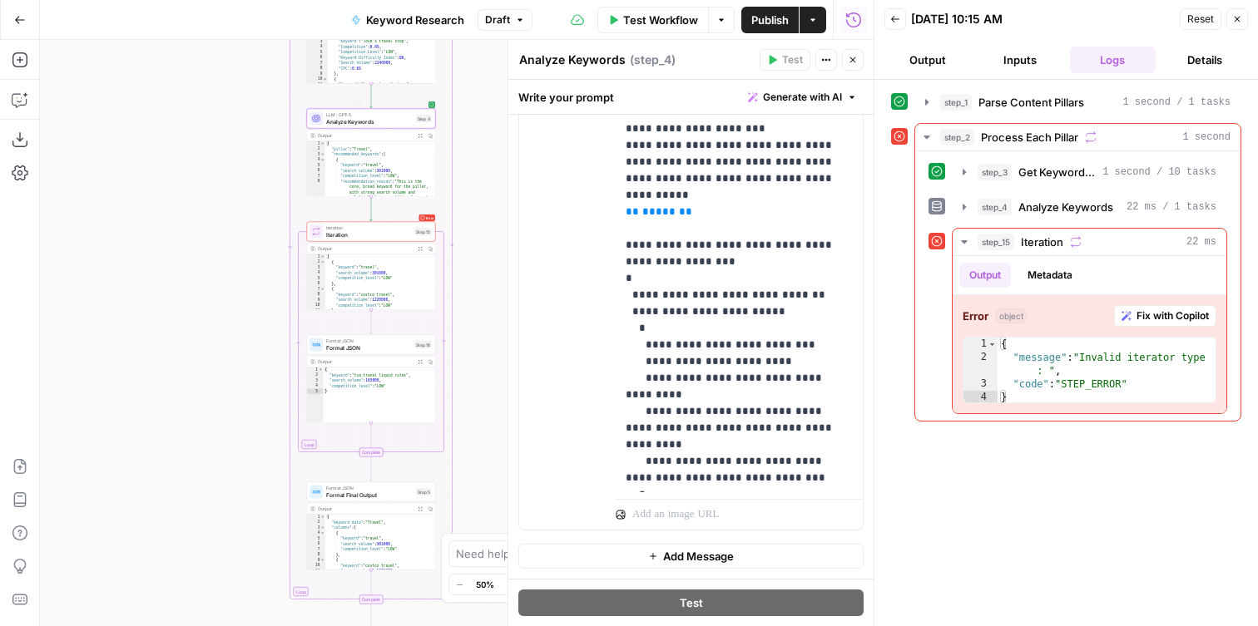
click at [344, 124] on span "Analyze Keywords" at bounding box center [369, 121] width 87 height 8
click at [864, 61] on header "Analyze Keywords Analyze Keywords ( step_4 ) Test Actions Close" at bounding box center [690, 60] width 365 height 40
click at [858, 61] on button "Close" at bounding box center [853, 60] width 22 height 22
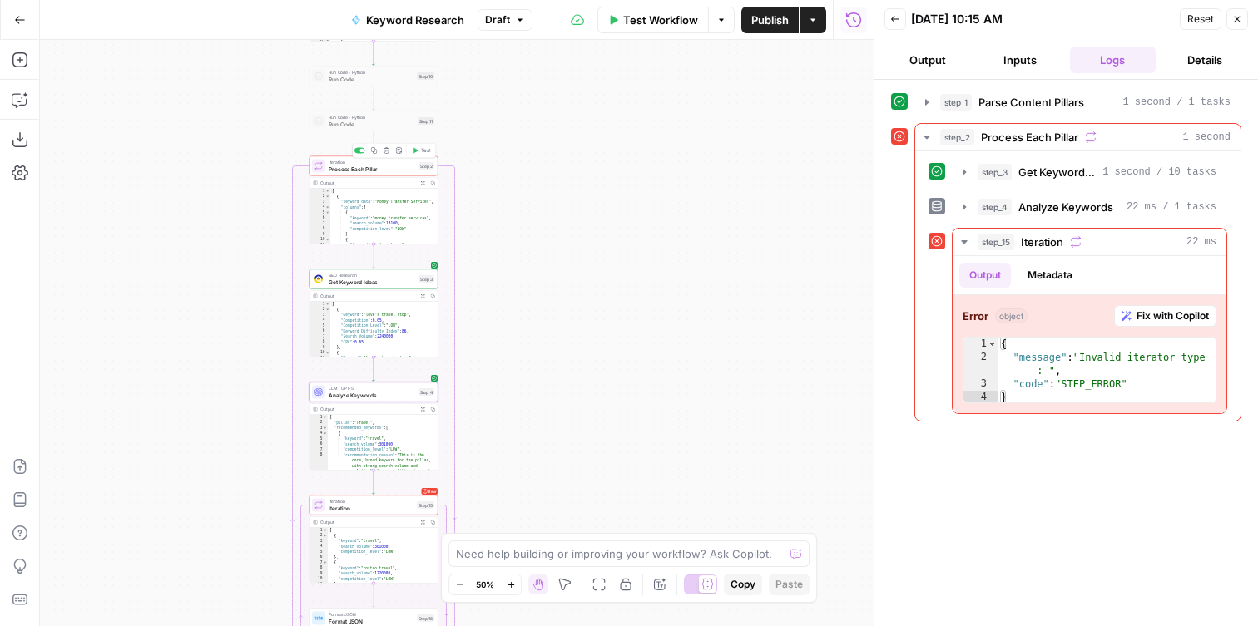
click at [358, 166] on span "Process Each Pillar" at bounding box center [372, 169] width 87 height 8
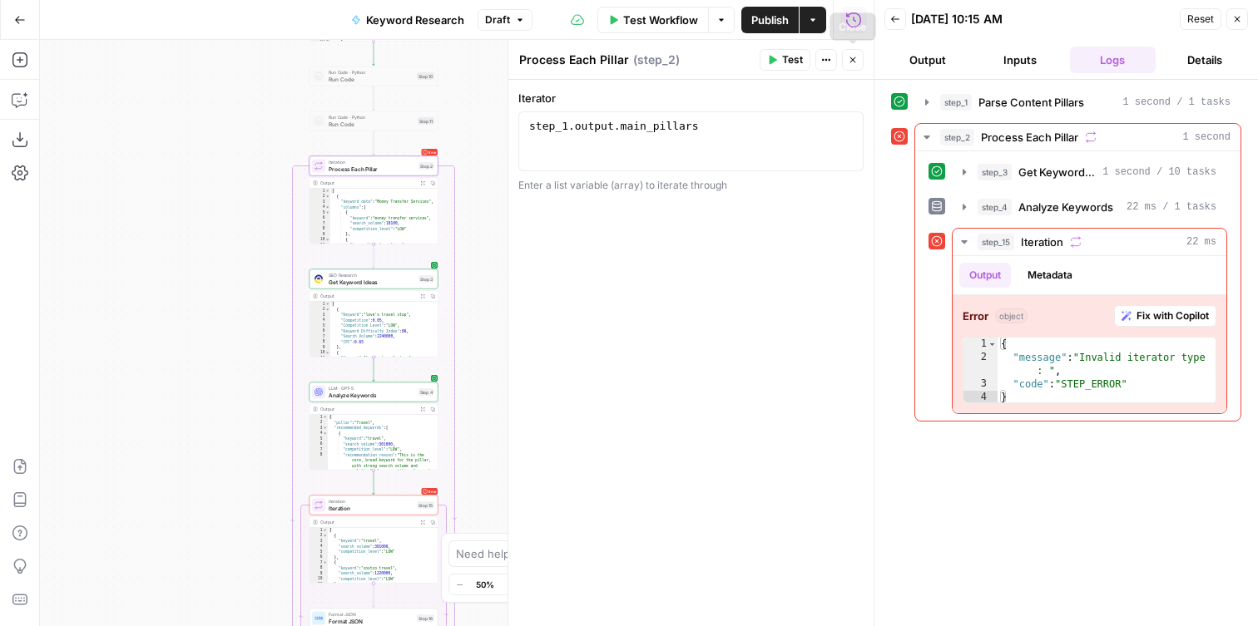
click at [858, 51] on button "Close" at bounding box center [853, 60] width 22 height 22
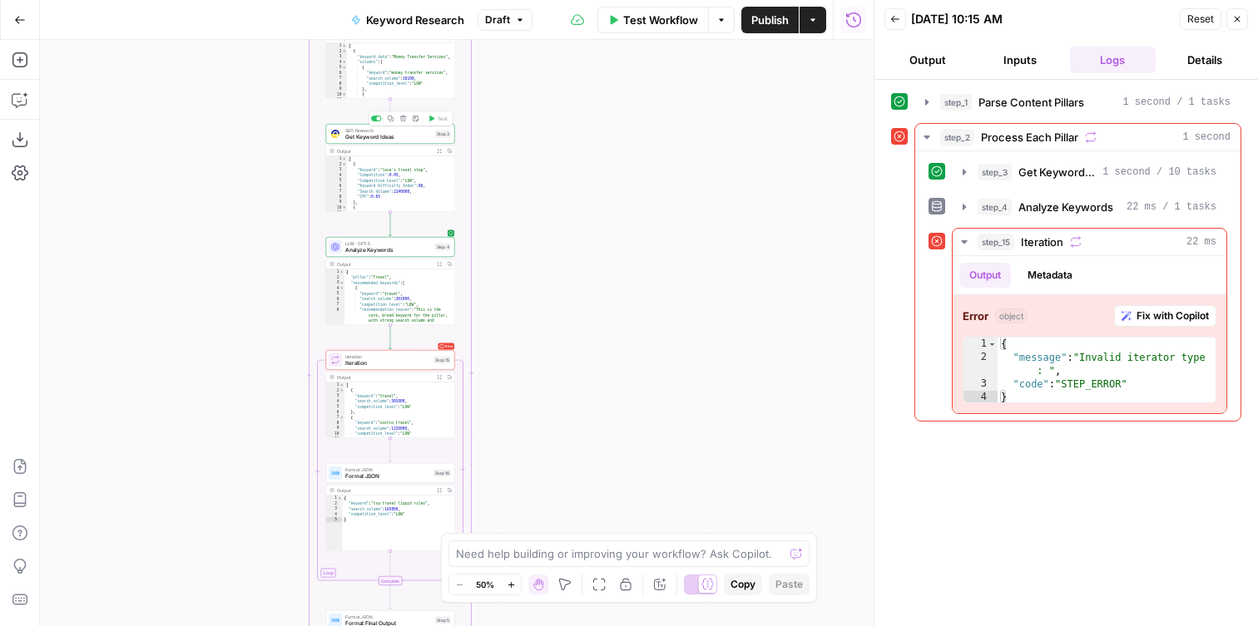
click at [399, 142] on div "SEO Research Get Keyword Ideas Step 3 Copy step Delete step Add Note Test" at bounding box center [390, 134] width 129 height 20
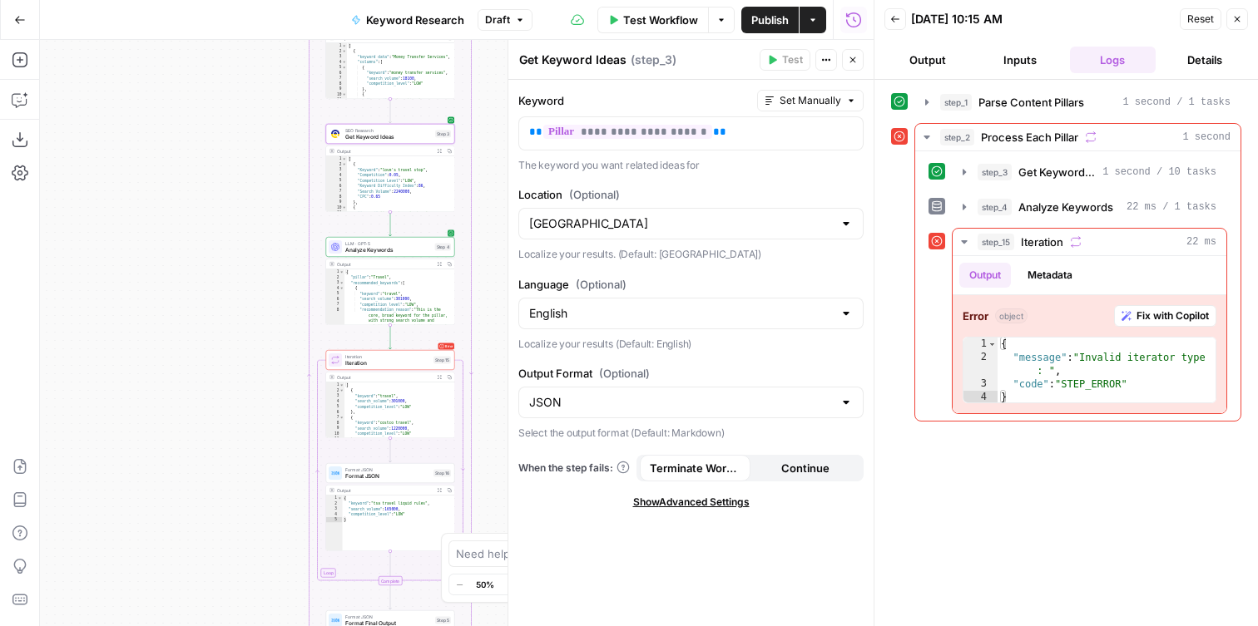
click at [354, 246] on span "Analyze Keywords" at bounding box center [388, 250] width 87 height 8
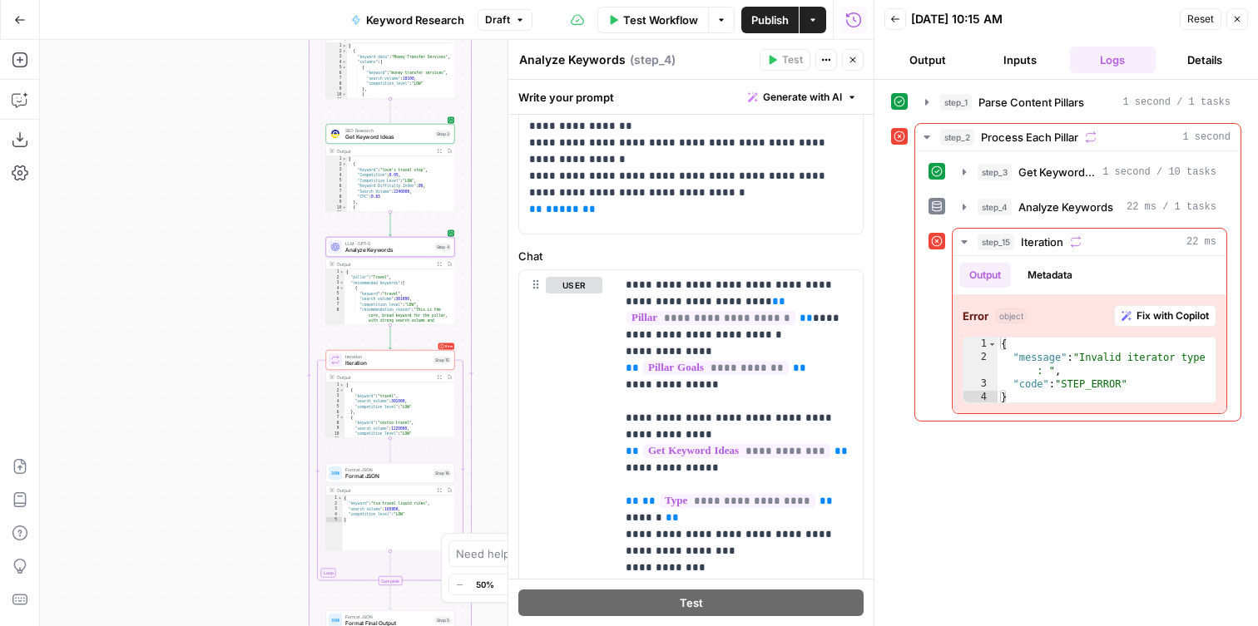
scroll to position [645, 0]
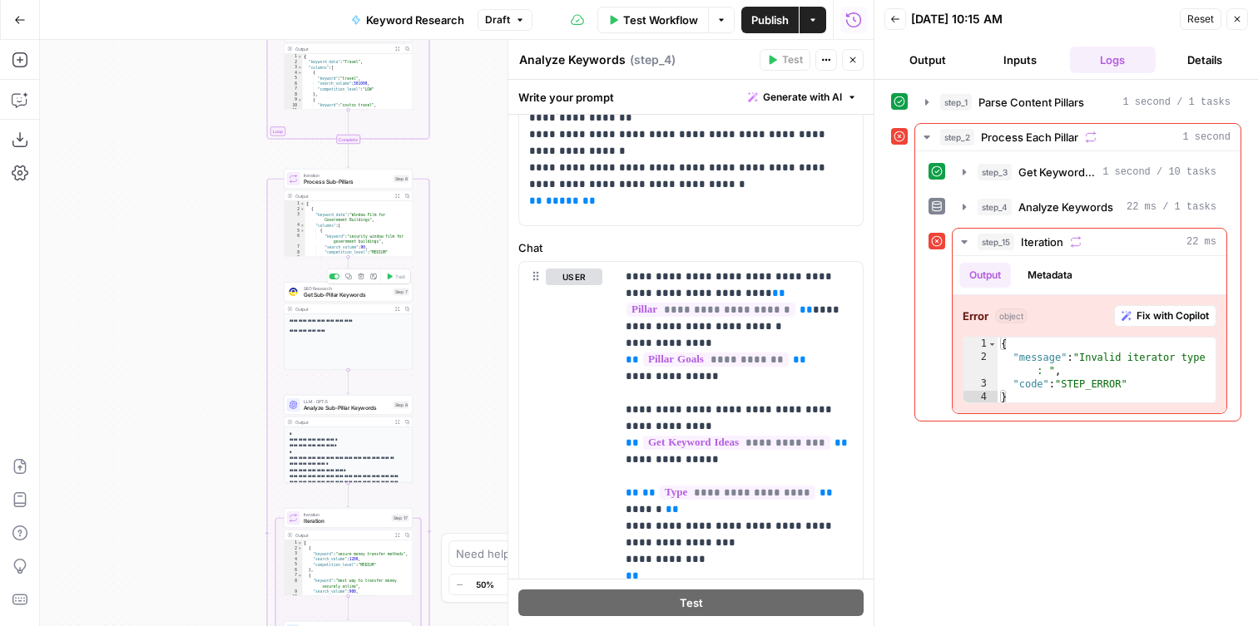
click at [310, 296] on span "Get Sub-Pillar Keywords" at bounding box center [347, 295] width 87 height 8
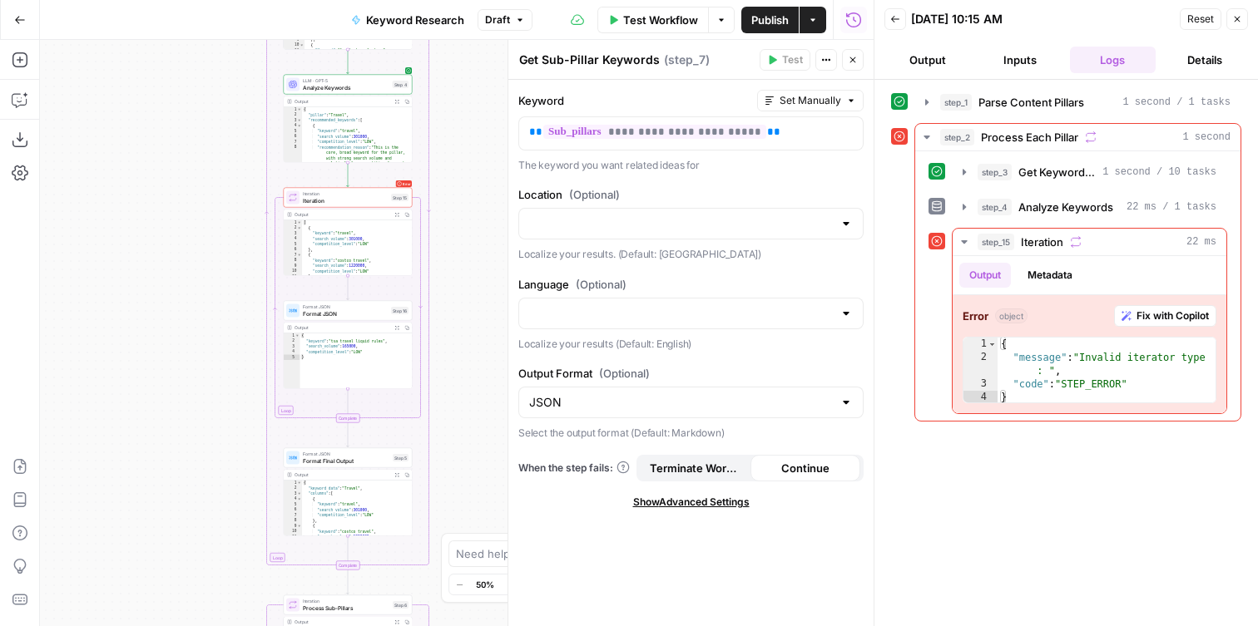
click at [319, 197] on span "Iteration" at bounding box center [345, 200] width 85 height 8
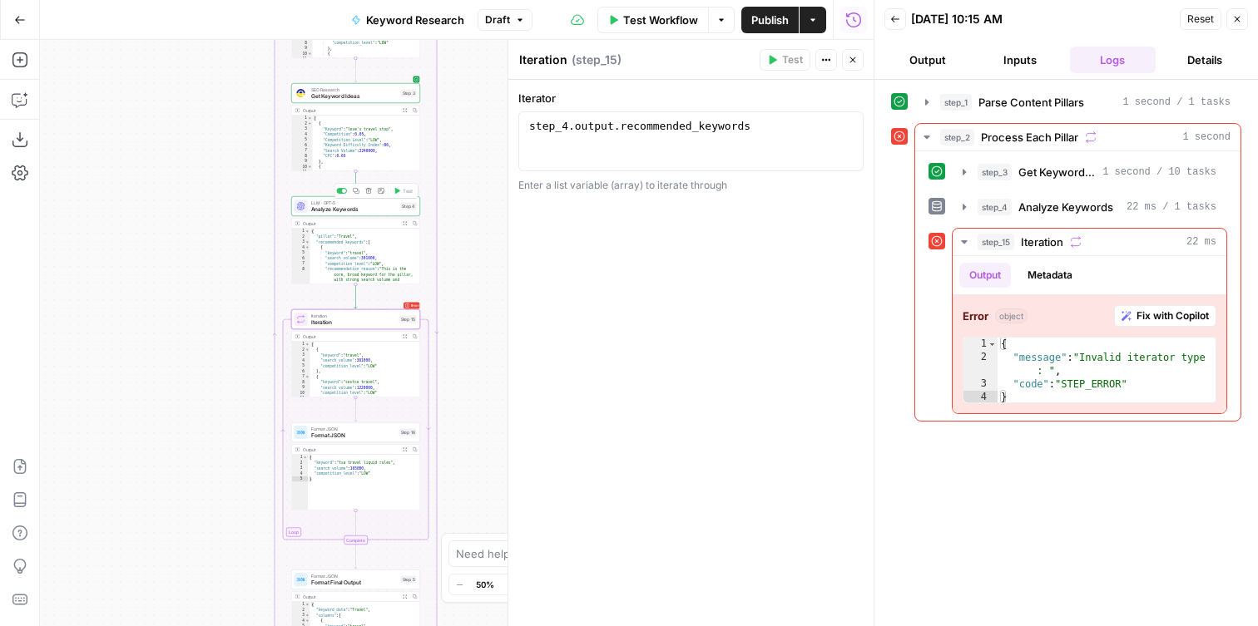
click at [316, 206] on span "Analyze Keywords" at bounding box center [354, 209] width 87 height 8
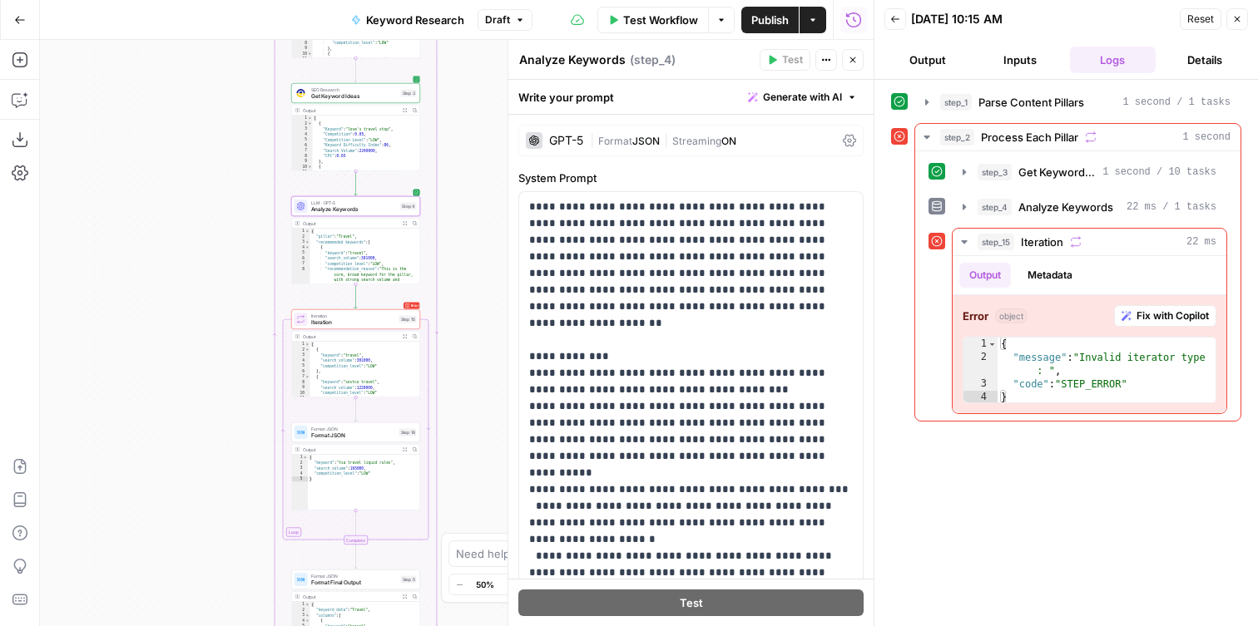
click at [341, 93] on span "Get Keyword Ideas" at bounding box center [354, 96] width 87 height 8
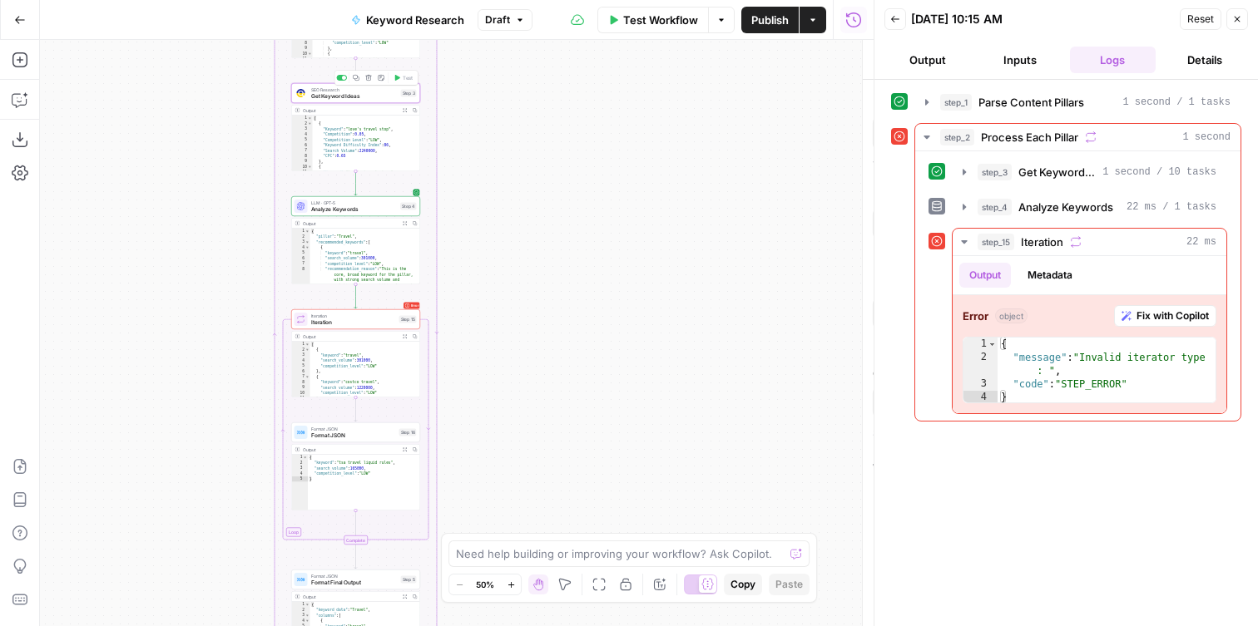
type textarea "Get Keyword Ideas"
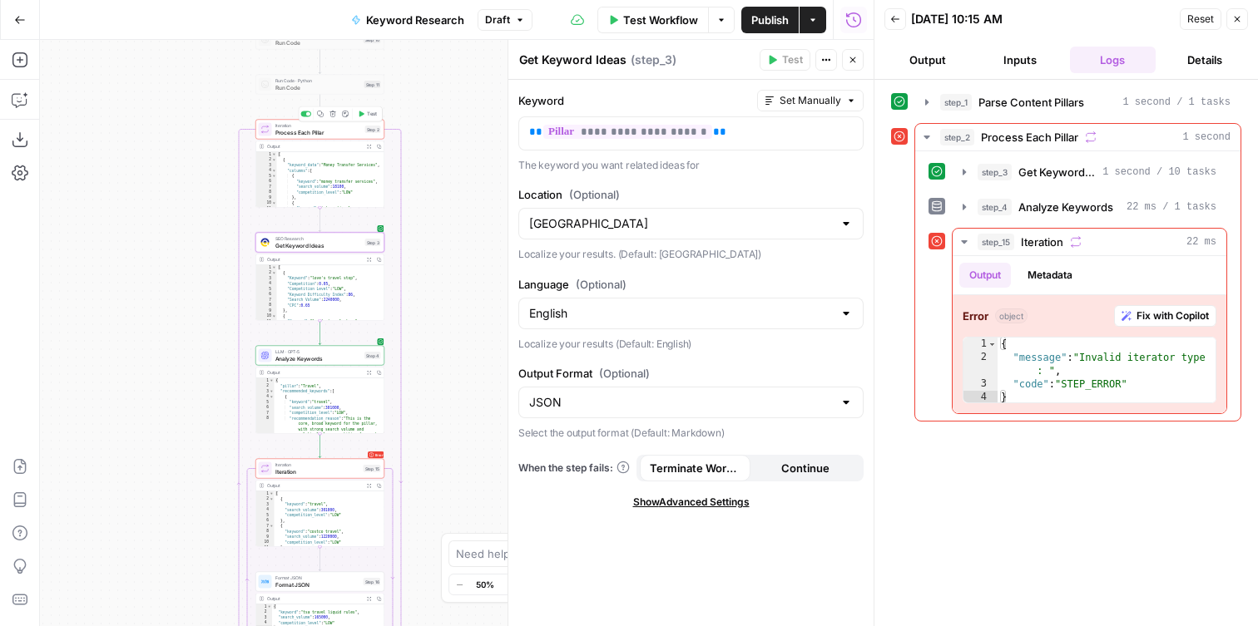
click at [289, 133] on span "Process Each Pillar" at bounding box center [318, 132] width 87 height 8
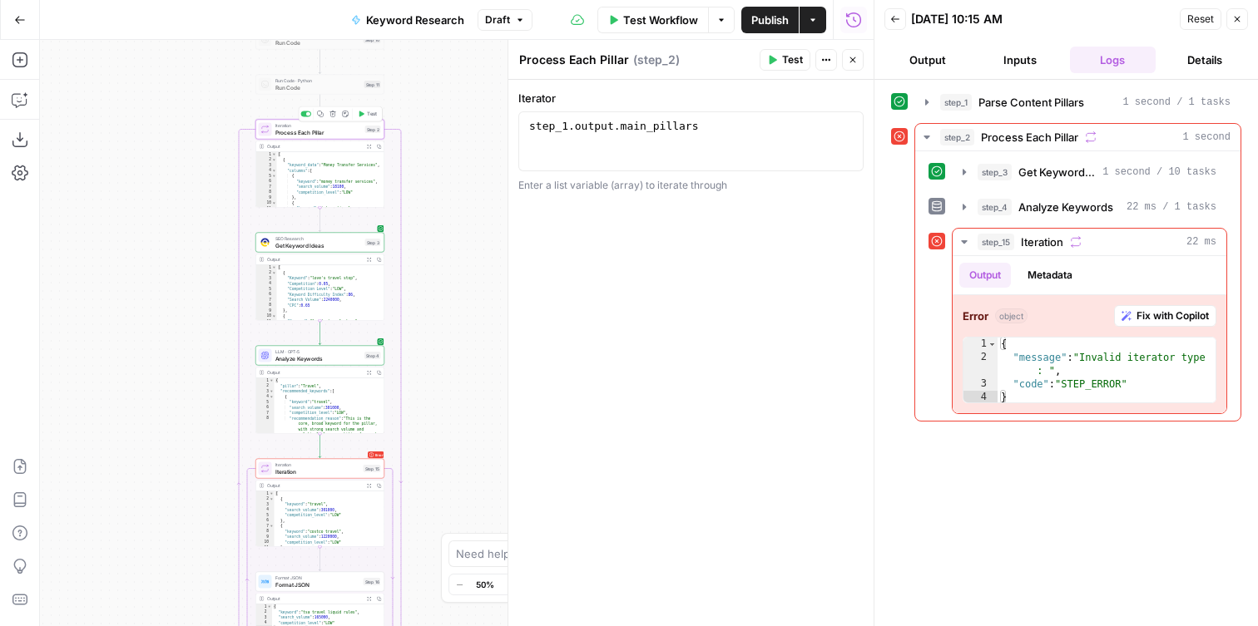
click at [319, 132] on span "Process Each Pillar" at bounding box center [318, 132] width 87 height 8
click at [1132, 305] on button "Fix with Copilot" at bounding box center [1165, 316] width 102 height 22
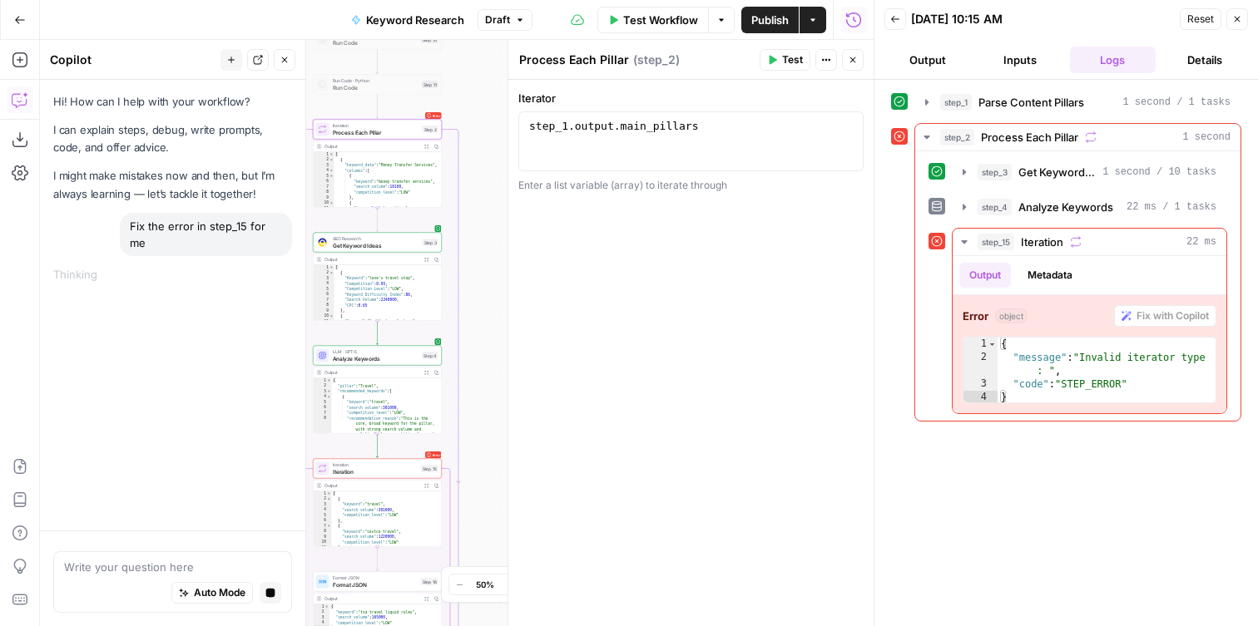
click at [501, 5] on div "Go Back Keyword Research Draft Test Workflow Options Publish Actions Run History" at bounding box center [436, 19] width 873 height 39
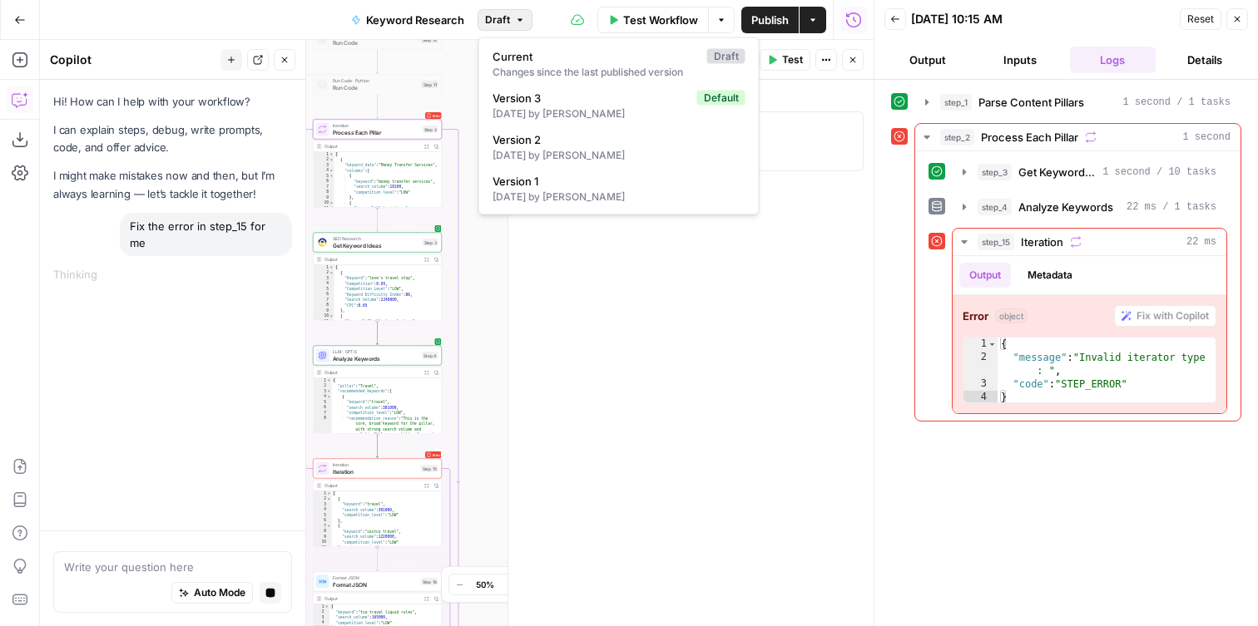
click at [502, 13] on span "Draft" at bounding box center [497, 19] width 25 height 15
click at [576, 111] on div "[DATE] by [PERSON_NAME]" at bounding box center [618, 113] width 253 height 15
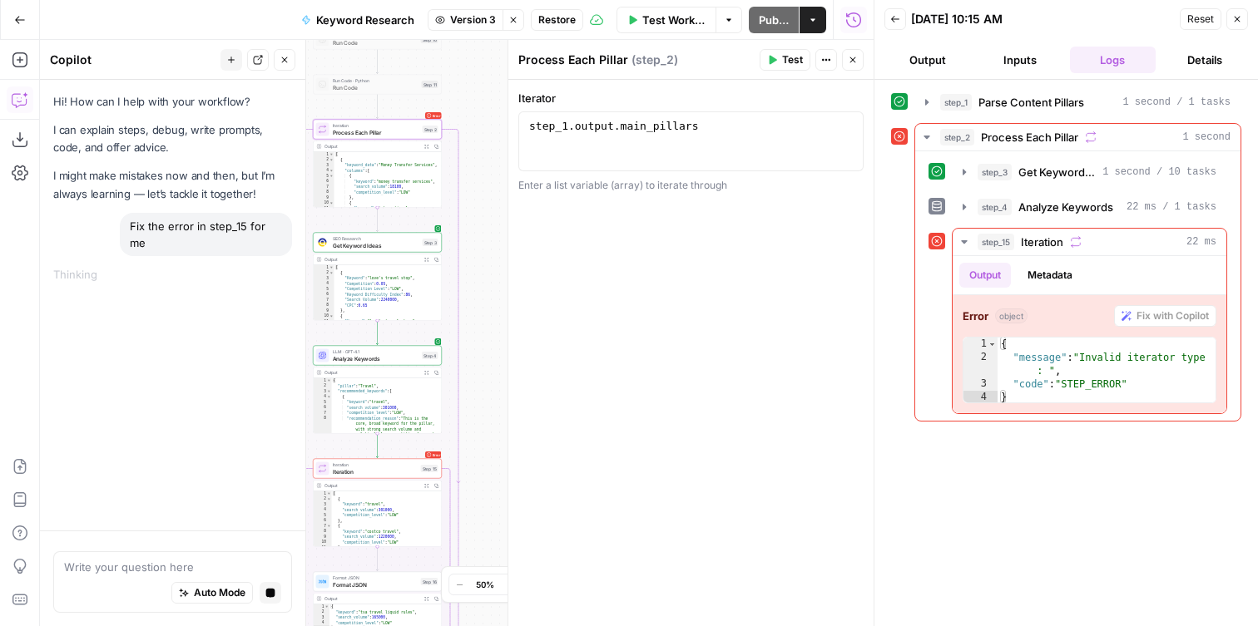
click at [11, 22] on button "Go Back" at bounding box center [20, 20] width 30 height 30
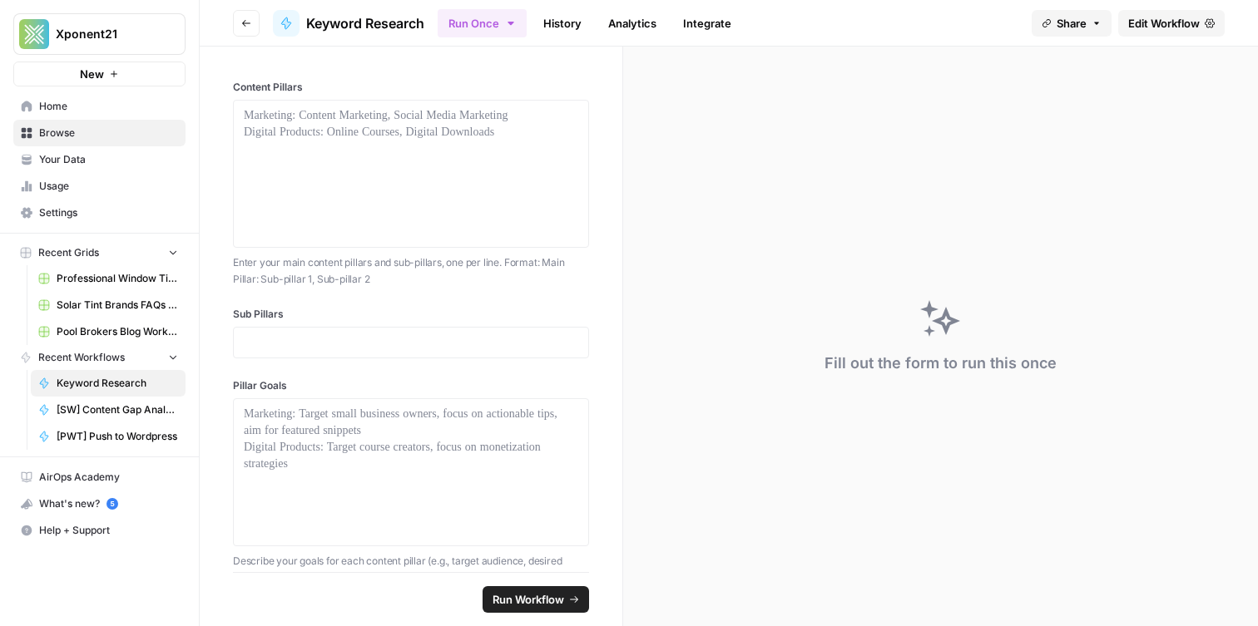
click at [1154, 27] on span "Edit Workflow" at bounding box center [1164, 23] width 72 height 17
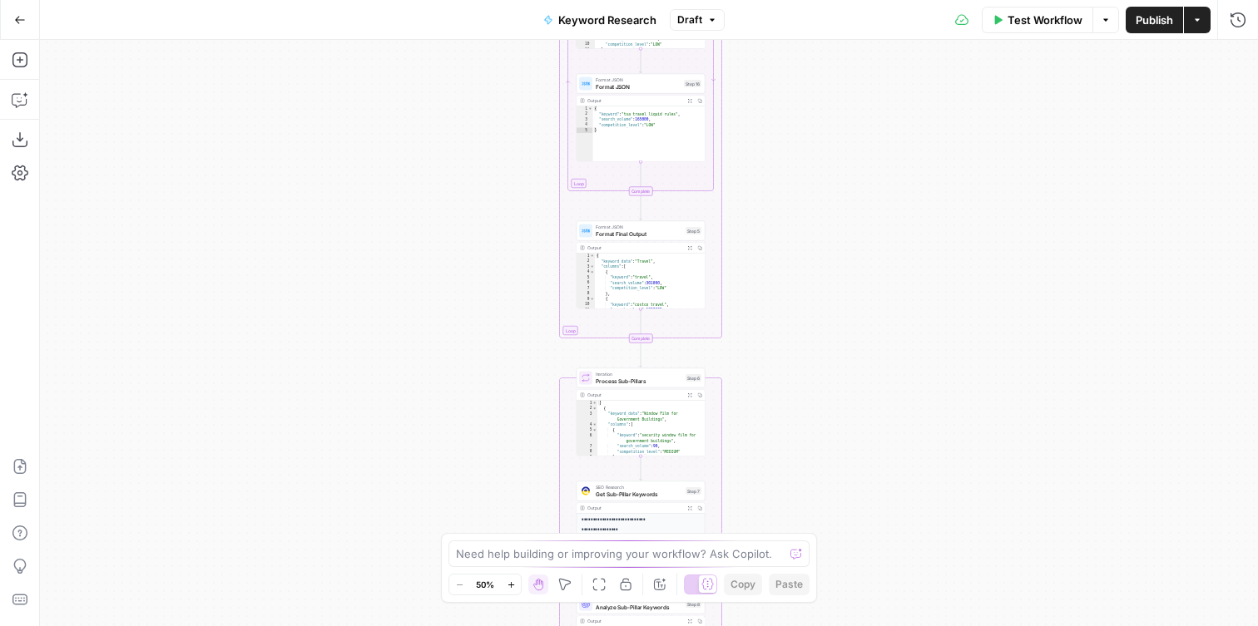
click at [708, 21] on icon "button" at bounding box center [712, 20] width 10 height 10
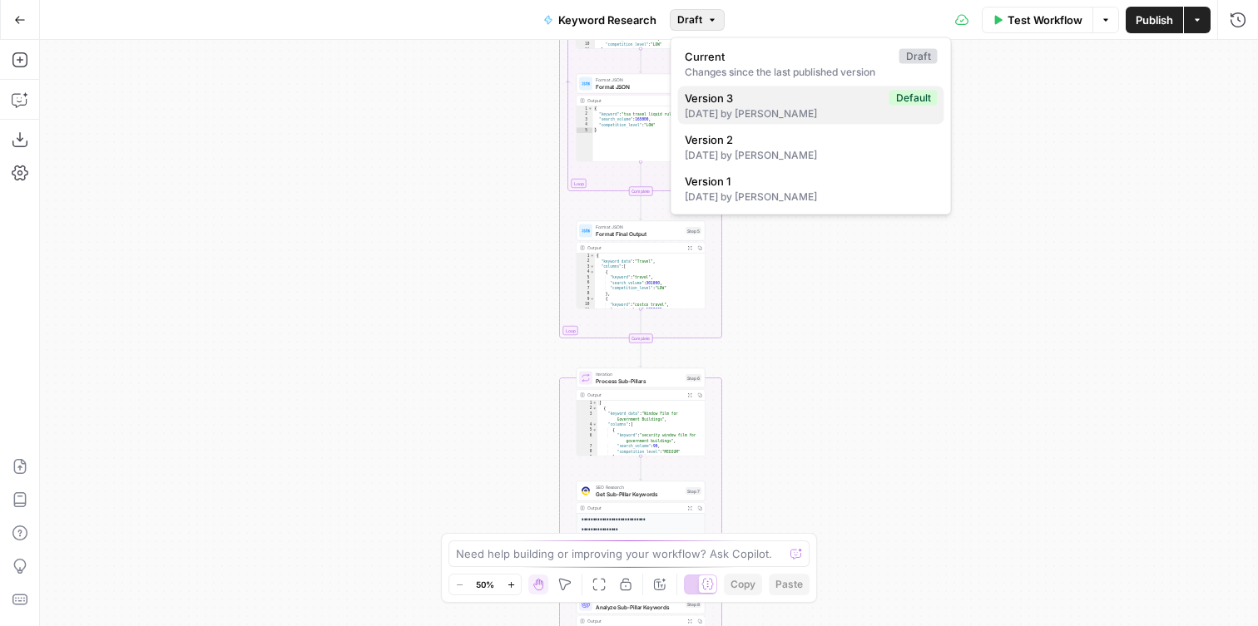
click at [746, 109] on div "[DATE] by [PERSON_NAME]" at bounding box center [811, 113] width 253 height 15
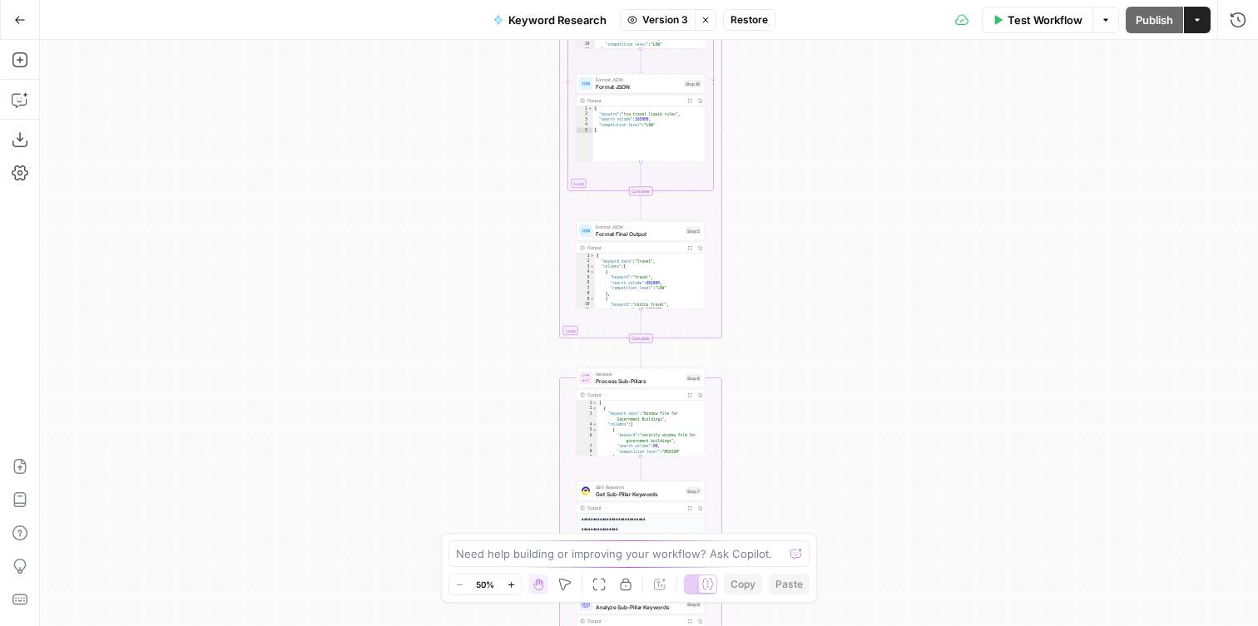
click at [753, 23] on span "Restore" at bounding box center [748, 19] width 37 height 15
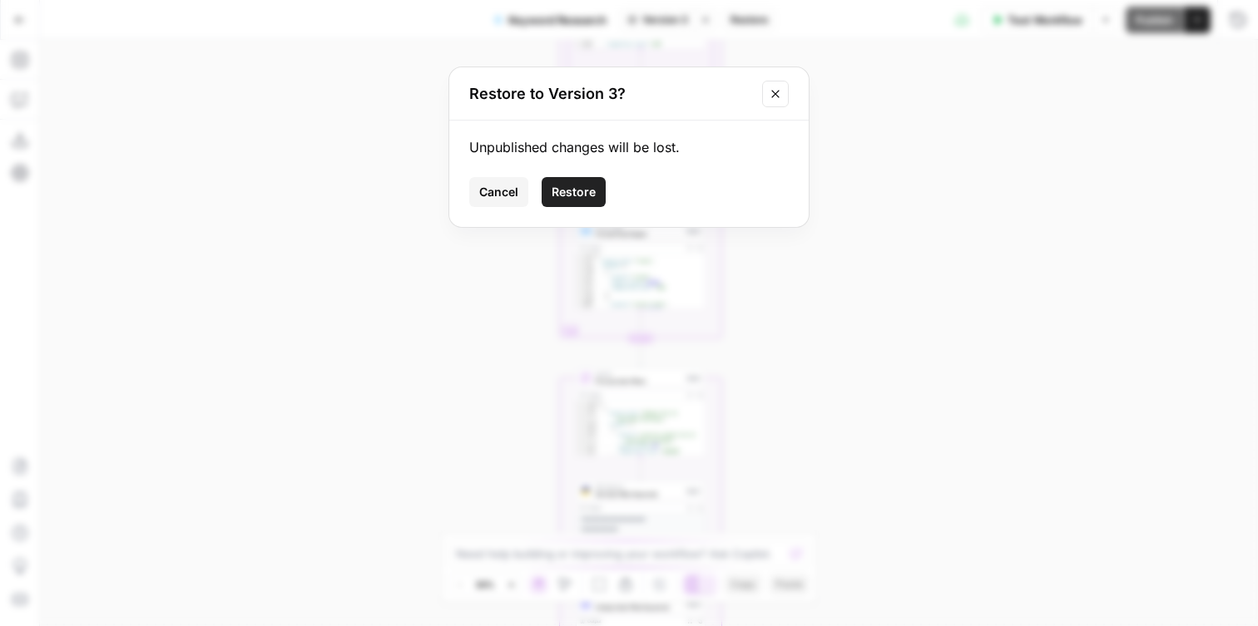
click at [564, 180] on button "Restore" at bounding box center [573, 192] width 64 height 30
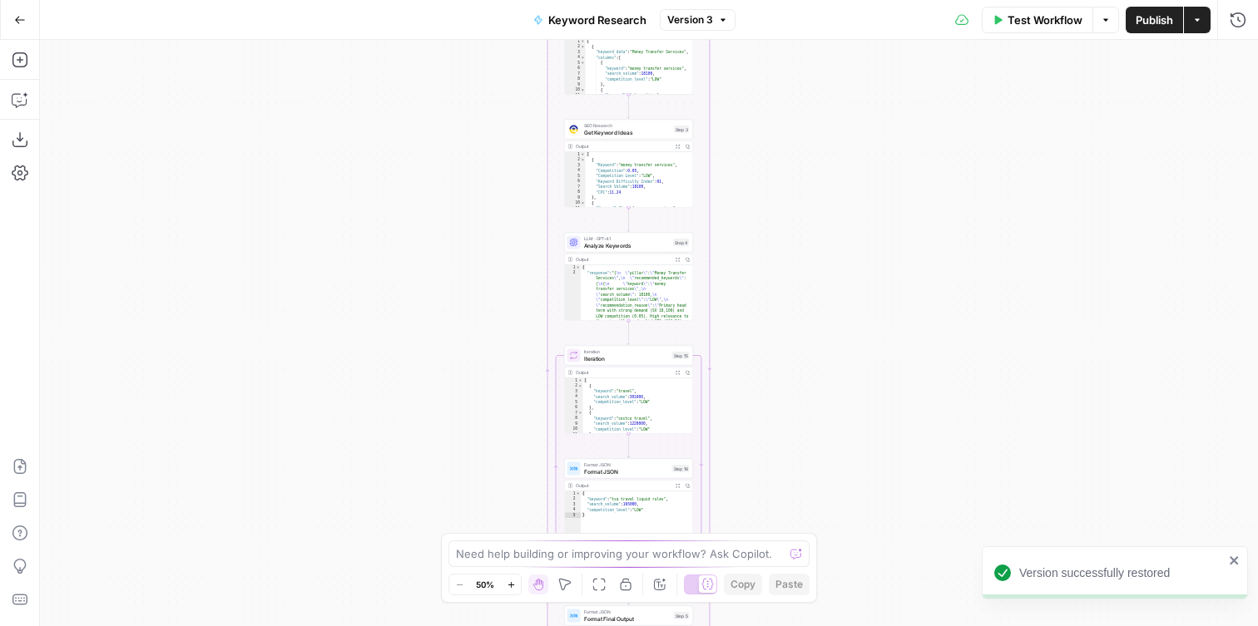
click at [625, 250] on div "LLM · GPT-4.1 Analyze Keywords Step 4 Copy step Delete step Add Note Test" at bounding box center [628, 243] width 129 height 20
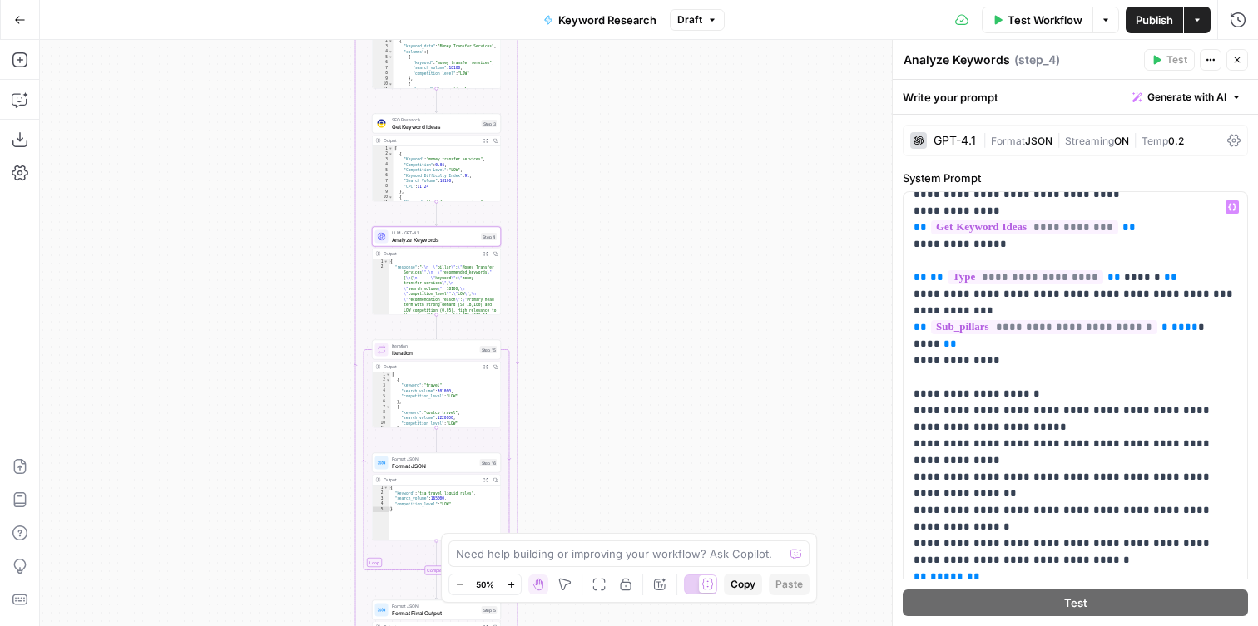
scroll to position [1481, 0]
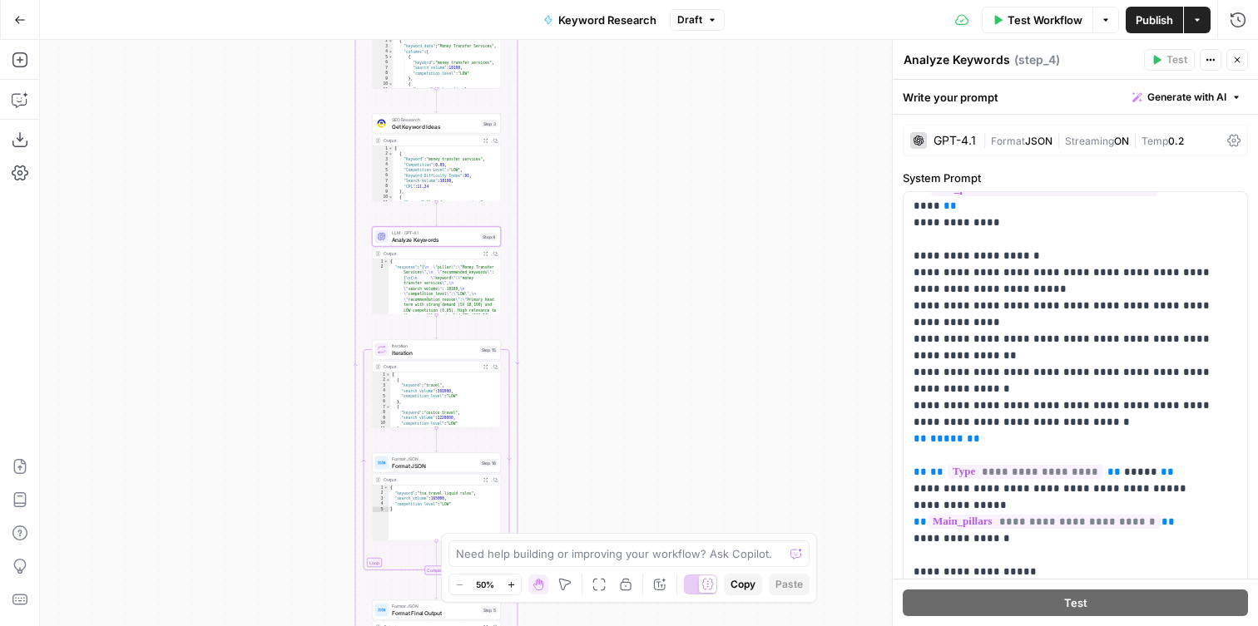
click at [947, 141] on div "GPT-4.1" at bounding box center [954, 141] width 42 height 12
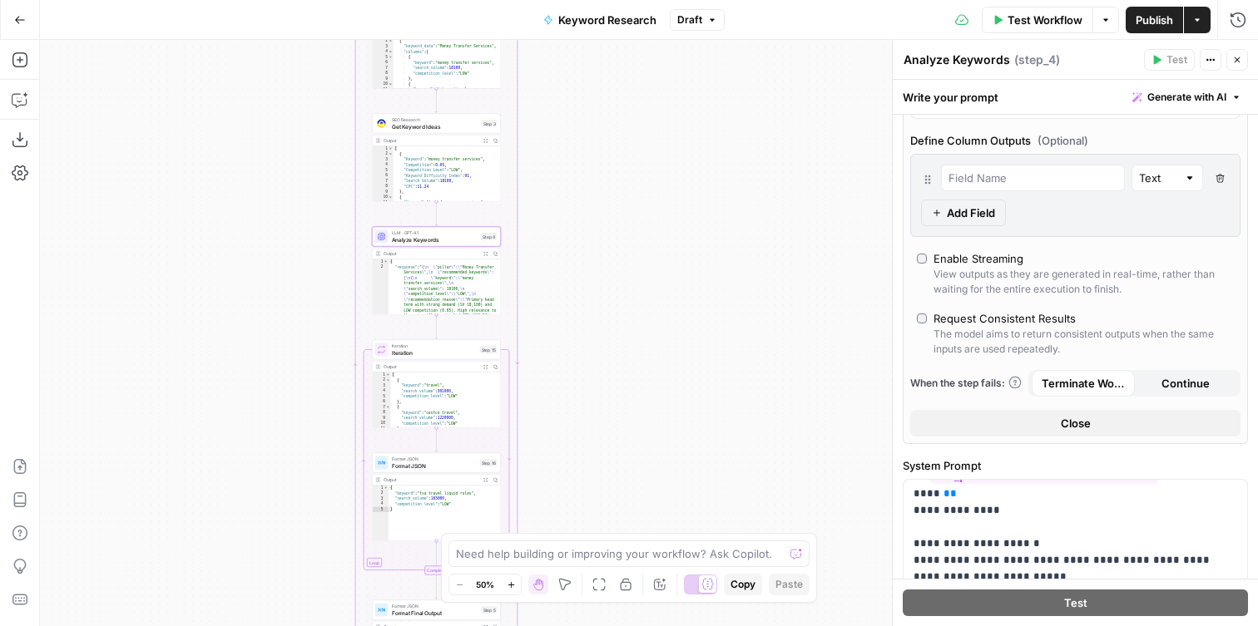
scroll to position [464, 0]
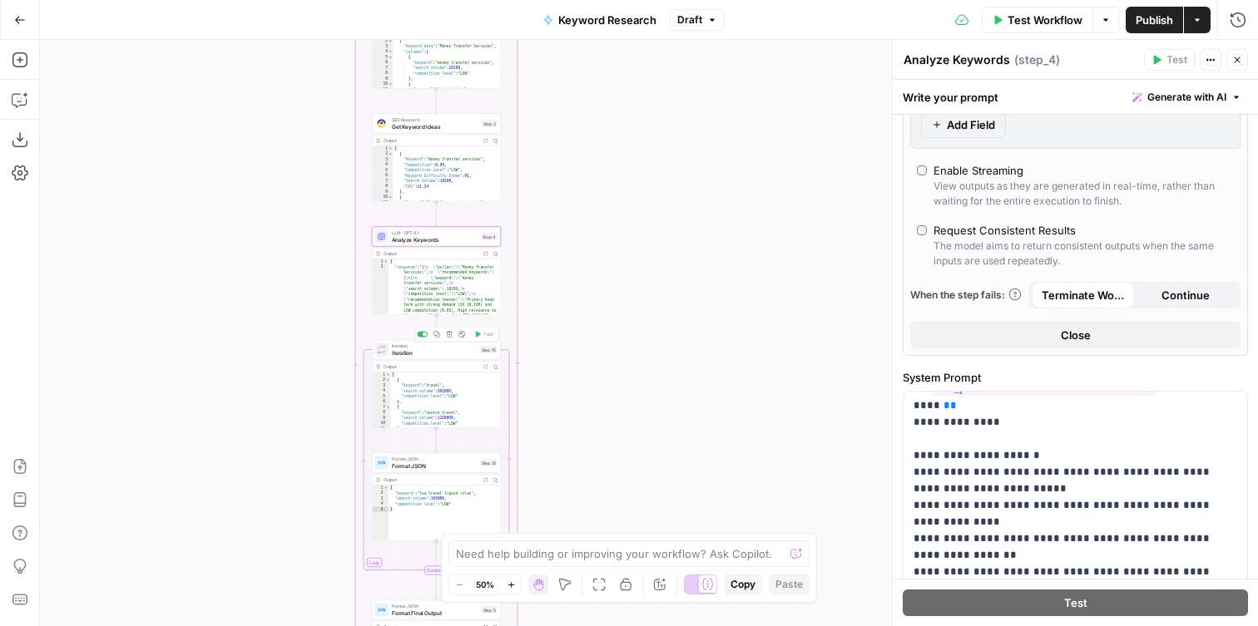
click at [438, 358] on div "Iteration Iteration Step 15 Copy step Delete step Add Note Test" at bounding box center [436, 350] width 129 height 20
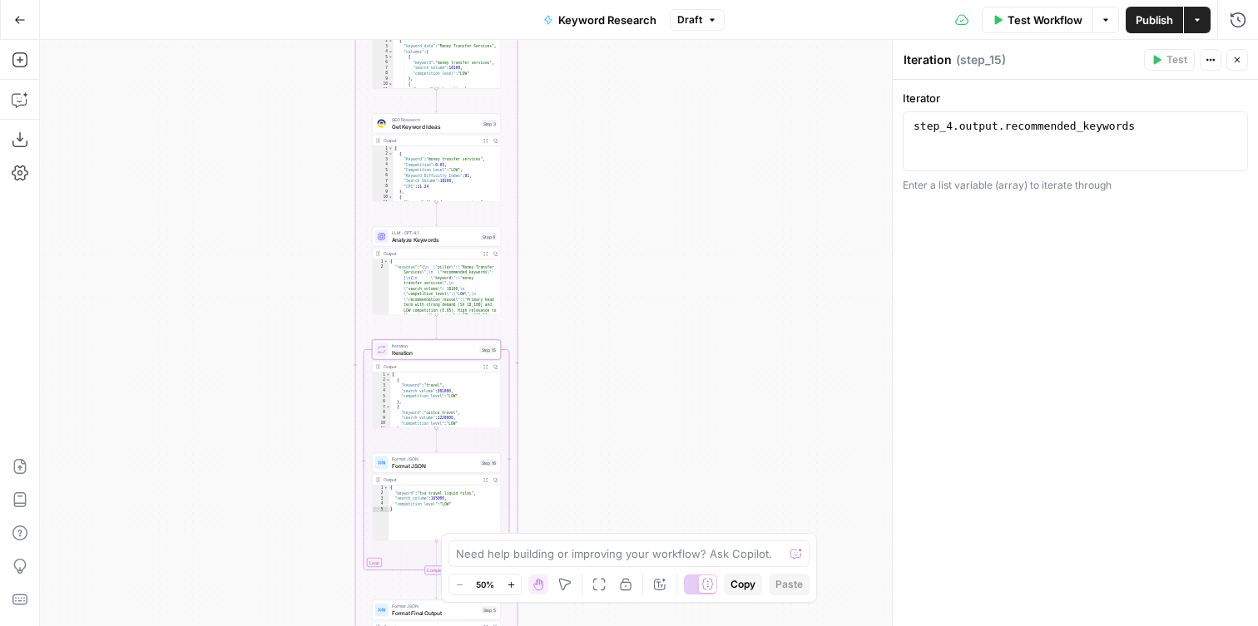
click at [435, 467] on span "Format JSON" at bounding box center [434, 466] width 85 height 8
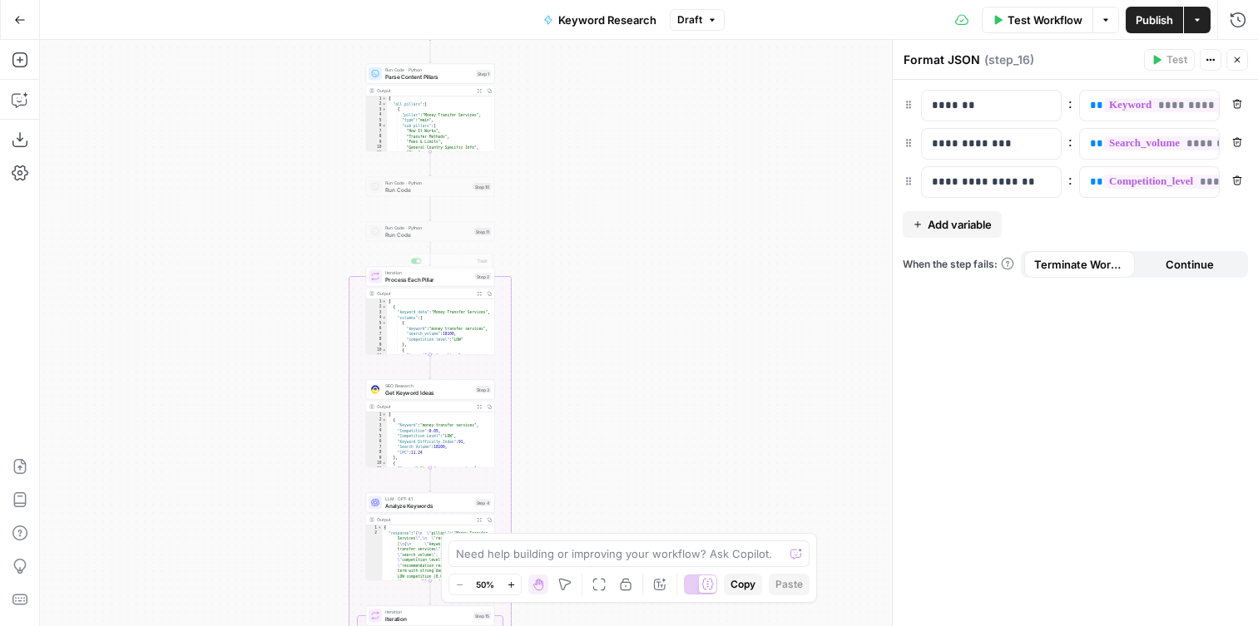
click at [413, 289] on div "Output Expand Output Copy" at bounding box center [430, 294] width 128 height 11
click at [408, 282] on span "Process Each Pillar" at bounding box center [428, 279] width 87 height 8
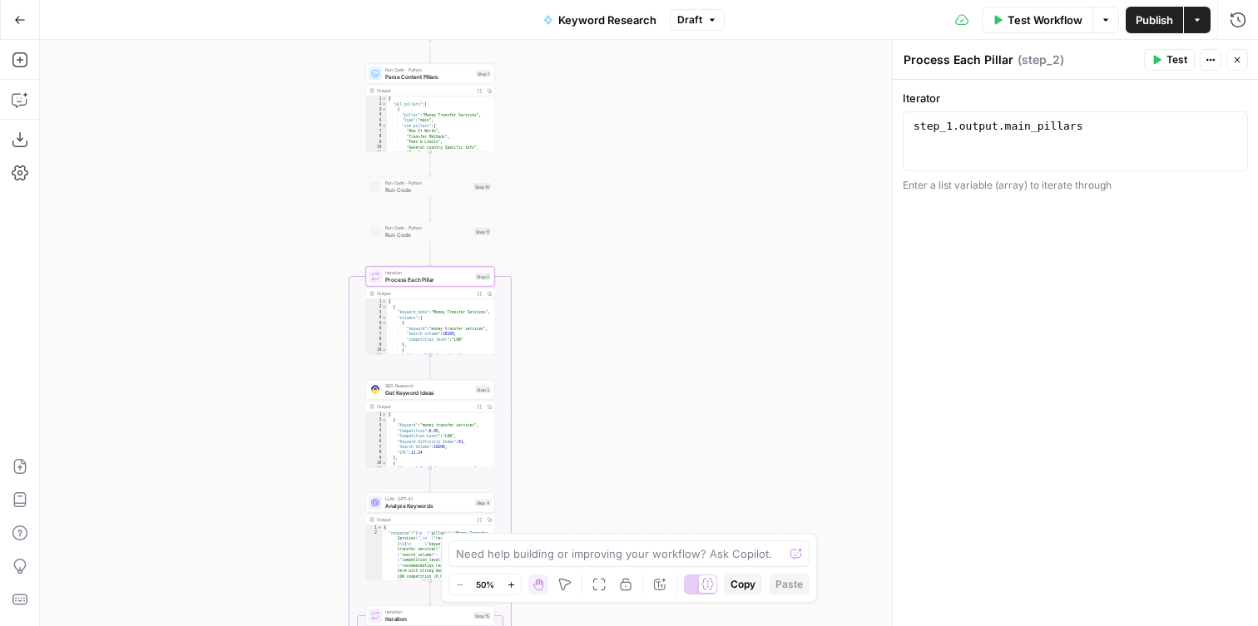
click at [395, 393] on span "Get Keyword Ideas" at bounding box center [428, 392] width 87 height 8
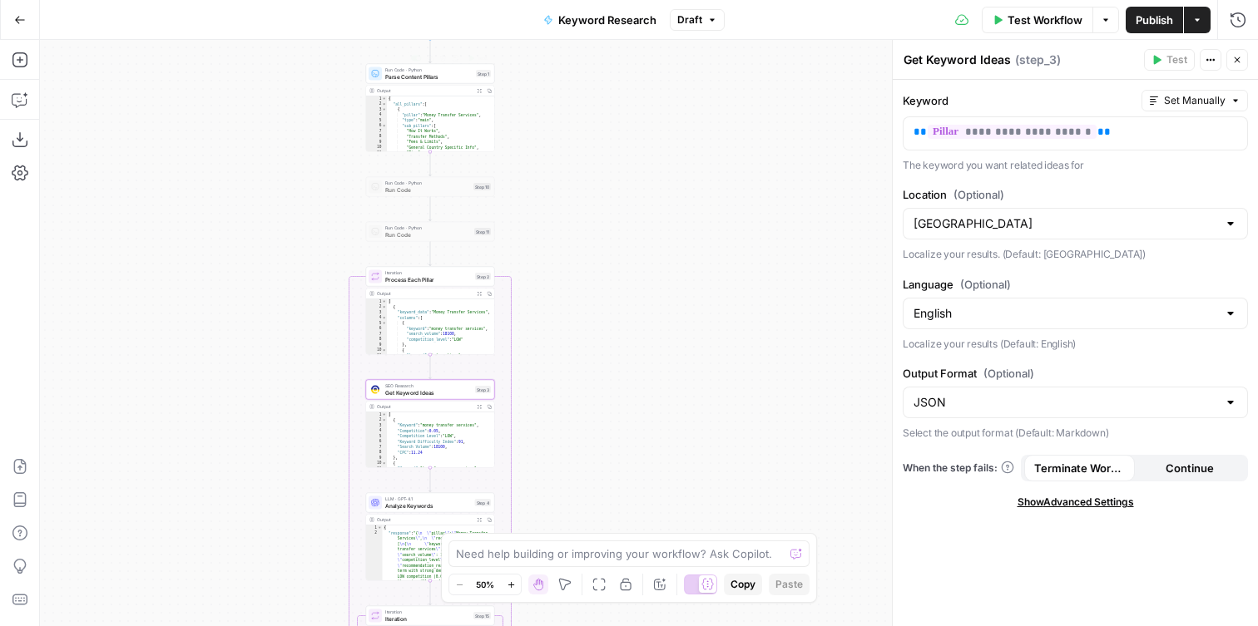
click at [408, 77] on span "Parse Content Pillars" at bounding box center [428, 76] width 87 height 8
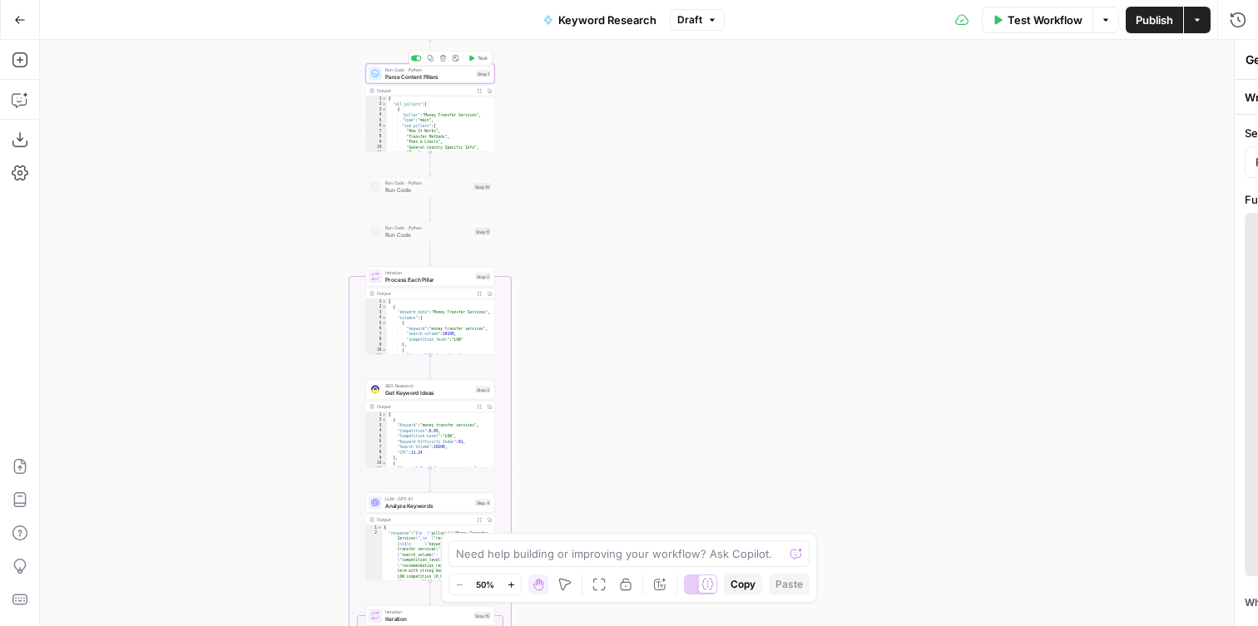
type textarea "Parse Content Pillars"
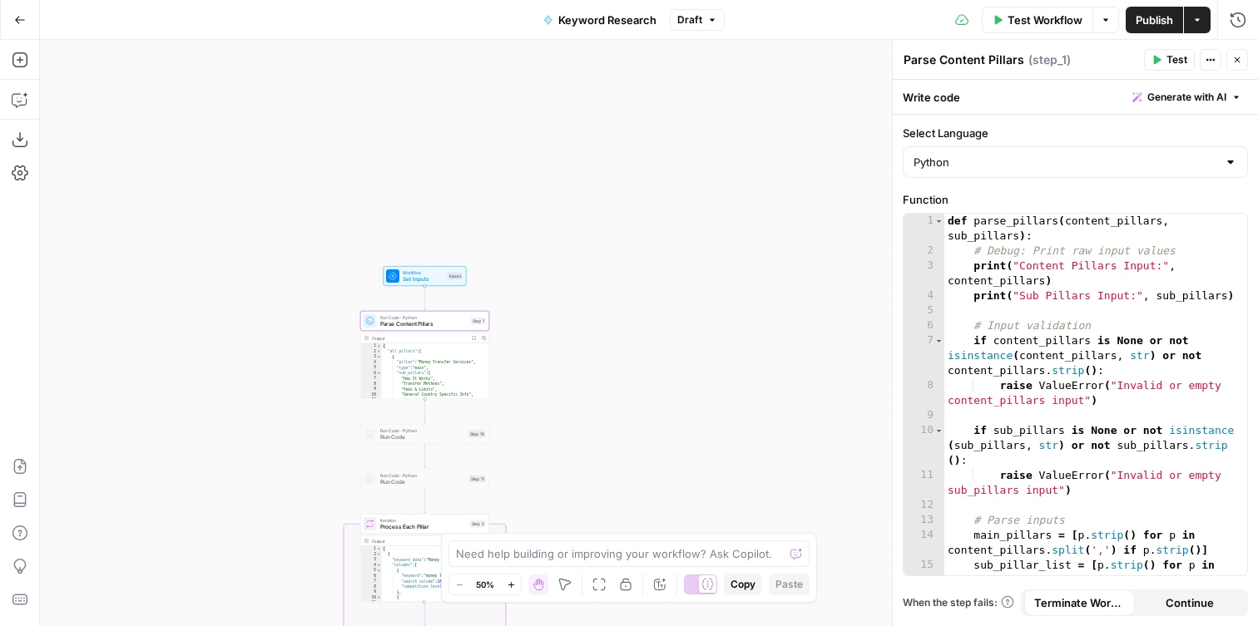
click at [403, 280] on span "Set Inputs" at bounding box center [424, 279] width 42 height 8
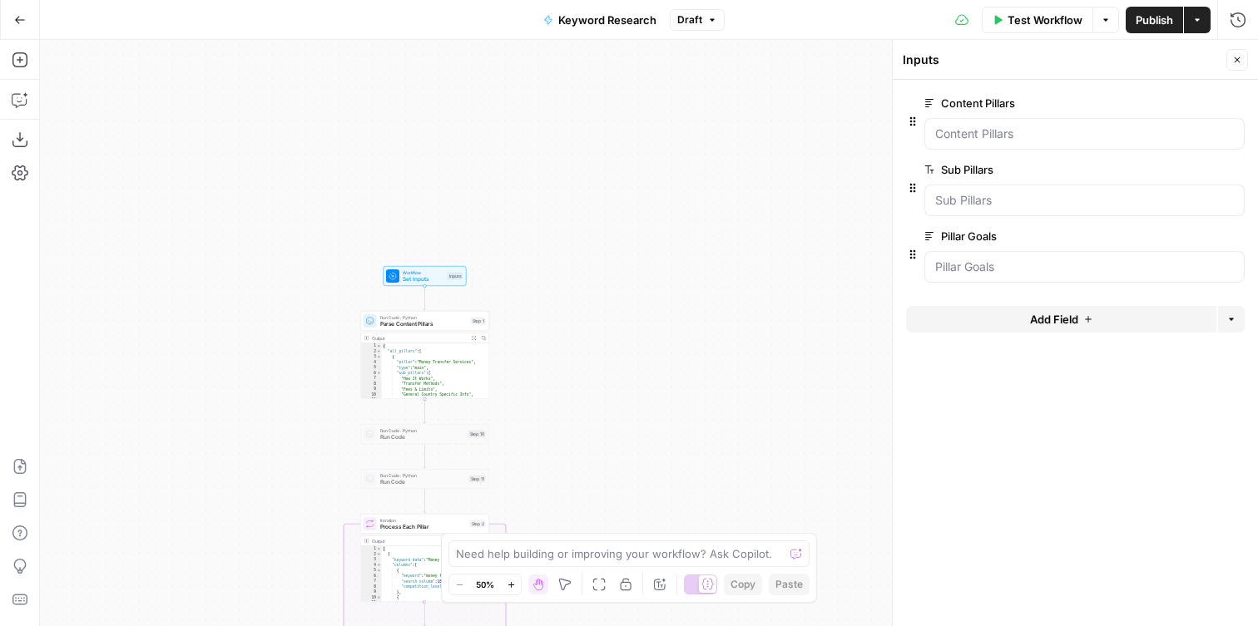
click at [1007, 19] on span "Test Workflow" at bounding box center [1044, 20] width 75 height 17
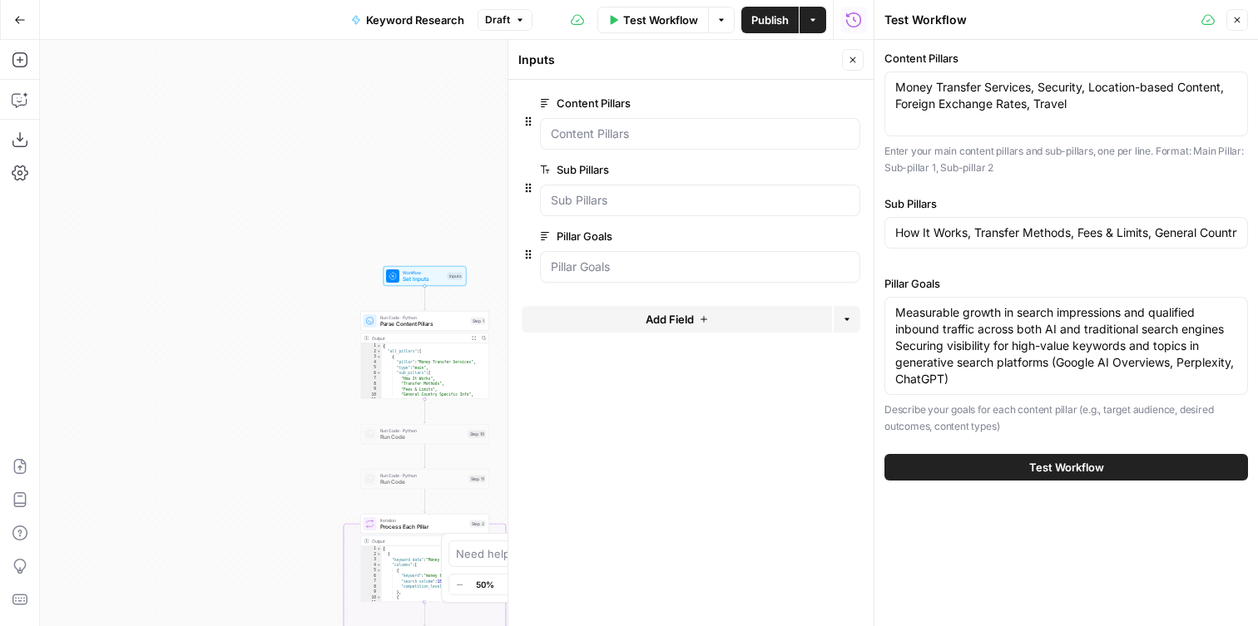
click at [492, 29] on button "Draft" at bounding box center [504, 20] width 55 height 22
click at [995, 112] on textarea "Money Transfer Services, Security, Location-based Content, Foreign Exchange Rat…" at bounding box center [1066, 95] width 342 height 33
click at [991, 471] on button "Test Workflow" at bounding box center [1065, 467] width 363 height 27
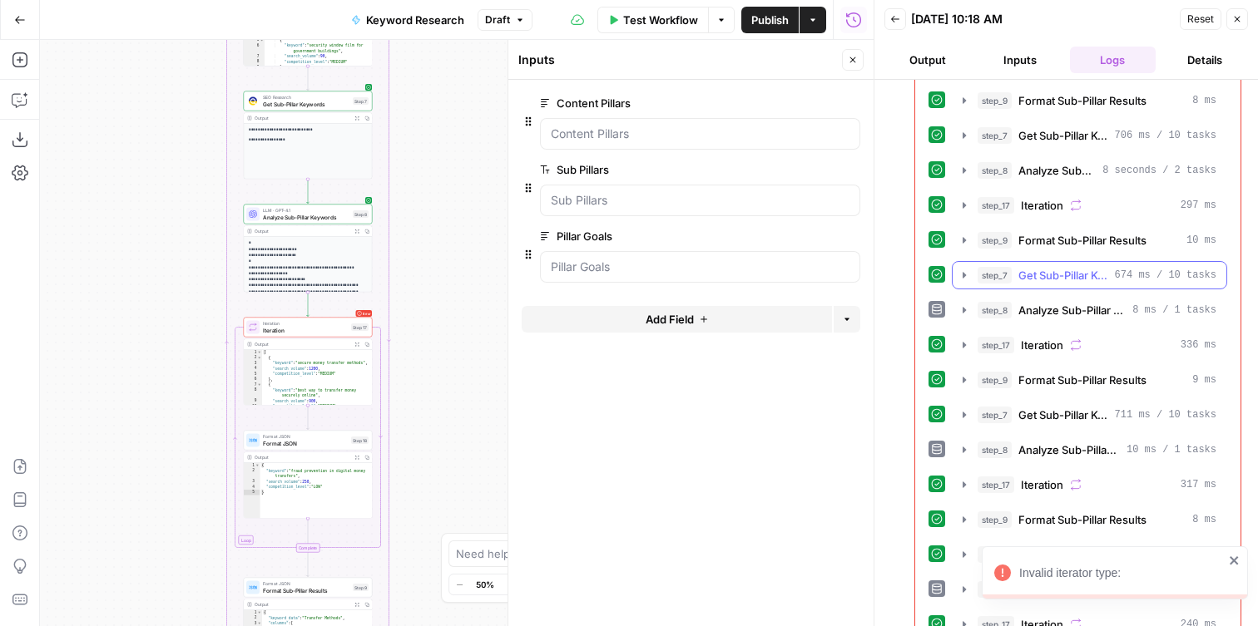
scroll to position [215, 0]
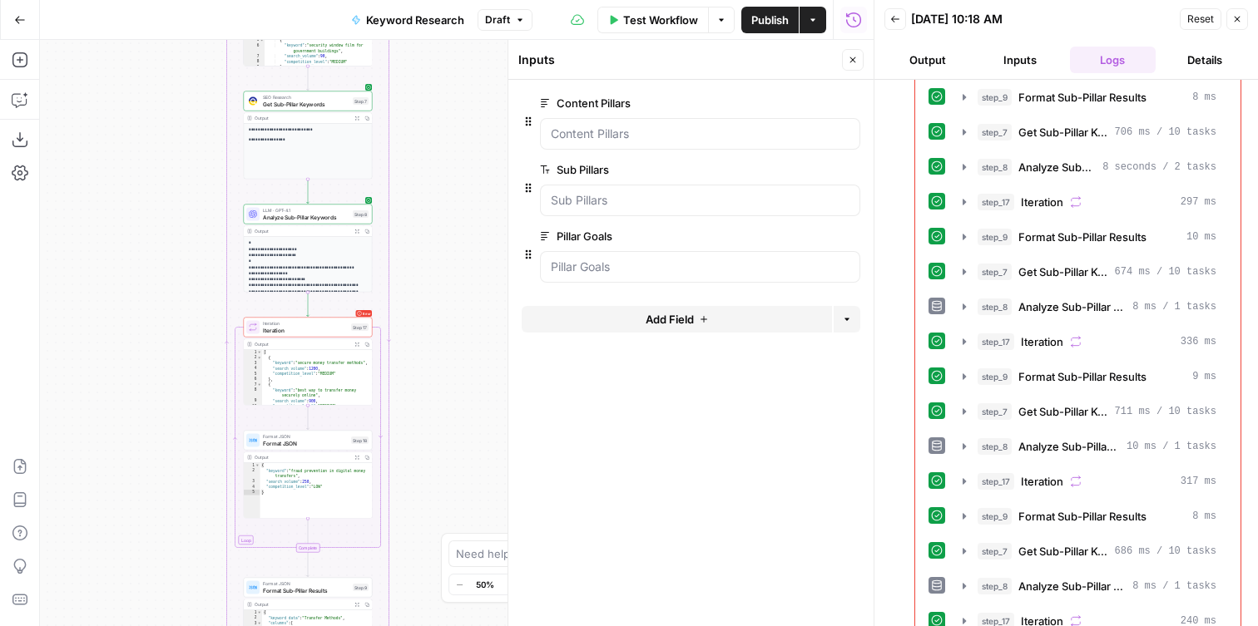
click at [133, 285] on div "Workflow Set Inputs Inputs Run Code · Python Parse Content Pillars Step 1 Outpu…" at bounding box center [456, 333] width 833 height 586
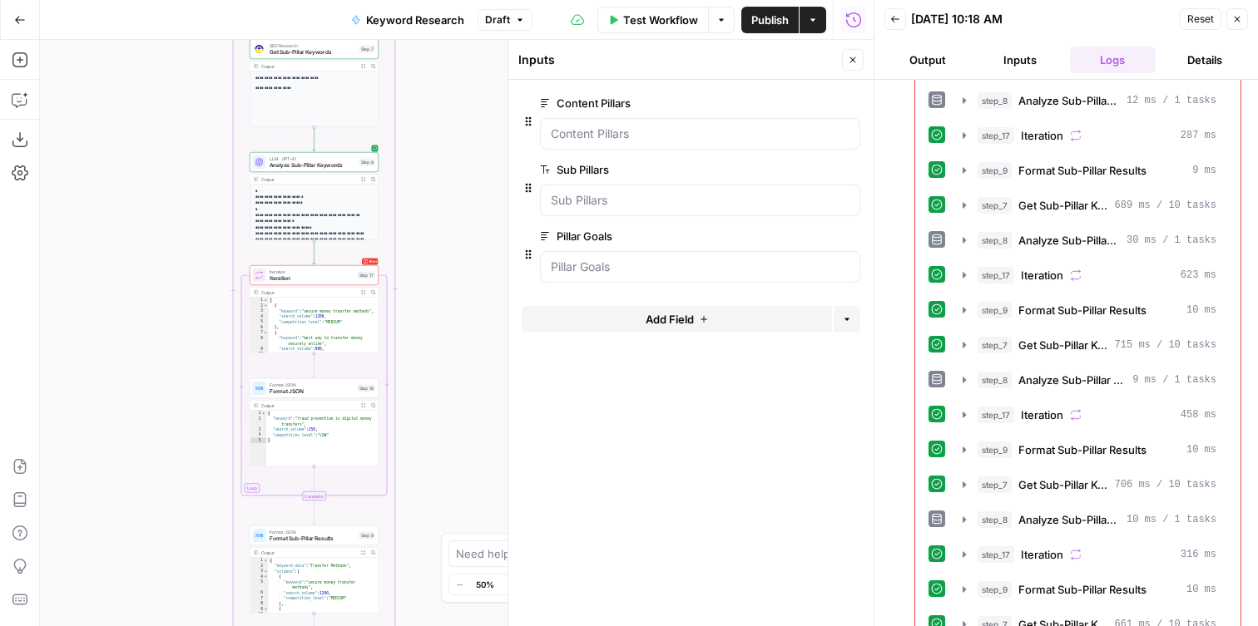
scroll to position [1637, 0]
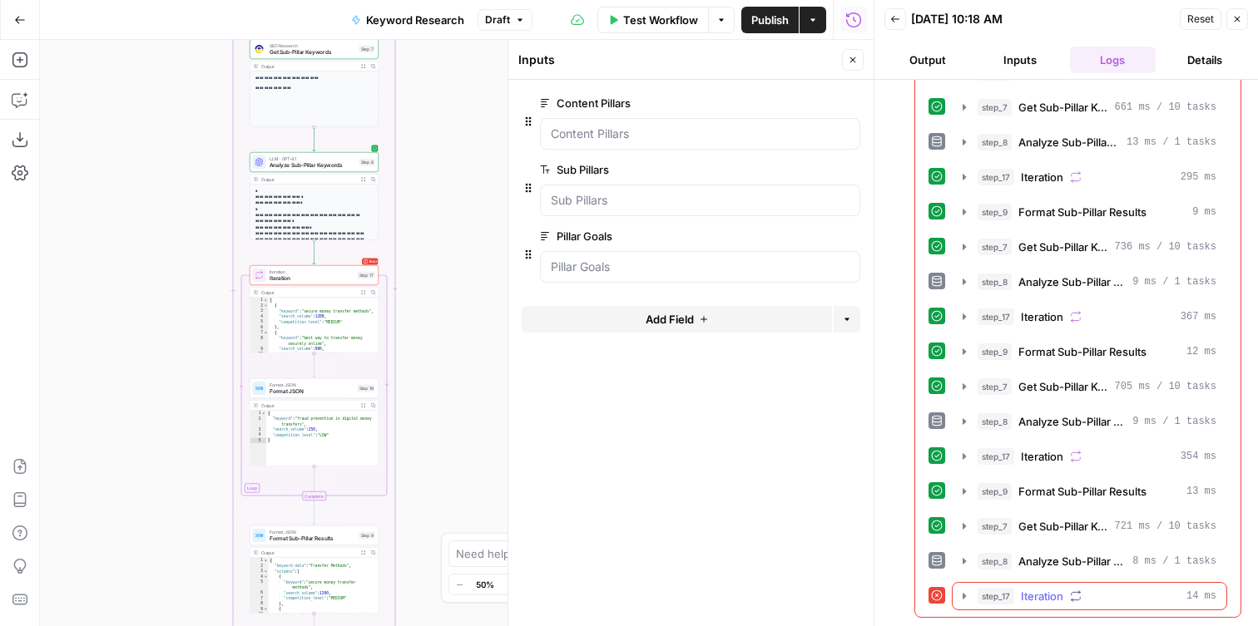
click at [966, 594] on icon "button" at bounding box center [963, 596] width 13 height 13
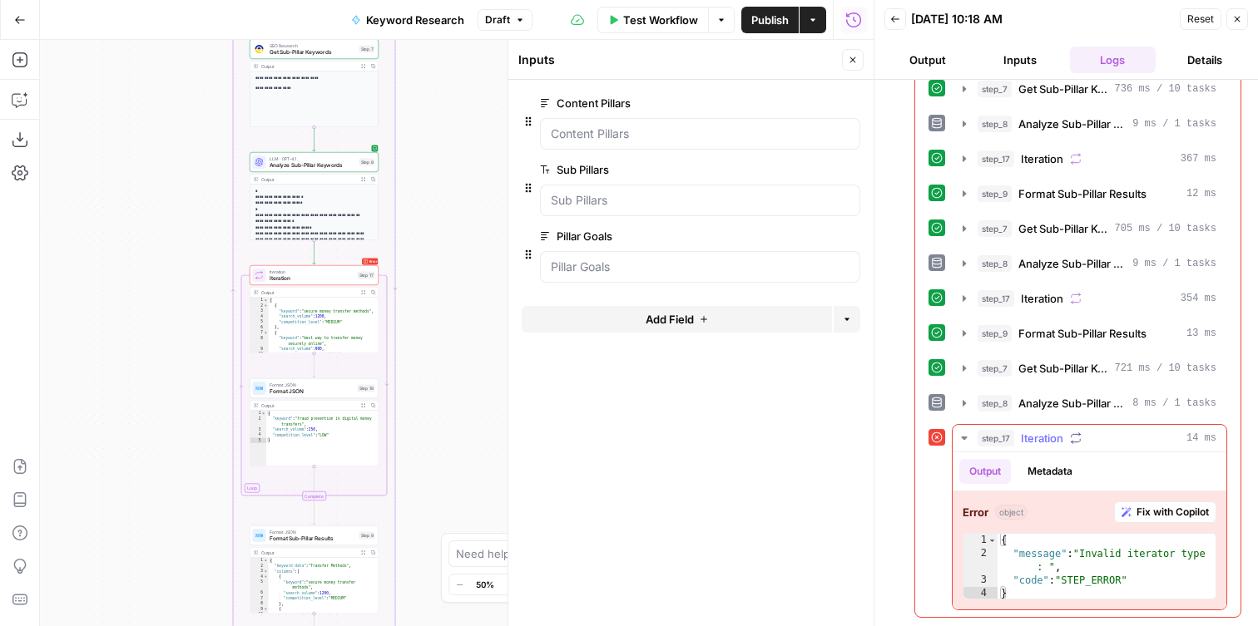
click at [1159, 517] on span "Fix with Copilot" at bounding box center [1172, 512] width 72 height 15
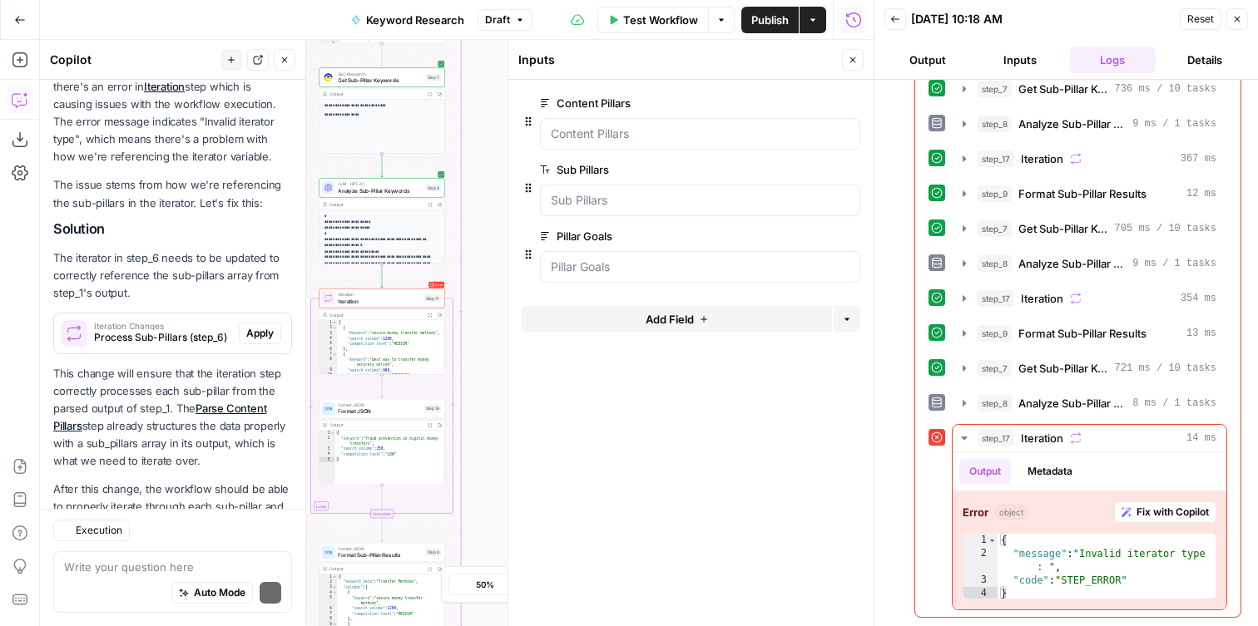
scroll to position [254, 0]
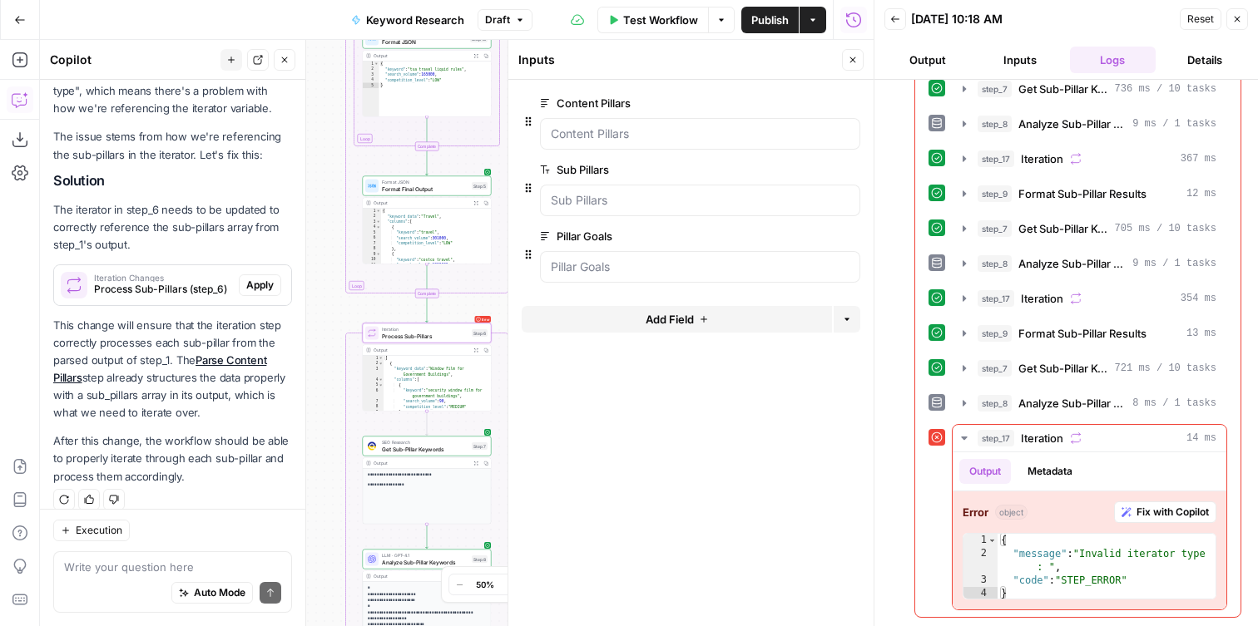
click at [178, 282] on span "Process Sub-Pillars (step_6)" at bounding box center [163, 289] width 138 height 15
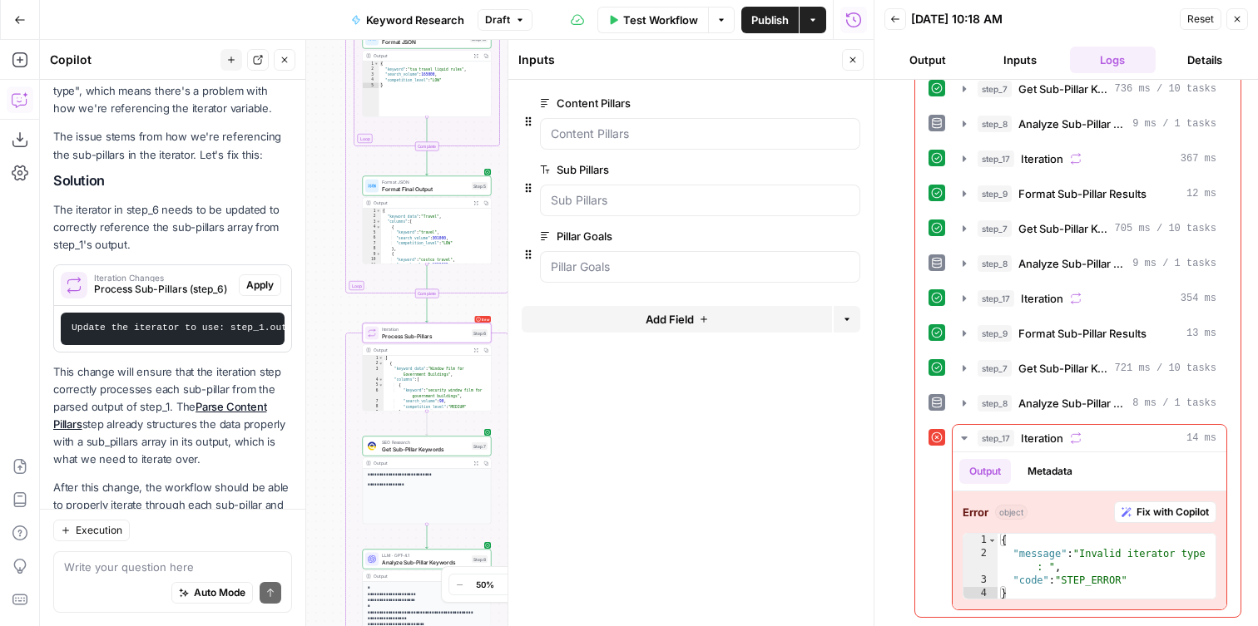
scroll to position [300, 0]
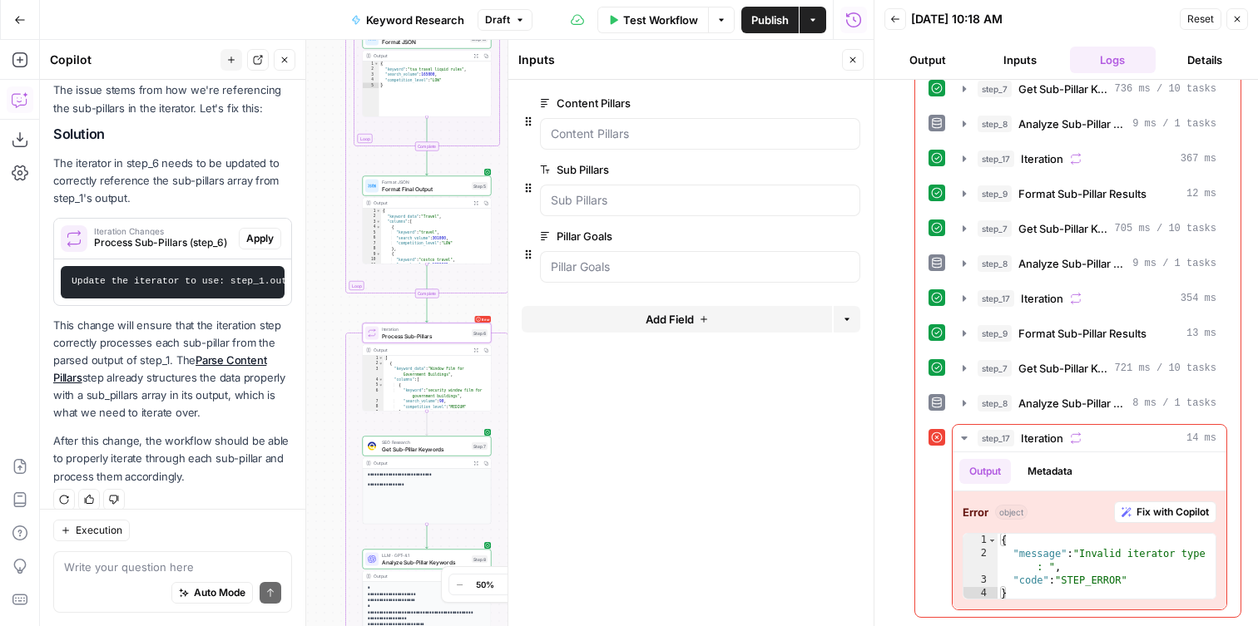
click at [151, 276] on code "Update the iterator to use: step_1.output.sub_pillars" at bounding box center [222, 281] width 300 height 10
drag, startPoint x: 151, startPoint y: 266, endPoint x: 272, endPoint y: 272, distance: 120.7
click at [272, 271] on pre "Update the iterator to use: step_1.output.sub_pillars" at bounding box center [173, 282] width 224 height 32
click at [214, 276] on code "Update the iterator to use: step_1.output.sub_pillars" at bounding box center [123, 281] width 300 height 10
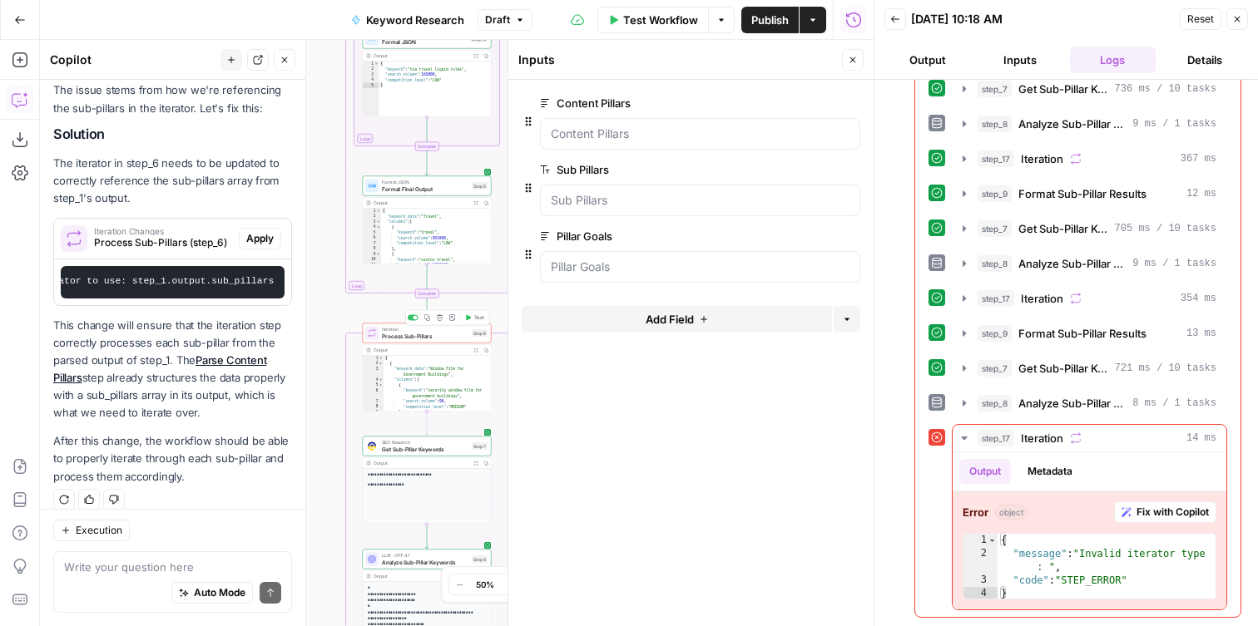
click at [435, 338] on span "Process Sub-Pillars" at bounding box center [425, 336] width 87 height 8
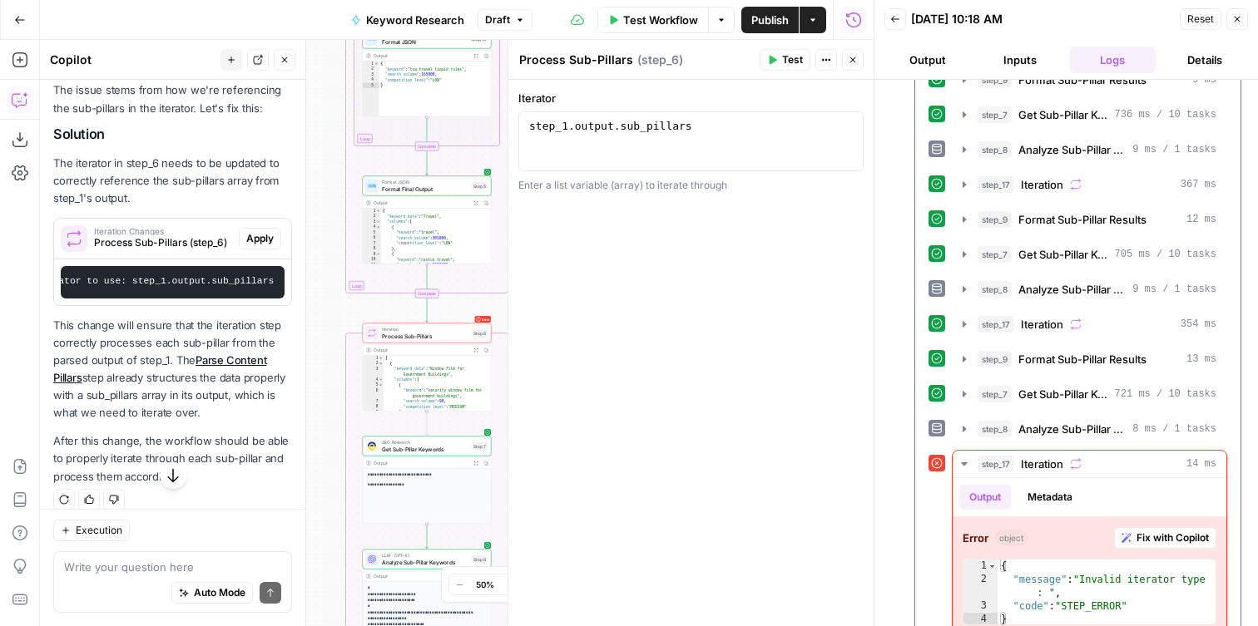
scroll to position [286, 0]
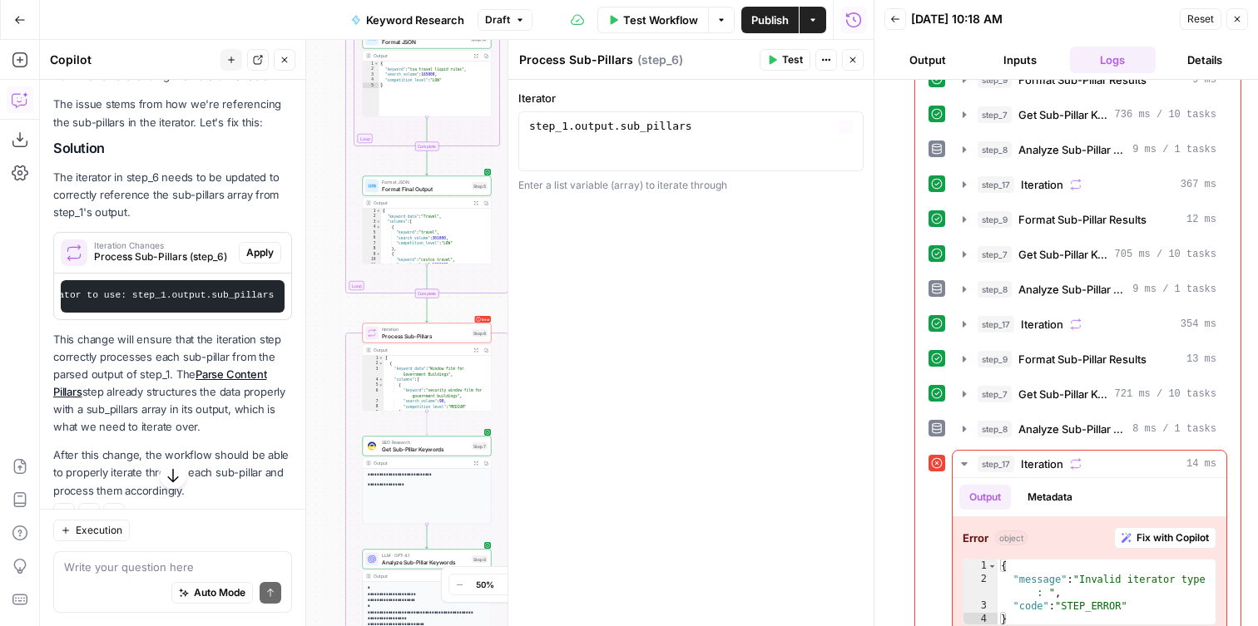
type textarea "**********"
click at [531, 119] on div "step_1 . output . sub_pillars" at bounding box center [691, 156] width 330 height 75
click at [678, 223] on div "**********" at bounding box center [690, 353] width 365 height 546
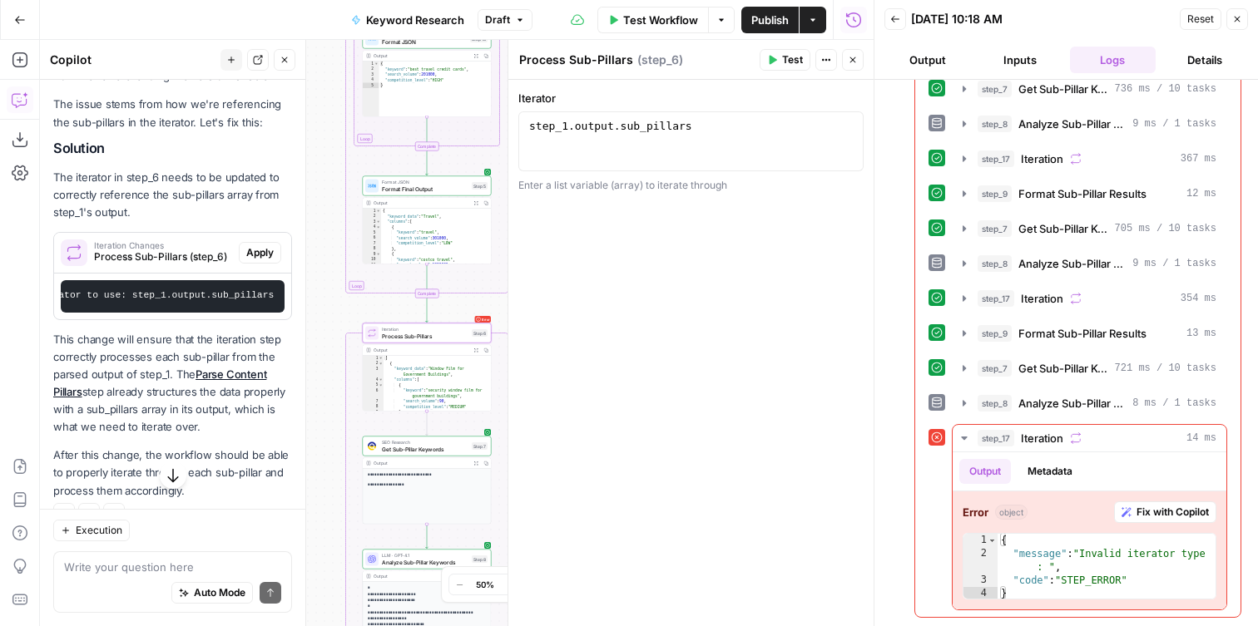
scroll to position [264, 0]
